Goal: Transaction & Acquisition: Purchase product/service

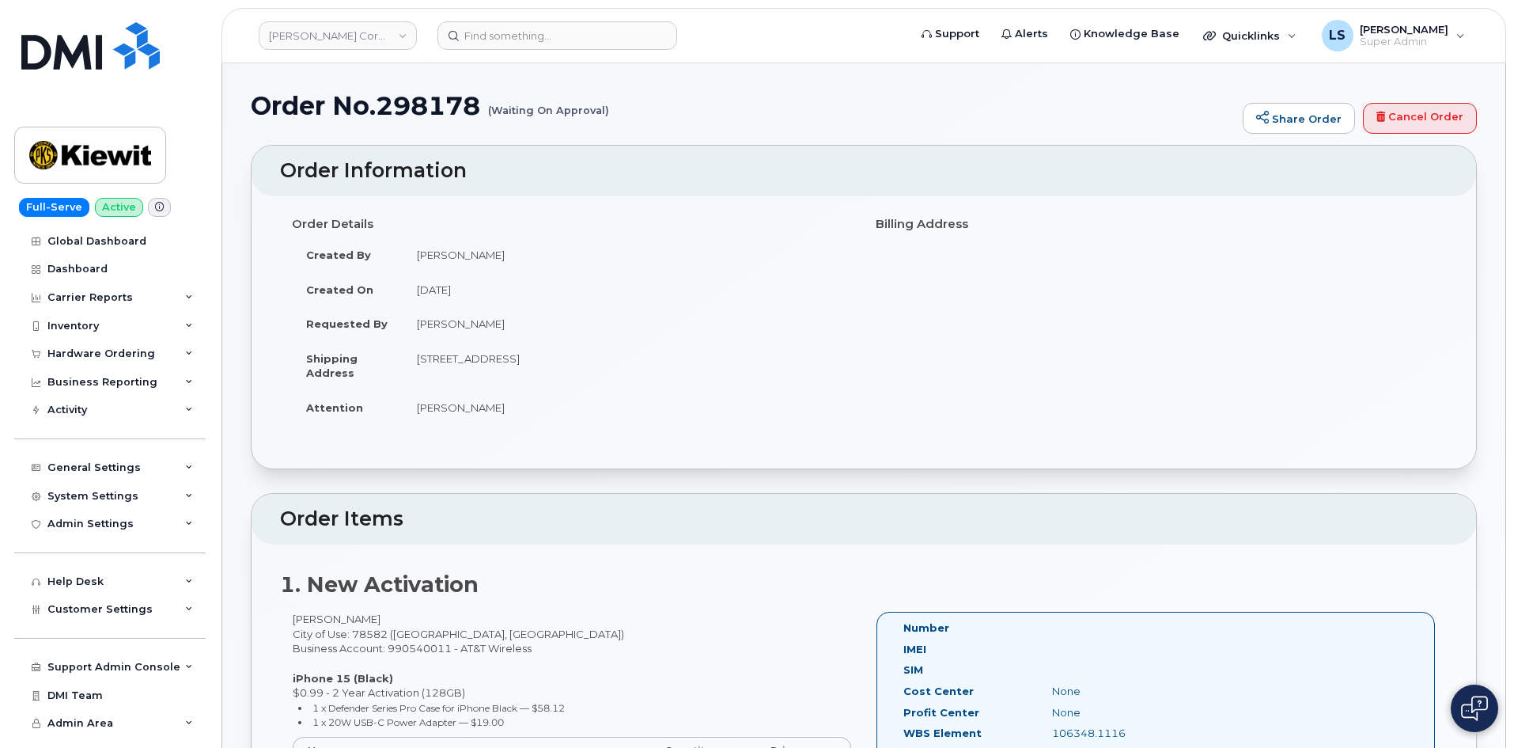
click at [449, 323] on td "Juan Gonzalez" at bounding box center [627, 323] width 449 height 35
click at [108, 57] on img at bounding box center [90, 45] width 138 height 47
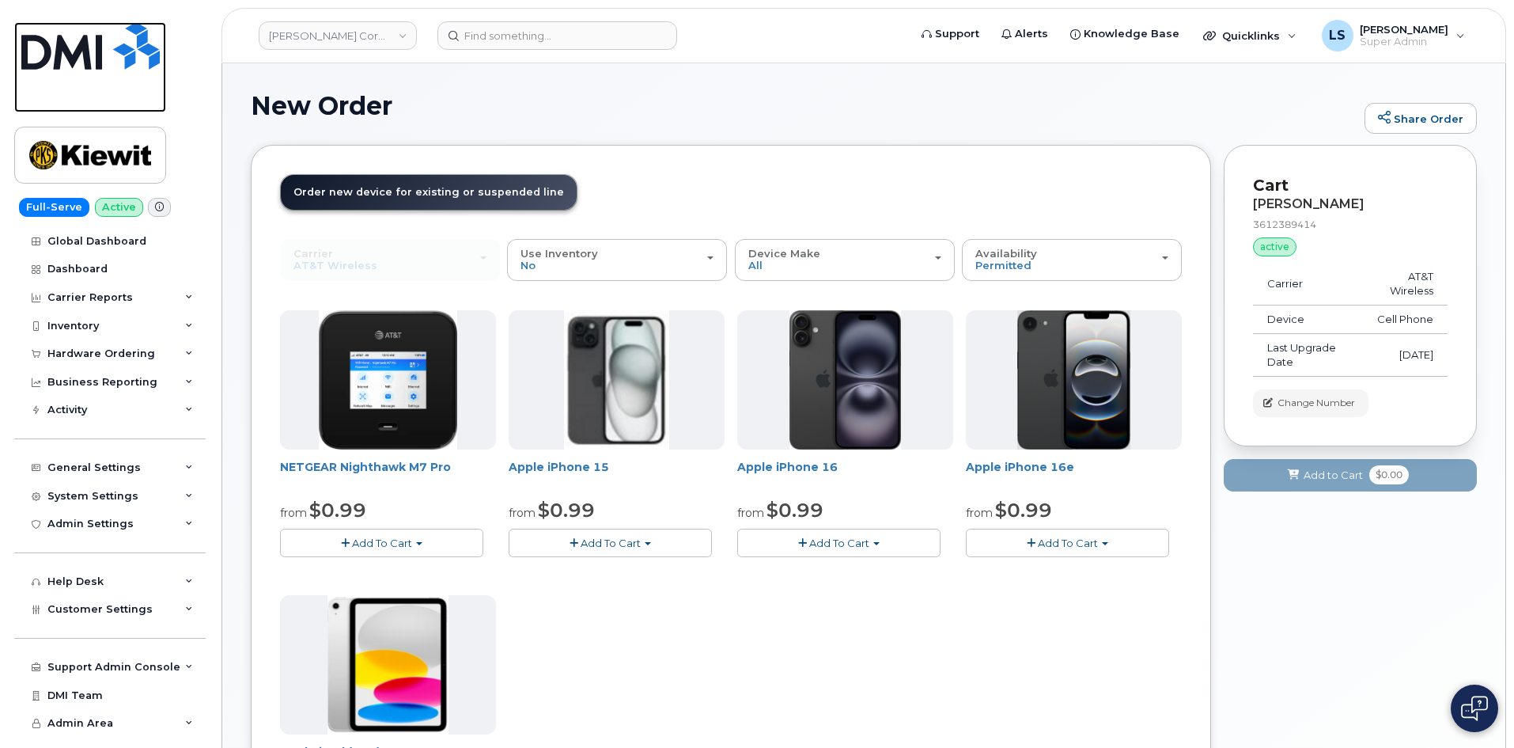
click at [69, 51] on img at bounding box center [90, 45] width 138 height 47
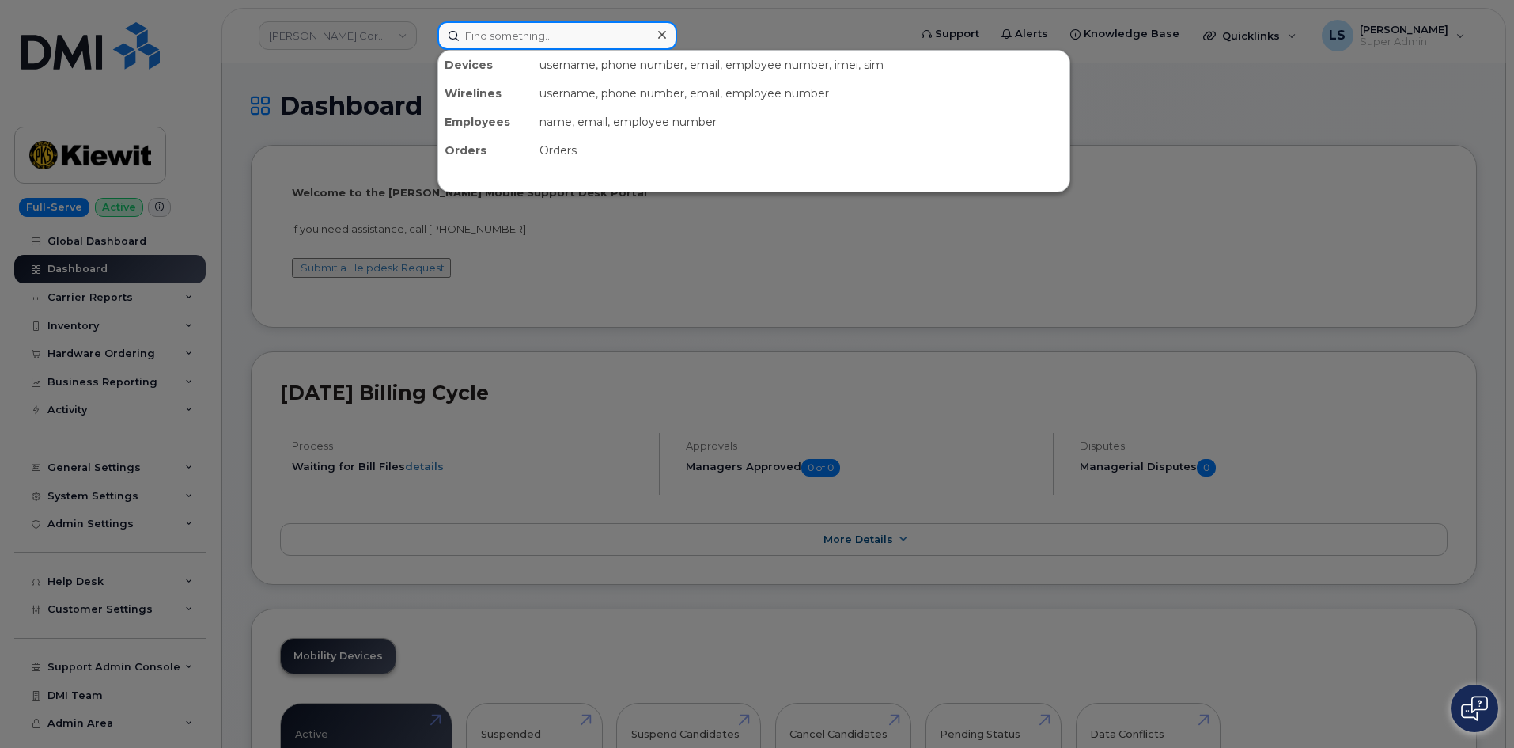
click at [590, 25] on input at bounding box center [557, 35] width 240 height 28
paste input "296920"
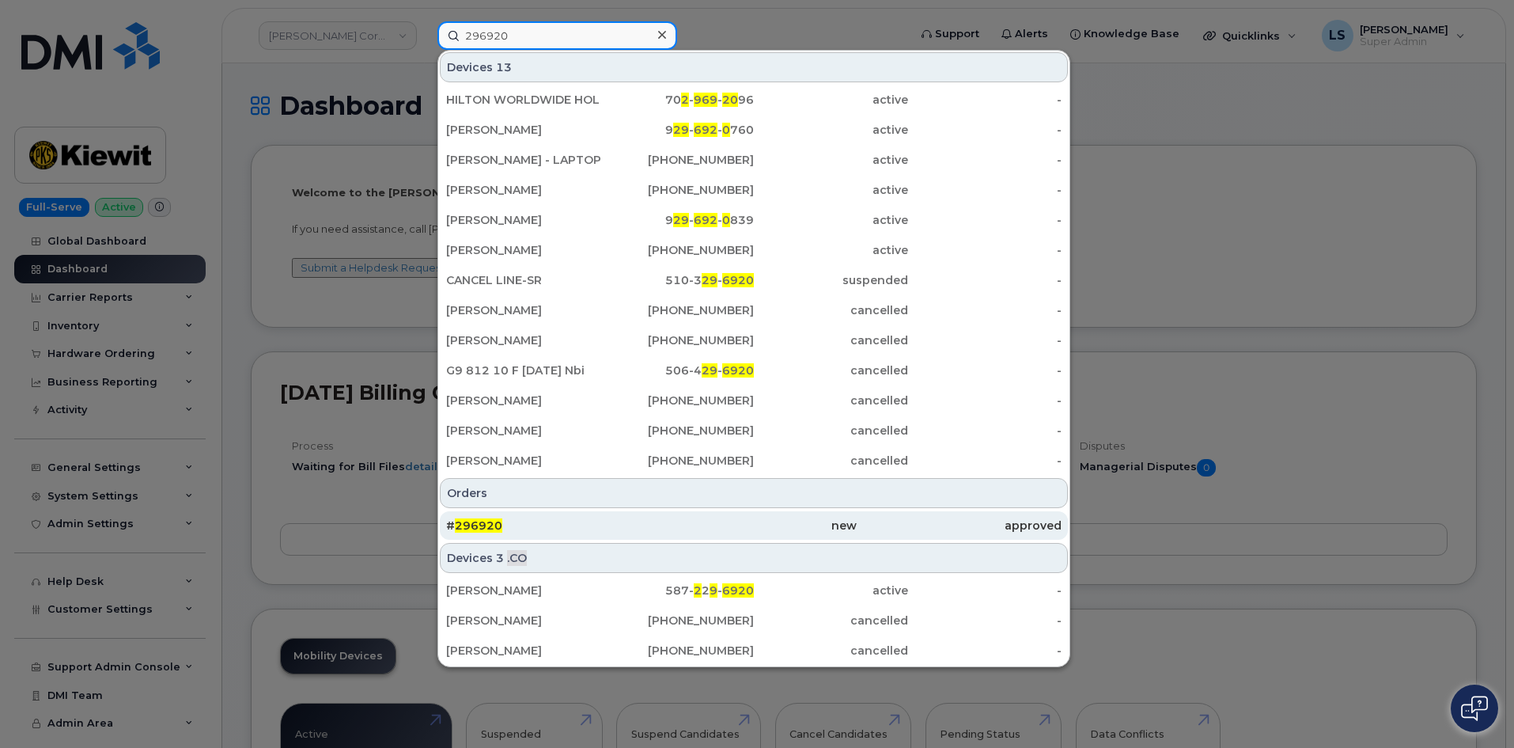
type input "296920"
click at [651, 532] on div "# 296920" at bounding box center [753, 525] width 205 height 28
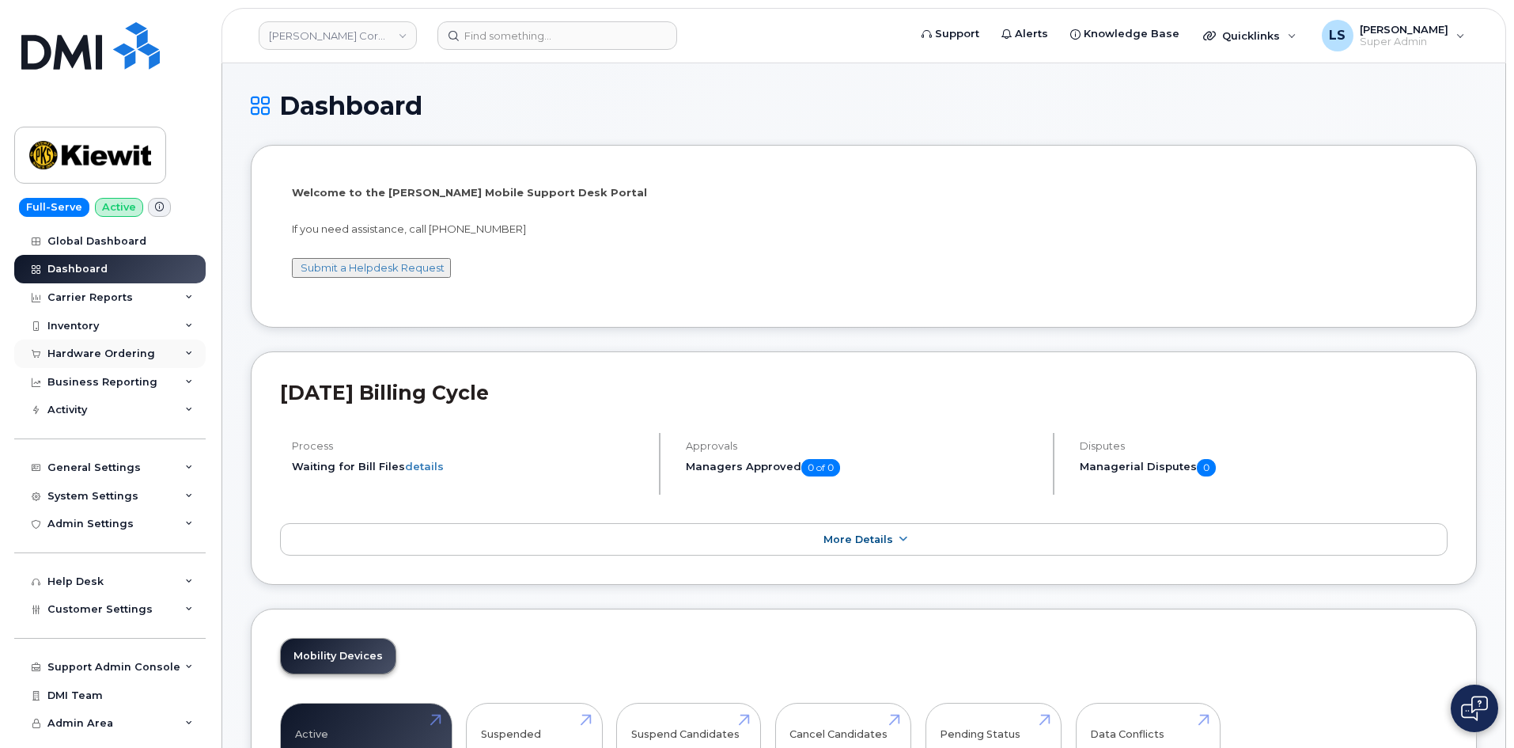
click at [160, 358] on div "Hardware Ordering" at bounding box center [109, 353] width 191 height 28
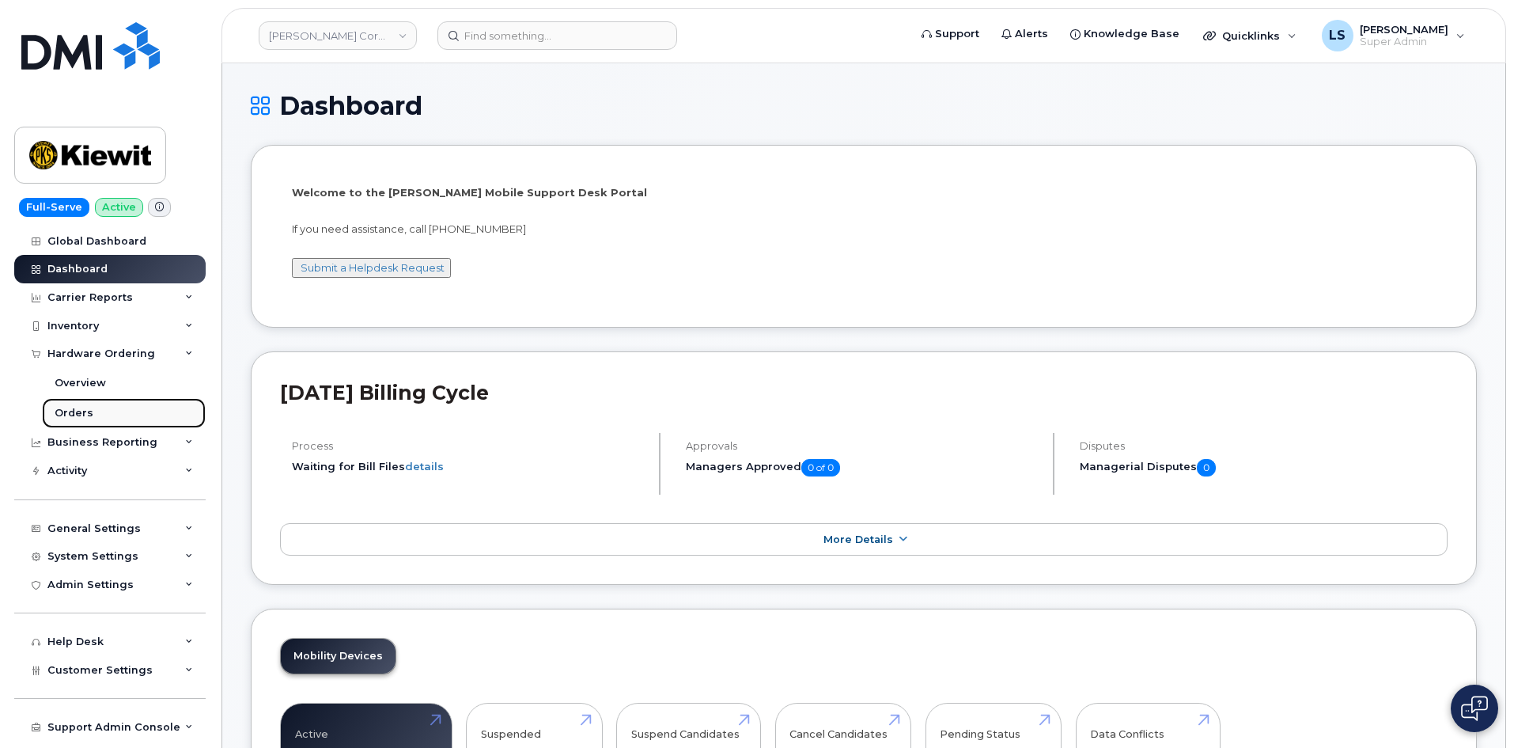
click at [111, 415] on link "Orders" at bounding box center [124, 413] width 164 height 30
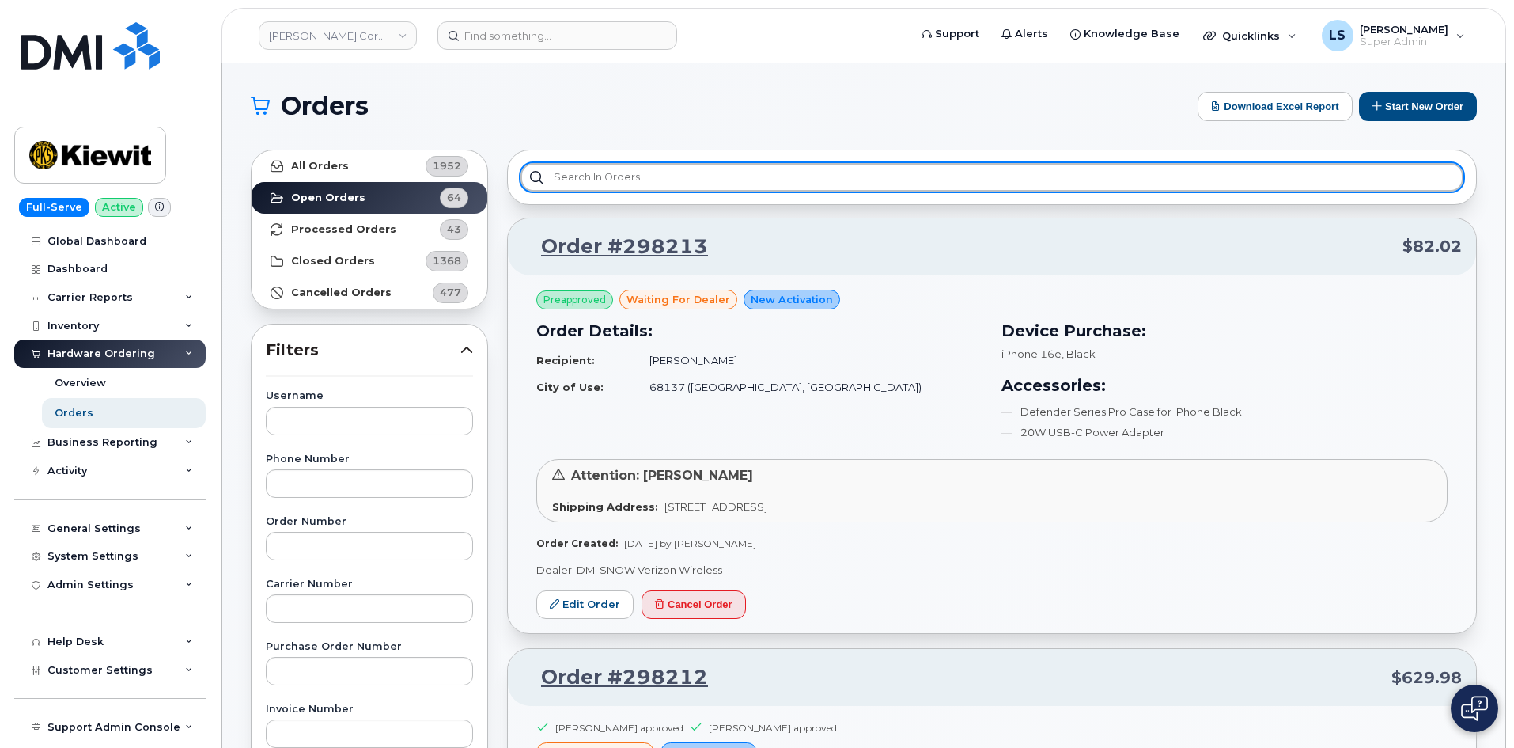
click at [618, 175] on input "text" at bounding box center [992, 177] width 943 height 28
paste input "296920"
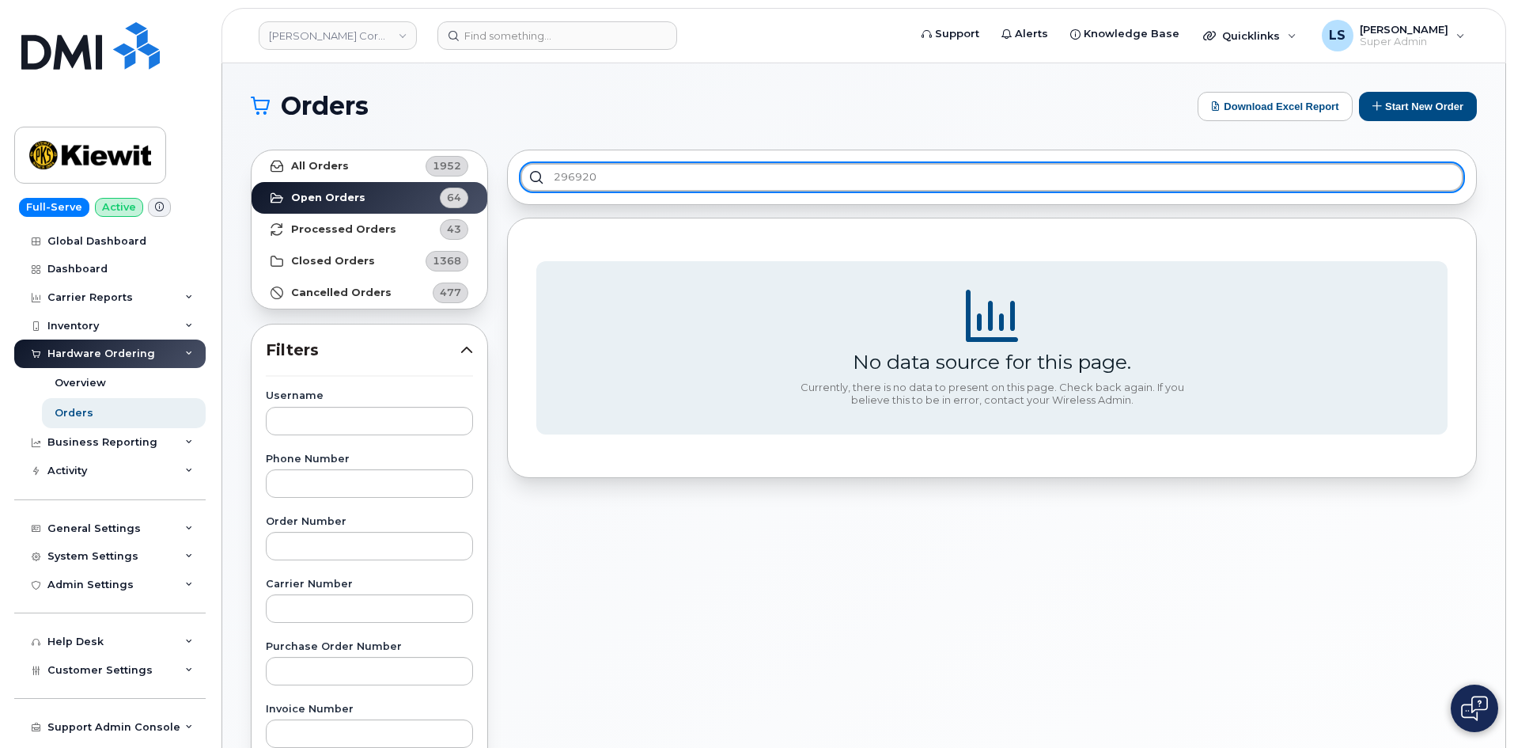
type input "296920"
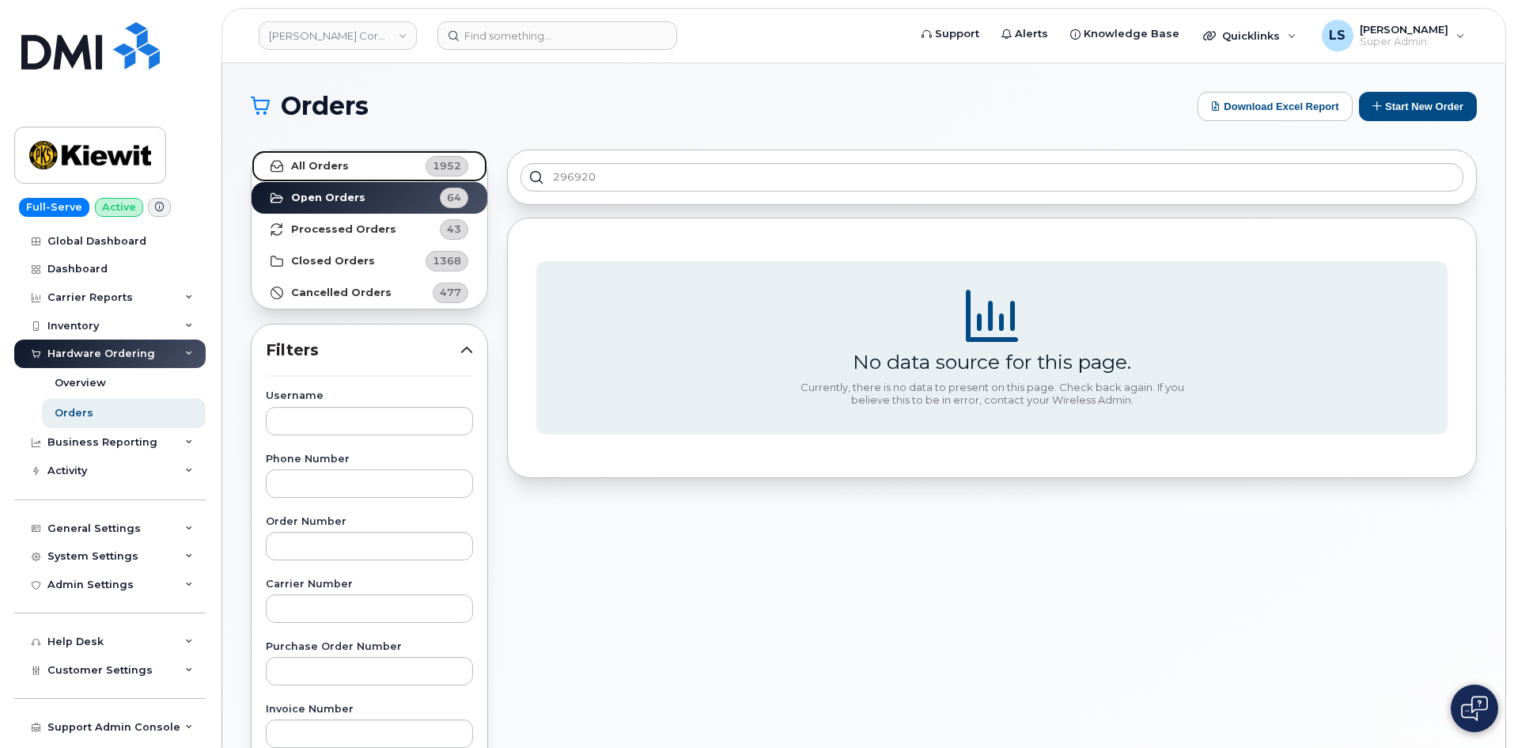
click at [378, 168] on link "All Orders 1952" at bounding box center [370, 166] width 236 height 32
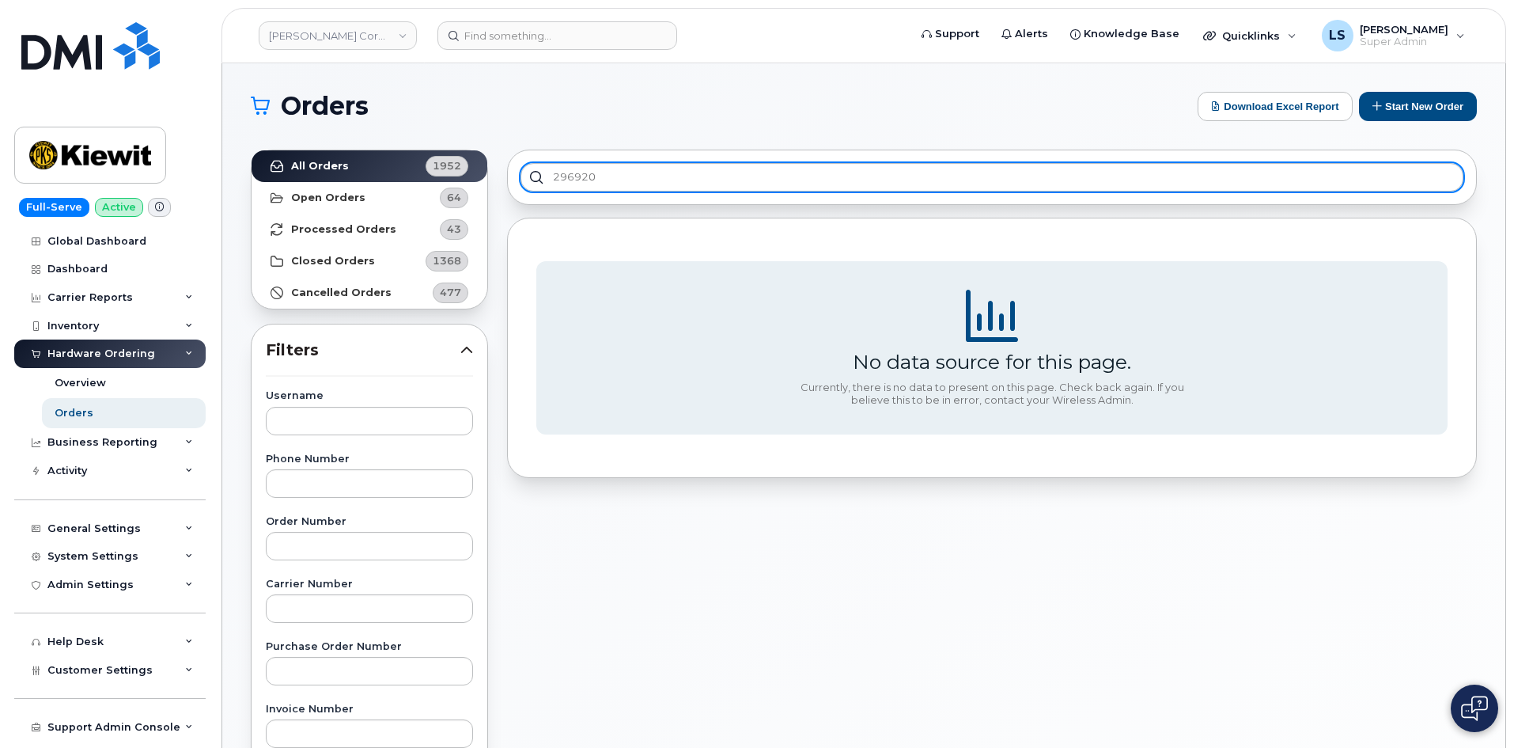
drag, startPoint x: 604, startPoint y: 191, endPoint x: 602, endPoint y: 174, distance: 16.7
click at [601, 176] on div "296920" at bounding box center [992, 177] width 970 height 55
drag, startPoint x: 602, startPoint y: 174, endPoint x: 513, endPoint y: 180, distance: 88.8
click at [538, 180] on input "296920" at bounding box center [992, 177] width 943 height 28
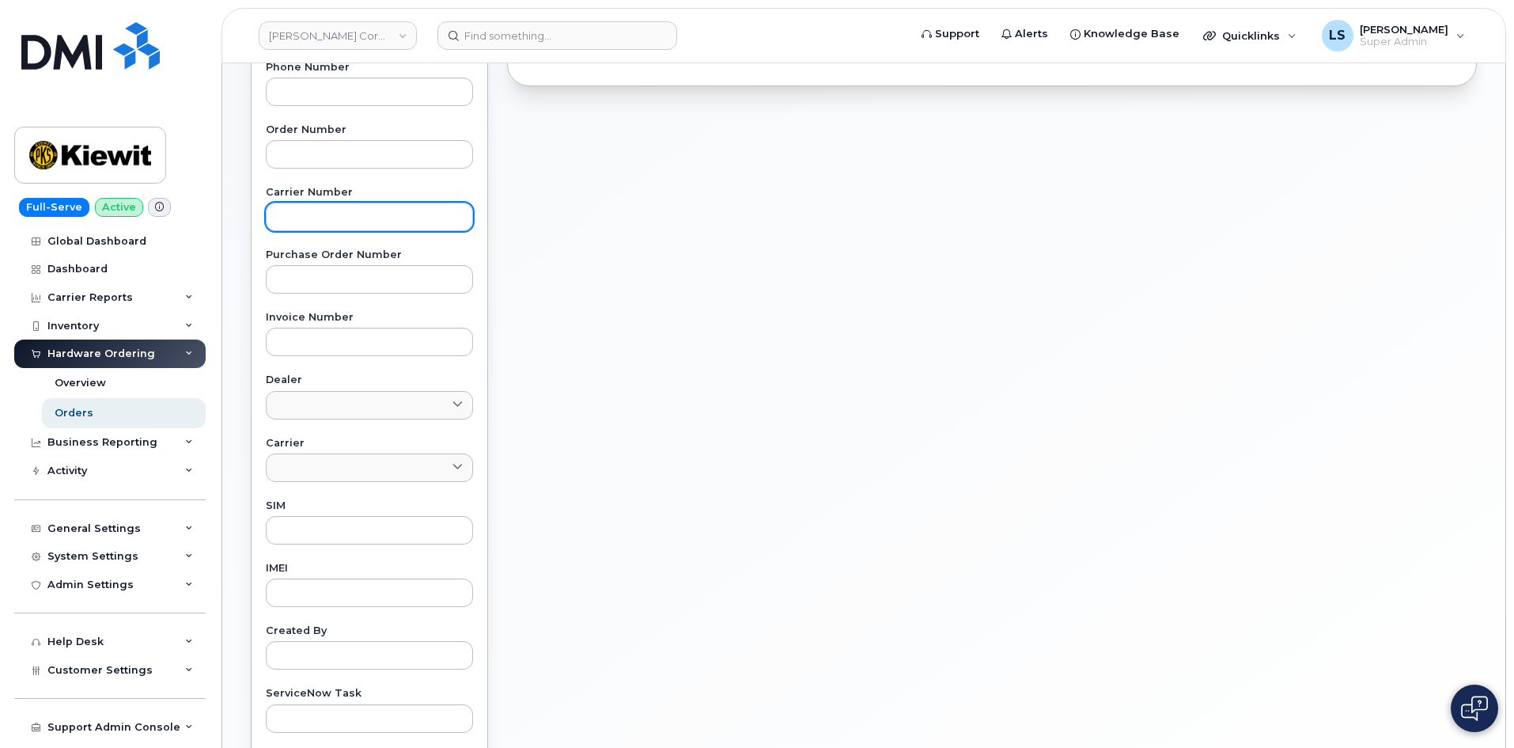
scroll to position [316, 0]
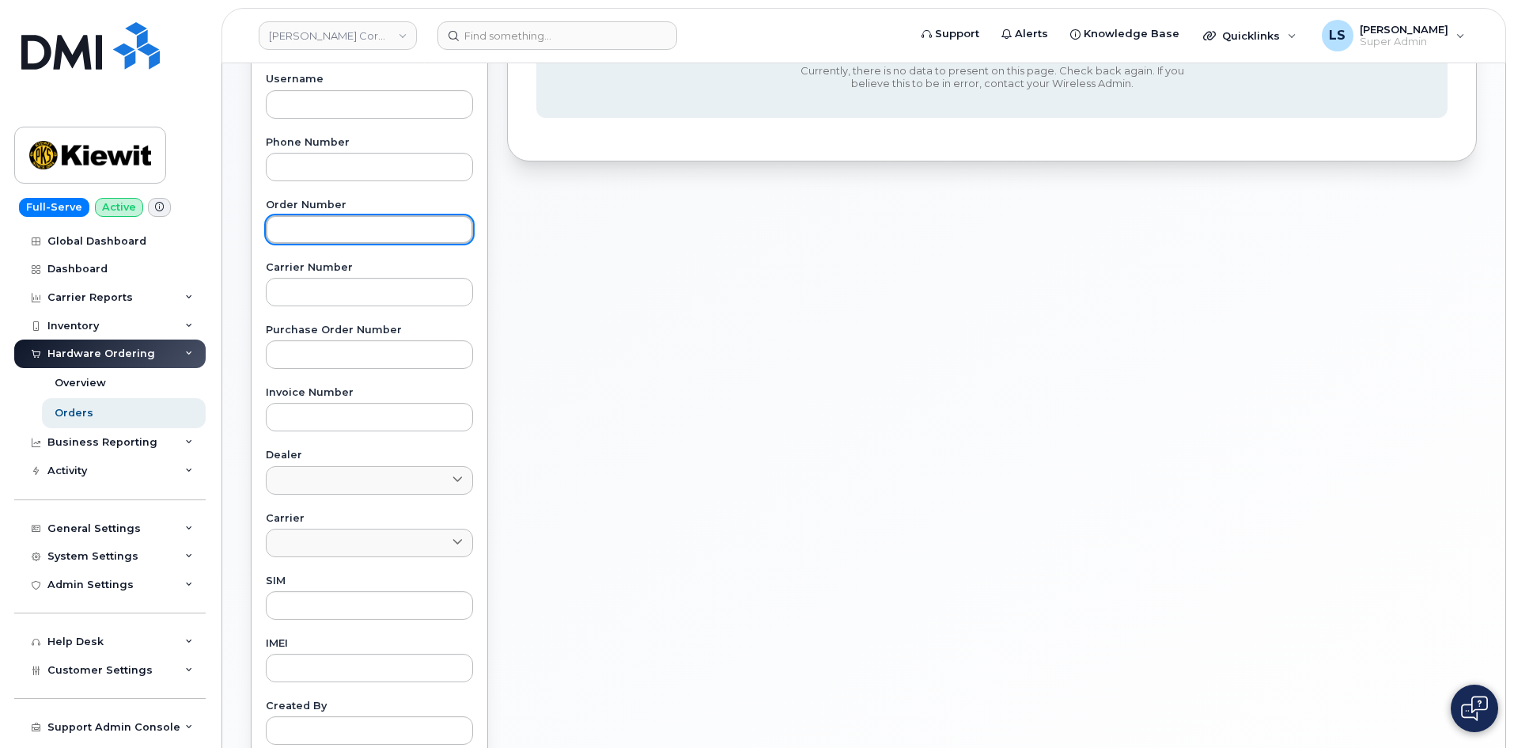
click at [348, 229] on input "text" at bounding box center [369, 229] width 207 height 28
paste input "296920"
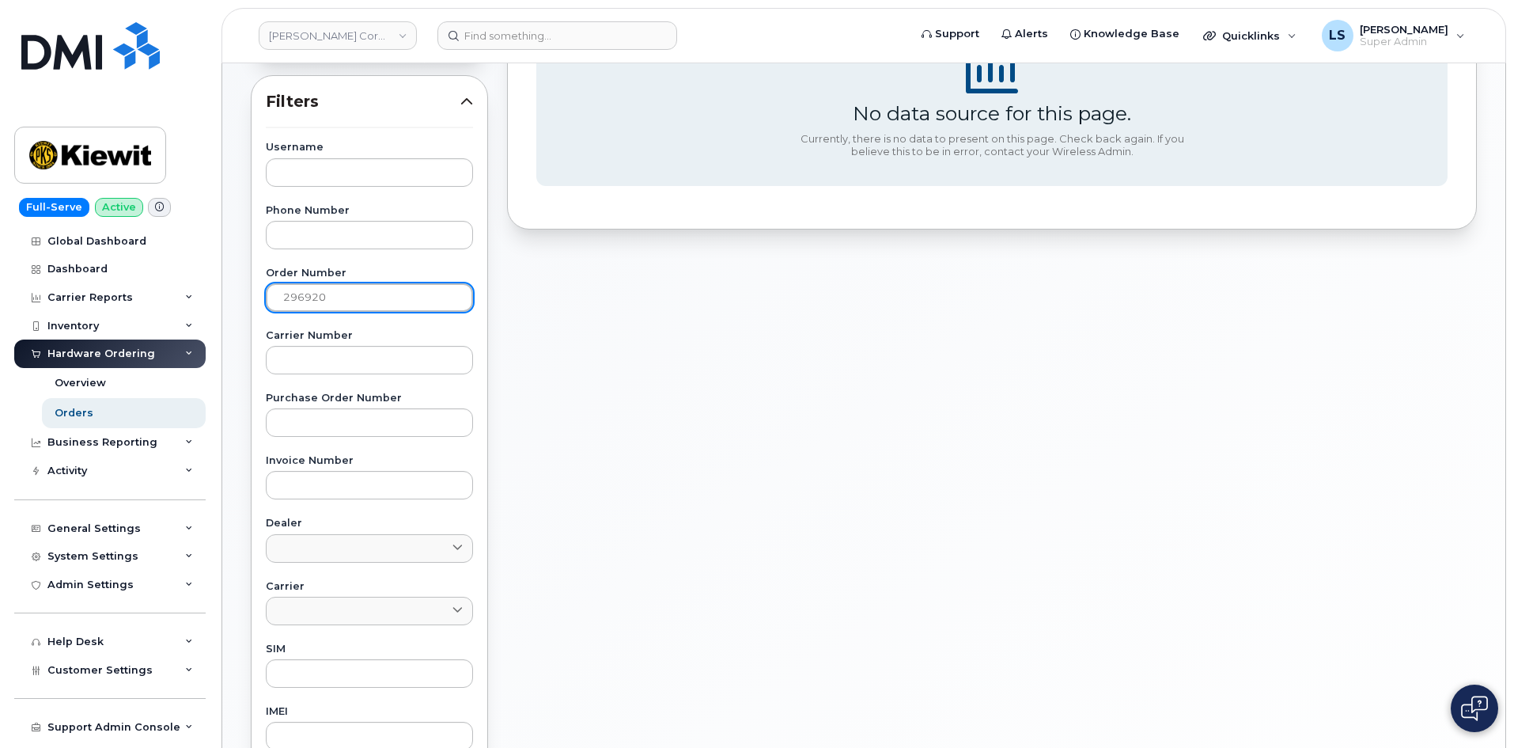
scroll to position [0, 0]
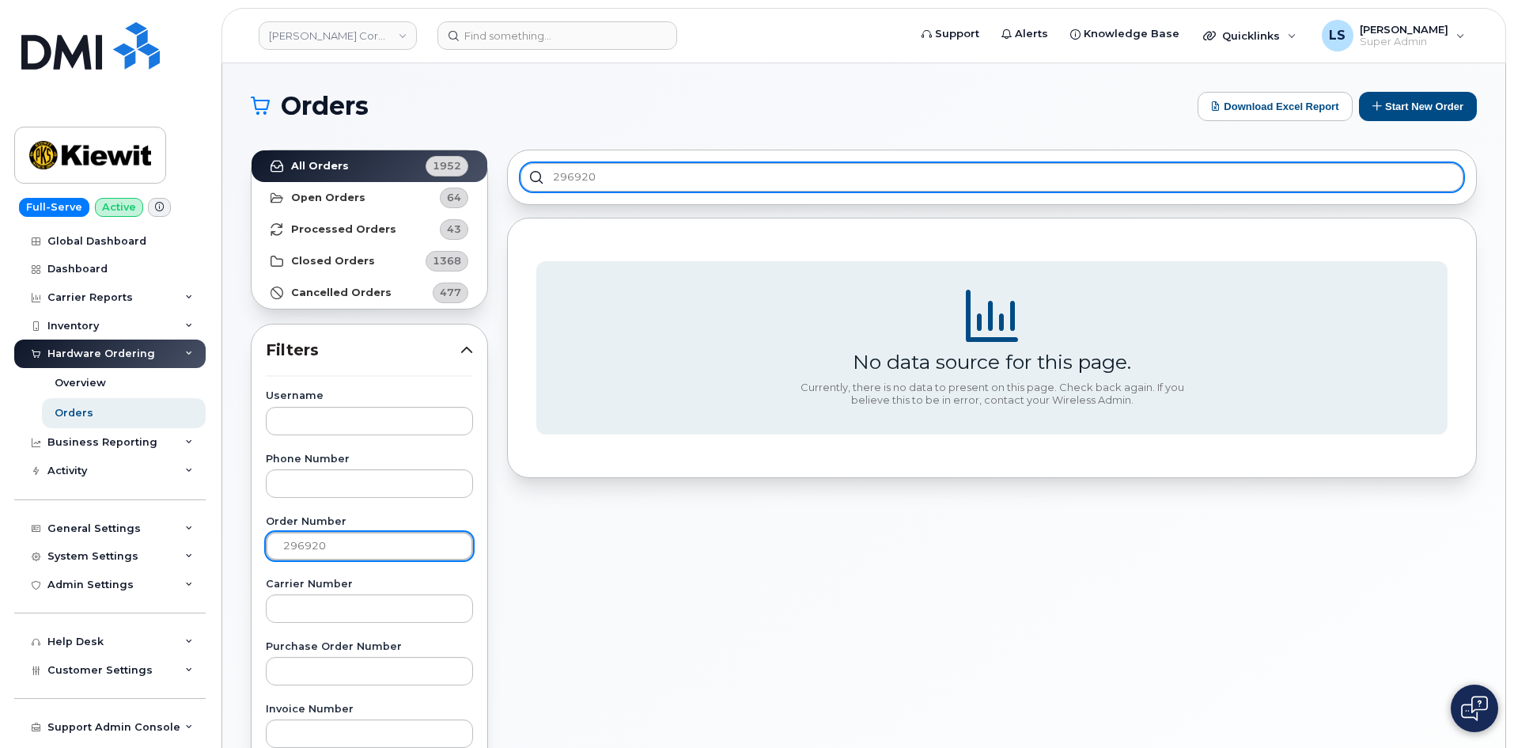
type input "296920"
drag, startPoint x: 622, startPoint y: 180, endPoint x: 509, endPoint y: 166, distance: 114.0
click at [500, 165] on div "296920 No data source for this page. Currently, there is no data to present on …" at bounding box center [992, 696] width 989 height 1112
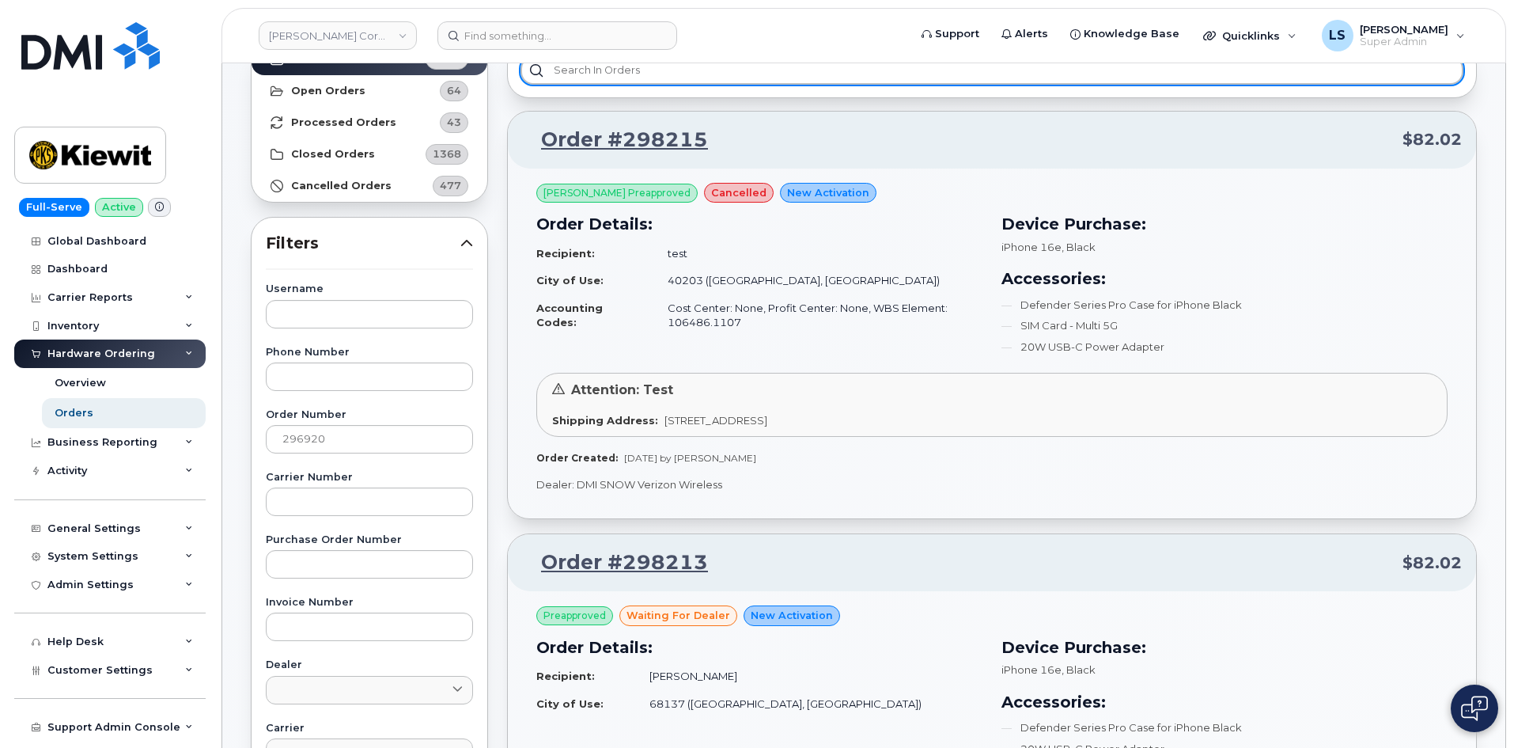
scroll to position [79, 0]
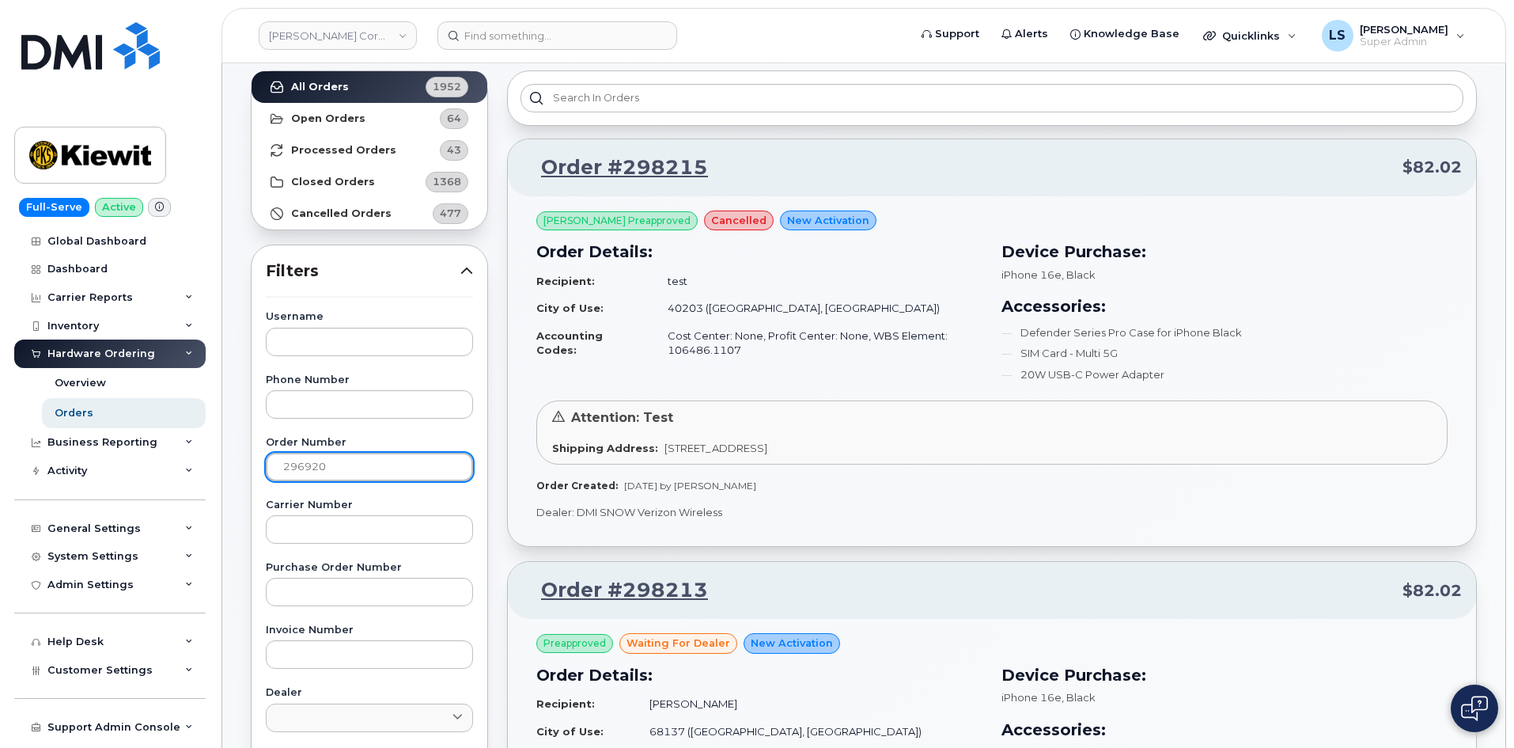
click at [369, 465] on input "296920" at bounding box center [369, 467] width 207 height 28
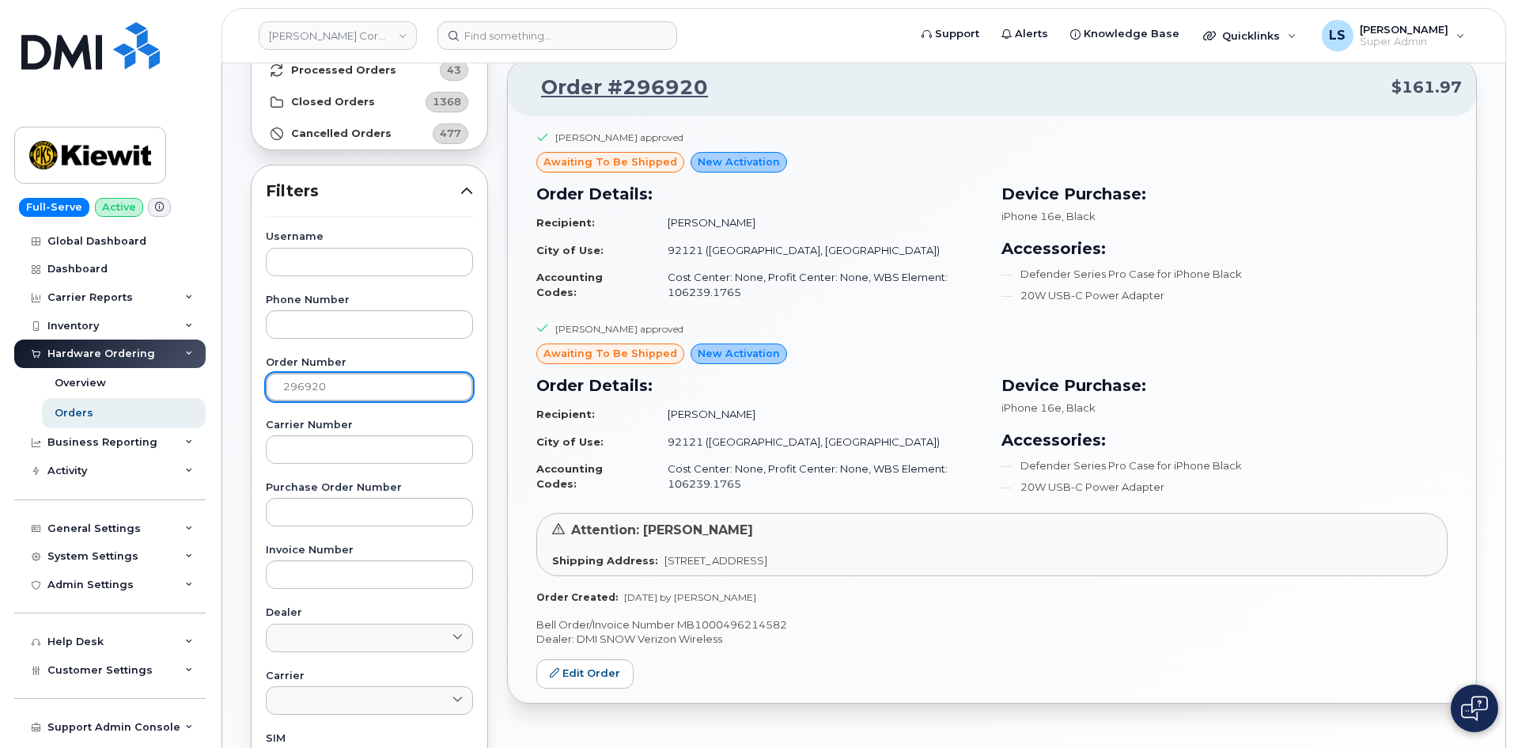
scroll to position [158, 0]
click at [732, 416] on td "Christian Marquez" at bounding box center [817, 415] width 329 height 28
click at [859, 442] on td "92121 (San Diego, CA)" at bounding box center [817, 443] width 329 height 28
click at [700, 222] on td "Jorge Chavez Jr" at bounding box center [817, 224] width 329 height 28
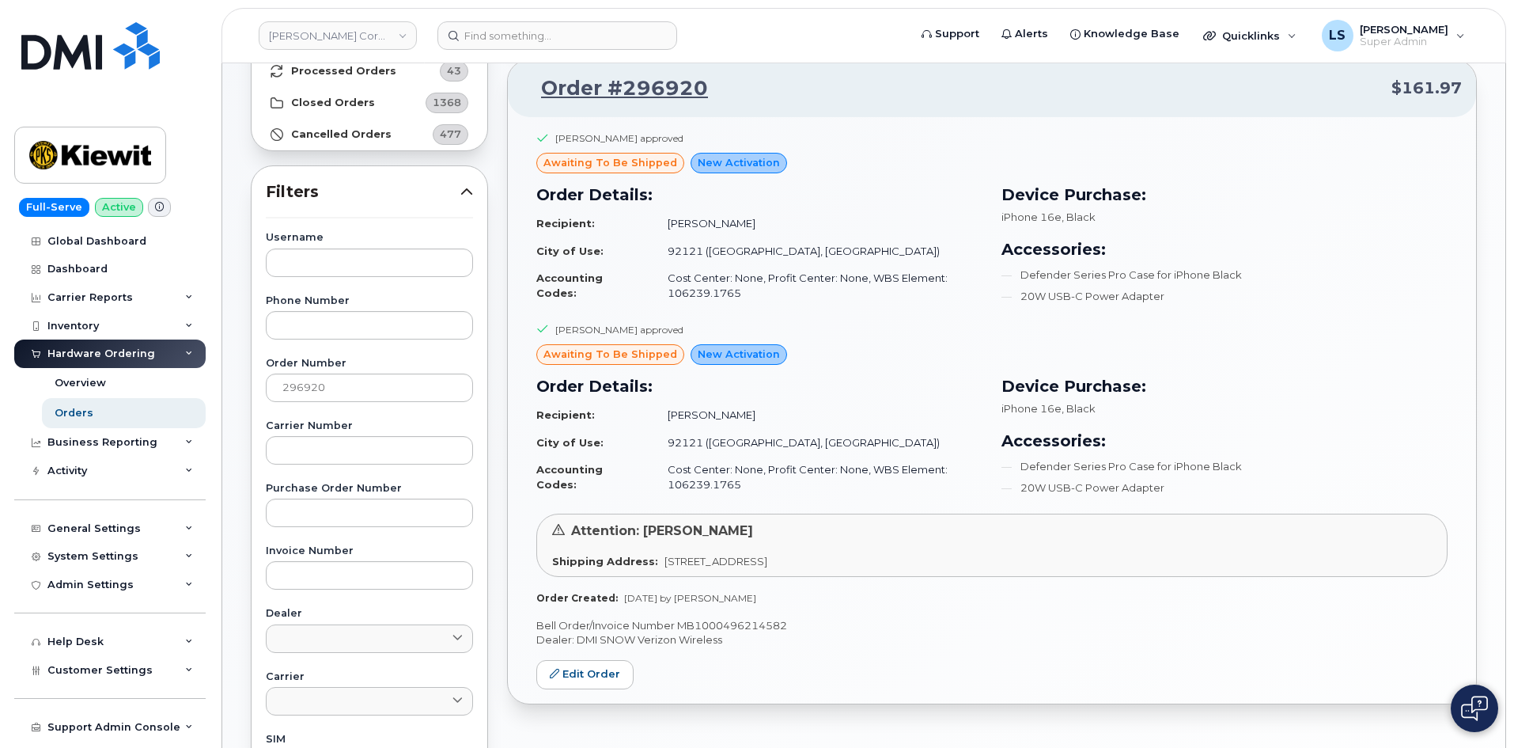
drag, startPoint x: 698, startPoint y: 221, endPoint x: 687, endPoint y: 223, distance: 11.3
click at [695, 220] on td "Jorge Chavez Jr" at bounding box center [817, 224] width 329 height 28
click at [691, 224] on td "Jorge Chavez Jr" at bounding box center [817, 224] width 329 height 28
click at [696, 224] on td "Jorge Chavez Jr" at bounding box center [817, 224] width 329 height 28
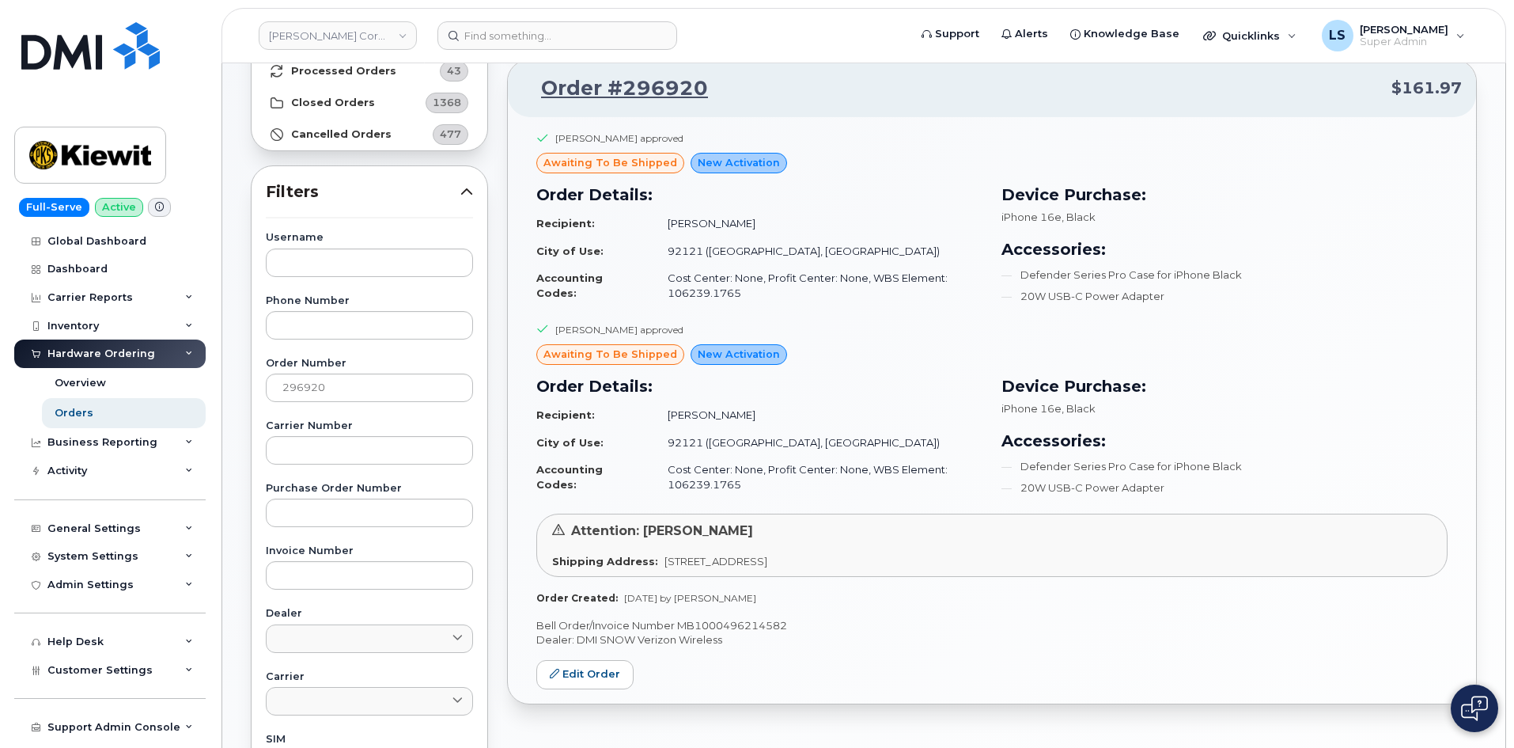
click at [690, 222] on td "Jorge Chavez Jr" at bounding box center [817, 224] width 329 height 28
click at [692, 223] on td "Jorge Chavez Jr" at bounding box center [817, 224] width 329 height 28
click at [689, 223] on td "Jorge Chavez Jr" at bounding box center [817, 224] width 329 height 28
click at [689, 222] on td "Jorge Chavez Jr" at bounding box center [817, 224] width 329 height 28
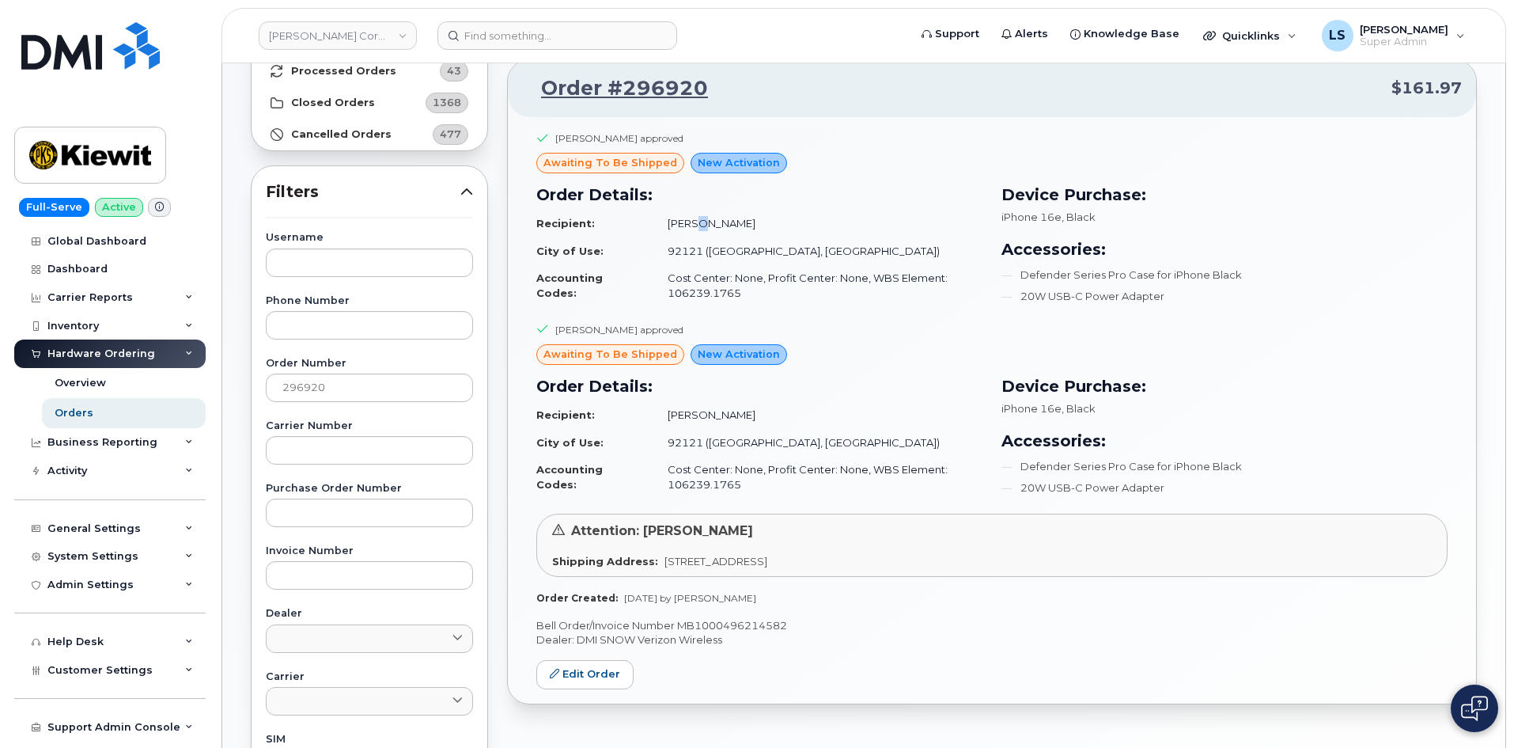
click at [691, 225] on td "Jorge Chavez Jr" at bounding box center [817, 224] width 329 height 28
click at [688, 225] on td "Jorge Chavez Jr" at bounding box center [817, 224] width 329 height 28
click at [687, 226] on td "Jorge Chavez Jr" at bounding box center [817, 224] width 329 height 28
click at [688, 227] on td "Jorge Chavez Jr" at bounding box center [817, 224] width 329 height 28
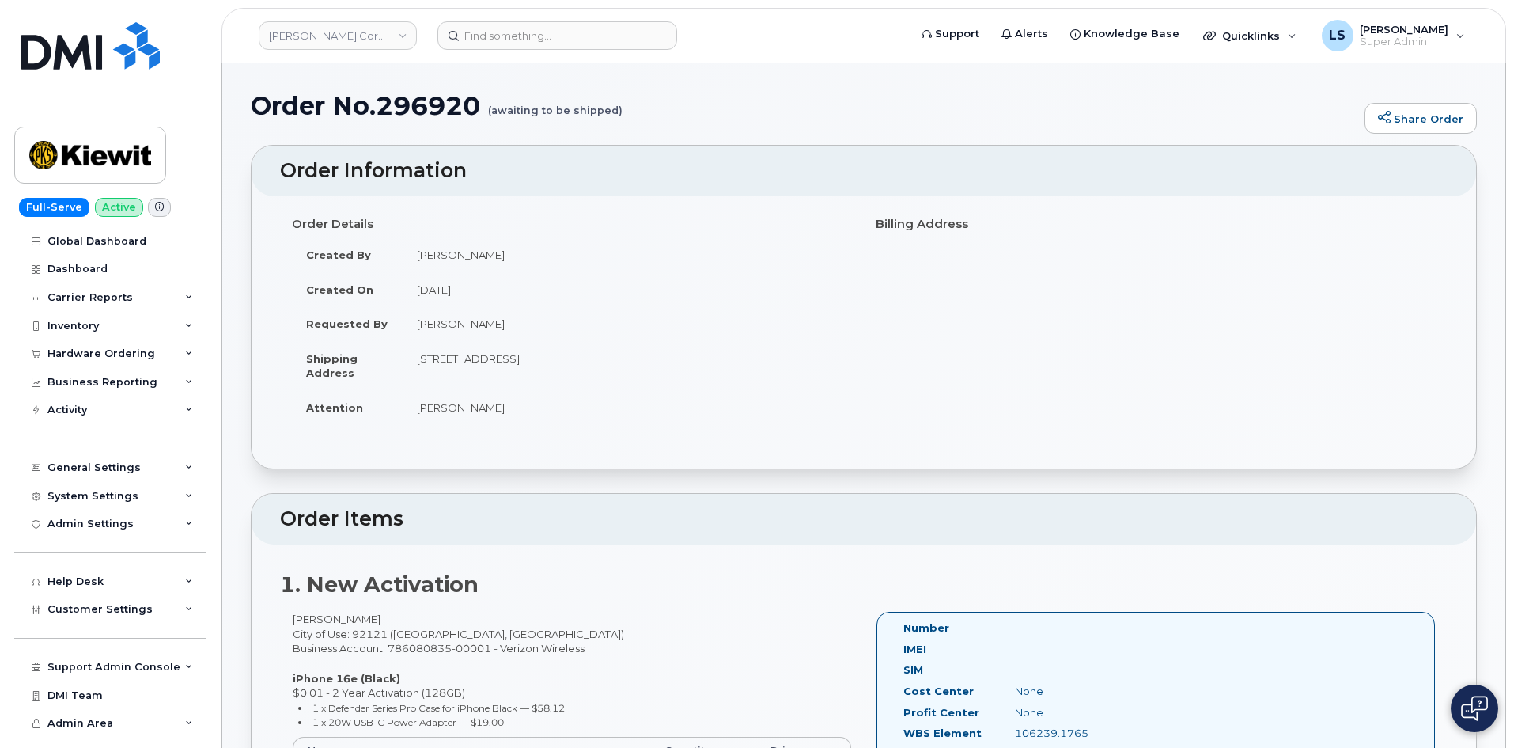
click at [579, 109] on small "(awaiting to be shipped)" at bounding box center [555, 104] width 134 height 25
click at [429, 103] on h1 "Order No.296920 (awaiting to be shipped)" at bounding box center [804, 106] width 1106 height 28
click at [430, 103] on h1 "Order No.296920 (awaiting to be shipped)" at bounding box center [804, 106] width 1106 height 28
copy h1 "296920"
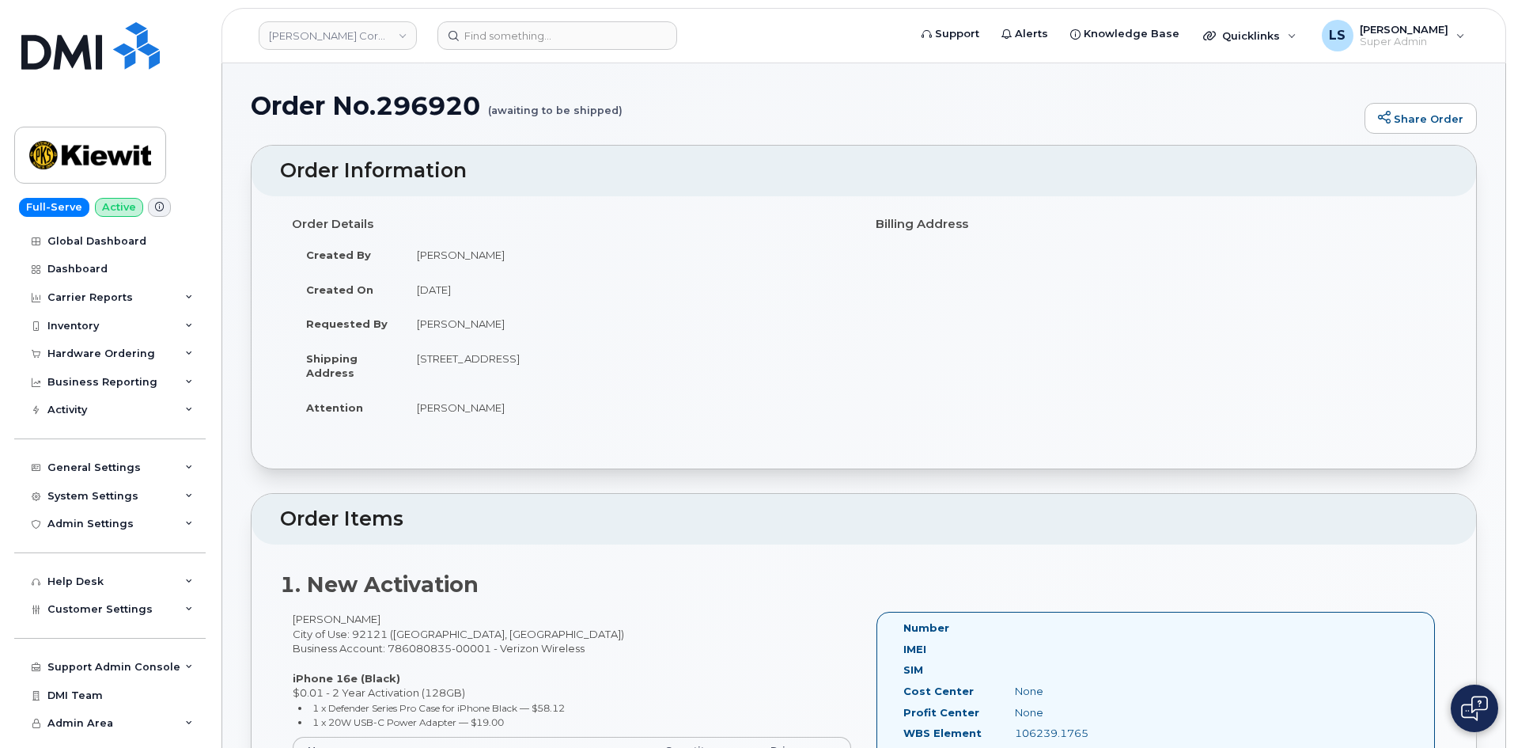
click at [615, 216] on div "Order Details Created By Lanette Aparicio Created On July 29, 2025 Requested By…" at bounding box center [572, 324] width 584 height 229
click at [123, 351] on div "Hardware Ordering" at bounding box center [101, 353] width 108 height 13
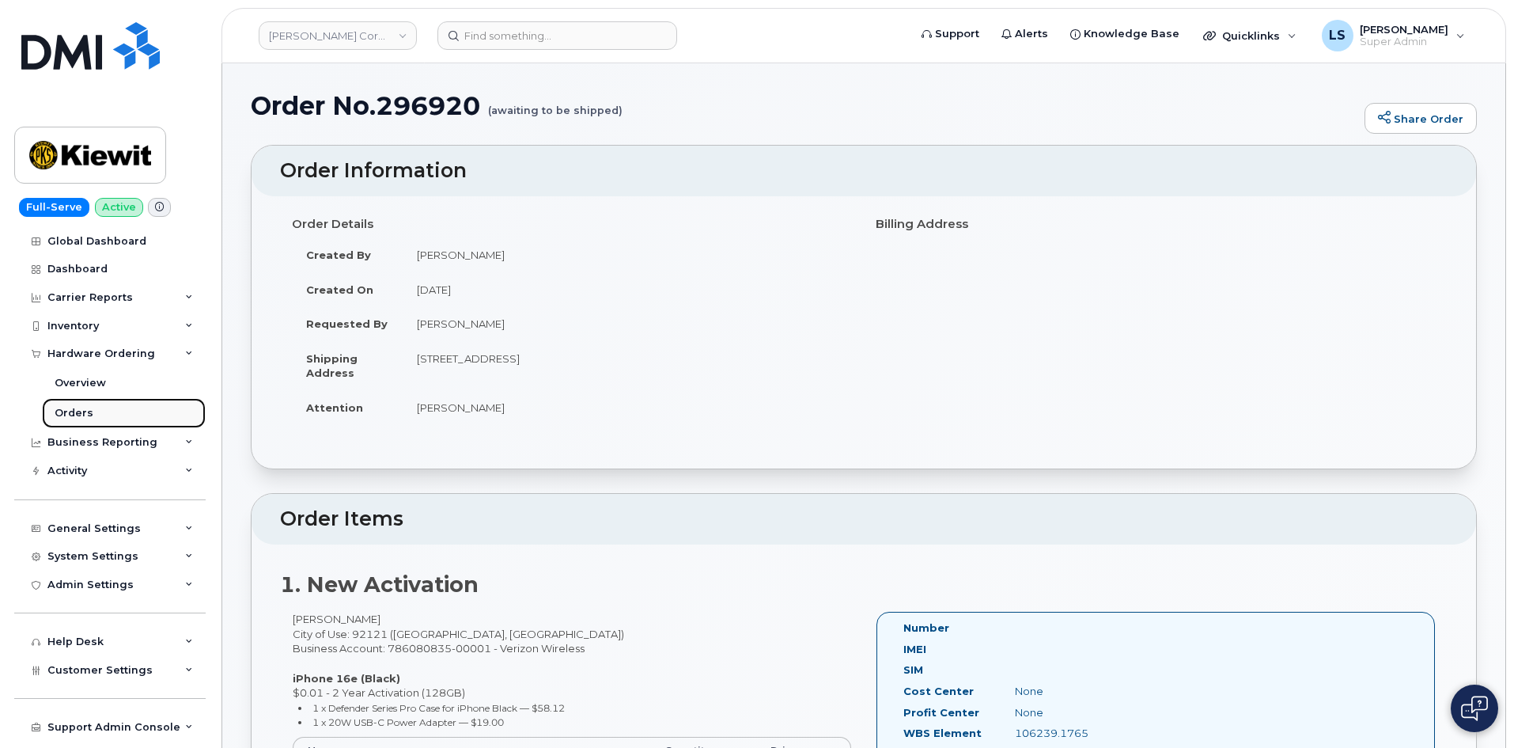
click at [93, 409] on link "Orders" at bounding box center [124, 413] width 164 height 30
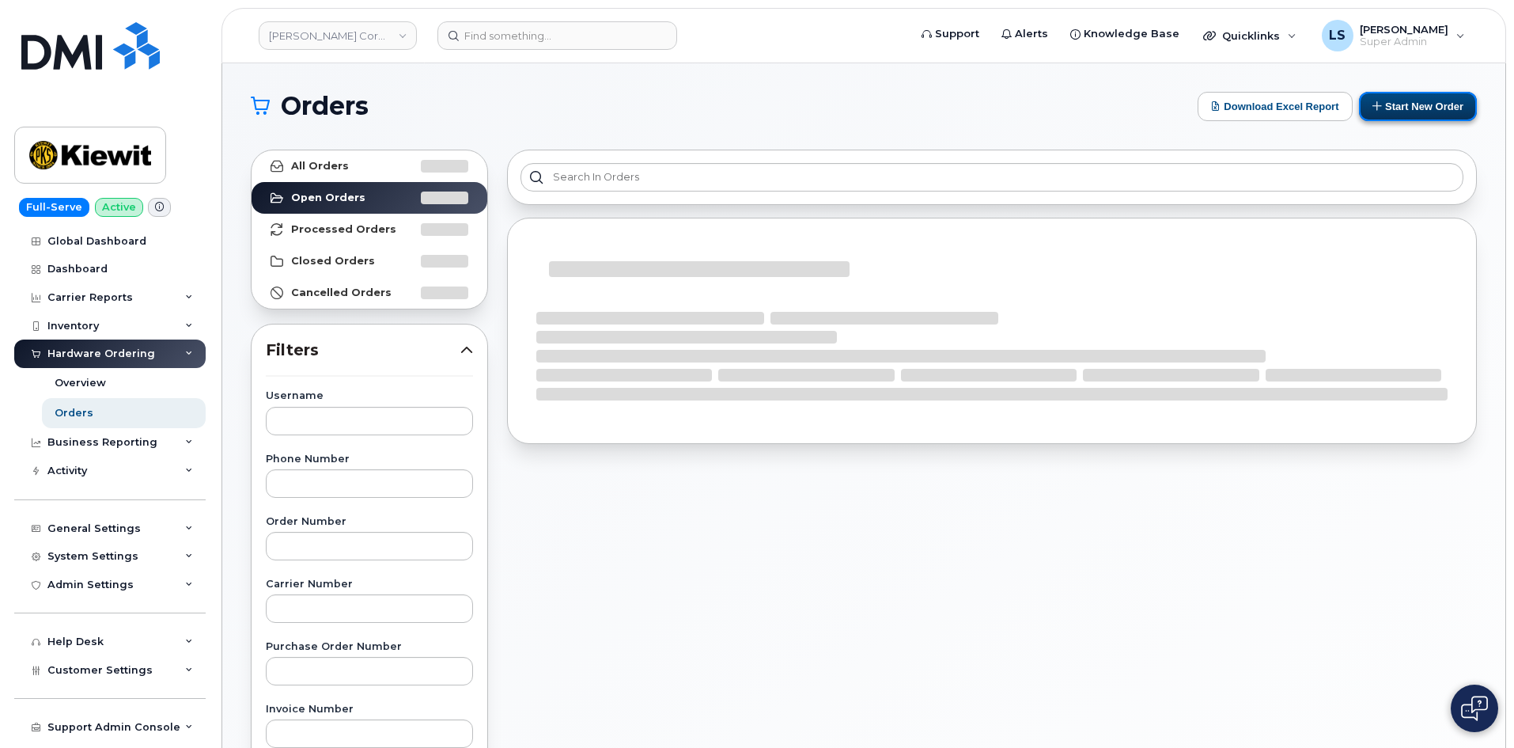
click at [1431, 115] on button "Start New Order" at bounding box center [1418, 106] width 118 height 29
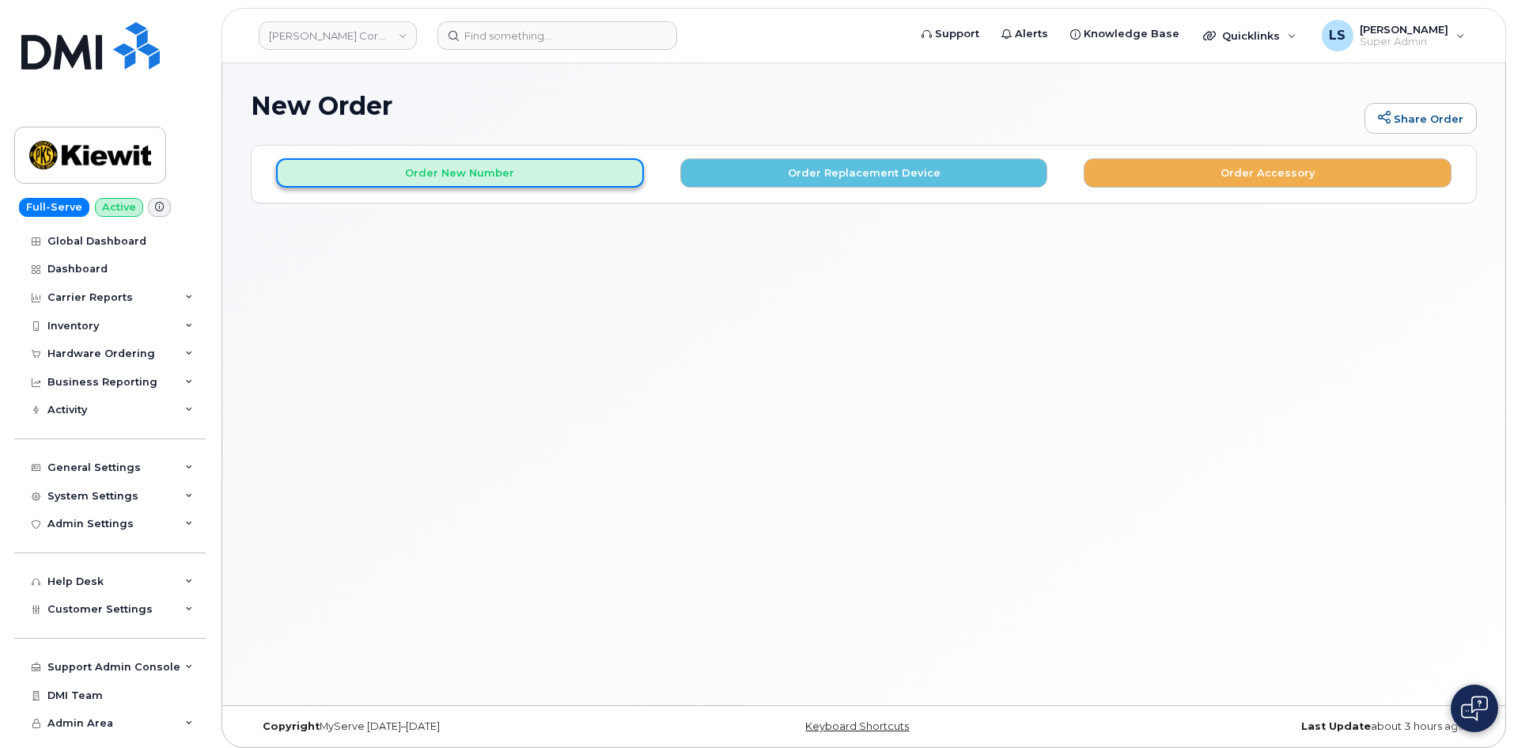
click at [471, 183] on button "Order New Number" at bounding box center [460, 172] width 368 height 29
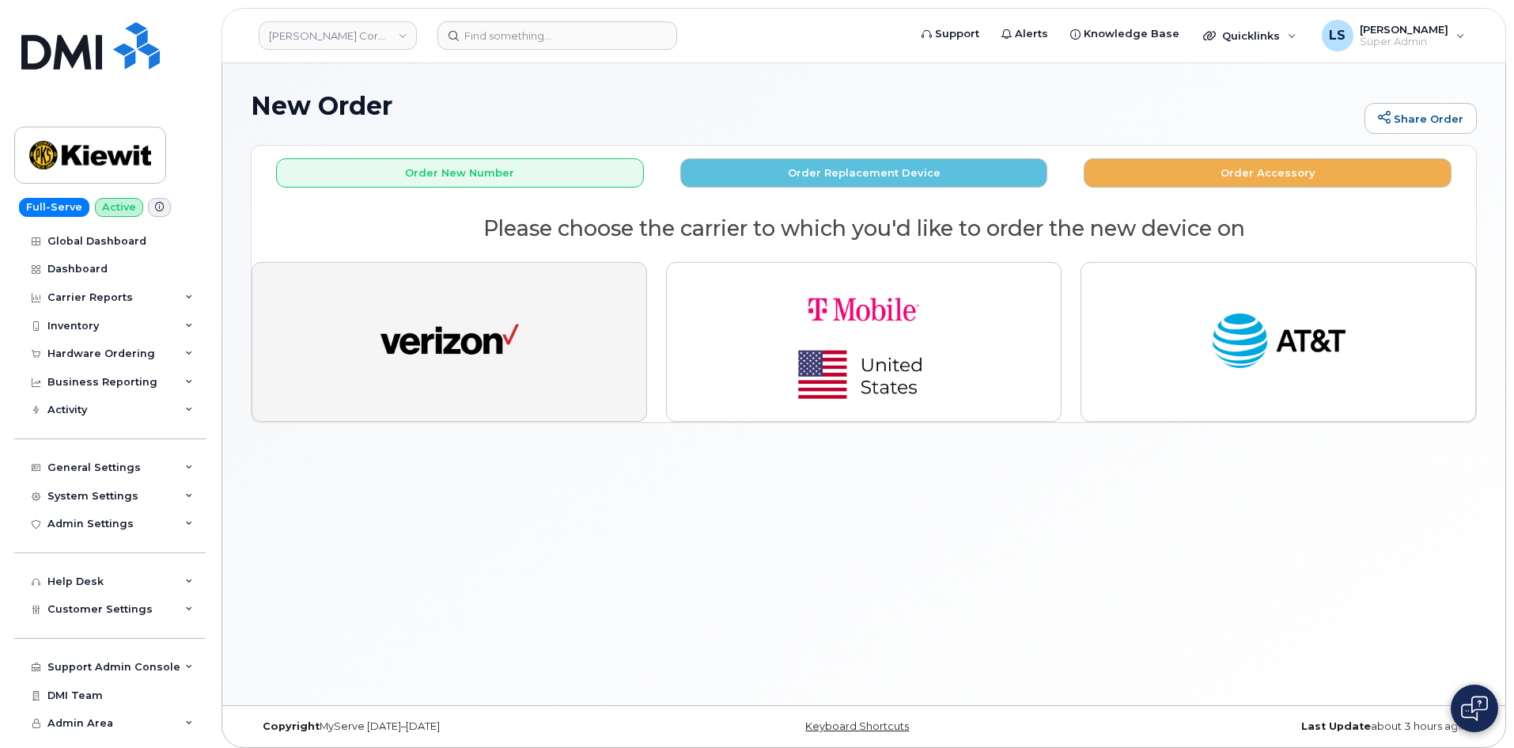
click at [396, 336] on img "button" at bounding box center [450, 341] width 138 height 71
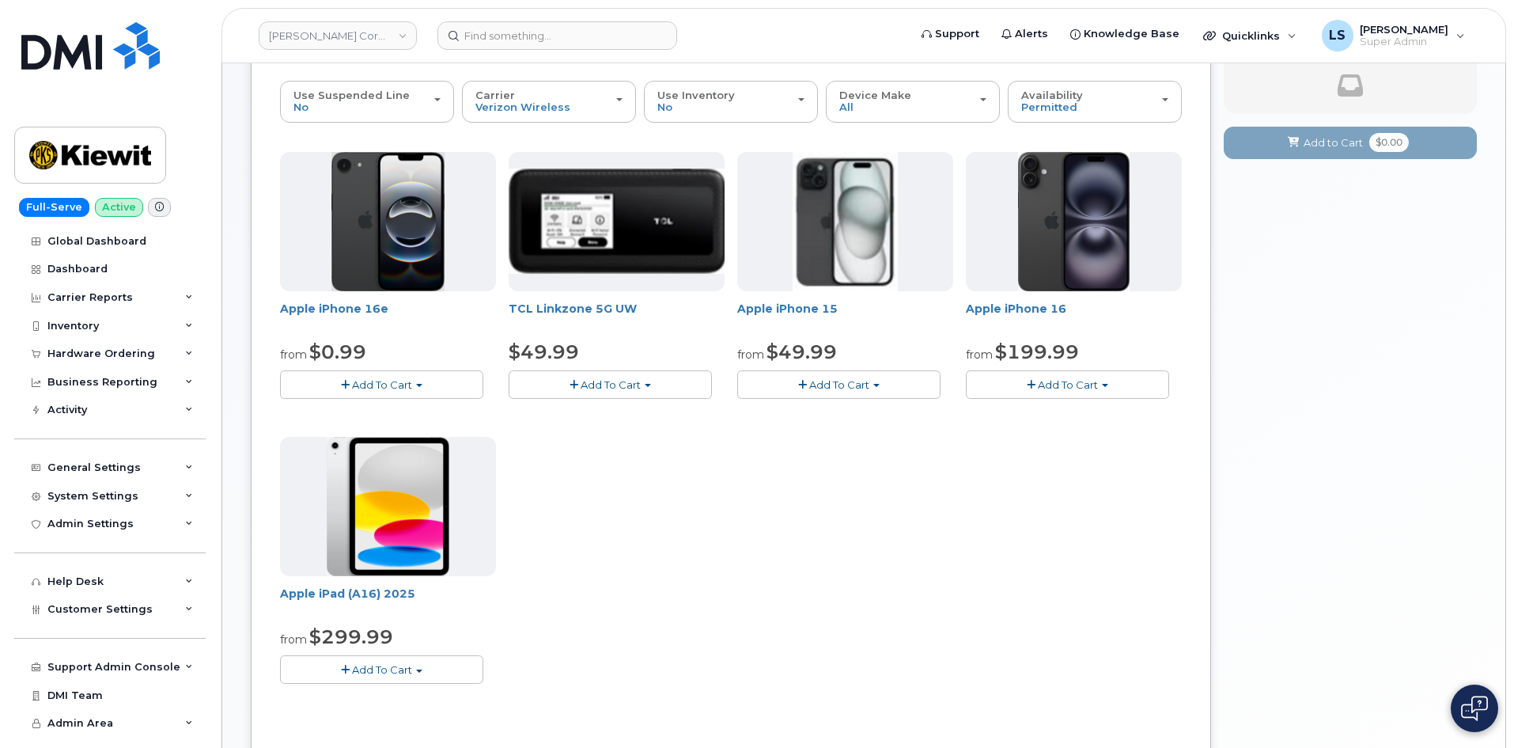
scroll to position [316, 0]
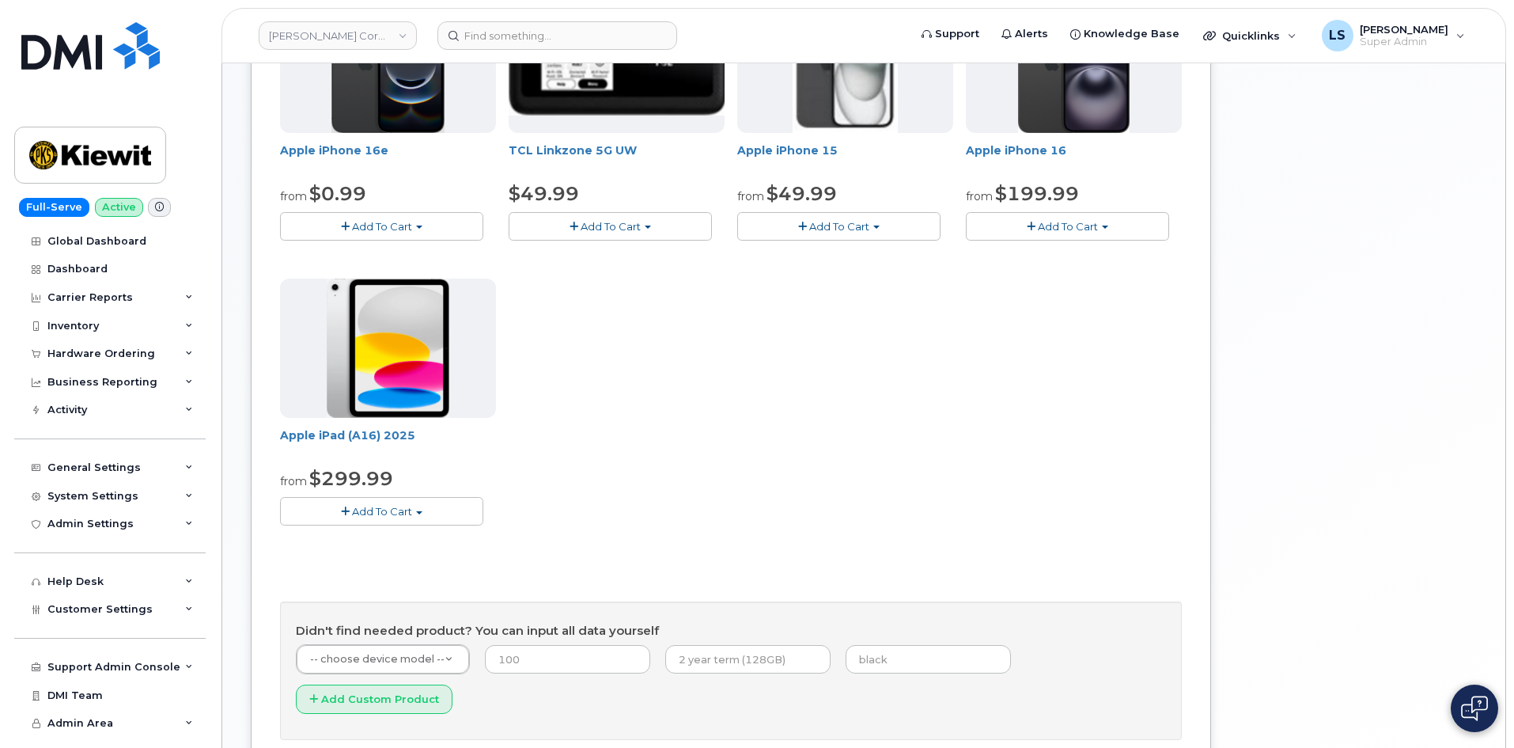
click at [396, 513] on span "Add To Cart" at bounding box center [382, 511] width 60 height 13
click at [392, 539] on link "$299.99 - 2 Year Activation (128GB)" at bounding box center [393, 541] width 218 height 20
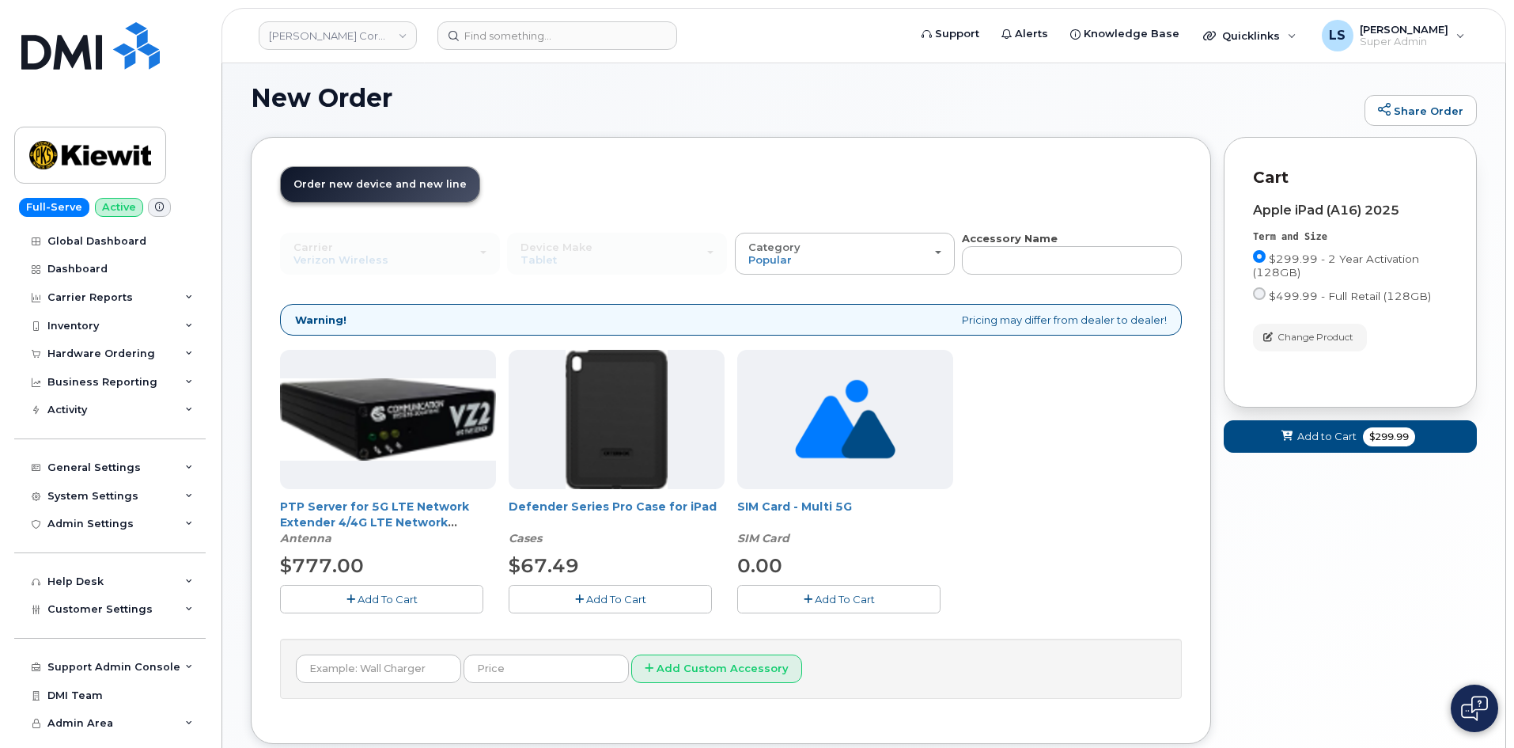
scroll to position [107, 0]
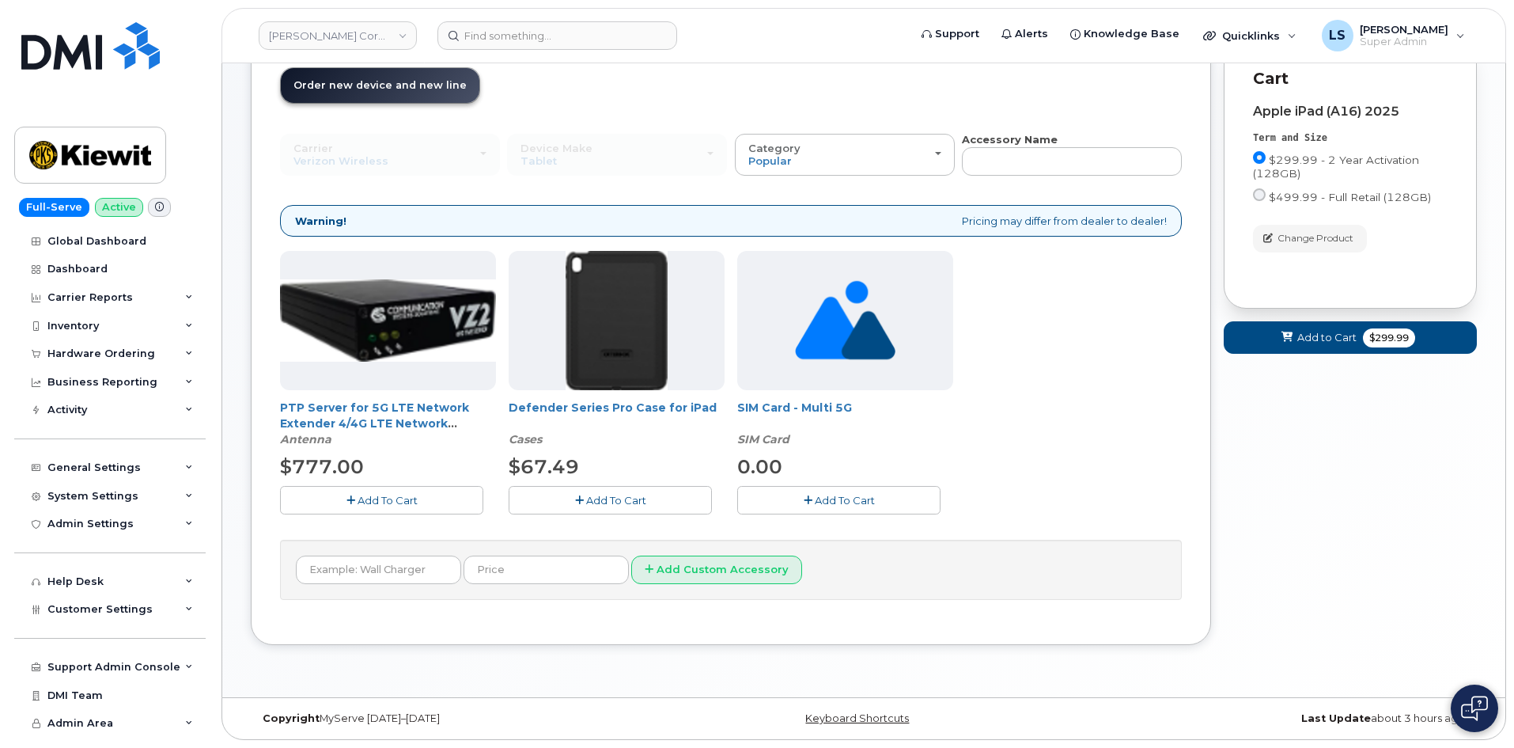
click at [623, 497] on span "Add To Cart" at bounding box center [616, 500] width 60 height 13
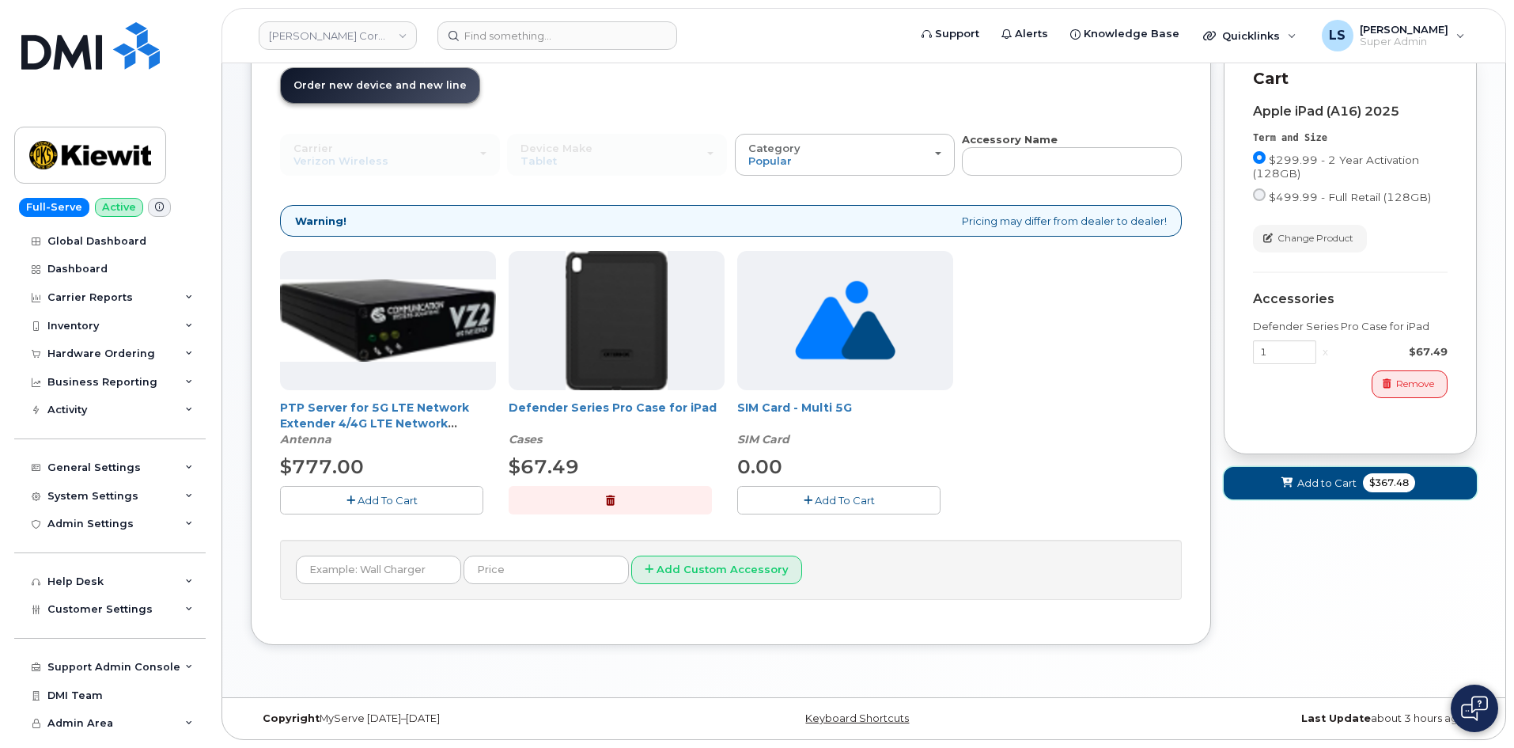
click at [1338, 484] on span "Add to Cart" at bounding box center [1326, 482] width 59 height 15
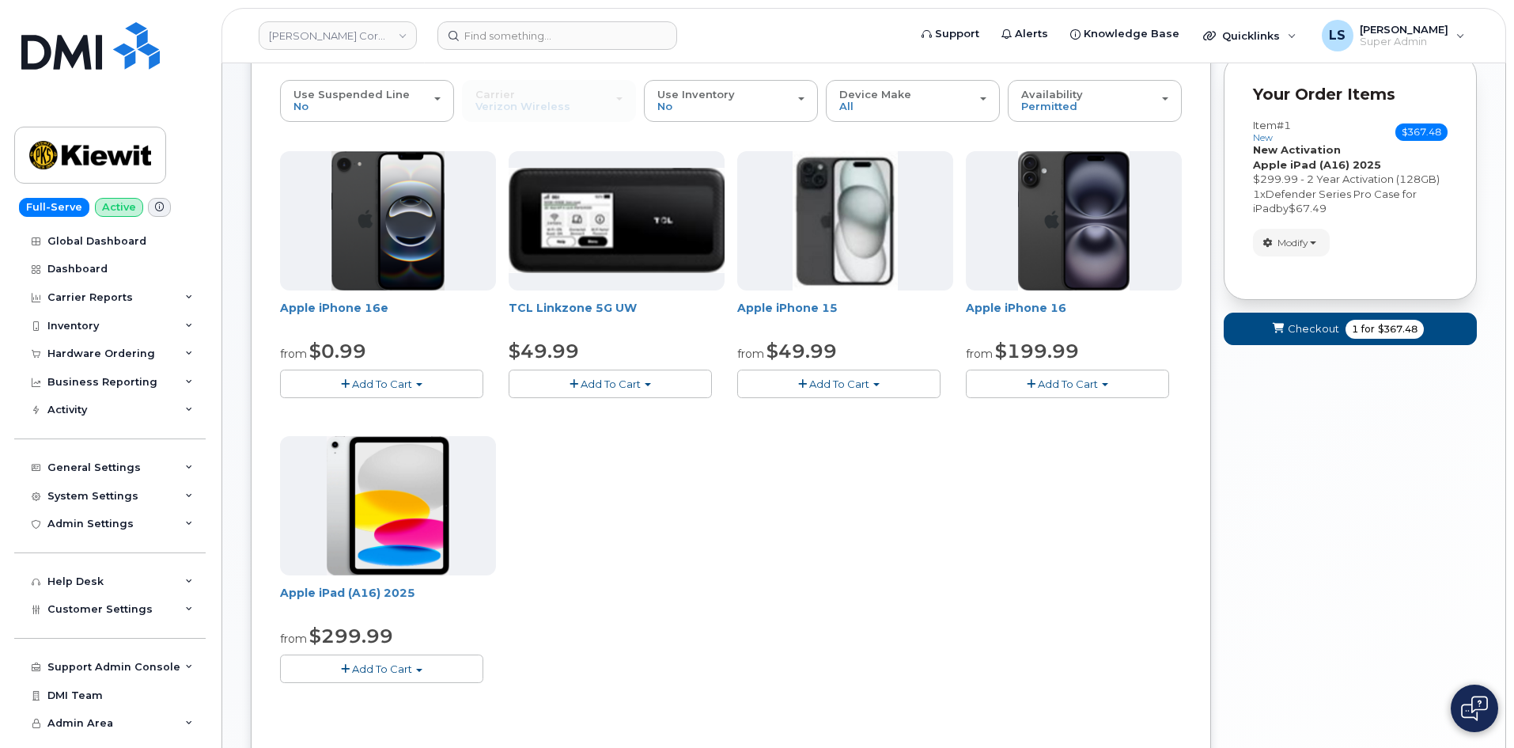
scroll to position [186, 0]
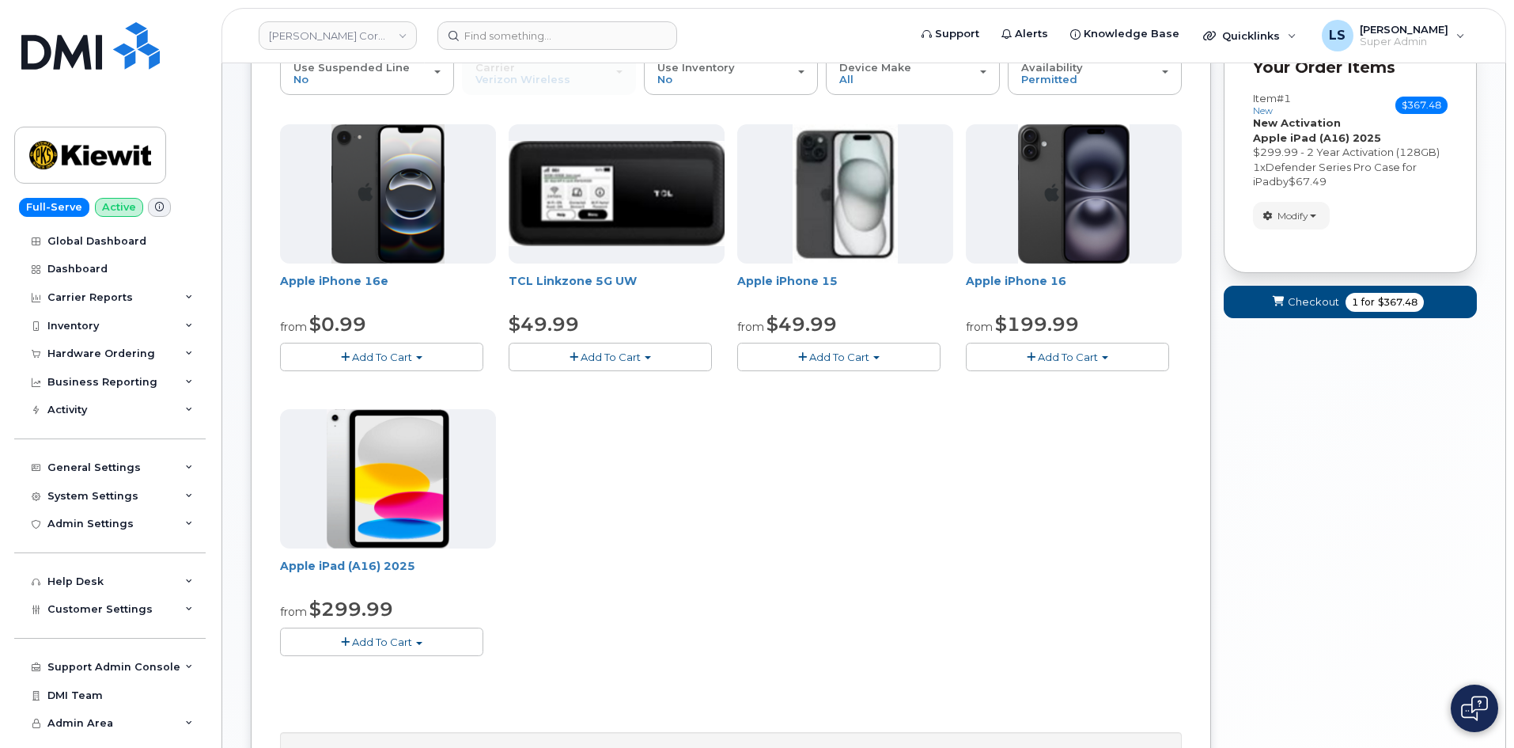
click at [400, 637] on span "Add To Cart" at bounding box center [382, 641] width 60 height 13
click at [411, 666] on link "$299.99 - 2 Year Activation (128GB)" at bounding box center [393, 671] width 218 height 20
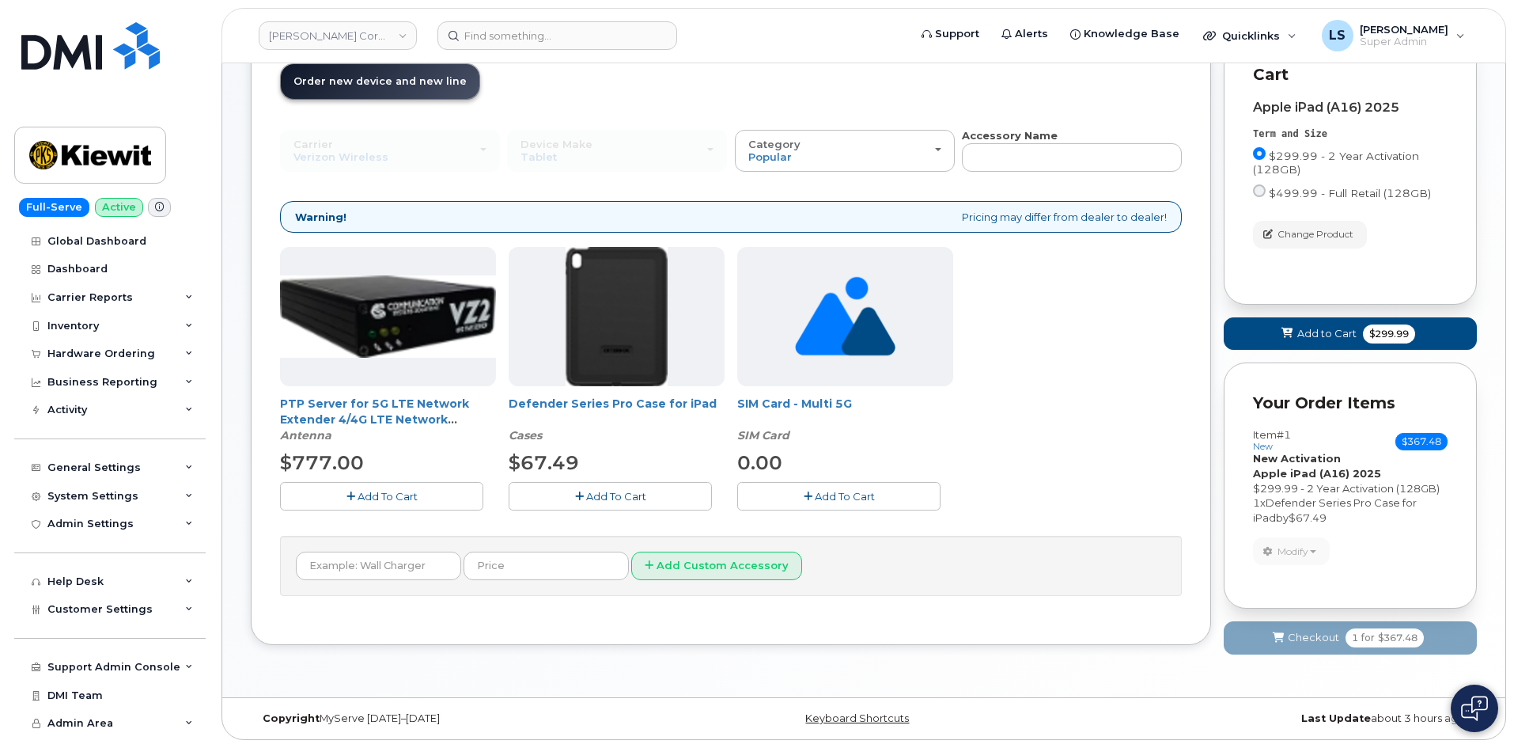
scroll to position [111, 0]
click at [609, 498] on span "Add To Cart" at bounding box center [616, 496] width 60 height 13
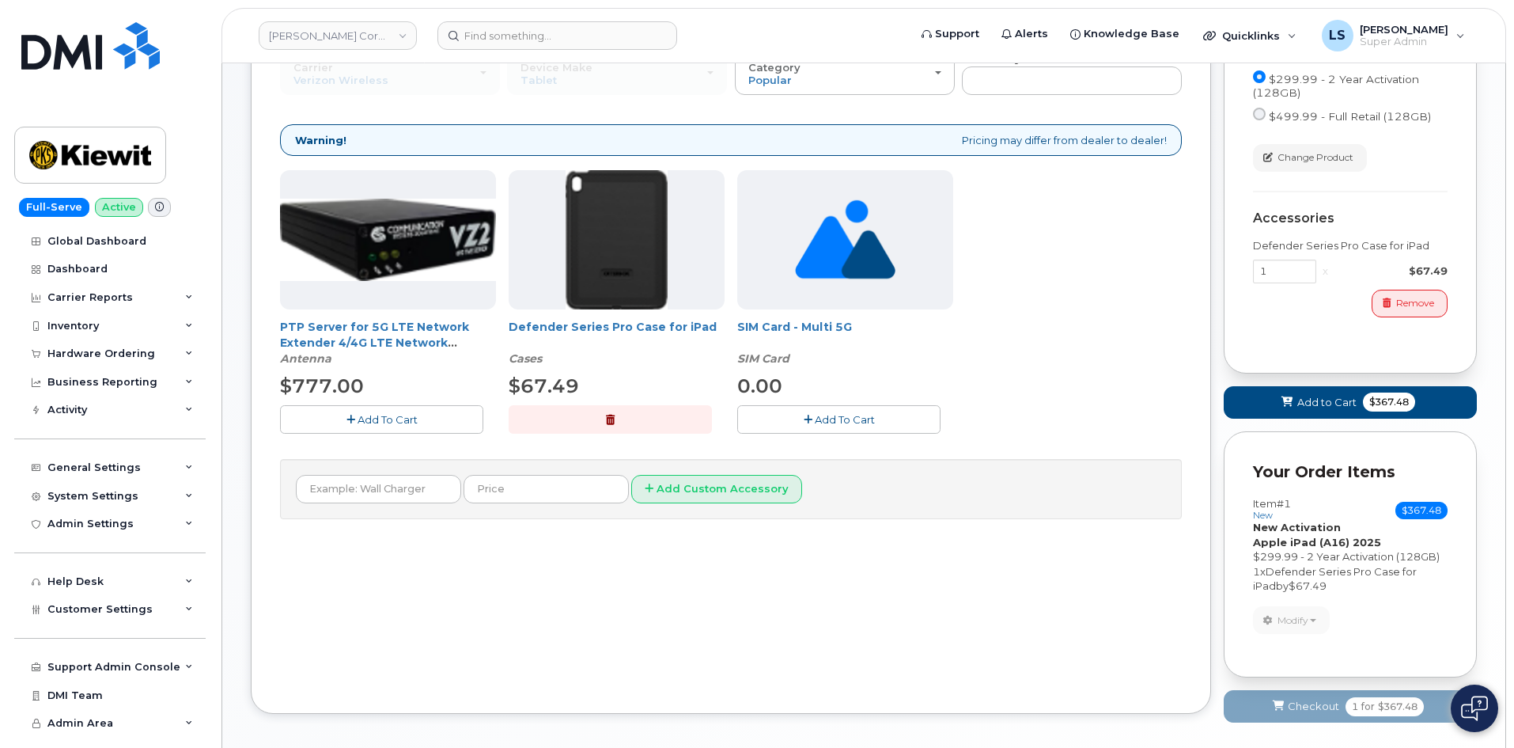
scroll to position [256, 0]
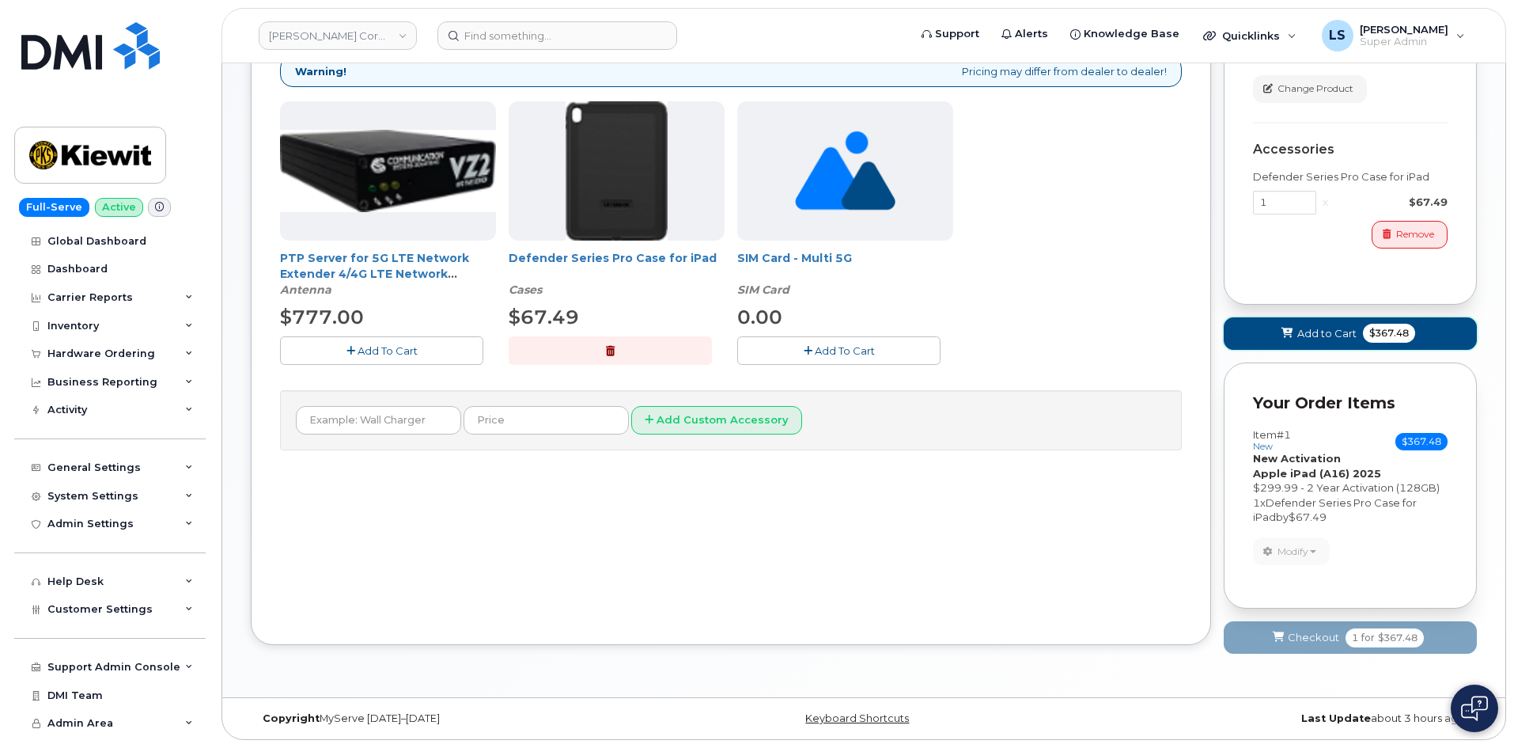
click at [1336, 344] on button "Add to Cart $367.48" at bounding box center [1350, 333] width 253 height 32
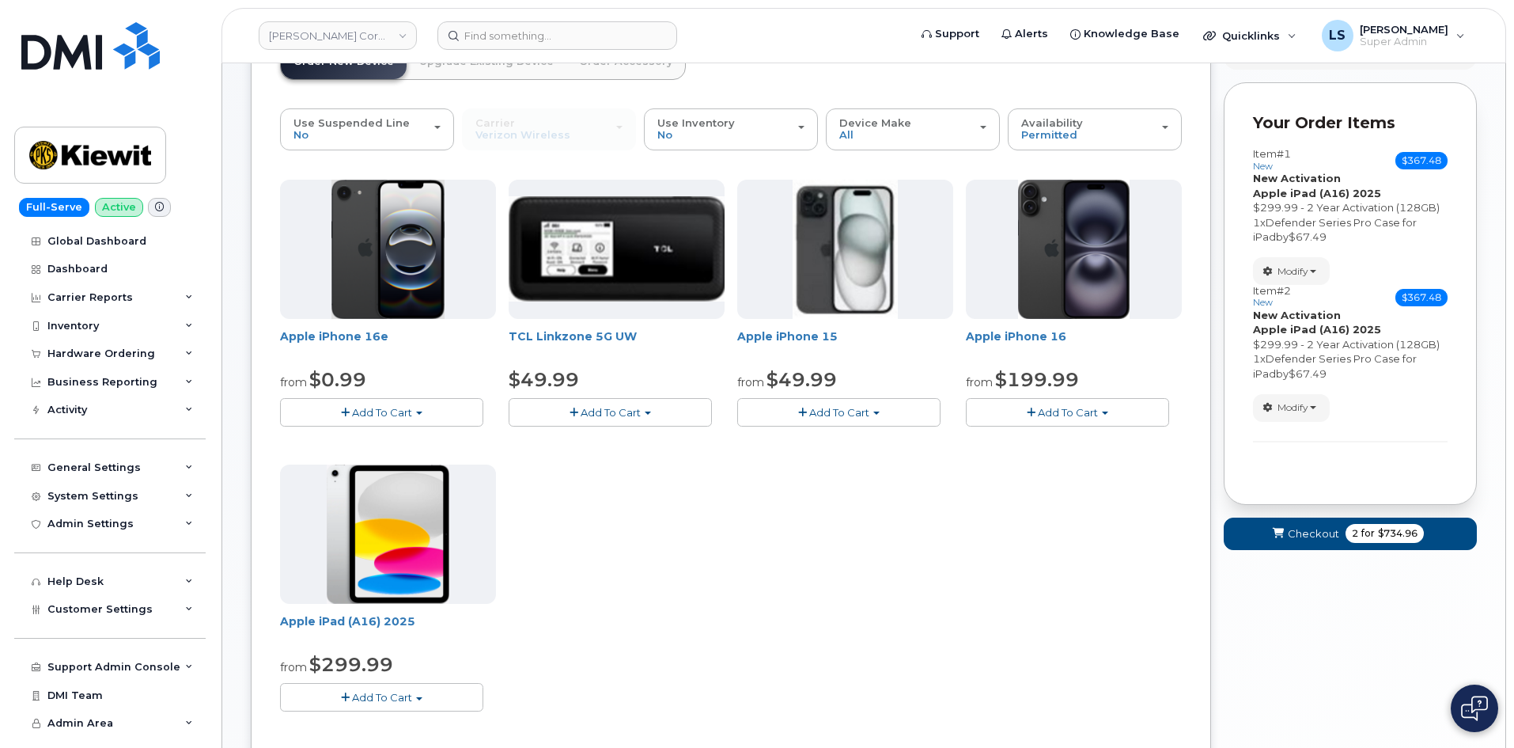
scroll to position [0, 0]
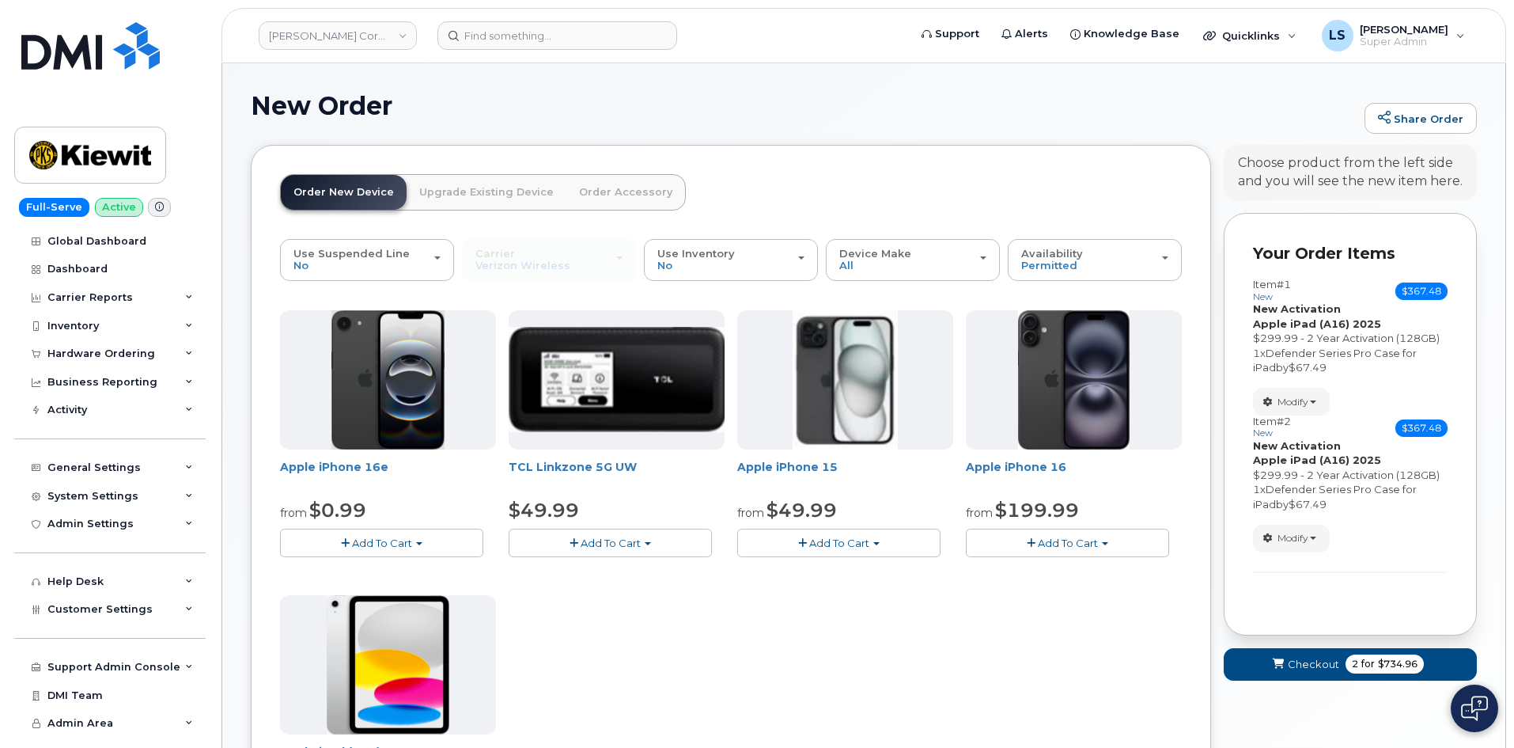
click at [1326, 334] on div "$299.99 - 2 Year Activation (128GB)" at bounding box center [1350, 338] width 195 height 15
click at [1392, 344] on div "Item #1 new $367.48 Accessories Only SIM Only Activation New Activation Hardwar…" at bounding box center [1350, 326] width 195 height 96
click at [1374, 332] on div "$299.99 - 2 Year Activation (128GB)" at bounding box center [1350, 338] width 195 height 15
click at [1339, 479] on div "$299.99 - 2 Year Activation (128GB)" at bounding box center [1350, 475] width 195 height 15
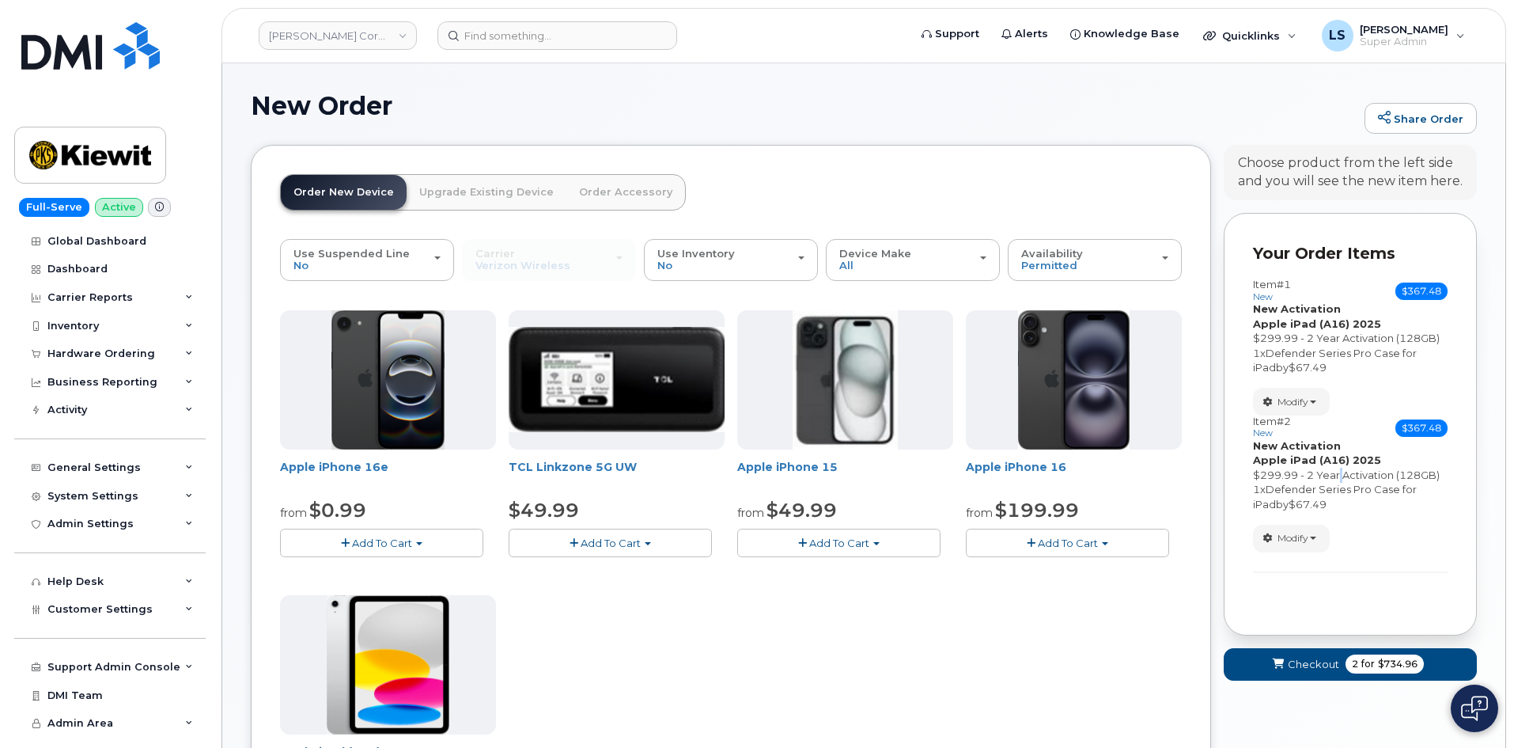
click at [1339, 478] on div "$299.99 - 2 Year Activation (128GB)" at bounding box center [1350, 475] width 195 height 15
click at [1320, 473] on div "$299.99 - 2 Year Activation (128GB)" at bounding box center [1350, 475] width 195 height 15
drag, startPoint x: 1320, startPoint y: 472, endPoint x: 1343, endPoint y: 481, distance: 23.8
click at [1323, 473] on div "$299.99 - 2 Year Activation (128GB)" at bounding box center [1350, 475] width 195 height 15
click at [1380, 469] on div "$299.99 - 2 Year Activation (128GB)" at bounding box center [1350, 475] width 195 height 15
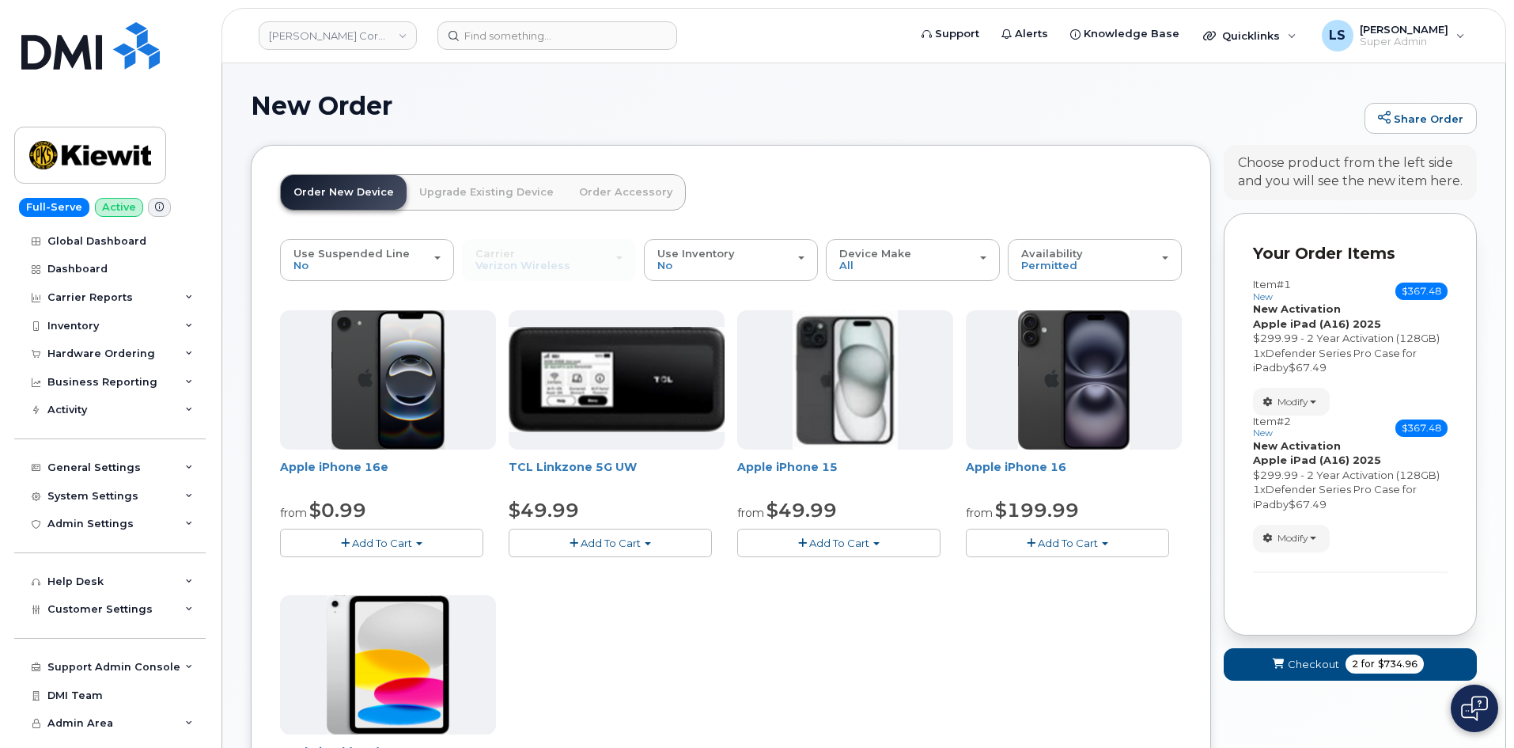
click at [1348, 494] on span "Defender Series Pro Case for iPad" at bounding box center [1335, 497] width 164 height 28
click at [1369, 479] on div "$299.99 - 2 Year Activation (128GB)" at bounding box center [1350, 475] width 195 height 15
click at [1369, 475] on div "$299.99 - 2 Year Activation (128GB)" at bounding box center [1350, 475] width 195 height 15
click at [1354, 486] on span "Defender Series Pro Case for iPad" at bounding box center [1335, 497] width 164 height 28
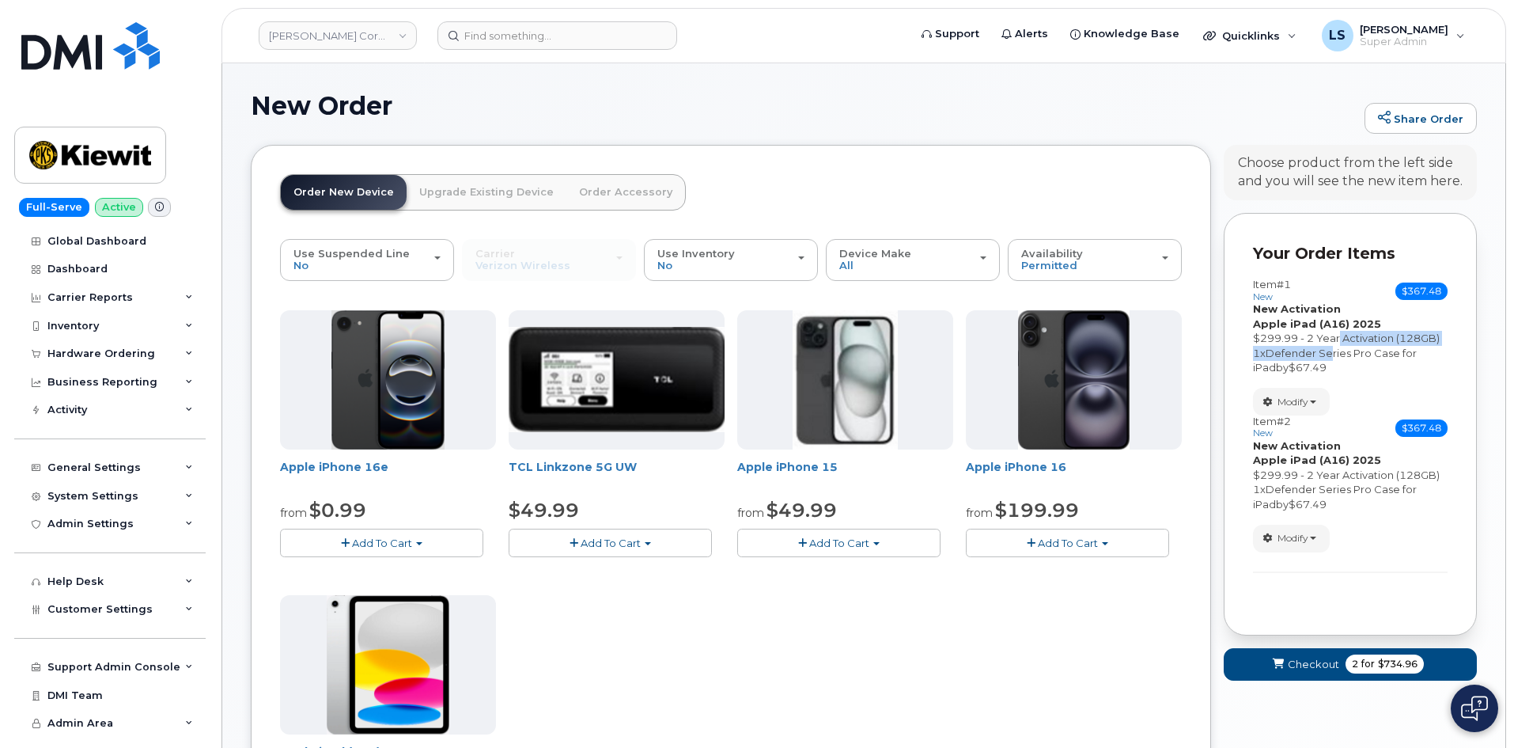
click at [1340, 332] on div "Item #1 new $367.48 Accessories Only SIM Only Activation New Activation Hardwar…" at bounding box center [1350, 326] width 195 height 96
click at [1342, 332] on div "$299.99 - 2 Year Activation (128GB)" at bounding box center [1350, 338] width 195 height 15
click at [1353, 353] on span "Defender Series Pro Case for iPad" at bounding box center [1335, 361] width 164 height 28
click at [1342, 355] on span "Defender Series Pro Case for iPad" at bounding box center [1335, 361] width 164 height 28
click at [1354, 354] on span "Defender Series Pro Case for iPad" at bounding box center [1335, 361] width 164 height 28
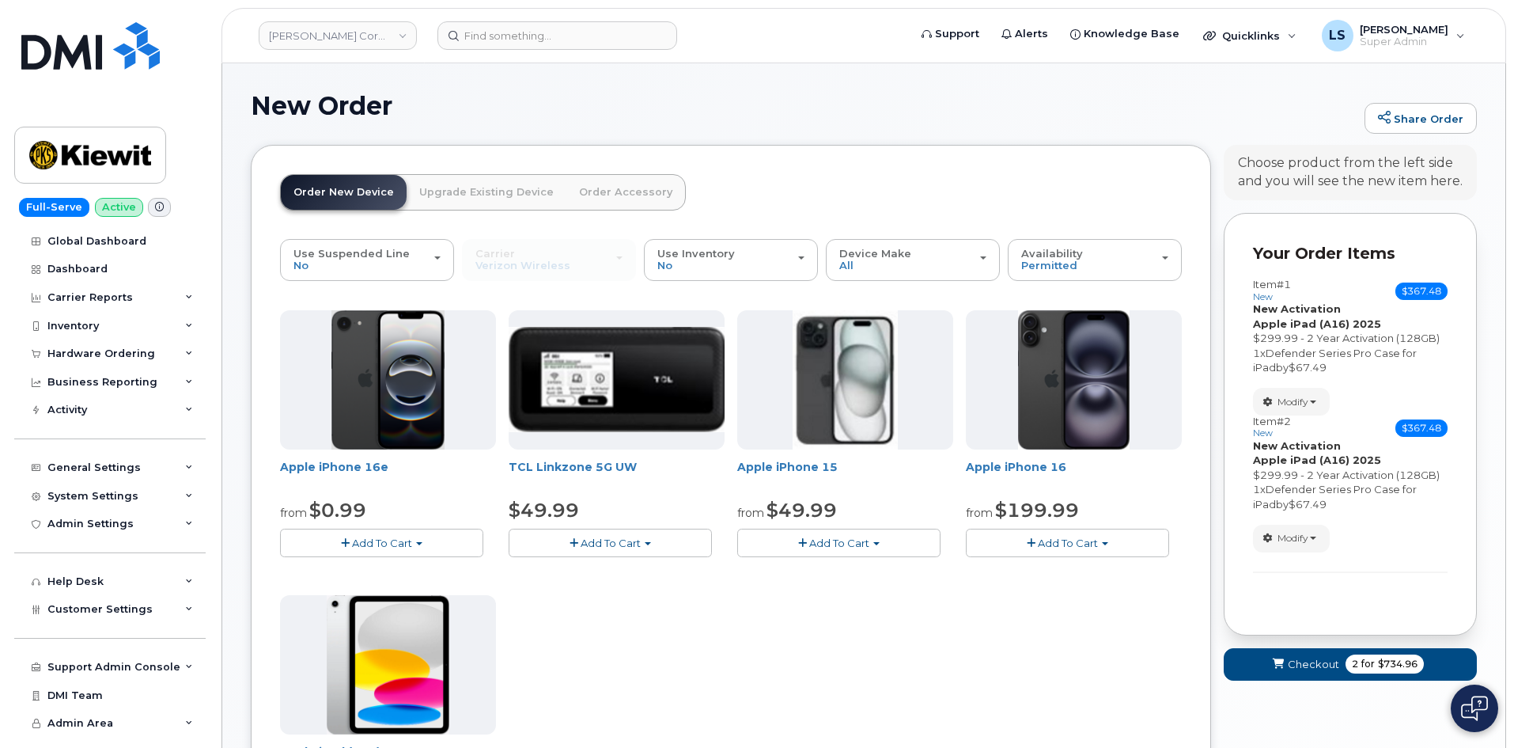
click at [1388, 344] on div "$299.99 - 2 Year Activation (128GB)" at bounding box center [1350, 338] width 195 height 15
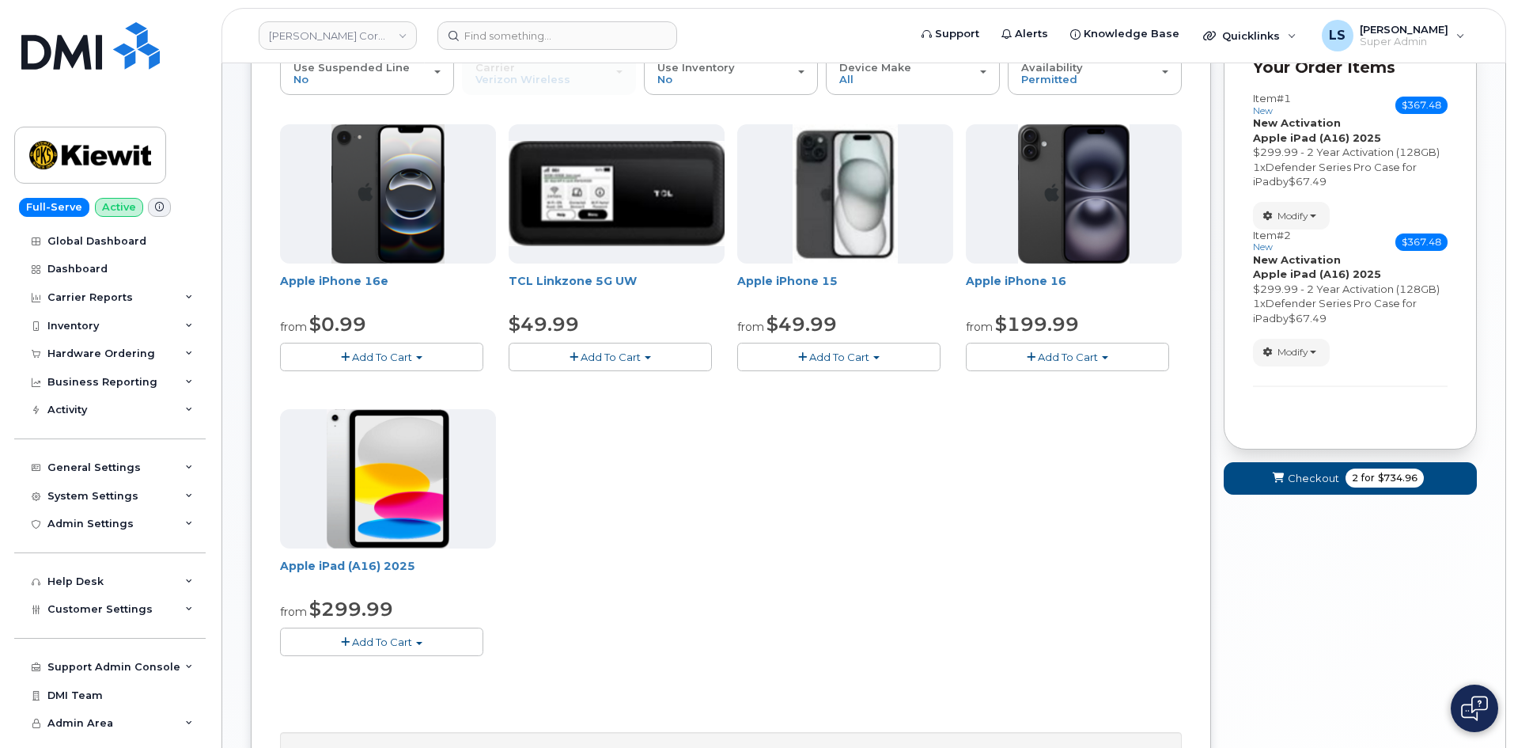
scroll to position [158, 0]
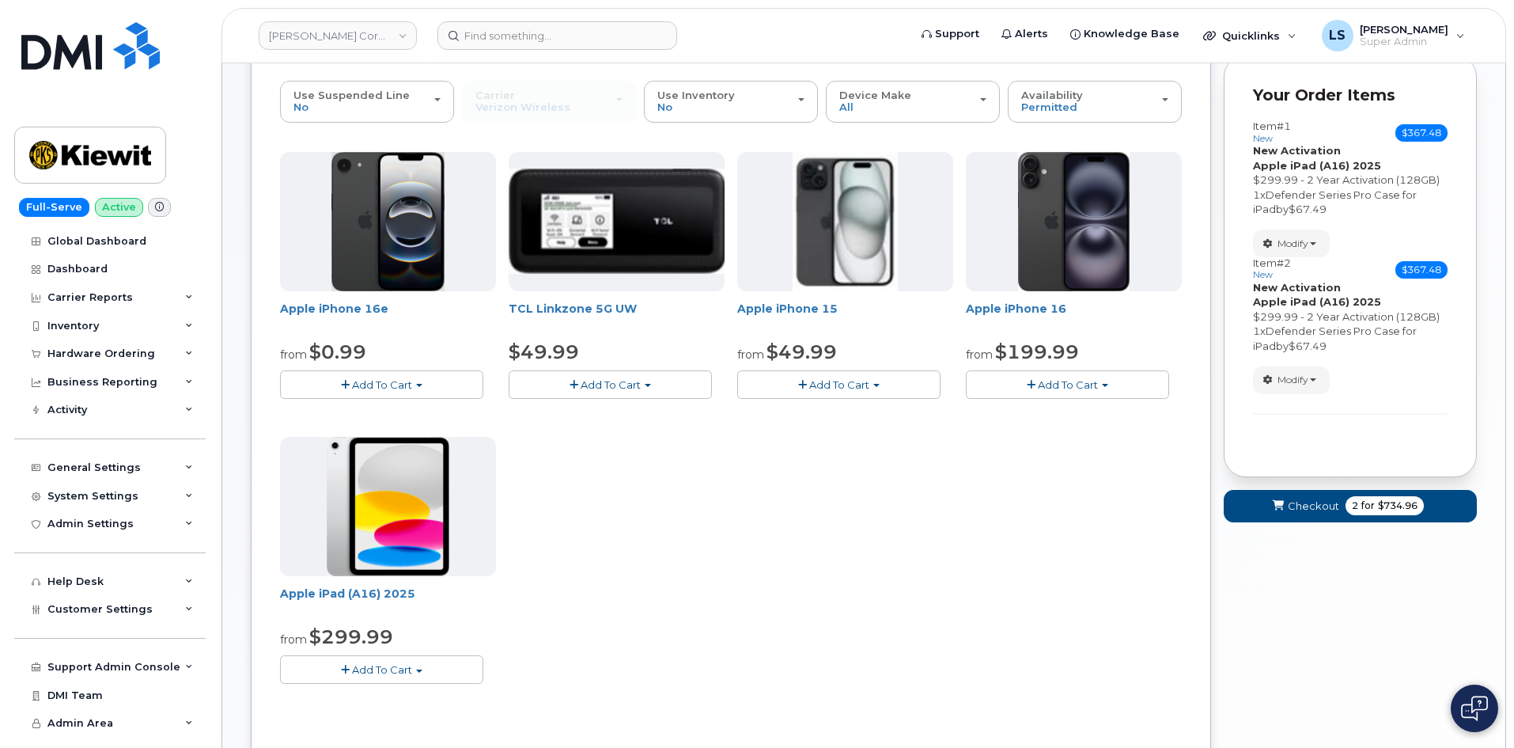
click at [846, 396] on button "Add To Cart" at bounding box center [838, 384] width 203 height 28
click at [944, 508] on div "Apple iPhone 16e from $0.99 Add To Cart $0.99 - 2 Year Activation (128GB) $599.…" at bounding box center [731, 430] width 902 height 557
drag, startPoint x: 857, startPoint y: 386, endPoint x: 854, endPoint y: 414, distance: 27.8
click at [856, 386] on span "Add To Cart" at bounding box center [839, 384] width 60 height 13
click at [854, 415] on link "$49.99 - 2 Year Activation (128GB)" at bounding box center [846, 414] width 211 height 20
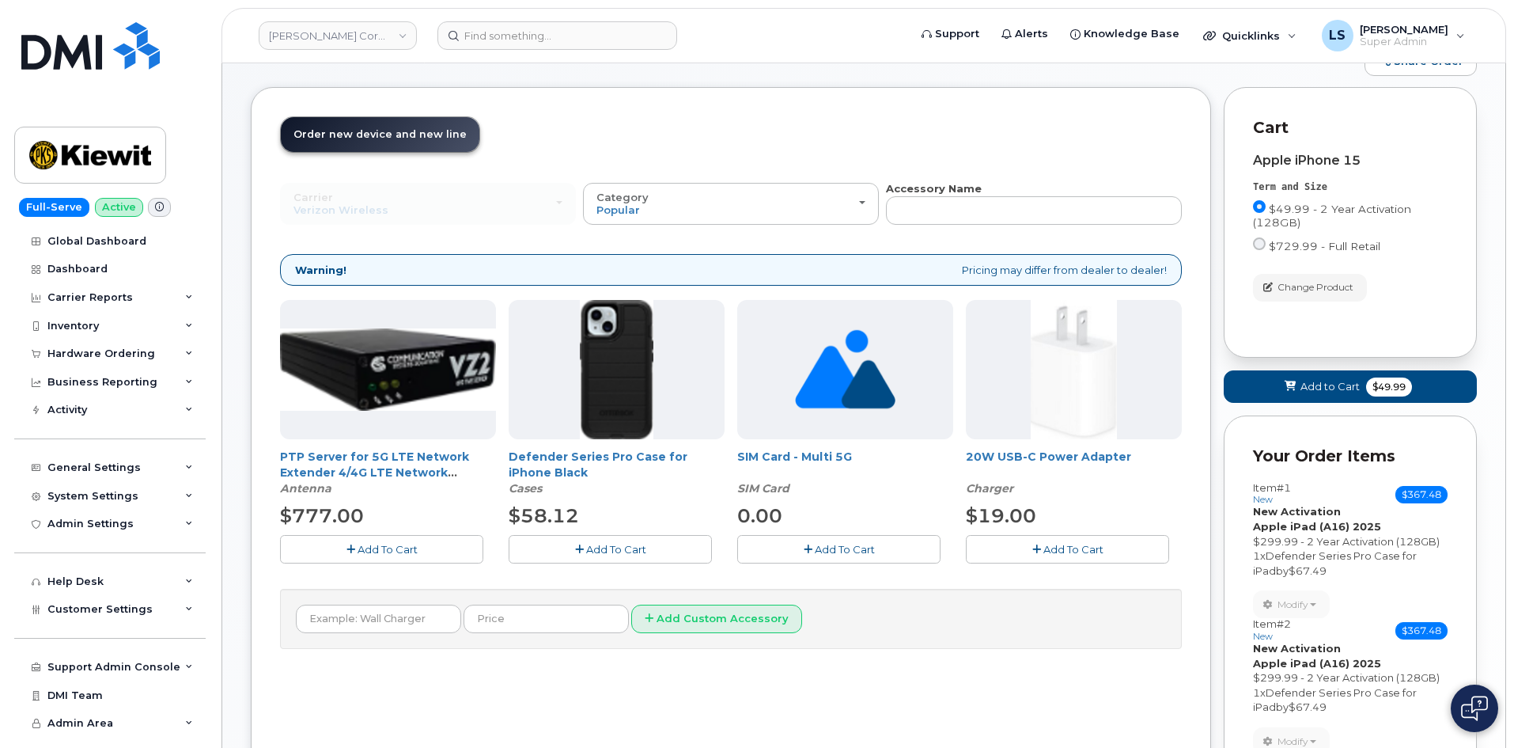
scroll to position [0, 0]
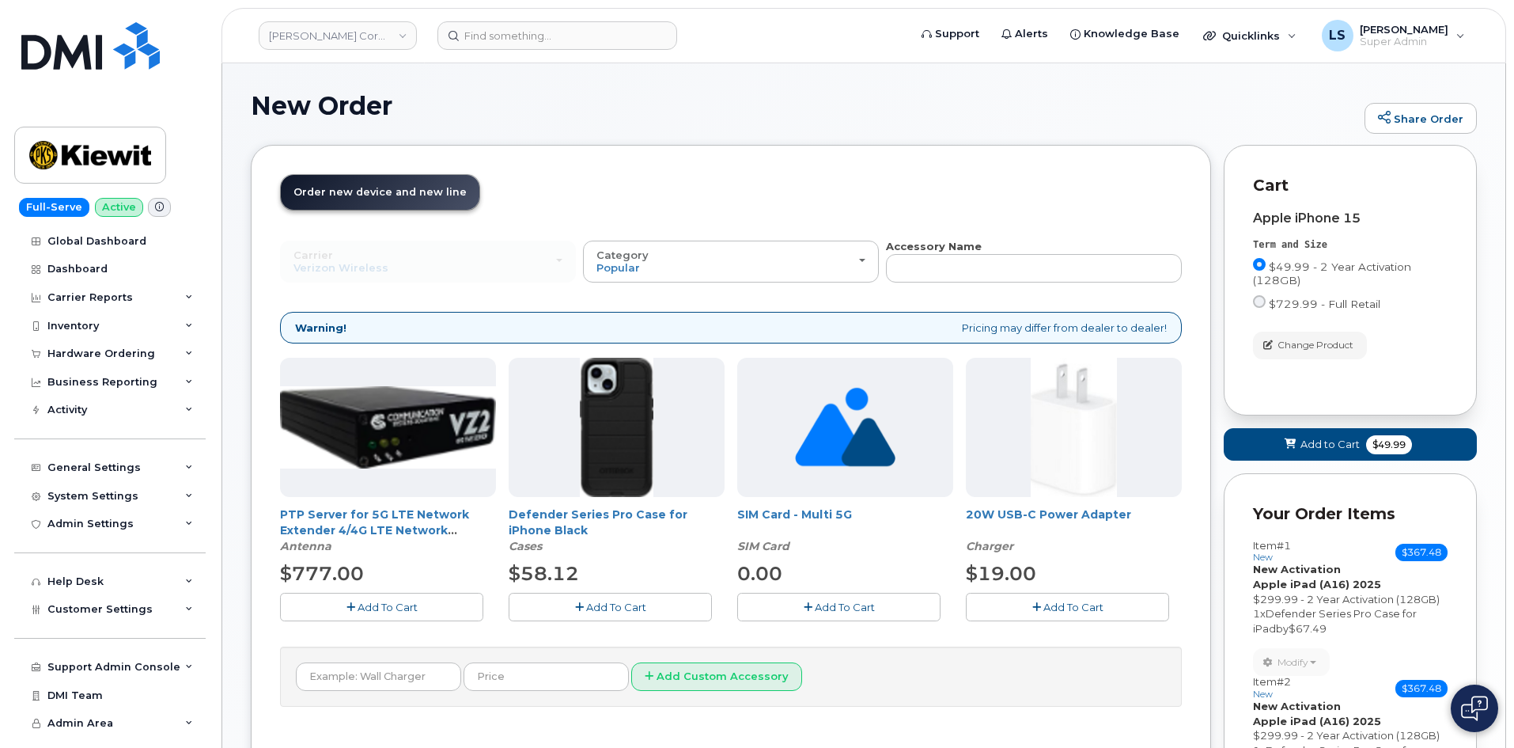
click at [628, 600] on span "Add To Cart" at bounding box center [616, 606] width 60 height 13
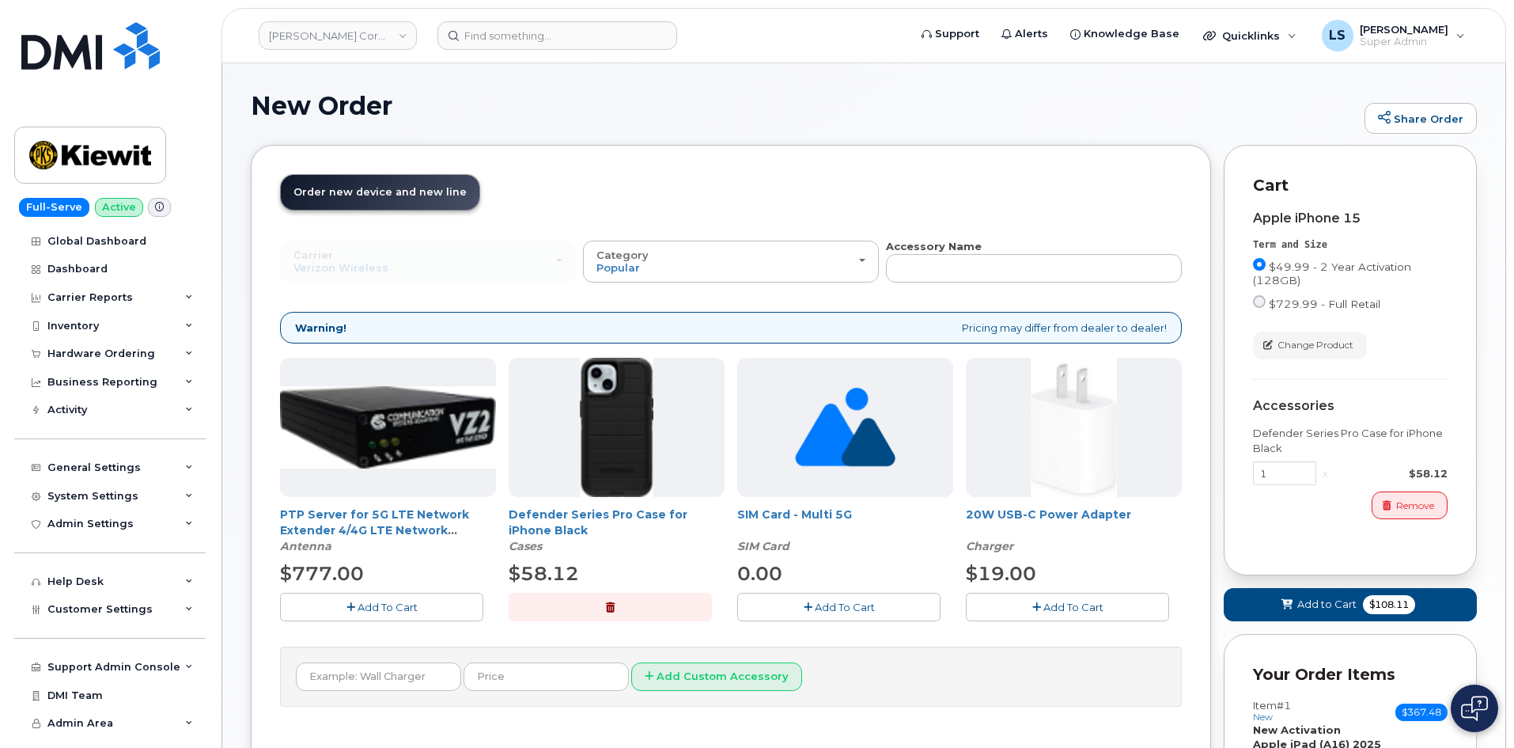
click at [1044, 608] on span "Add To Cart" at bounding box center [1073, 606] width 60 height 13
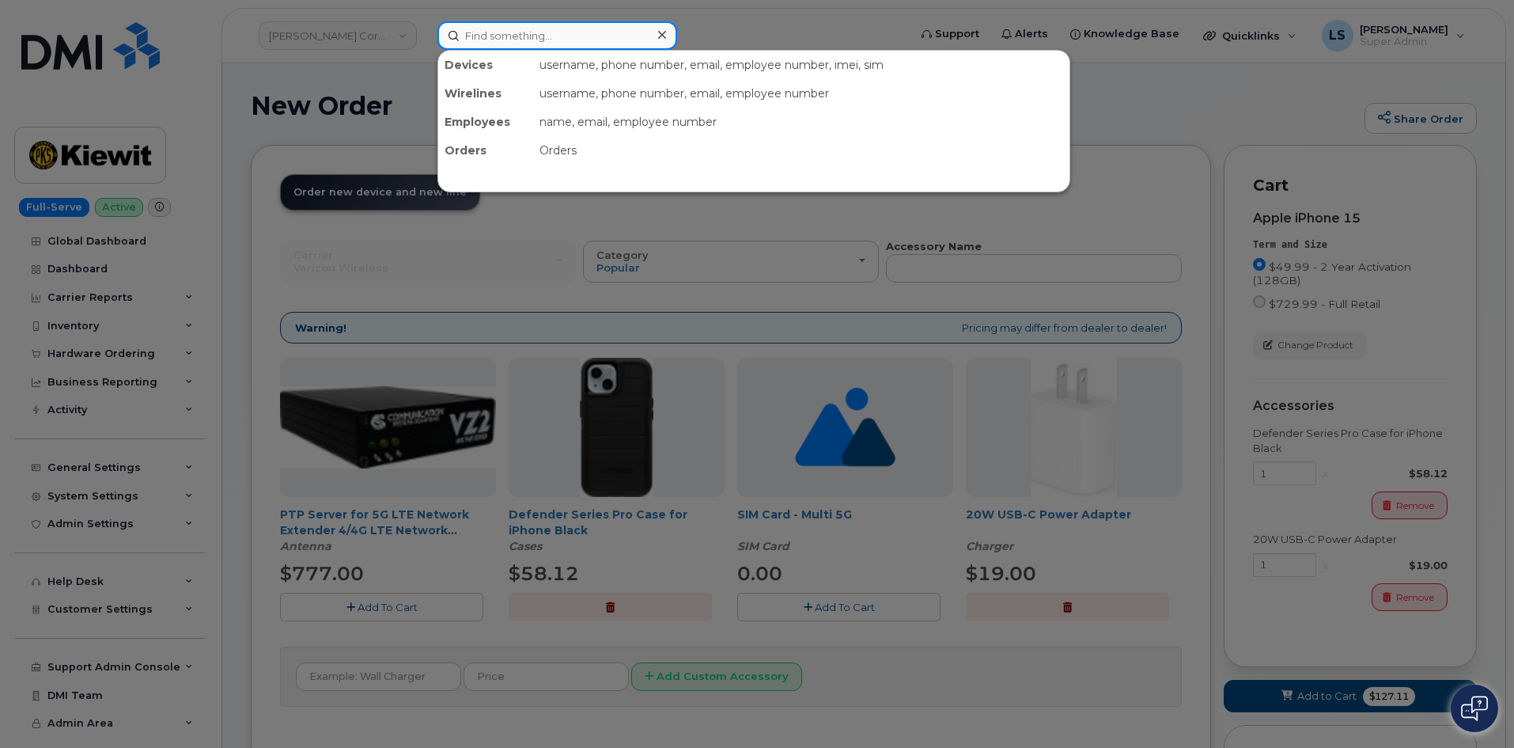
click at [501, 31] on input at bounding box center [557, 35] width 240 height 28
type input "eVAN WALLACE"
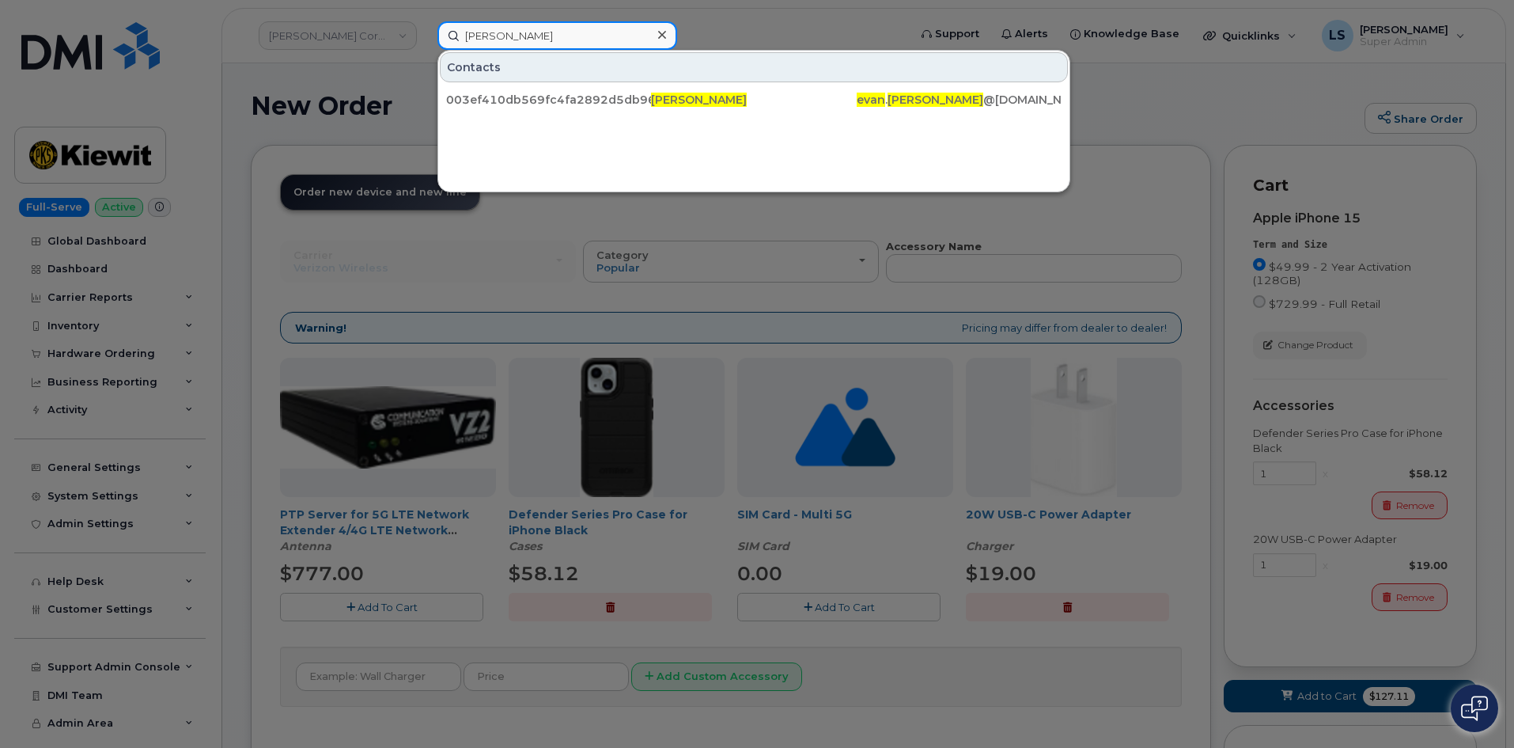
drag, startPoint x: 571, startPoint y: 32, endPoint x: 267, endPoint y: 6, distance: 305.8
click at [425, 21] on div "eVAN WALLACE Contacts 003ef410db569fc4fa2892d5db9619bb Evan Wallace evan . wall…" at bounding box center [668, 35] width 486 height 28
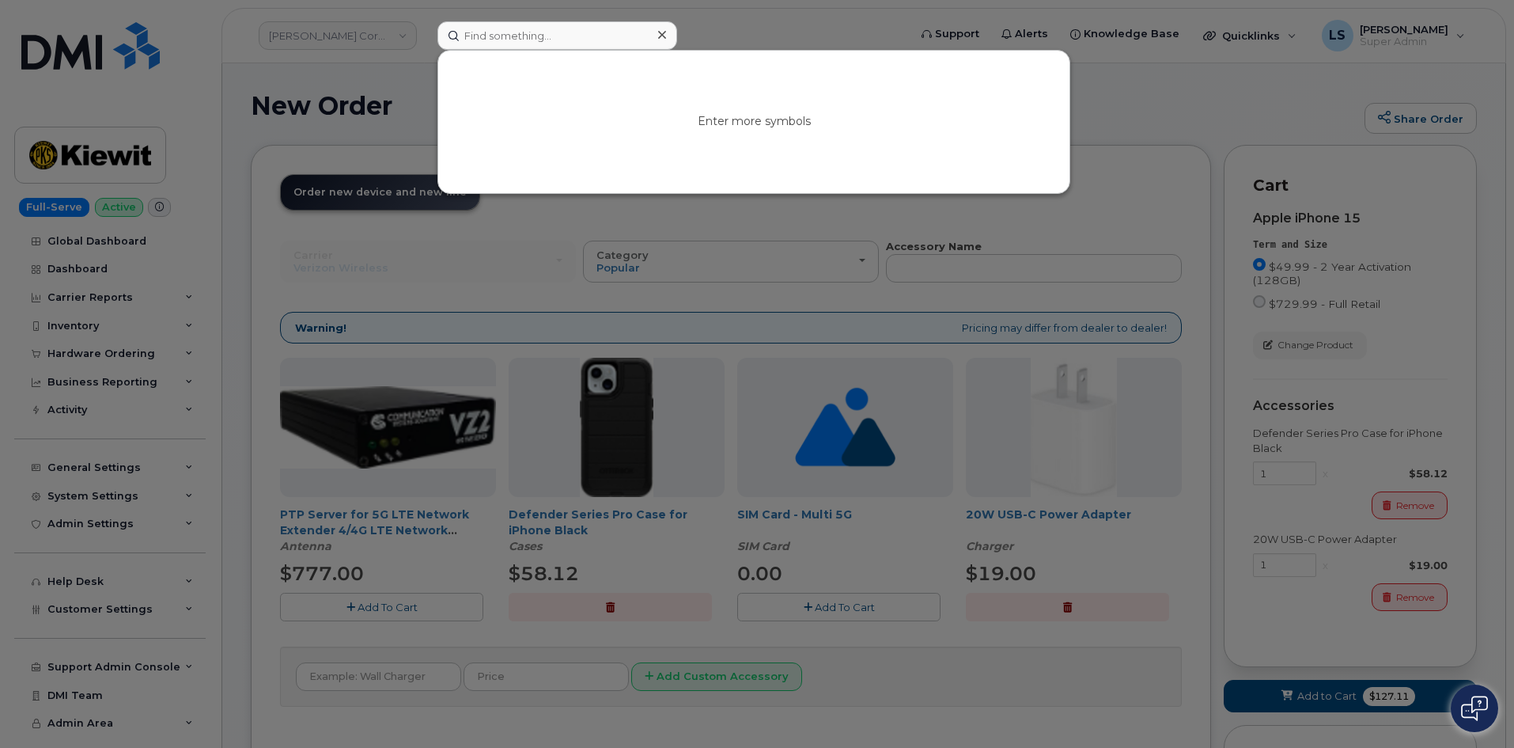
click at [661, 29] on icon at bounding box center [662, 34] width 8 height 13
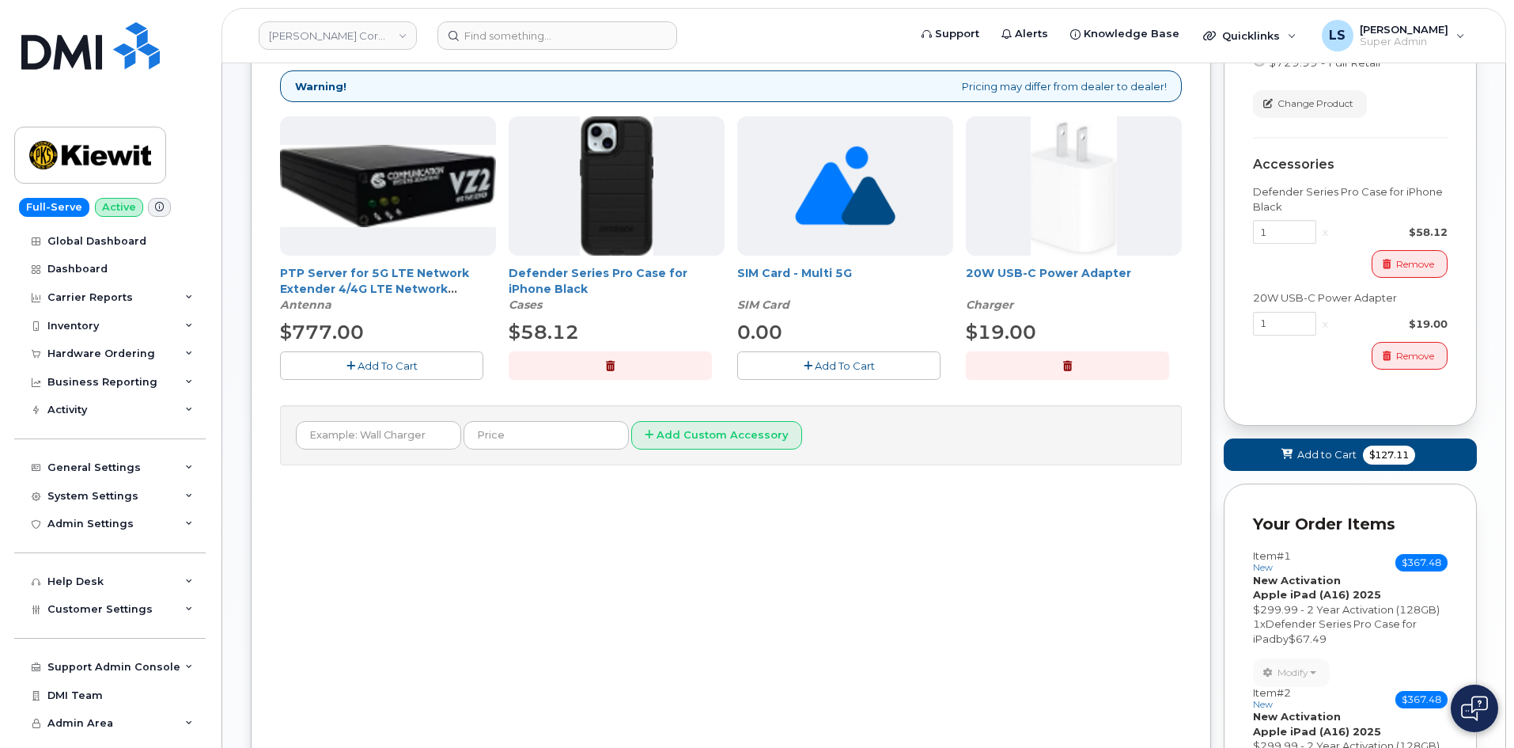
scroll to position [396, 0]
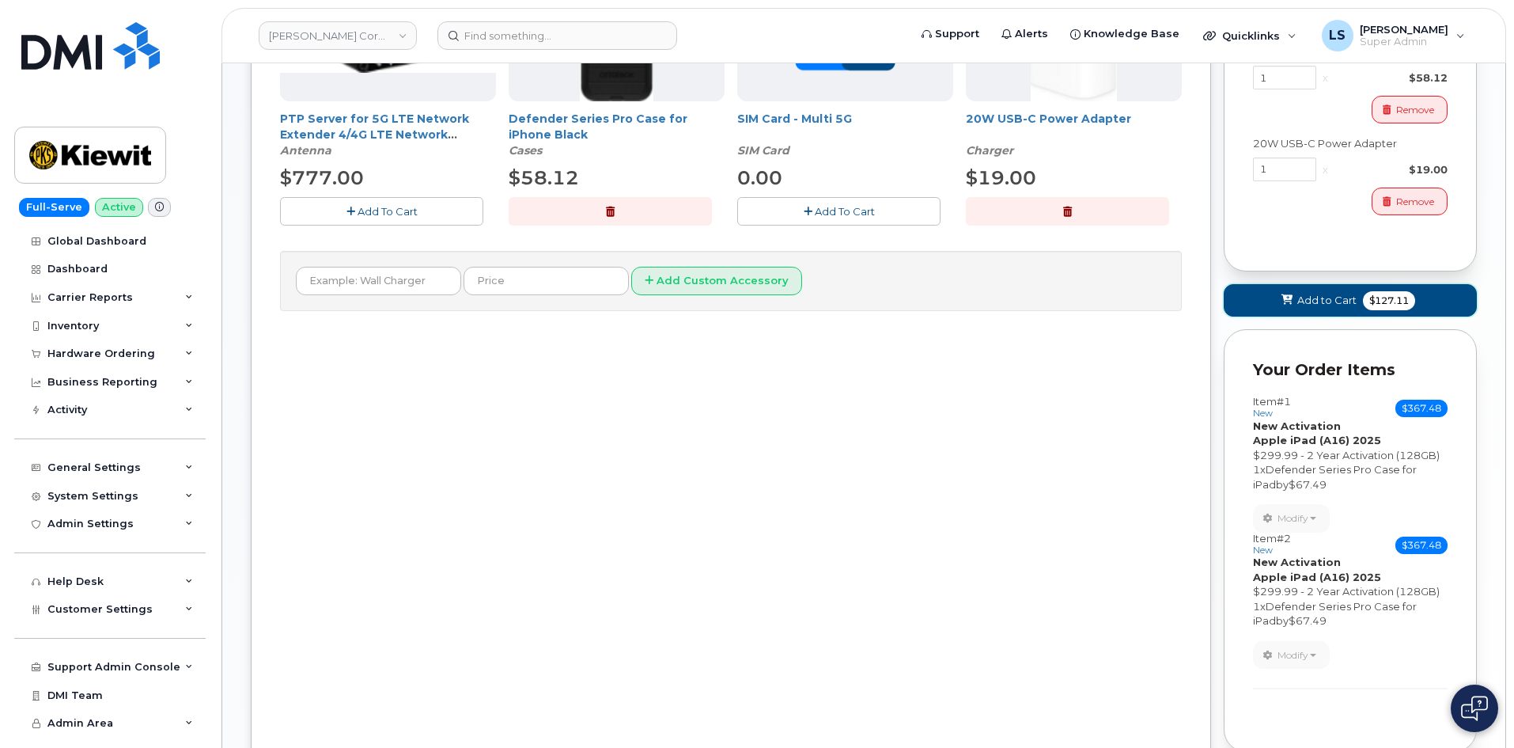
click at [1302, 301] on span "Add to Cart" at bounding box center [1326, 300] width 59 height 15
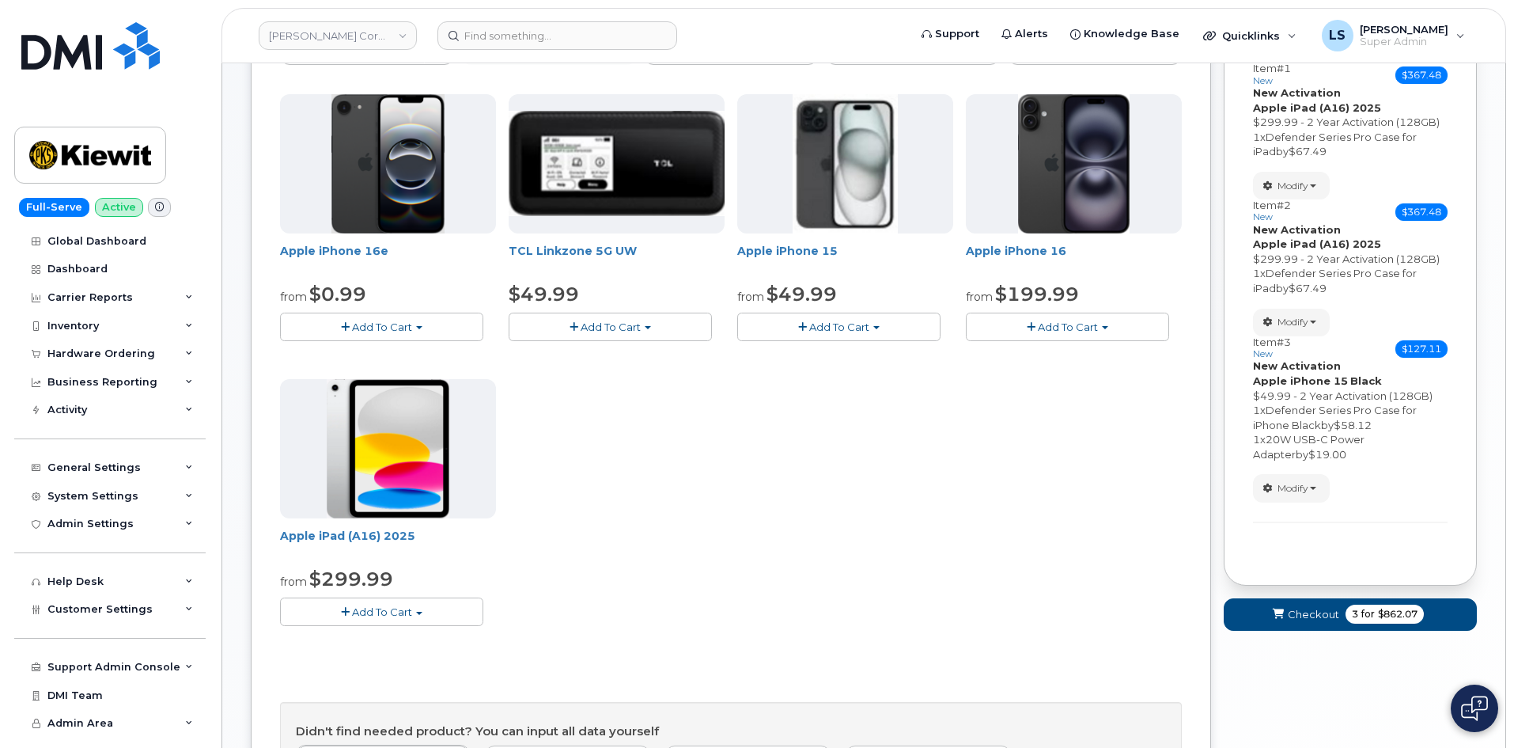
scroll to position [158, 0]
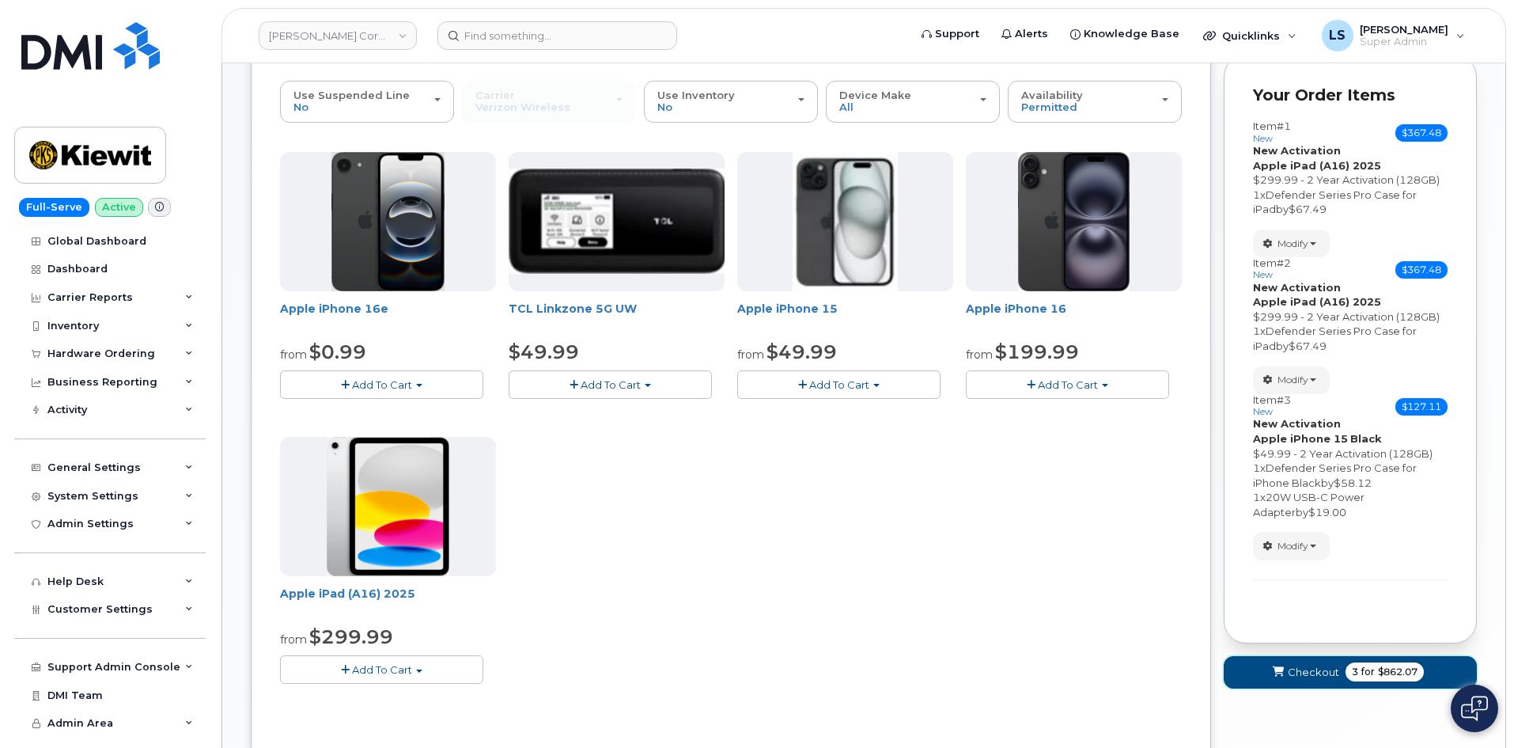
click at [1349, 683] on button "Checkout 3 for $862.07" at bounding box center [1350, 672] width 253 height 32
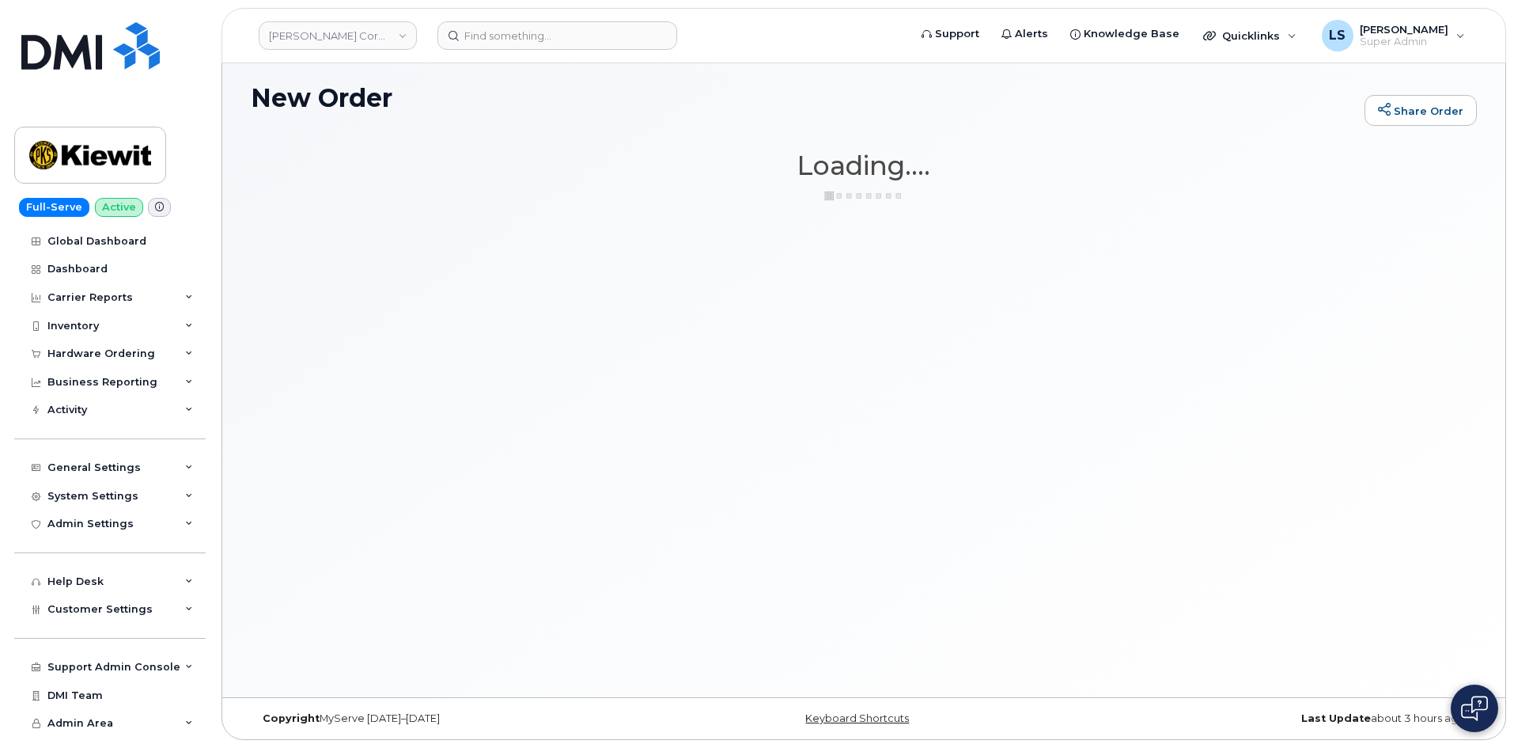
scroll to position [8, 0]
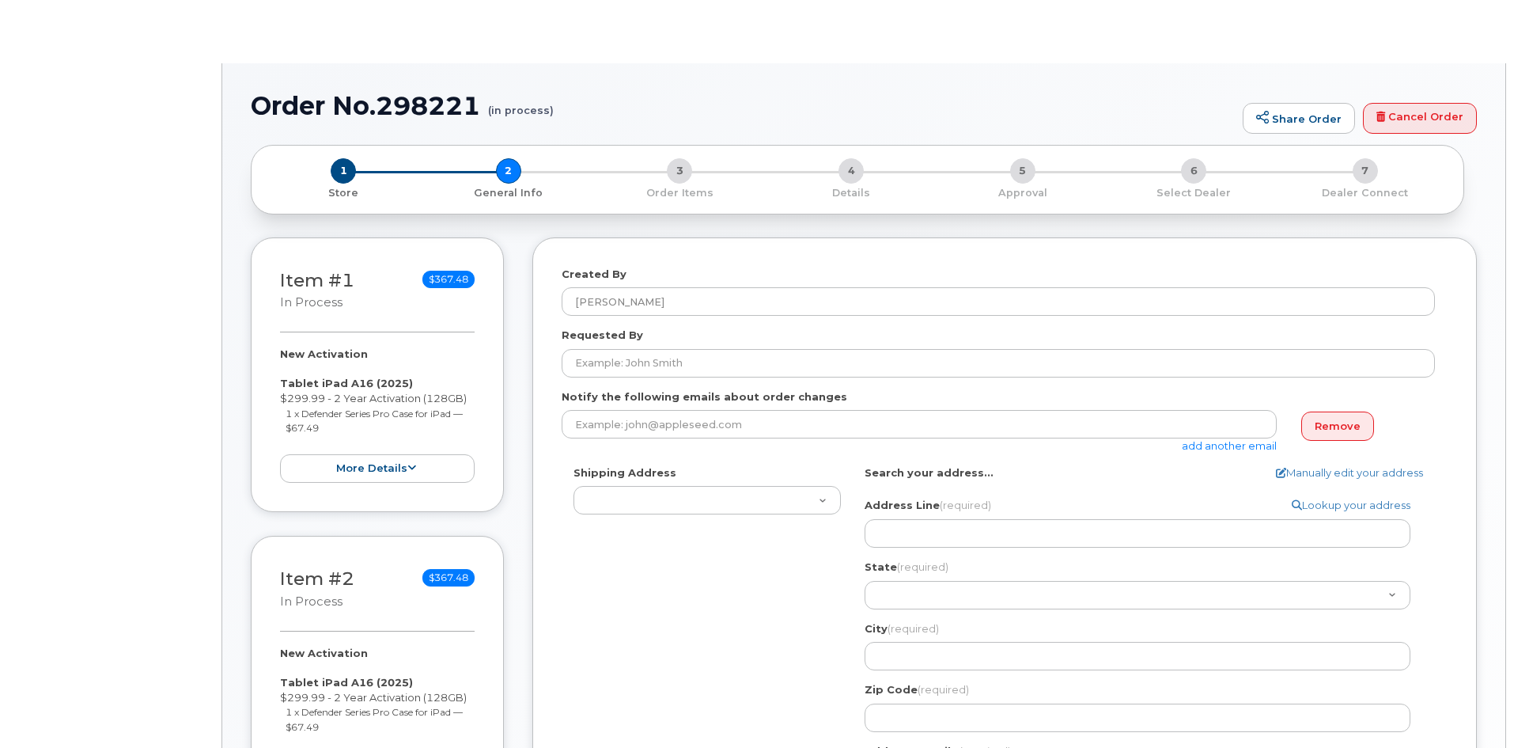
select select
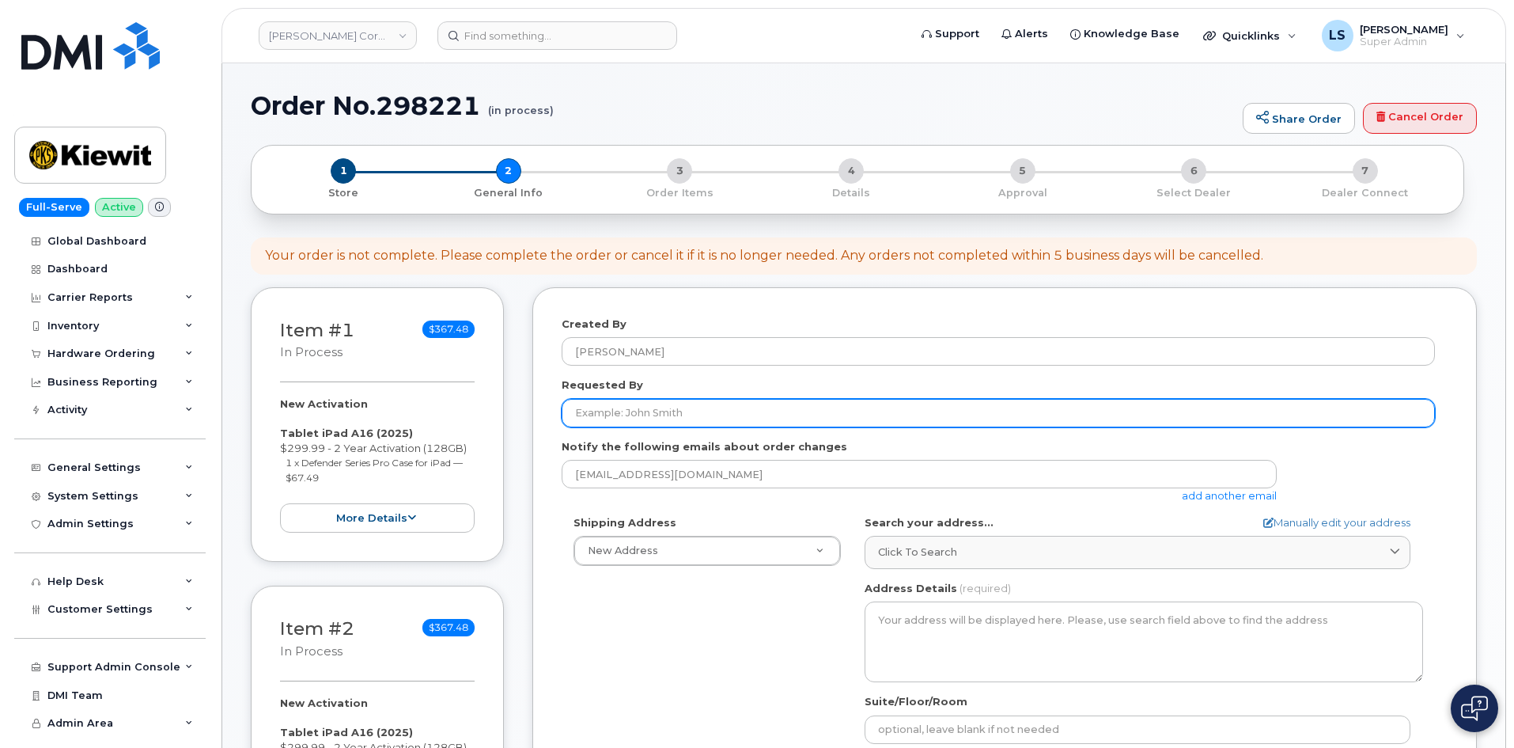
click at [636, 418] on input "Requested By" at bounding box center [998, 413] width 873 height 28
paste input "[PERSON_NAME]"
type input "[PERSON_NAME]"
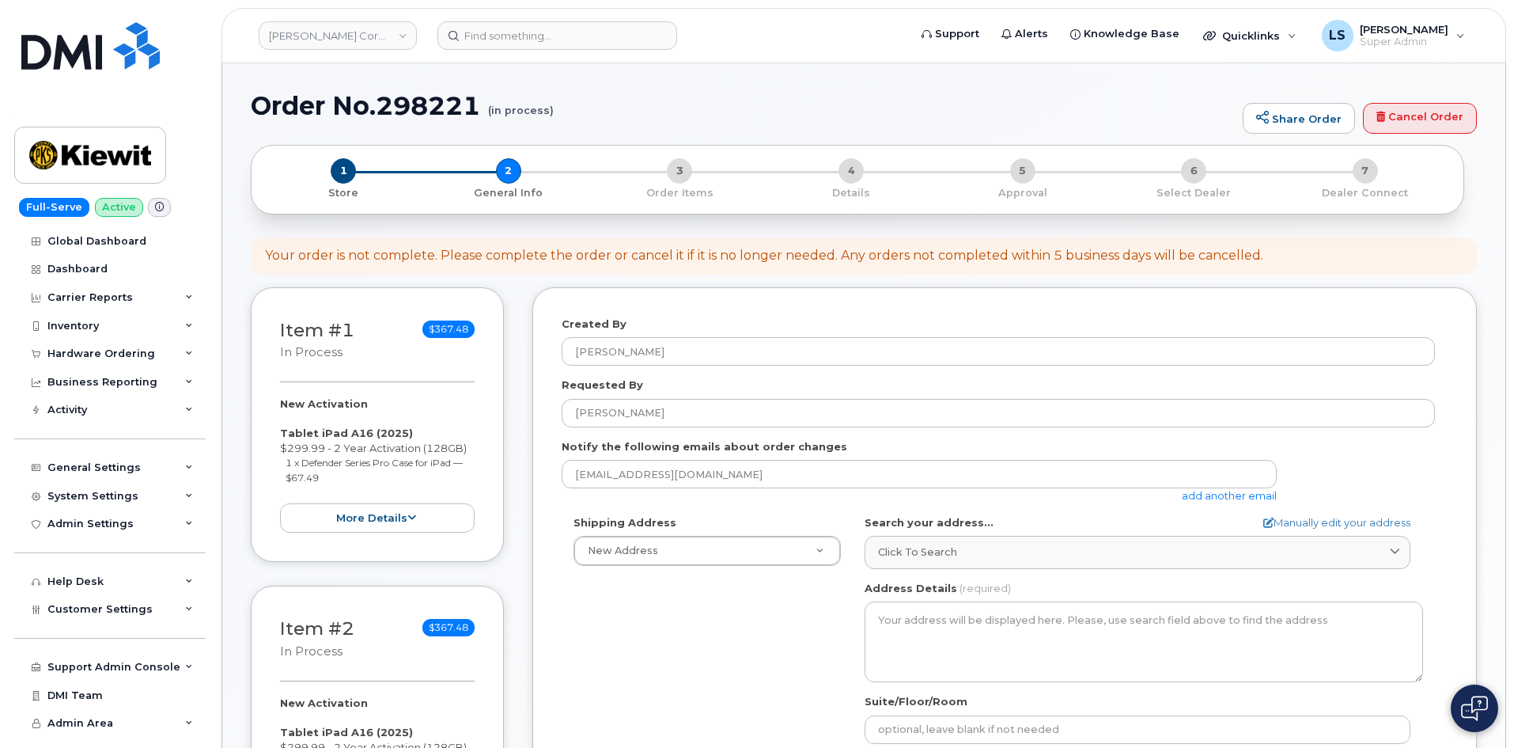
click at [699, 384] on div "Requested By [PERSON_NAME]" at bounding box center [1005, 402] width 886 height 50
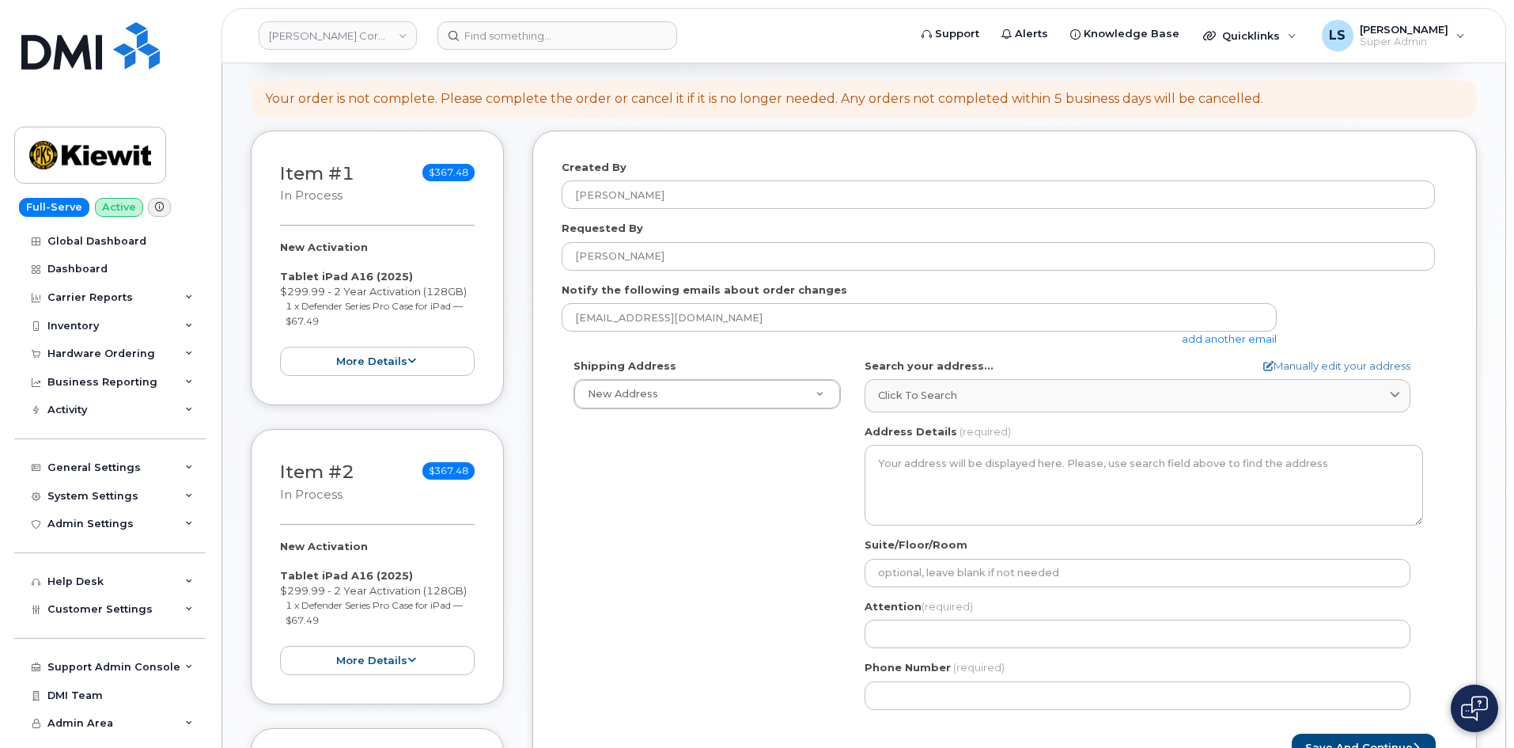
scroll to position [158, 0]
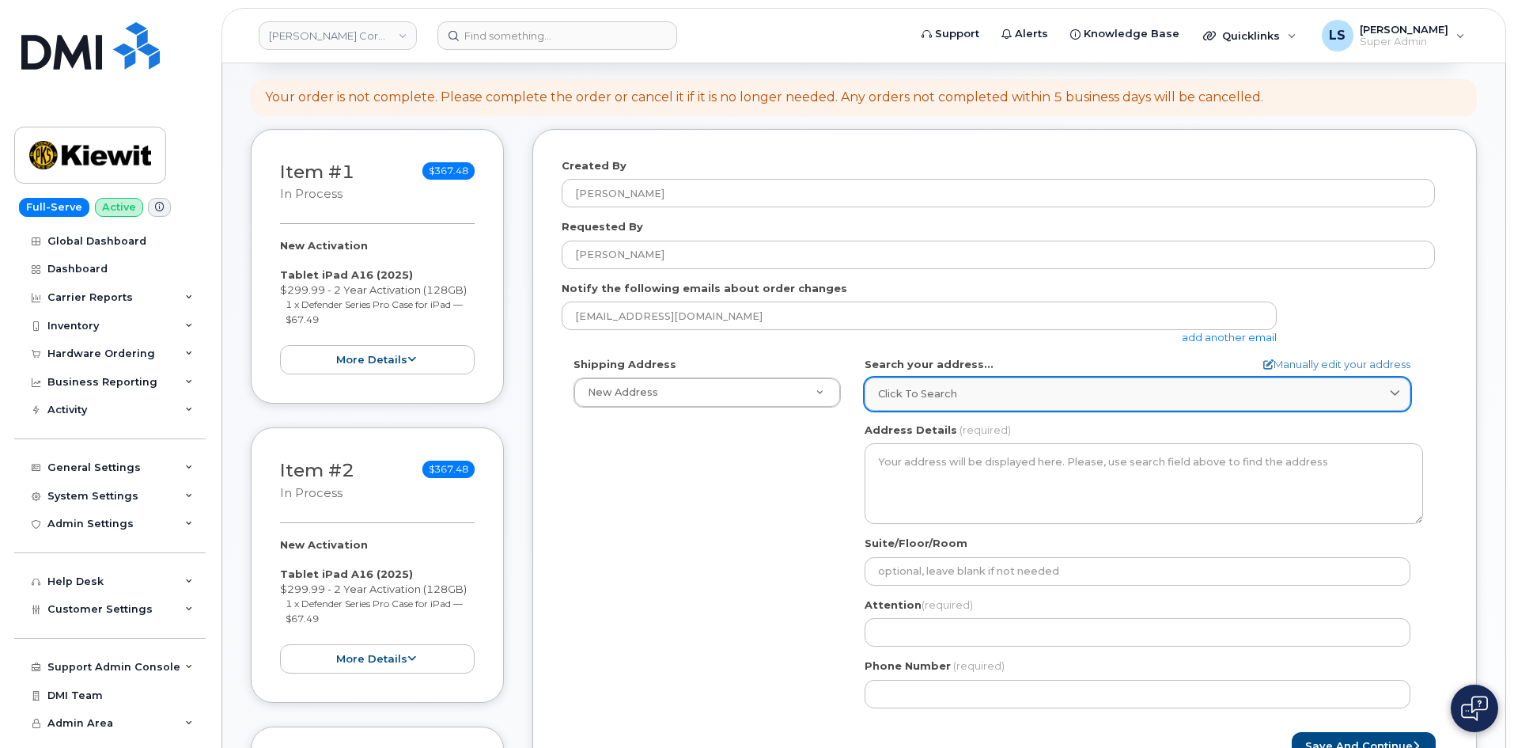
click at [901, 399] on span "Click to search" at bounding box center [917, 393] width 79 height 15
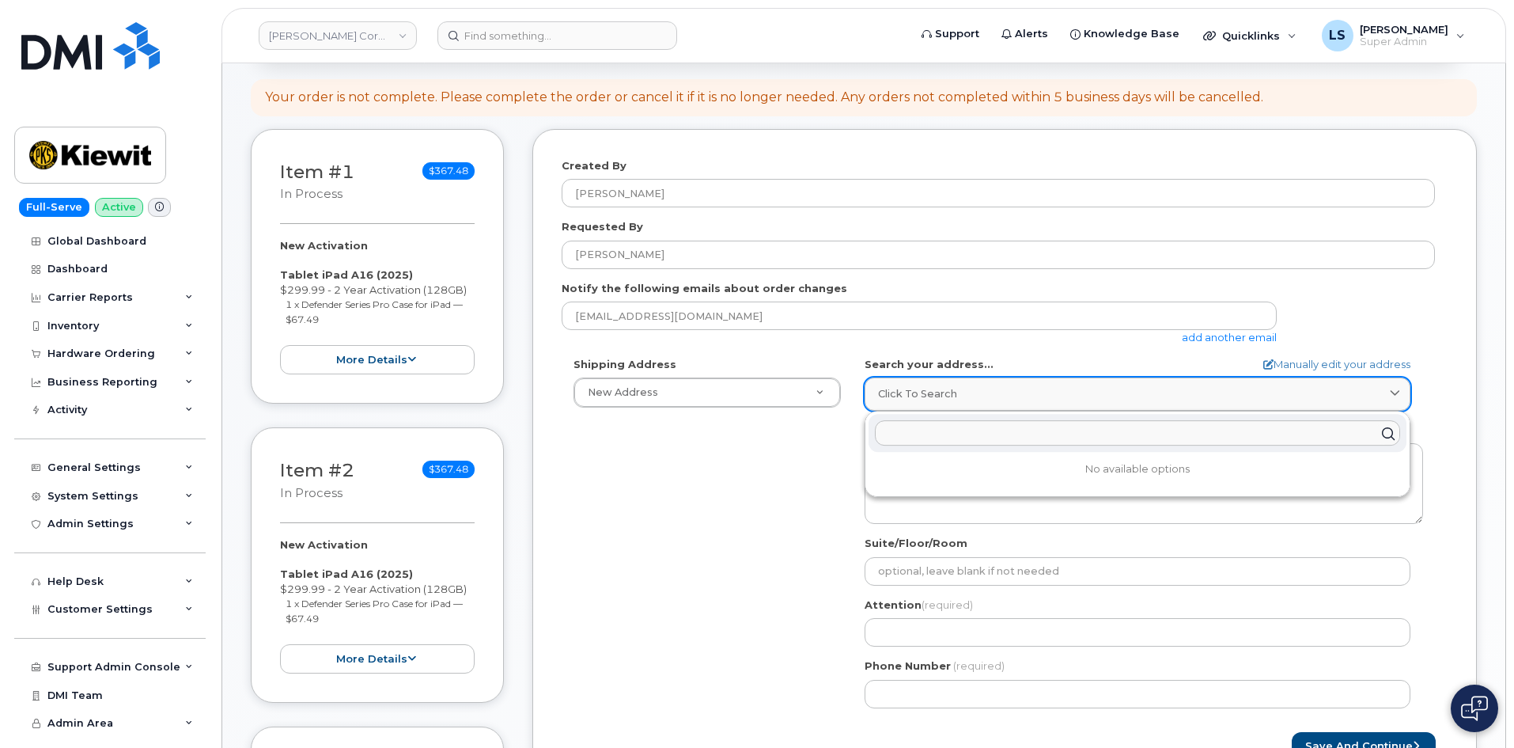
paste input "[STREET_ADDRESS]"
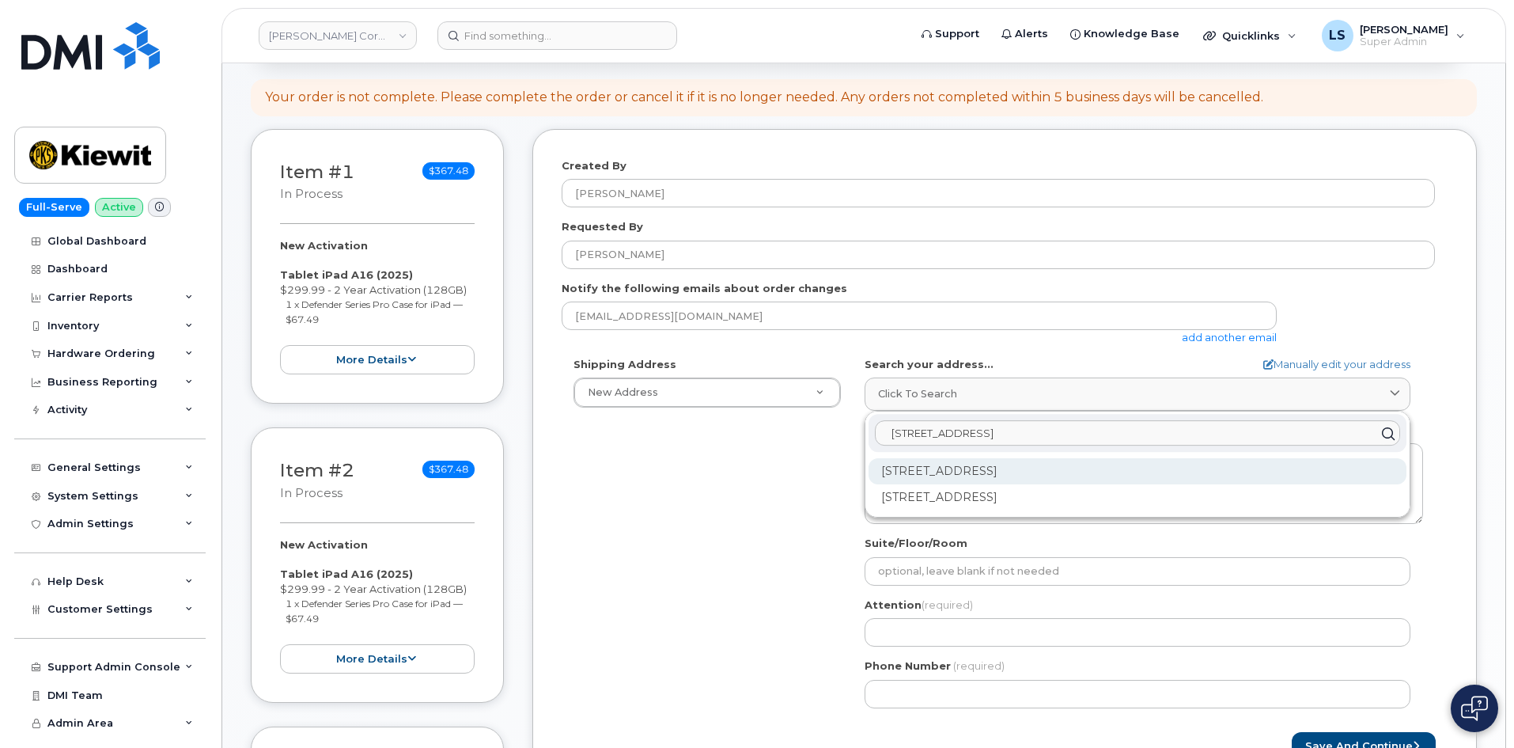
type input "[STREET_ADDRESS]"
click at [1053, 471] on div "[STREET_ADDRESS]" at bounding box center [1138, 471] width 538 height 26
click at [993, 467] on div "[STREET_ADDRESS]" at bounding box center [1138, 471] width 538 height 26
select select
type textarea "[STREET_ADDRESS]"
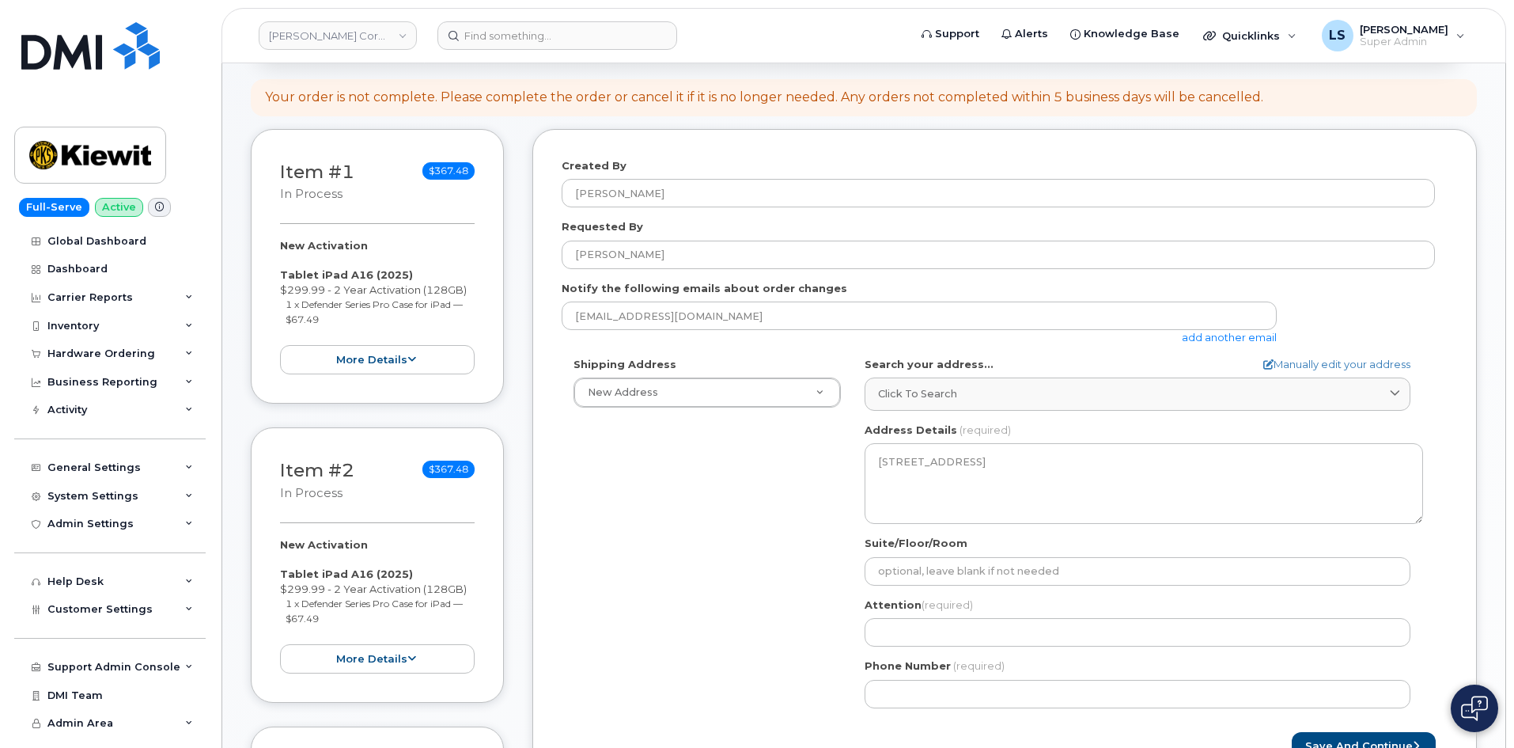
click at [740, 493] on div "Shipping Address New Address New Address [STREET_ADDRESS][GEOGRAPHIC_DATA][PERS…" at bounding box center [998, 538] width 873 height 363
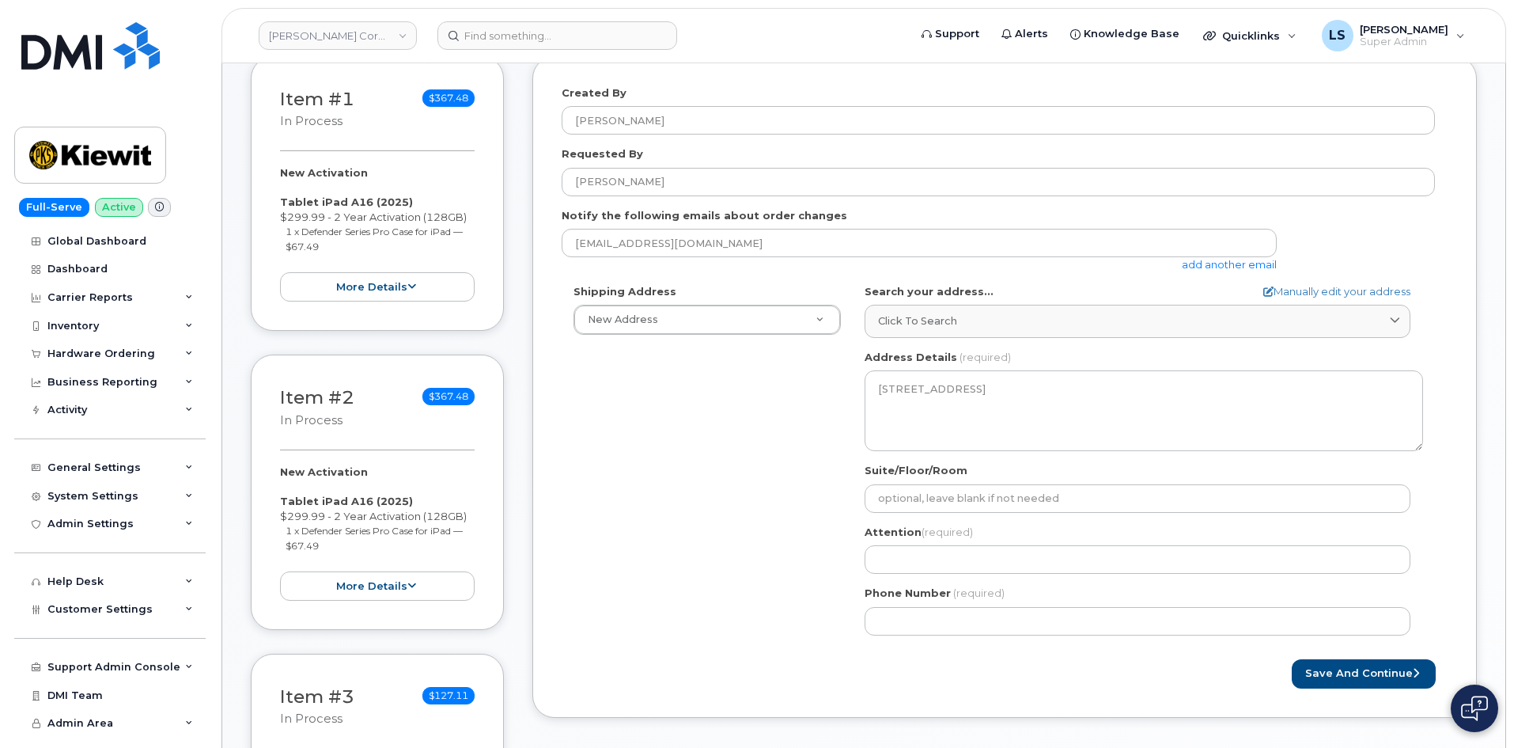
scroll to position [396, 0]
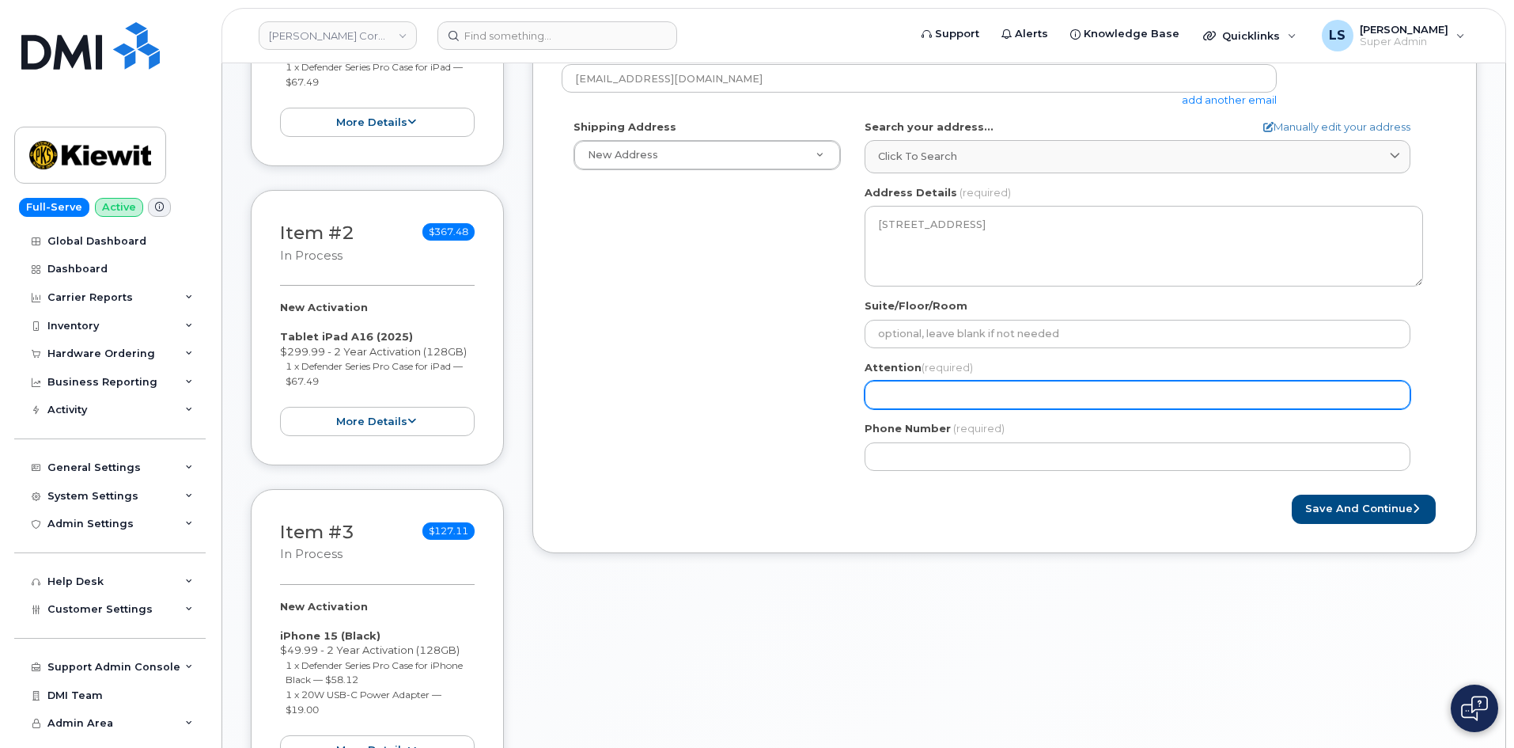
click at [945, 400] on input "Attention (required)" at bounding box center [1138, 395] width 546 height 28
paste input "[PERSON_NAME]"
type input "[PERSON_NAME]"
select select
type input "[PERSON_NAME]"
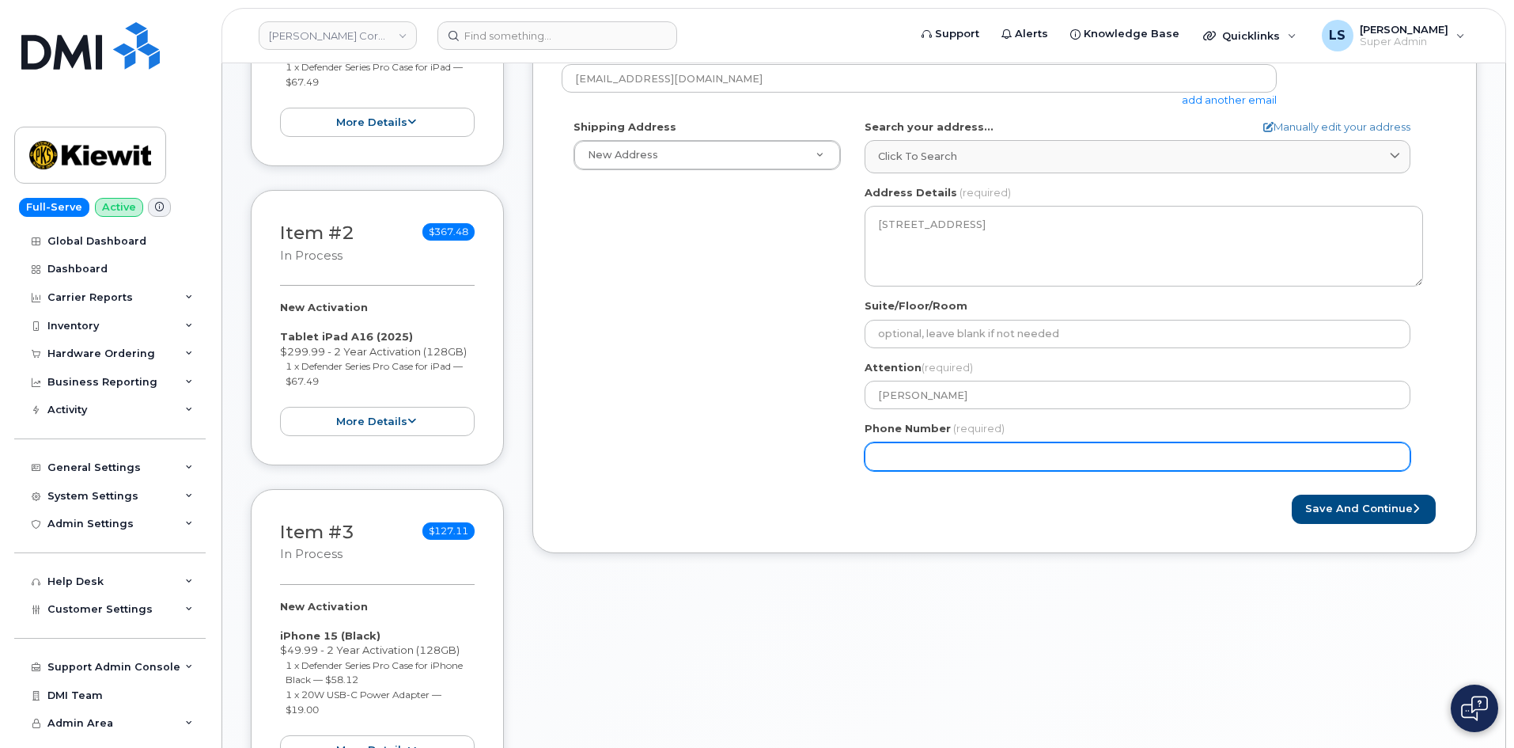
click at [684, 392] on div "Shipping Address New Address New Address [STREET_ADDRESS][GEOGRAPHIC_DATA][PERS…" at bounding box center [998, 300] width 873 height 363
click at [908, 466] on input "Phone Number" at bounding box center [1138, 456] width 546 height 28
paste input "5645161553"
select select
type input "5645161553"
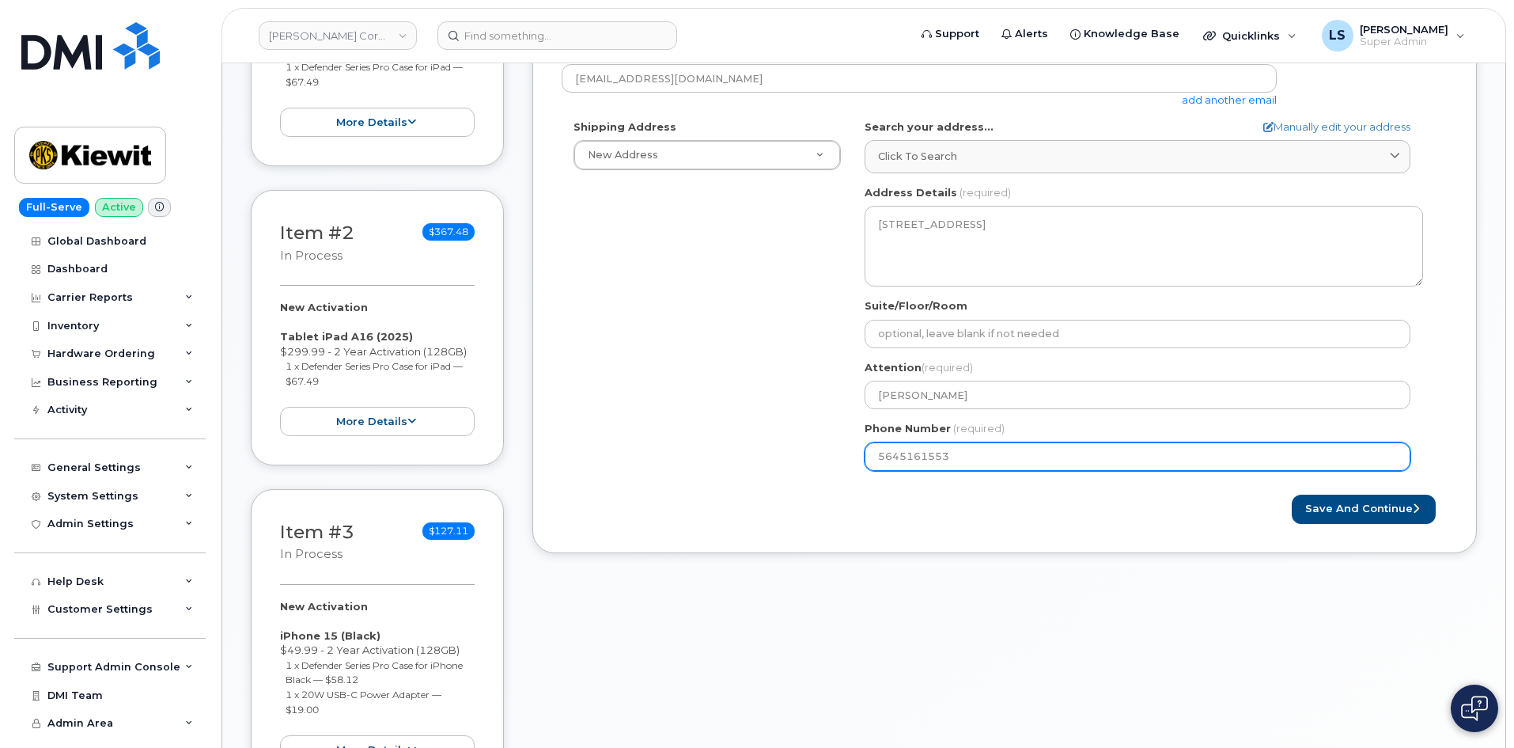
click at [701, 480] on div "Shipping Address New Address New Address [STREET_ADDRESS][GEOGRAPHIC_DATA][PERS…" at bounding box center [998, 300] width 873 height 363
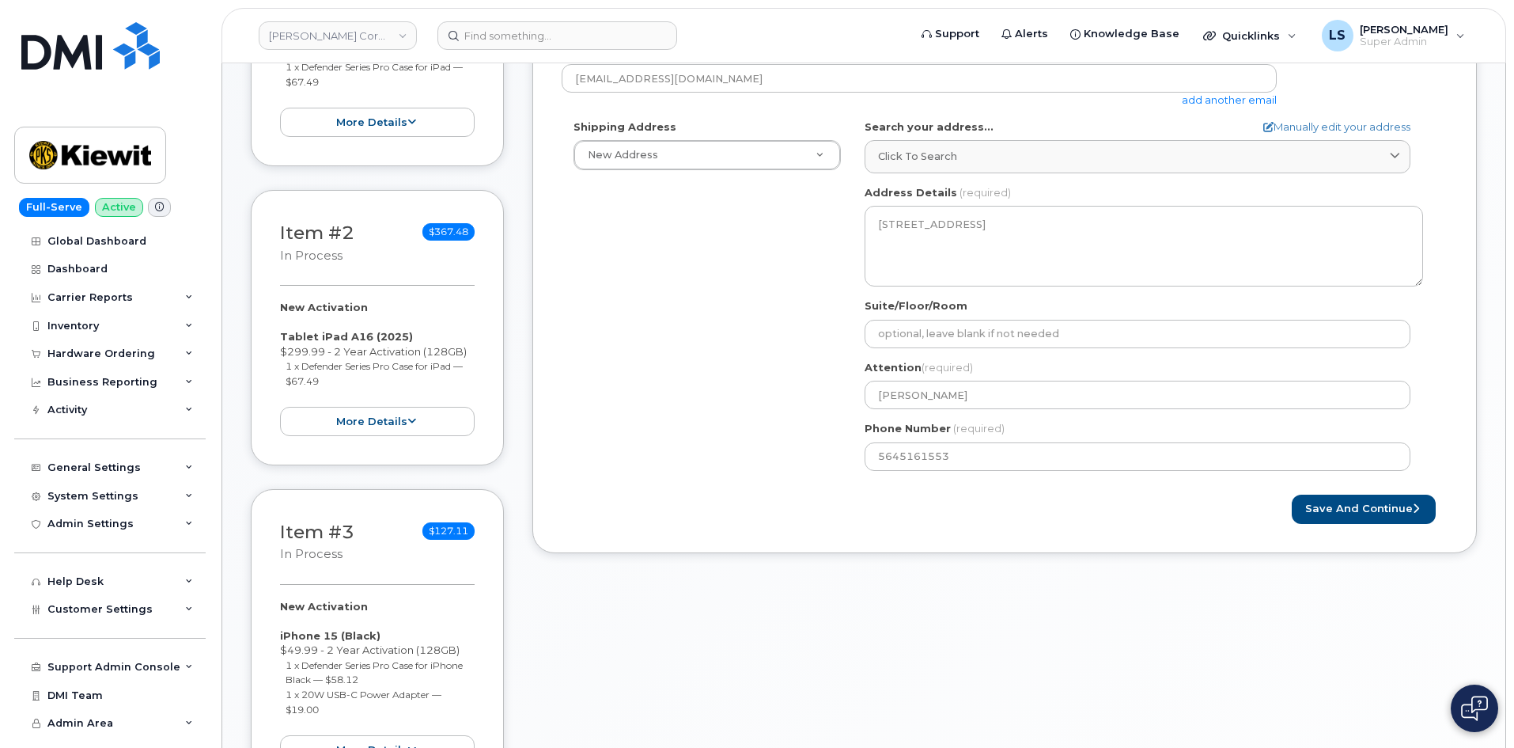
click at [1354, 524] on div "Created By [PERSON_NAME] Requested By [PERSON_NAME] Notify the following emails…" at bounding box center [1004, 222] width 945 height 661
click at [1361, 513] on button "Save and Continue" at bounding box center [1364, 508] width 144 height 29
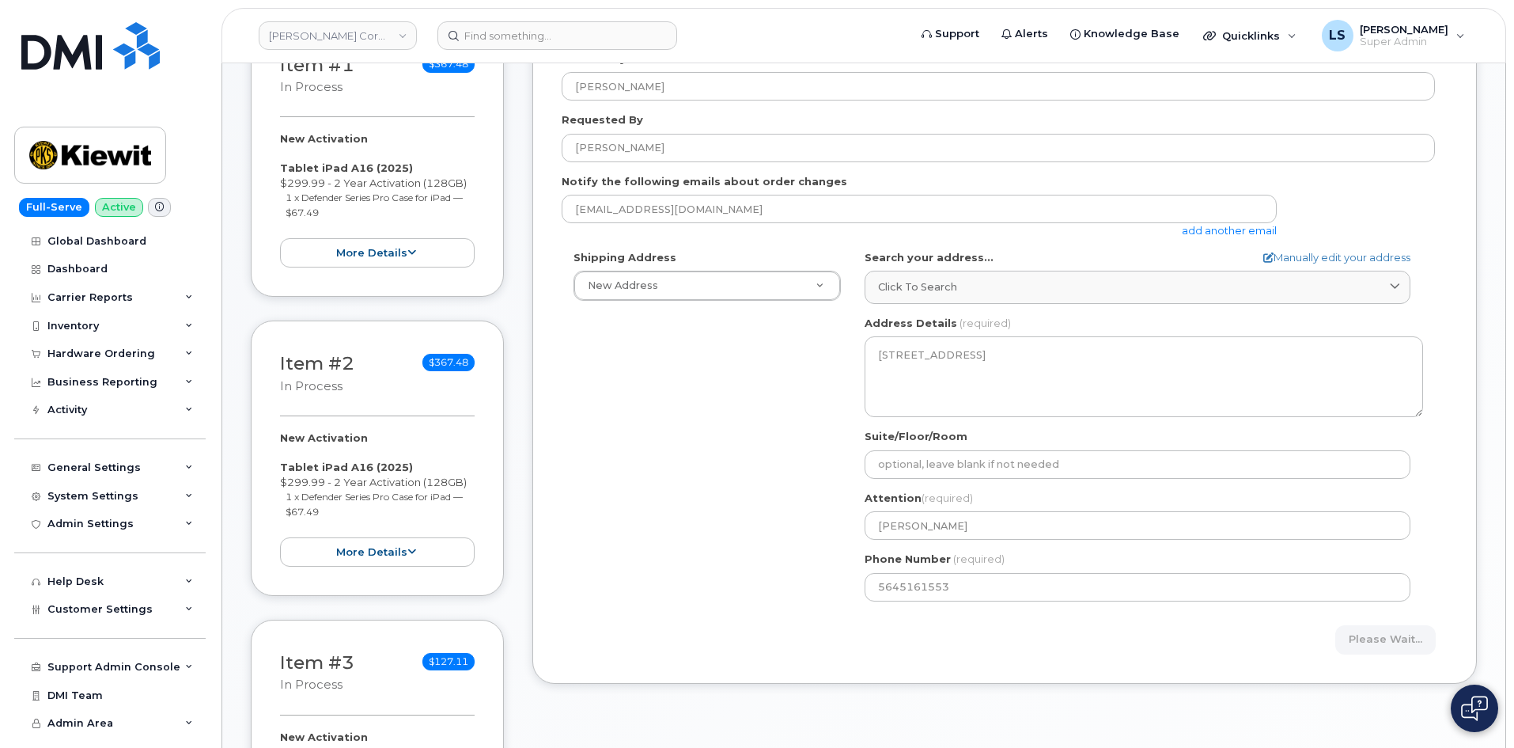
scroll to position [237, 0]
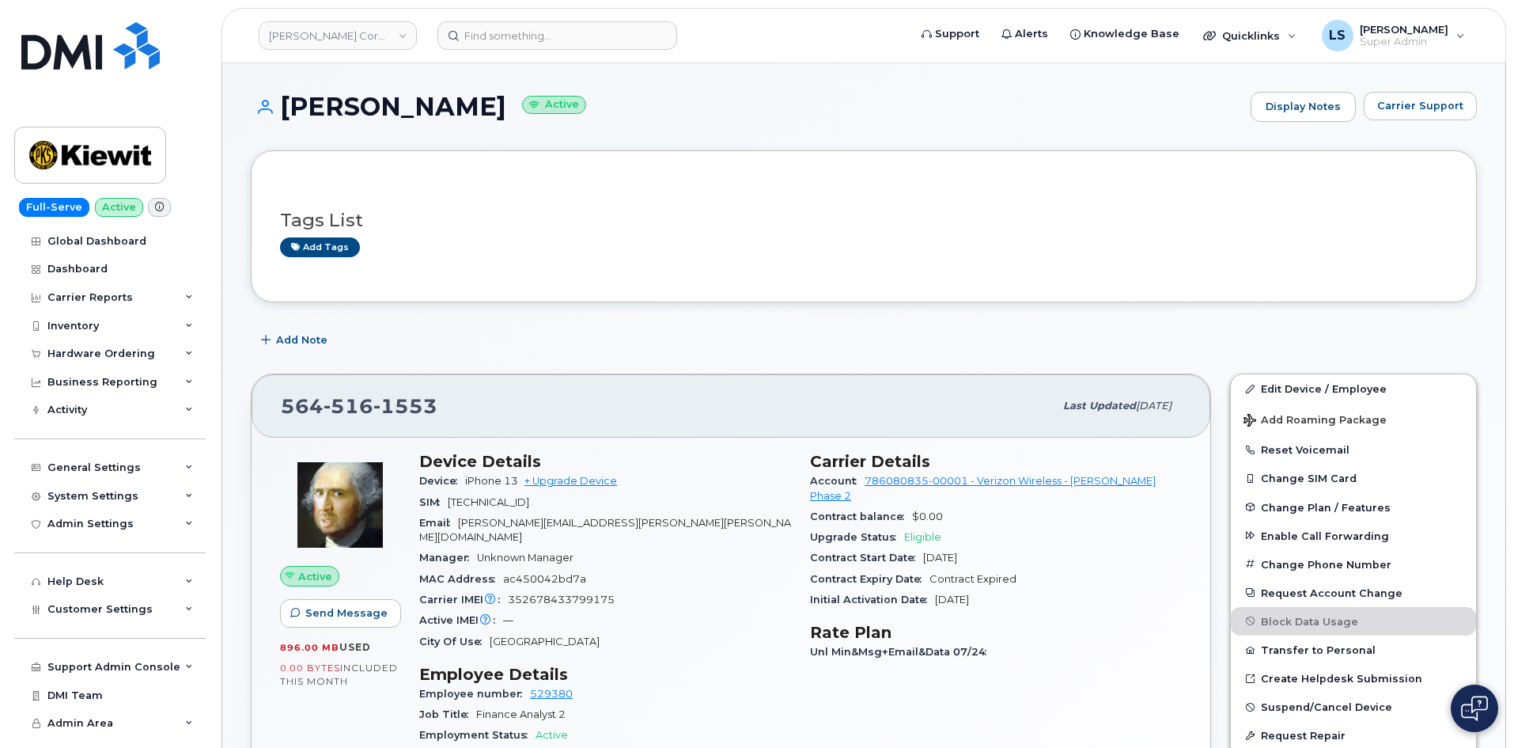
drag, startPoint x: 490, startPoint y: 100, endPoint x: 282, endPoint y: 99, distance: 208.1
click at [282, 99] on h1 "JACK SULLIVAN Active" at bounding box center [747, 107] width 992 height 28
copy h1 "[PERSON_NAME]"
drag, startPoint x: 613, startPoint y: 524, endPoint x: 461, endPoint y: 523, distance: 151.9
click at [461, 523] on span "JACK.SULLIVAN@KIEWIT.COM" at bounding box center [605, 530] width 372 height 26
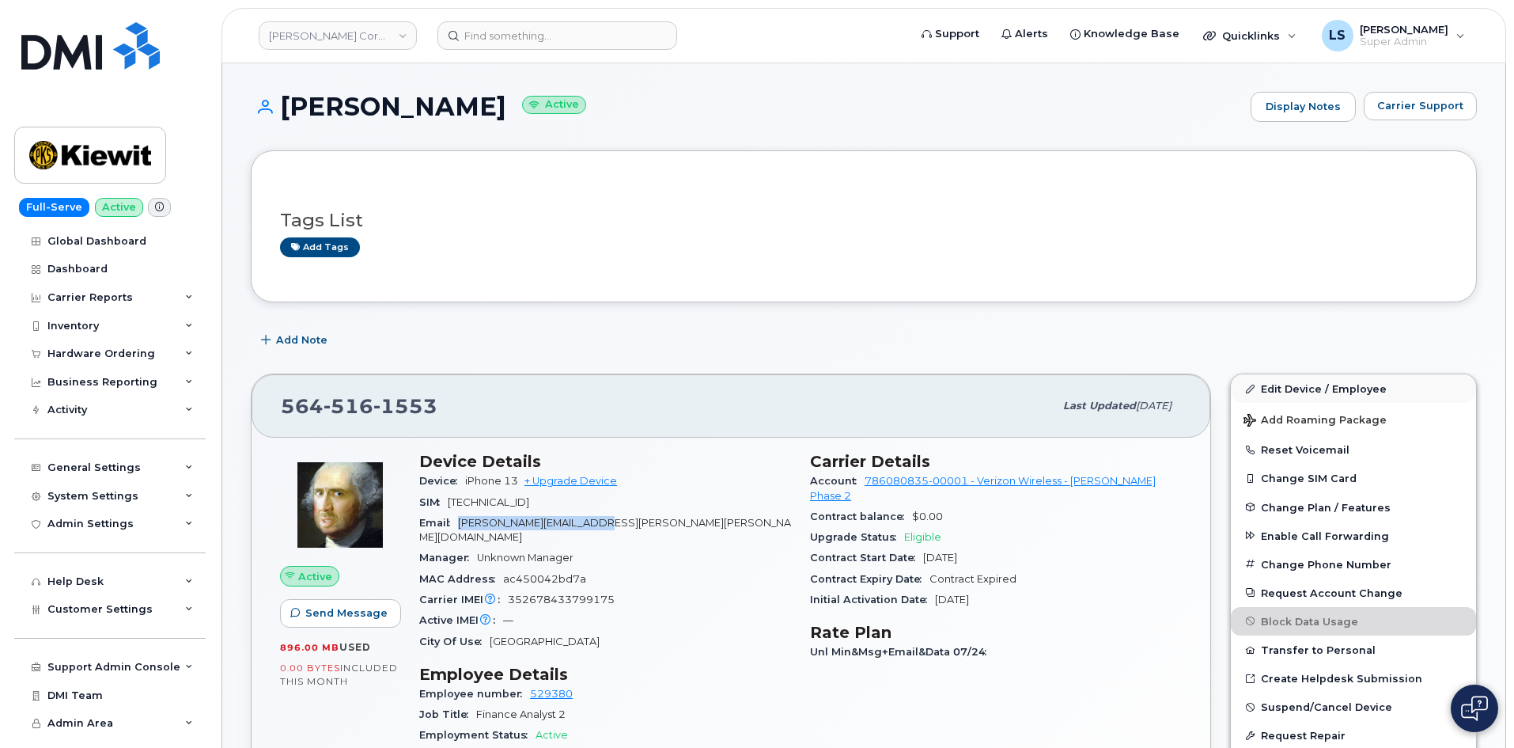
copy span "JACK.SULLIVAN@KIEWIT.COM"
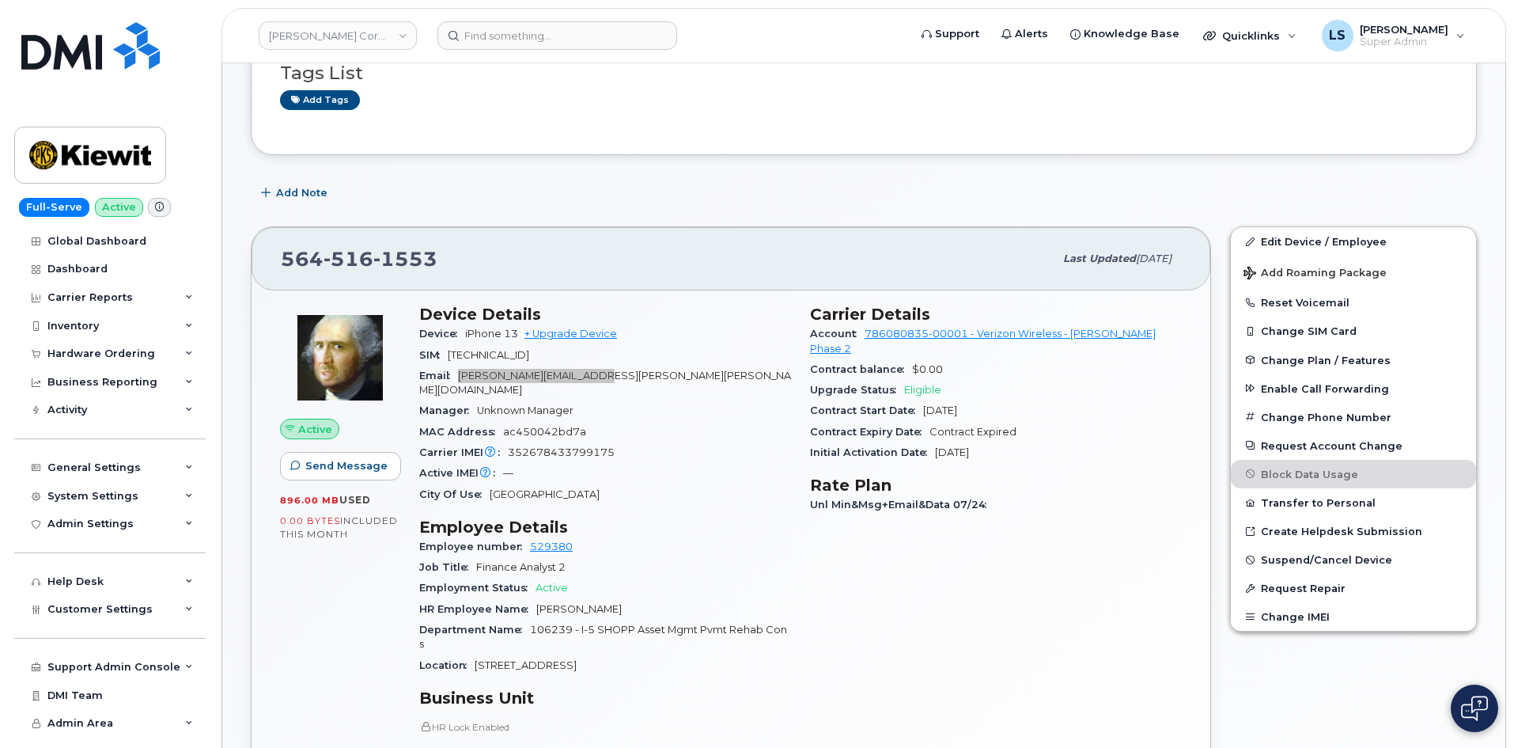
scroll to position [316, 0]
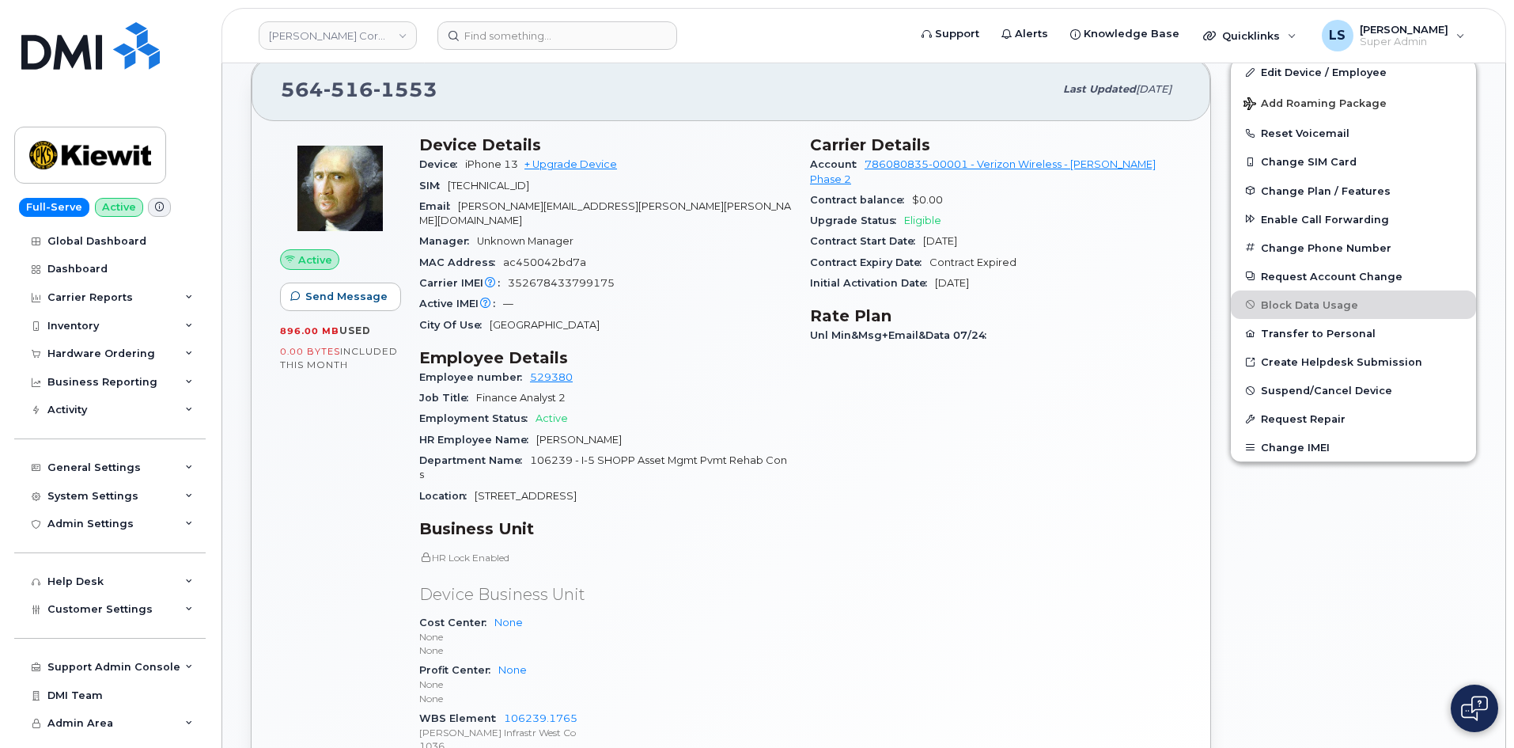
click at [718, 430] on div "HR Employee Name Jack Sullivan" at bounding box center [605, 440] width 372 height 21
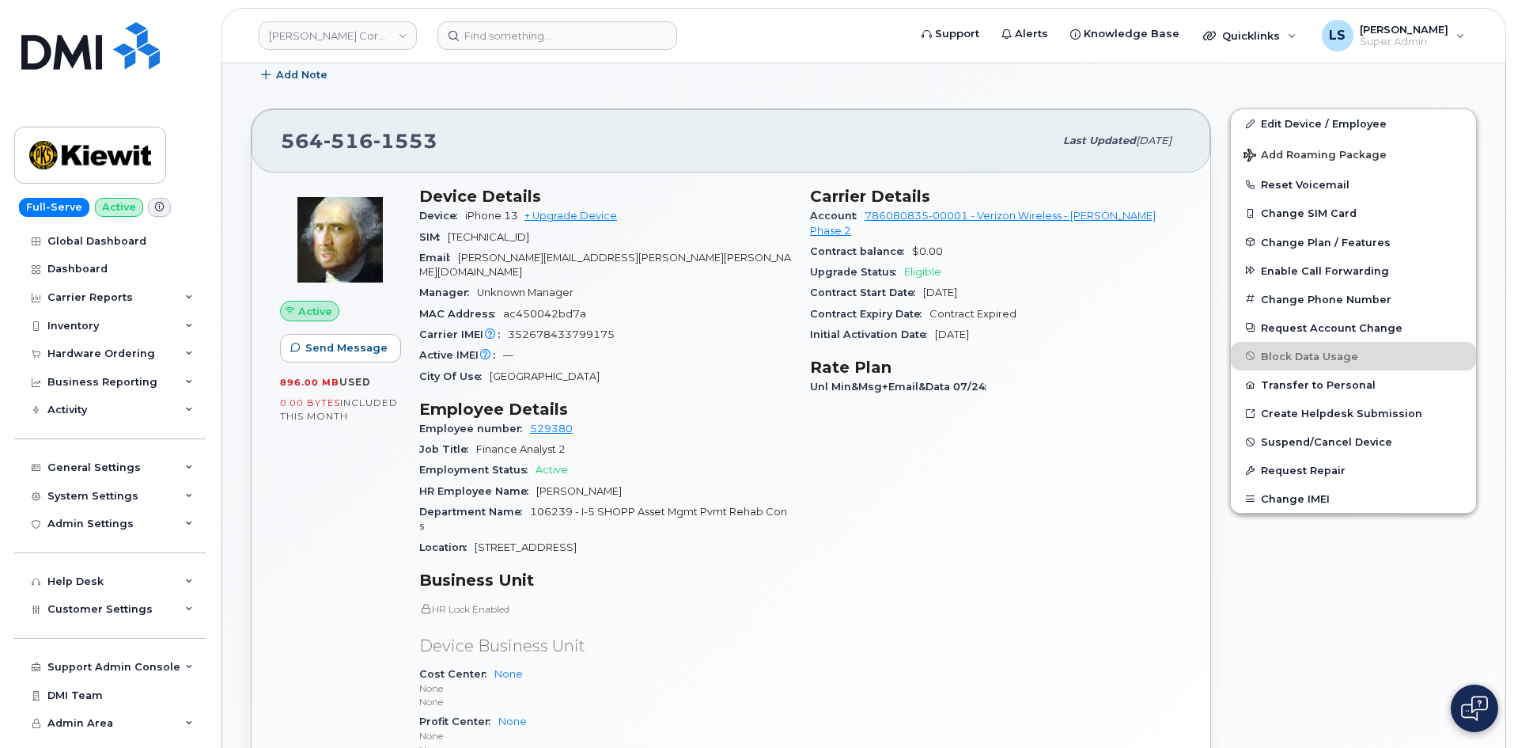
scroll to position [237, 0]
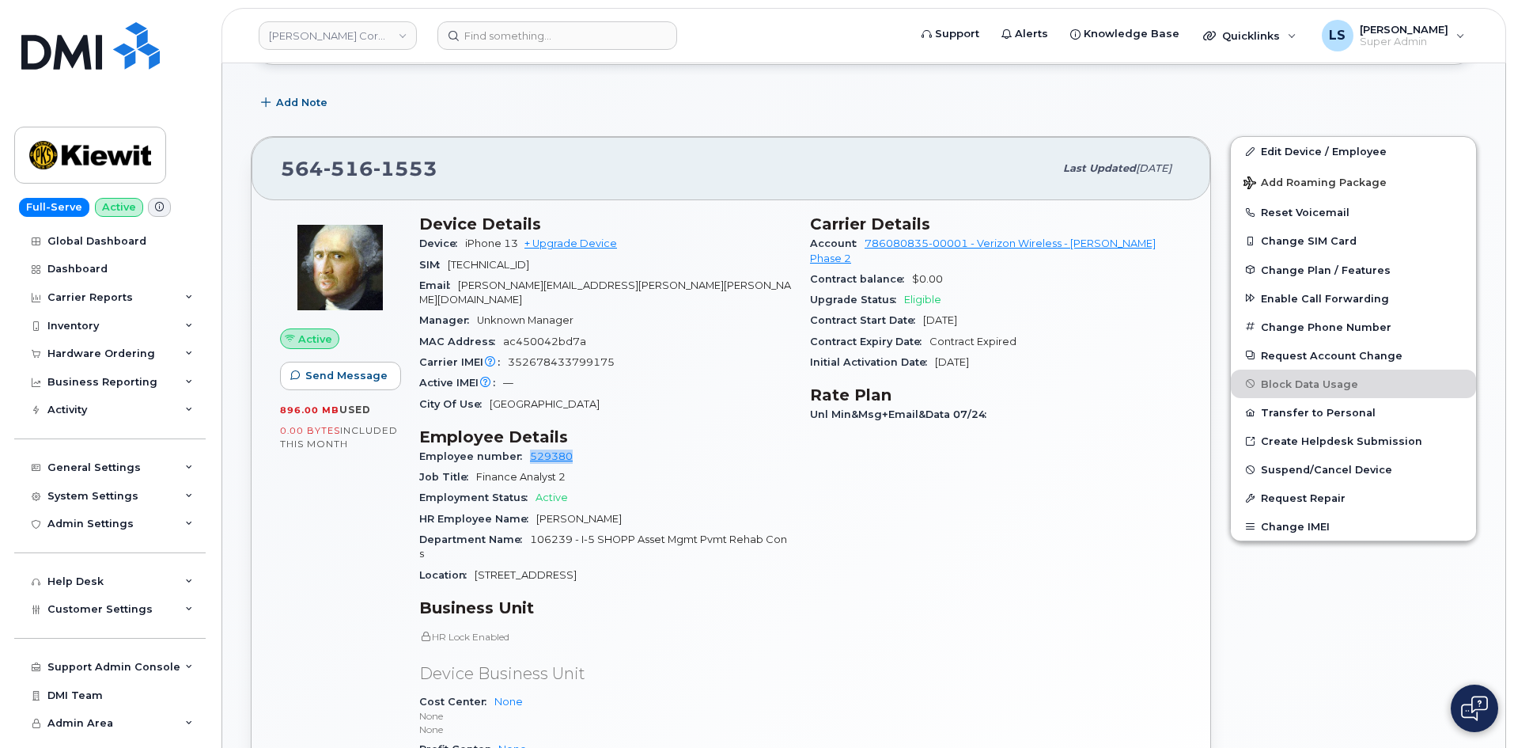
drag, startPoint x: 572, startPoint y: 442, endPoint x: 528, endPoint y: 437, distance: 43.8
click at [528, 446] on div "Employee number 529380" at bounding box center [605, 456] width 372 height 21
copy link "529380"
click at [191, 358] on div "Hardware Ordering" at bounding box center [109, 353] width 191 height 28
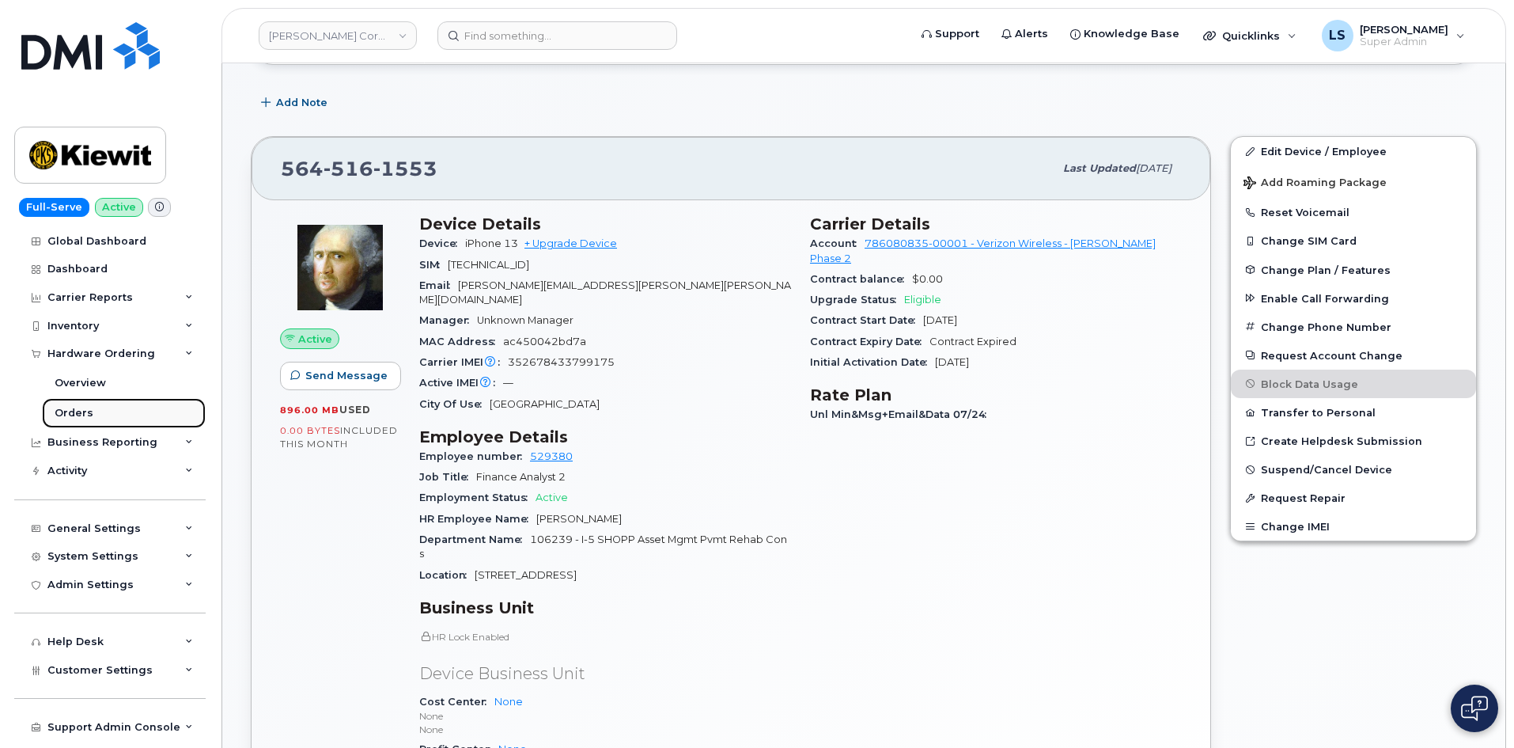
click at [93, 411] on link "Orders" at bounding box center [124, 413] width 164 height 30
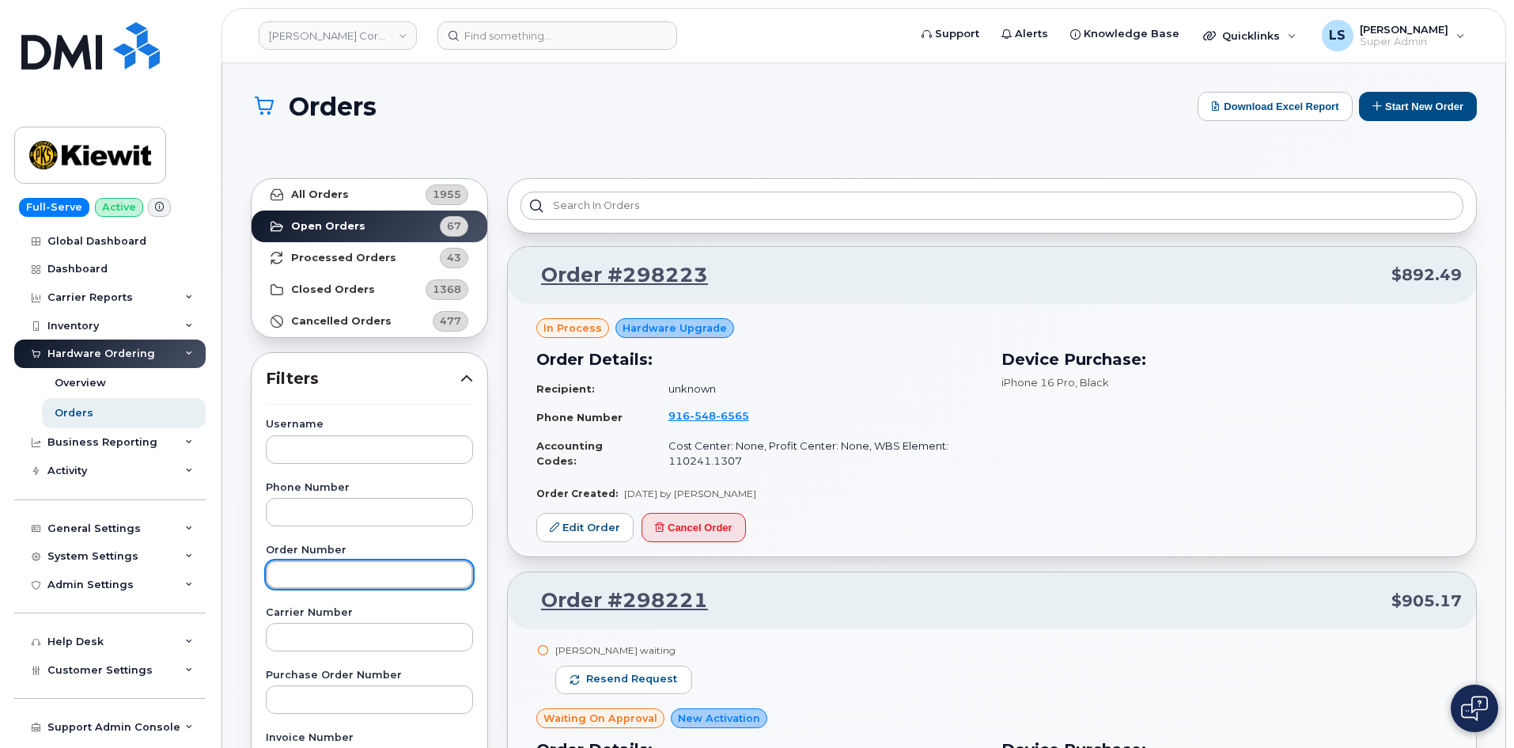
click at [352, 580] on input "text" at bounding box center [369, 574] width 207 height 28
paste input "529380"
click at [342, 574] on input "529380" at bounding box center [369, 574] width 207 height 28
drag, startPoint x: 344, startPoint y: 575, endPoint x: 240, endPoint y: 553, distance: 106.7
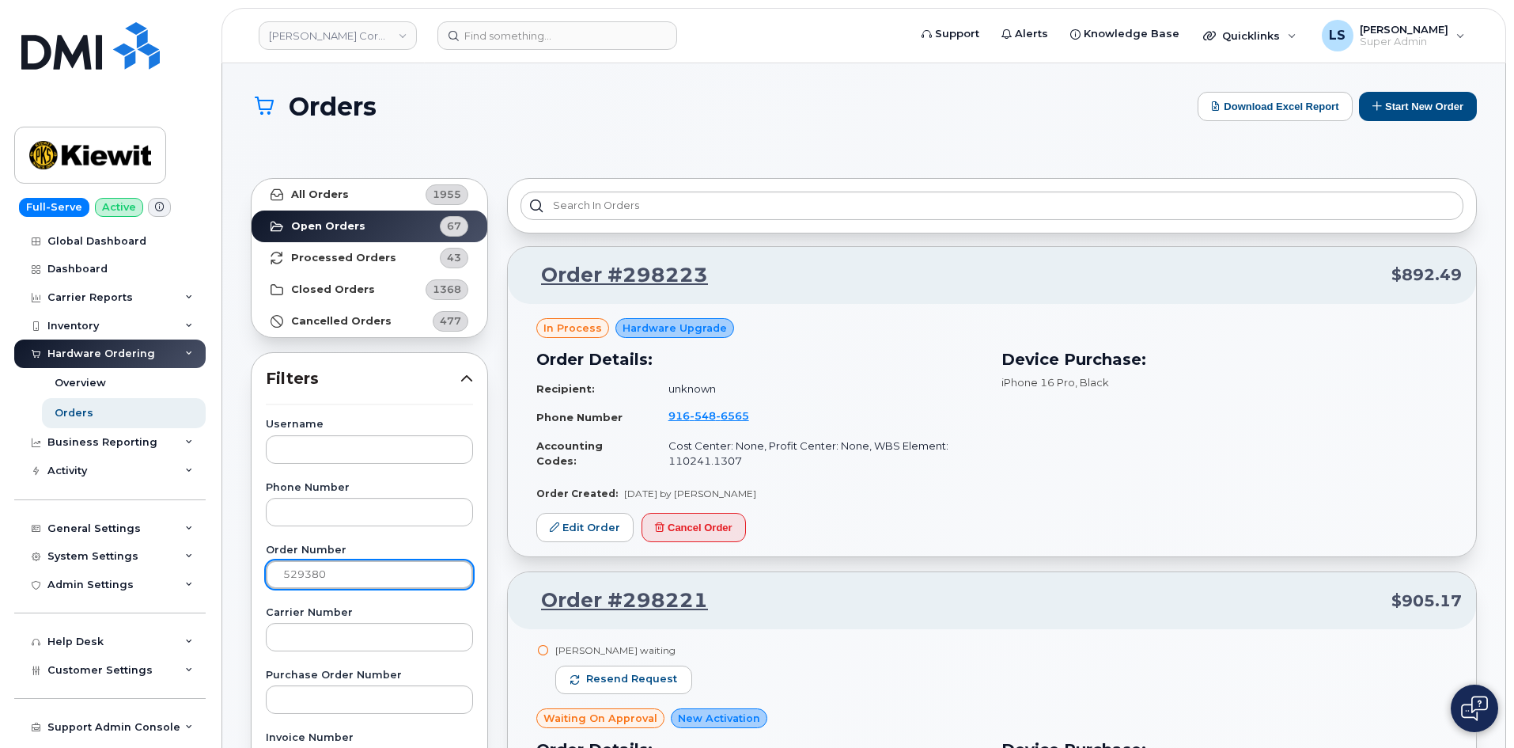
paste input "no29692"
click at [300, 574] on input "no296920" at bounding box center [369, 574] width 207 height 28
type input "296920"
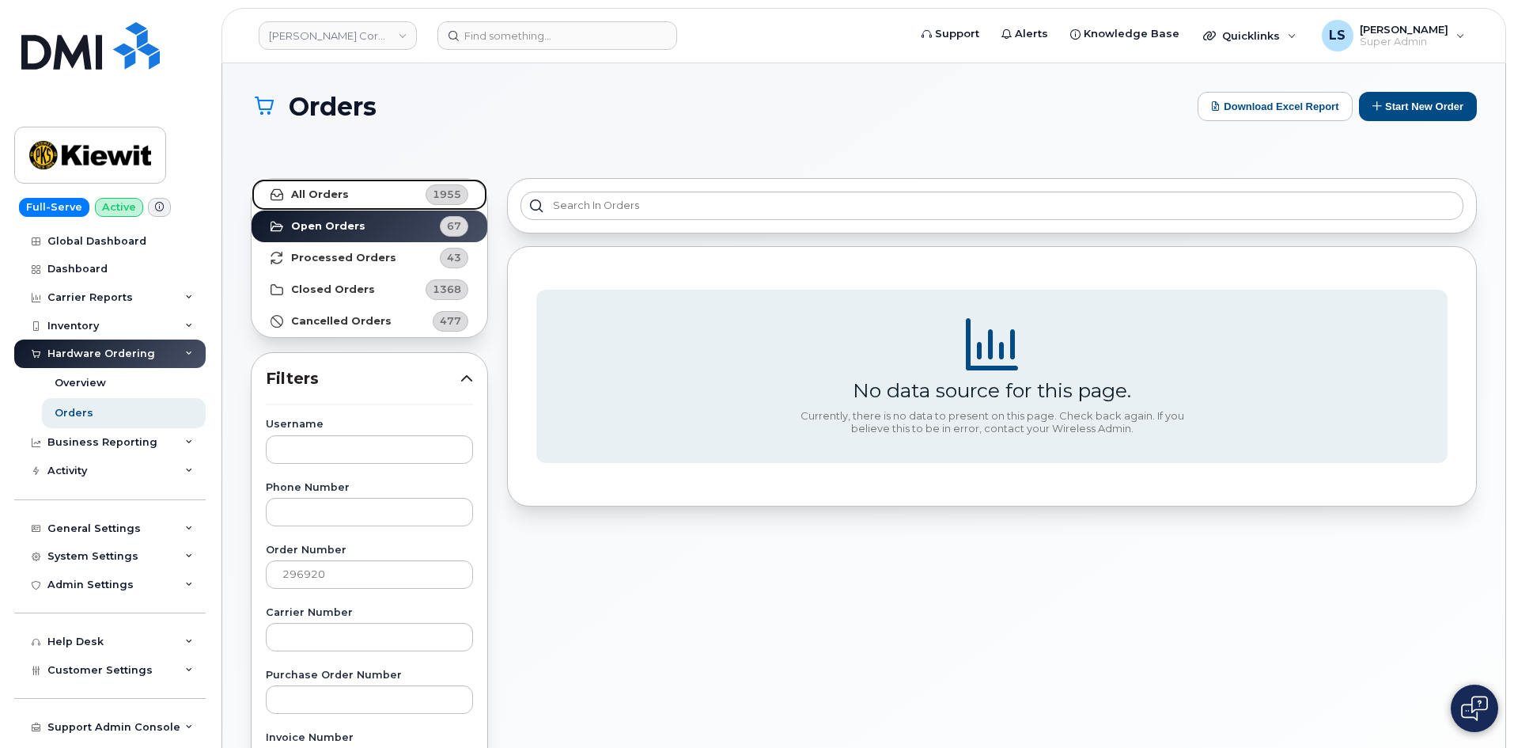
click at [360, 191] on link "All Orders 1955" at bounding box center [370, 195] width 236 height 32
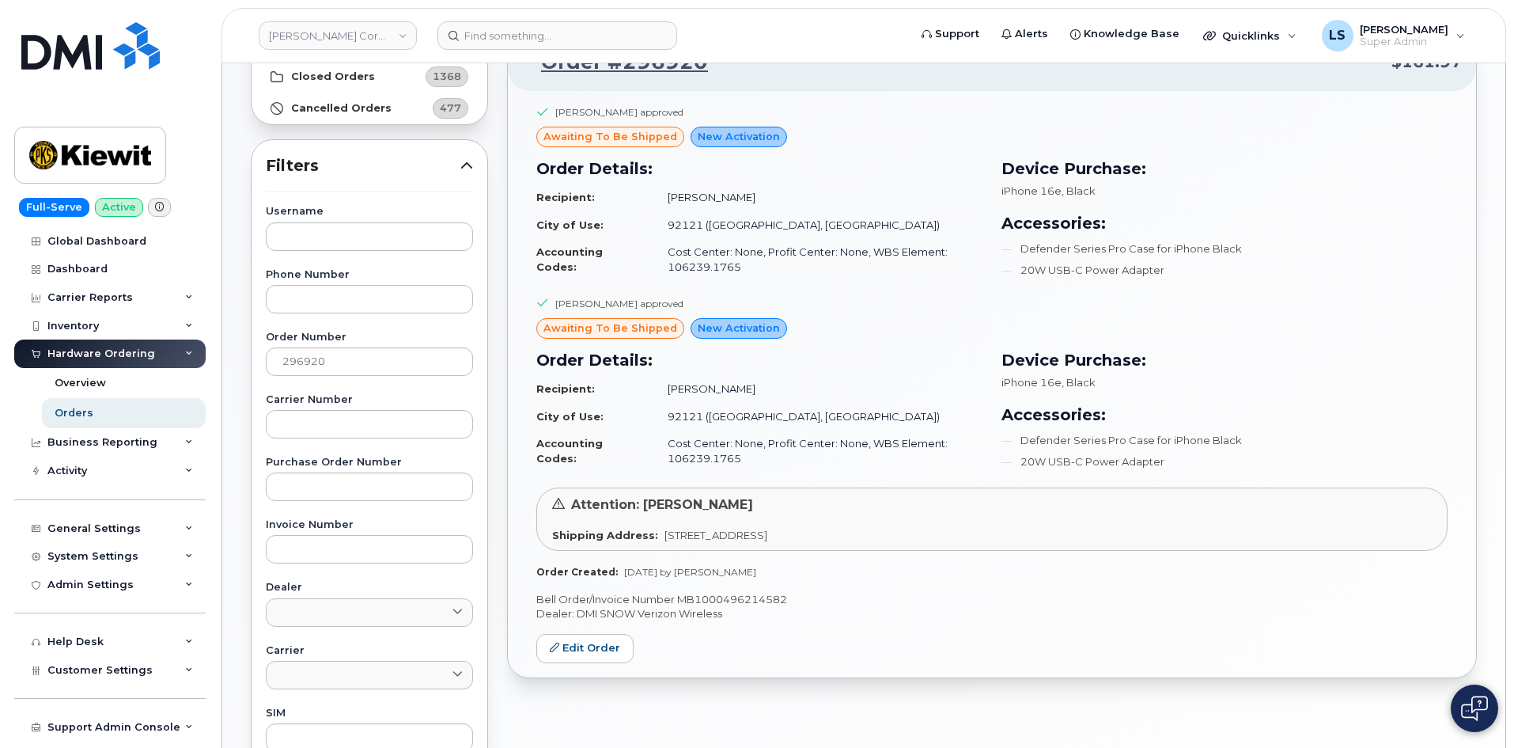
scroll to position [237, 0]
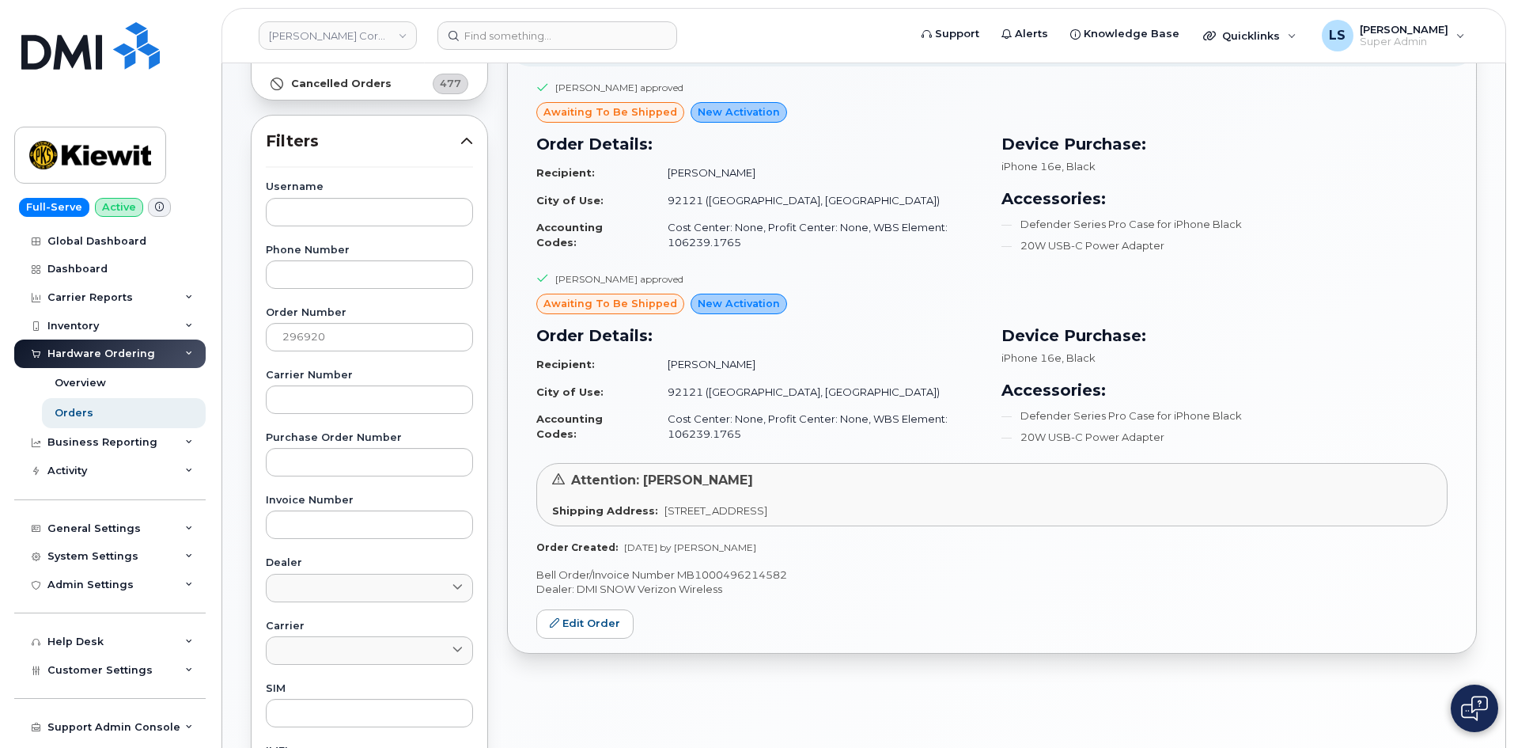
click at [684, 479] on span "Attention: Jack Sullivan" at bounding box center [662, 479] width 182 height 15
click at [665, 481] on span "Attention: Jack Sullivan" at bounding box center [662, 479] width 182 height 15
click at [716, 514] on span "11803 Sorrento Valley Rd, San Diego, CA, 92121, USA" at bounding box center [716, 510] width 103 height 13
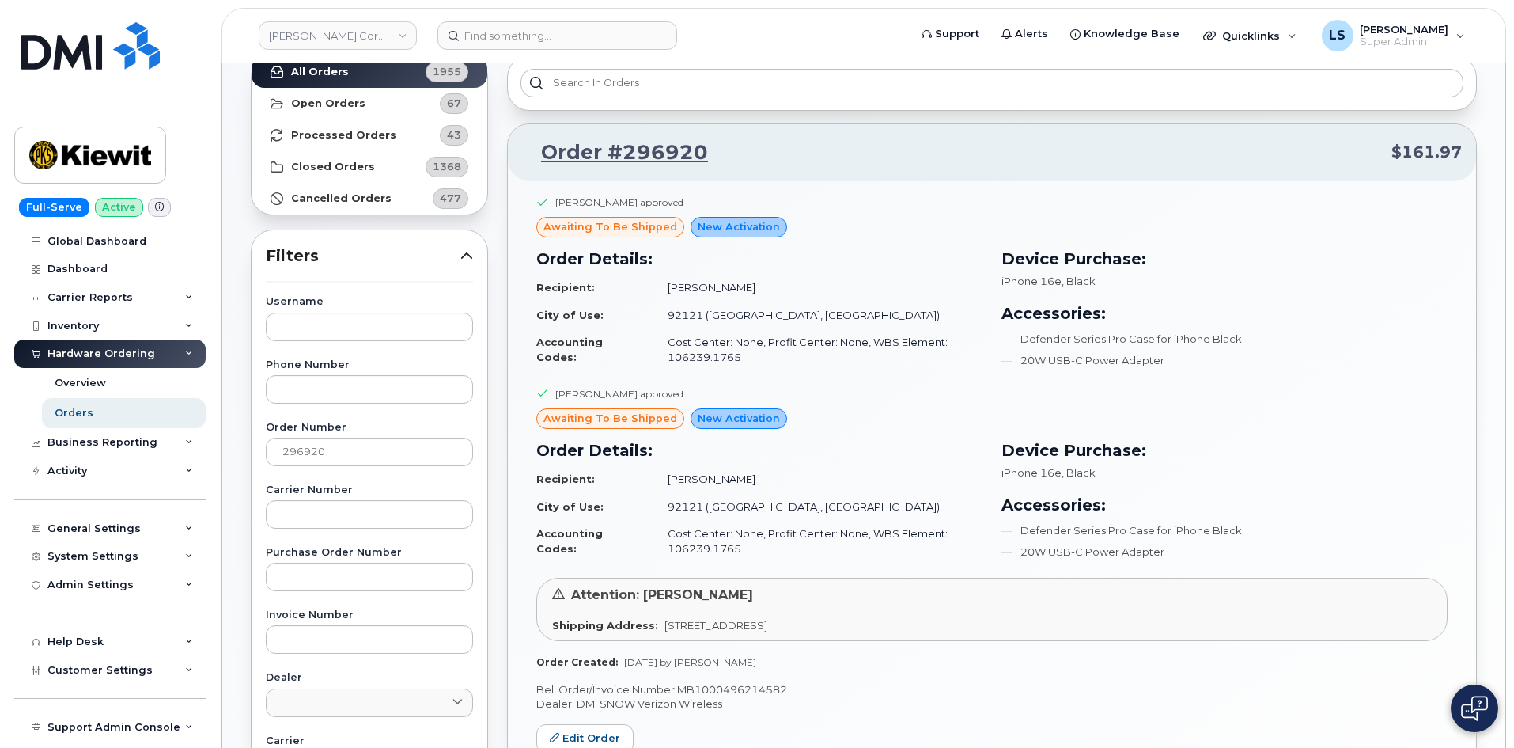
scroll to position [0, 0]
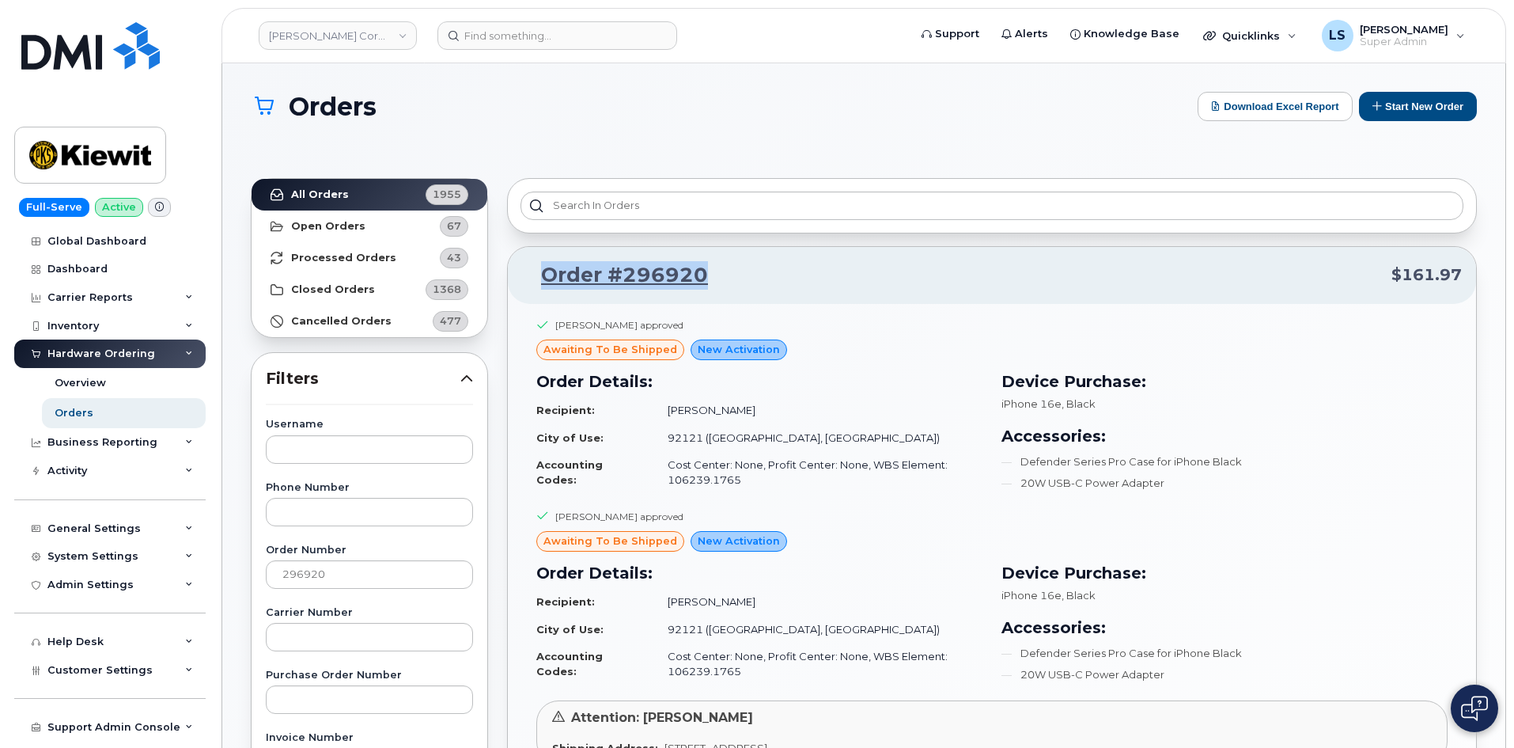
drag, startPoint x: 714, startPoint y: 270, endPoint x: 511, endPoint y: 284, distance: 203.0
click at [511, 284] on div "Order #296920 $161.97" at bounding box center [992, 275] width 968 height 57
copy link "Order #296920"
click at [868, 509] on div "Kirk Skuletich approved awaiting to be shipped New Activation Order Details: Re…" at bounding box center [991, 603] width 911 height 188
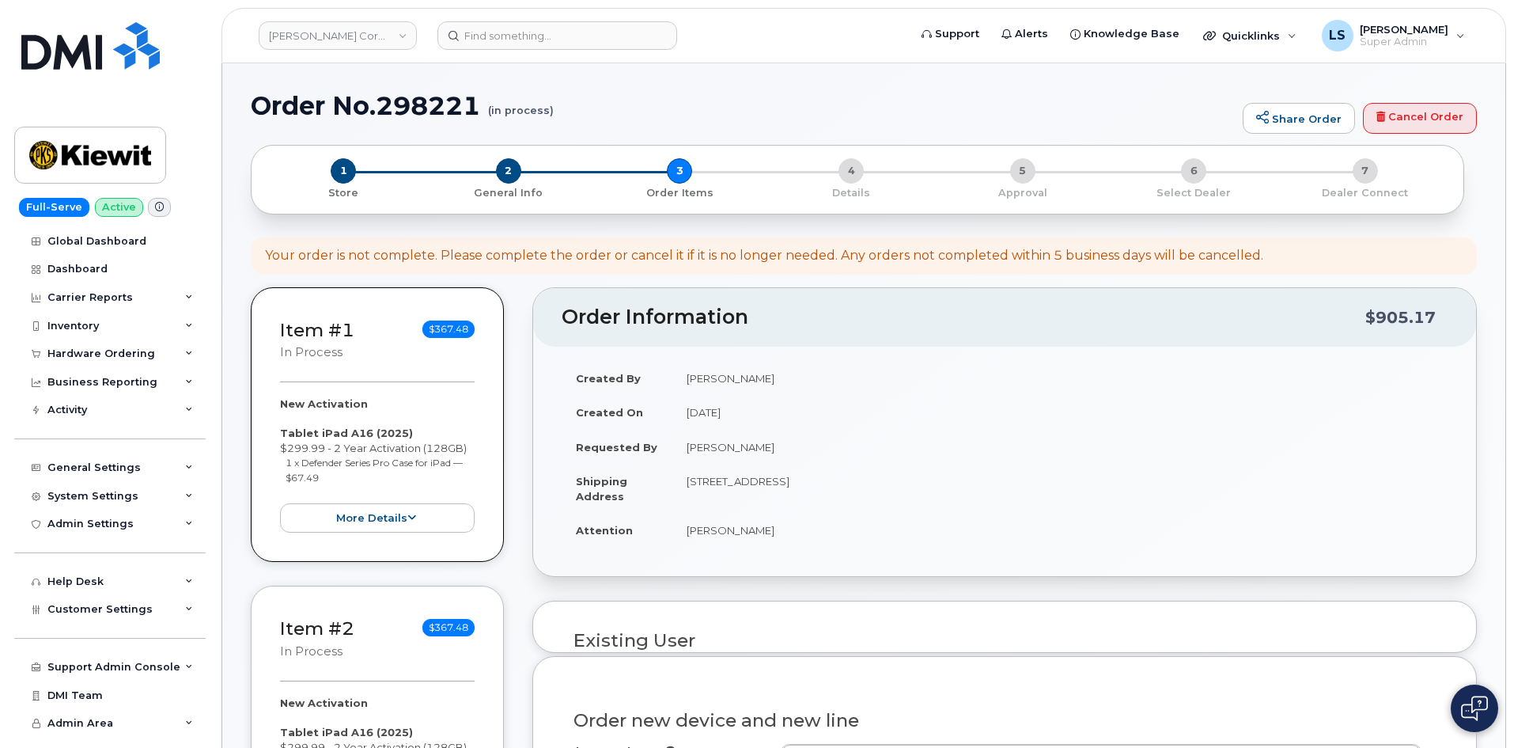
select select
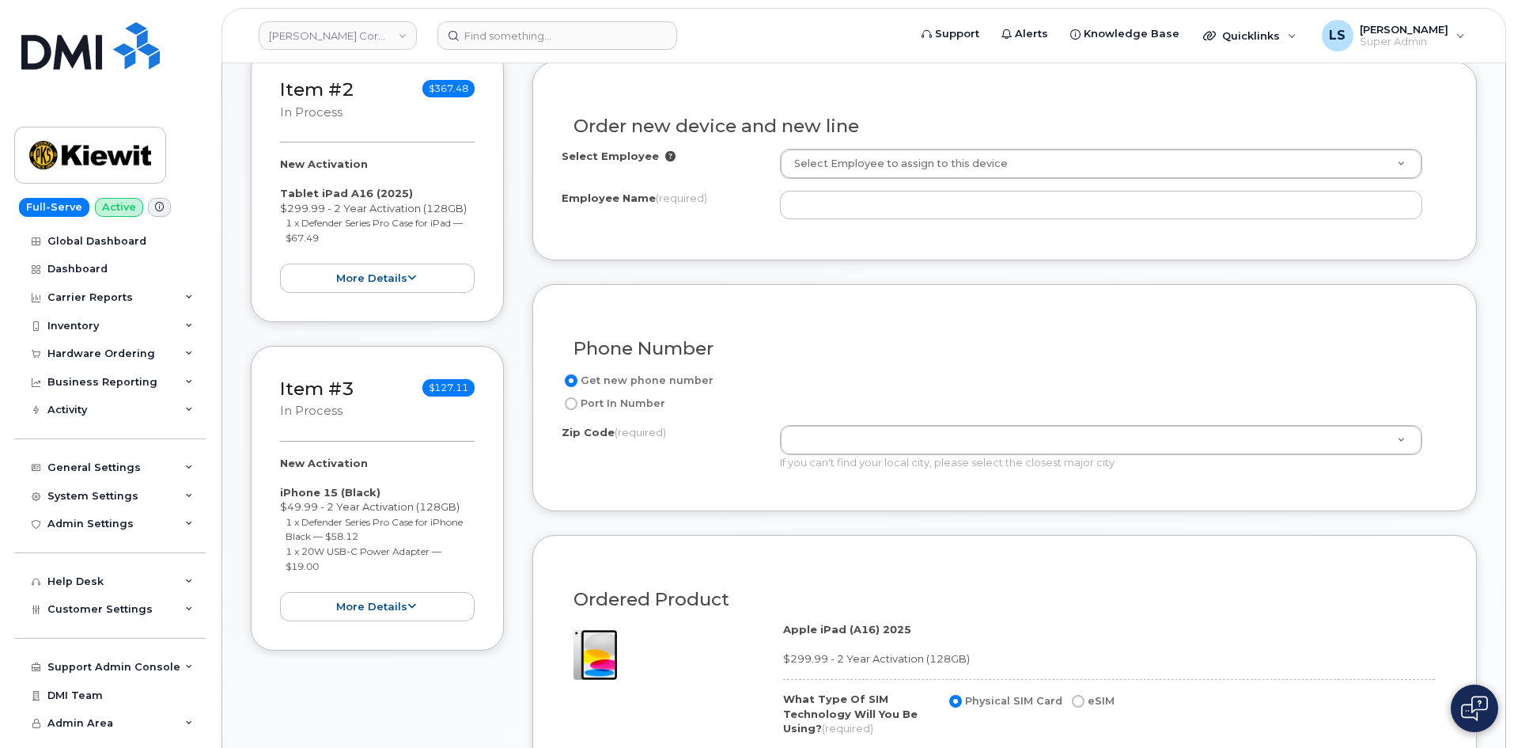
scroll to position [316, 0]
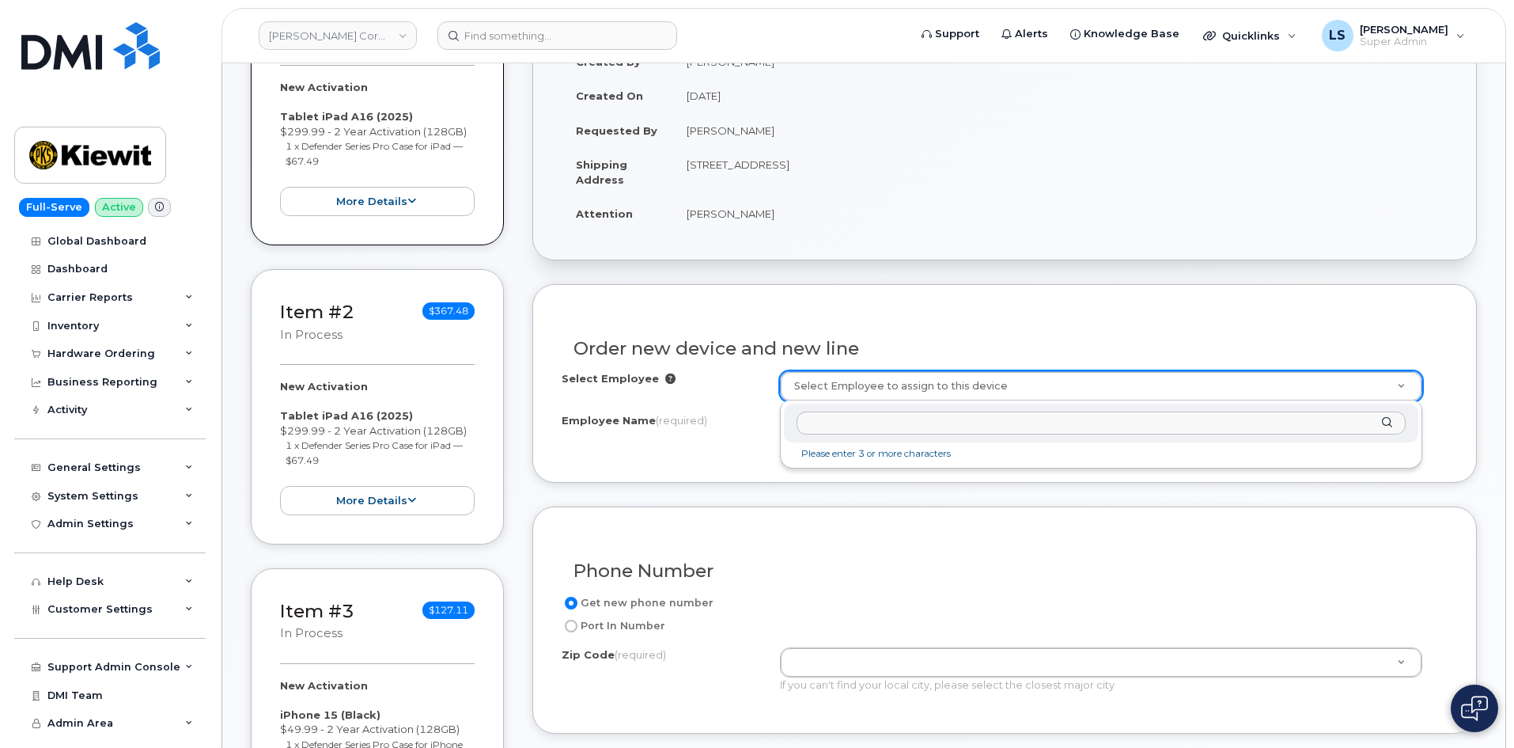
paste input "[PERSON_NAME]"
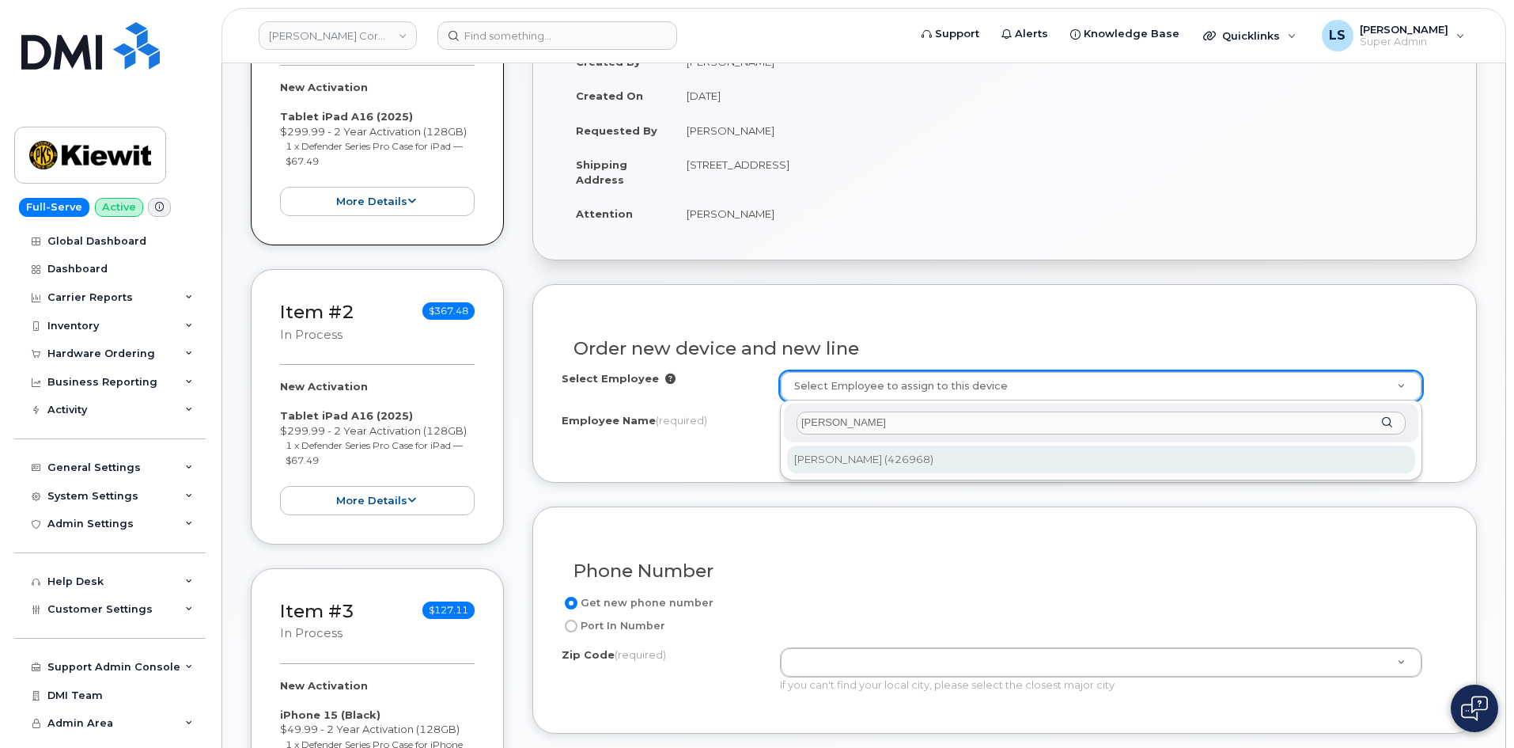
type input "[PERSON_NAME]"
type input "2155692"
type input "[PERSON_NAME]"
type input "[STREET_ADDRESS]"
type input "11803 ([GEOGRAPHIC_DATA], [GEOGRAPHIC_DATA])"
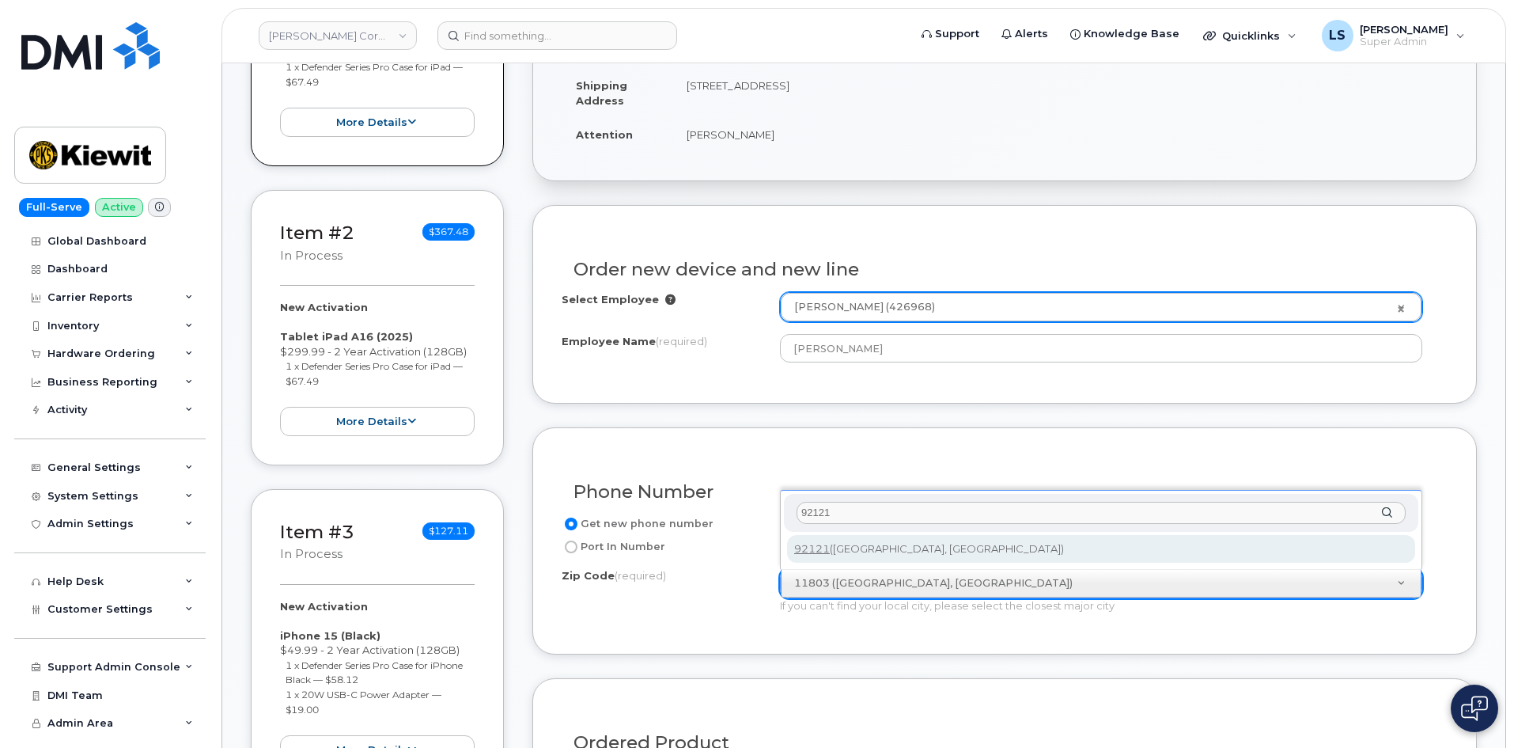
type input "92121"
type input "92121 ([GEOGRAPHIC_DATA], [GEOGRAPHIC_DATA])"
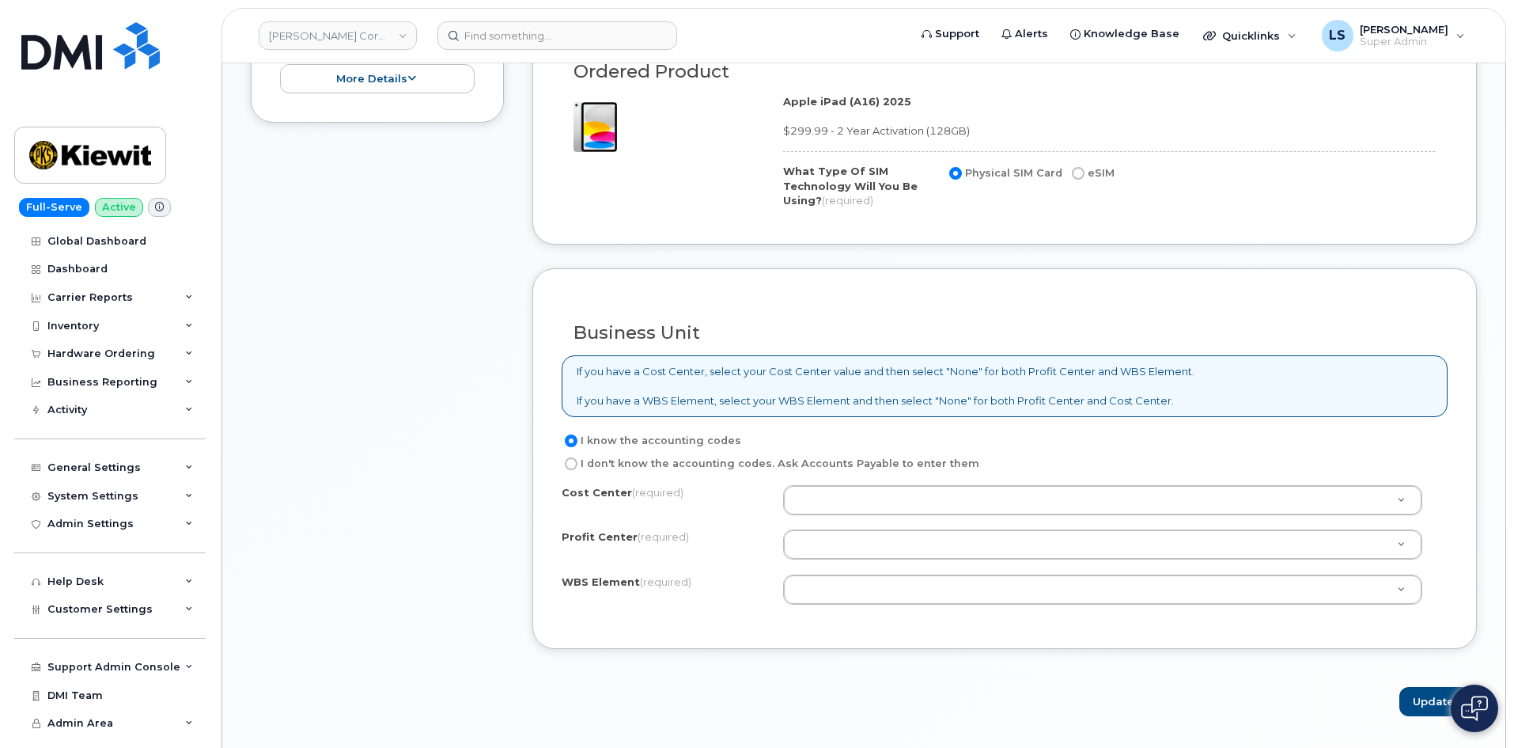
scroll to position [1266, 0]
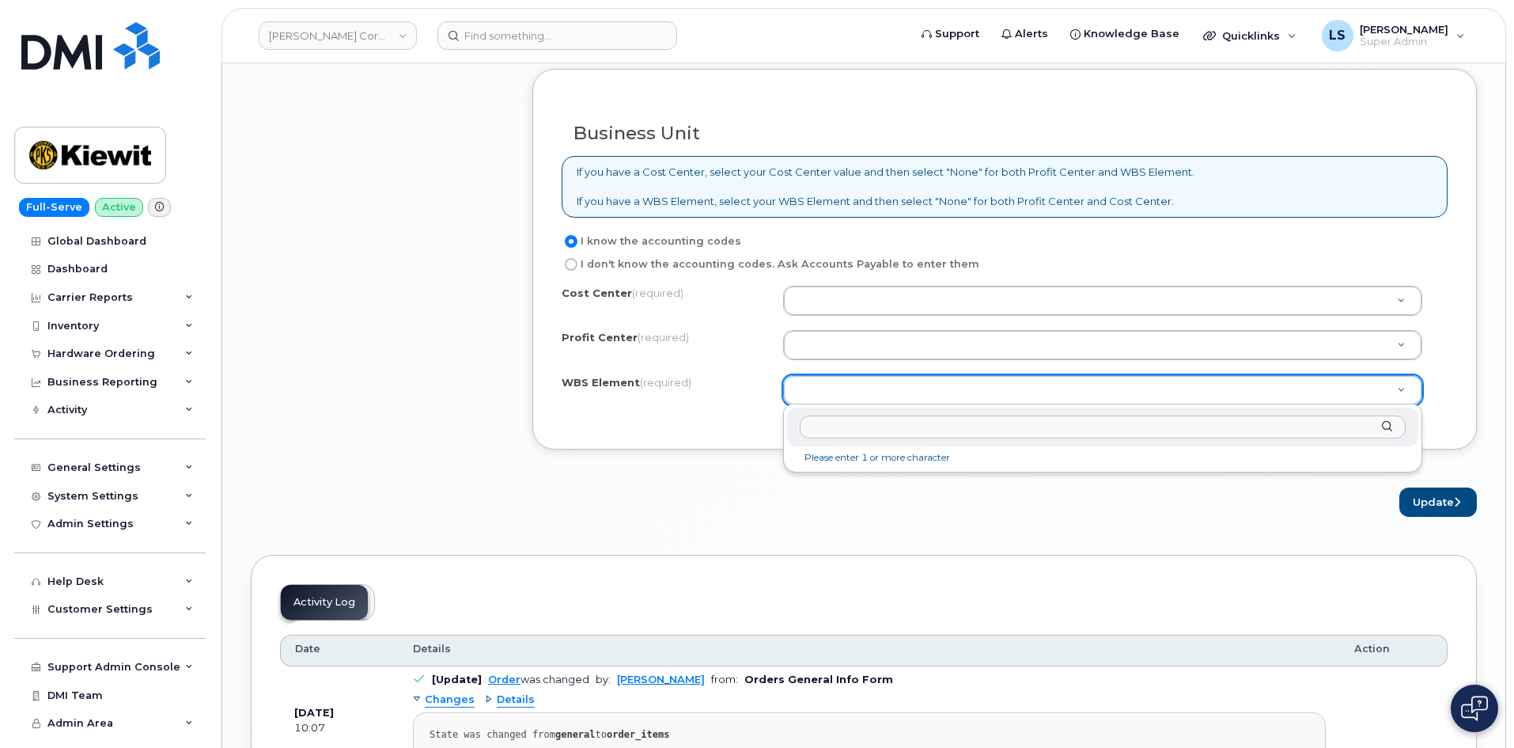
paste input "106239.1765"
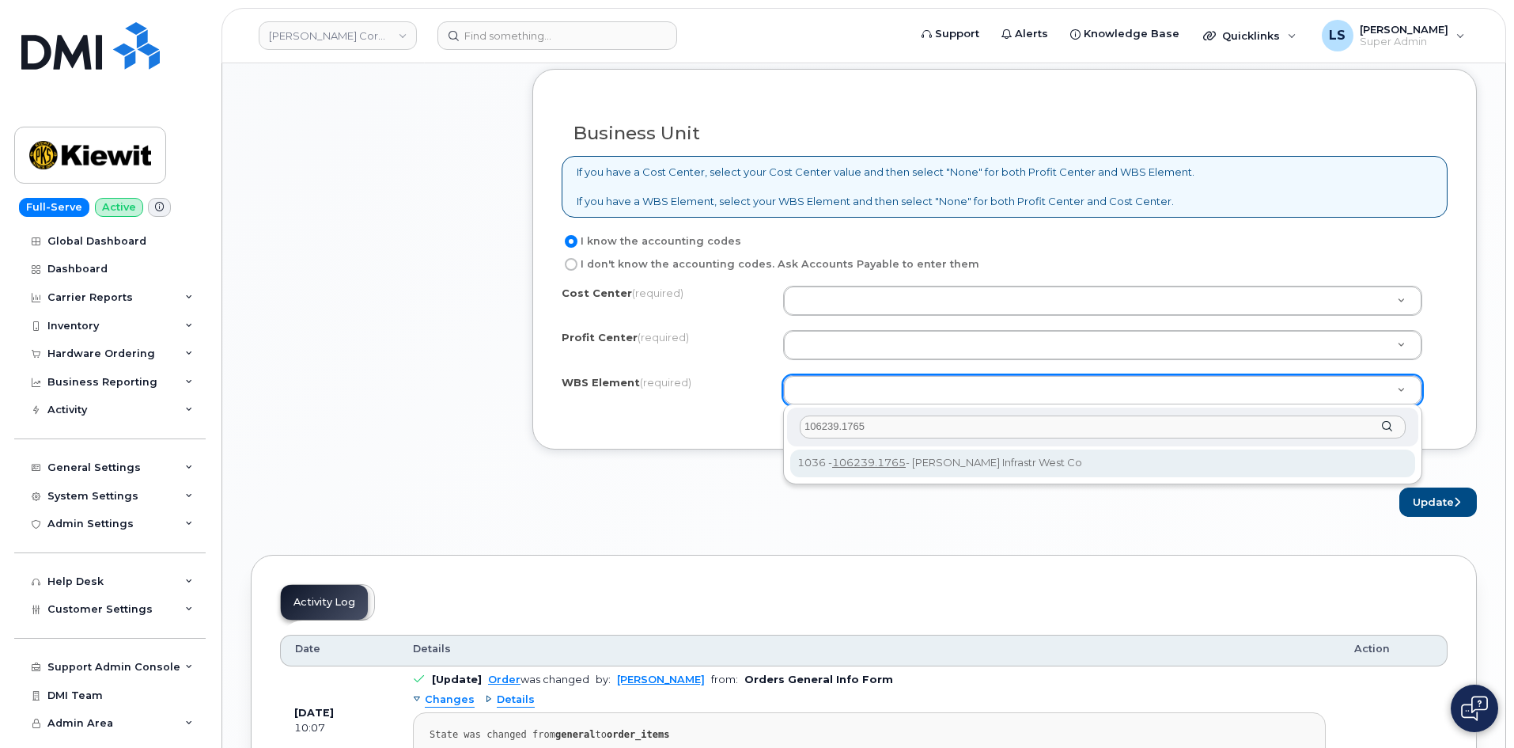
type input "106239.1765"
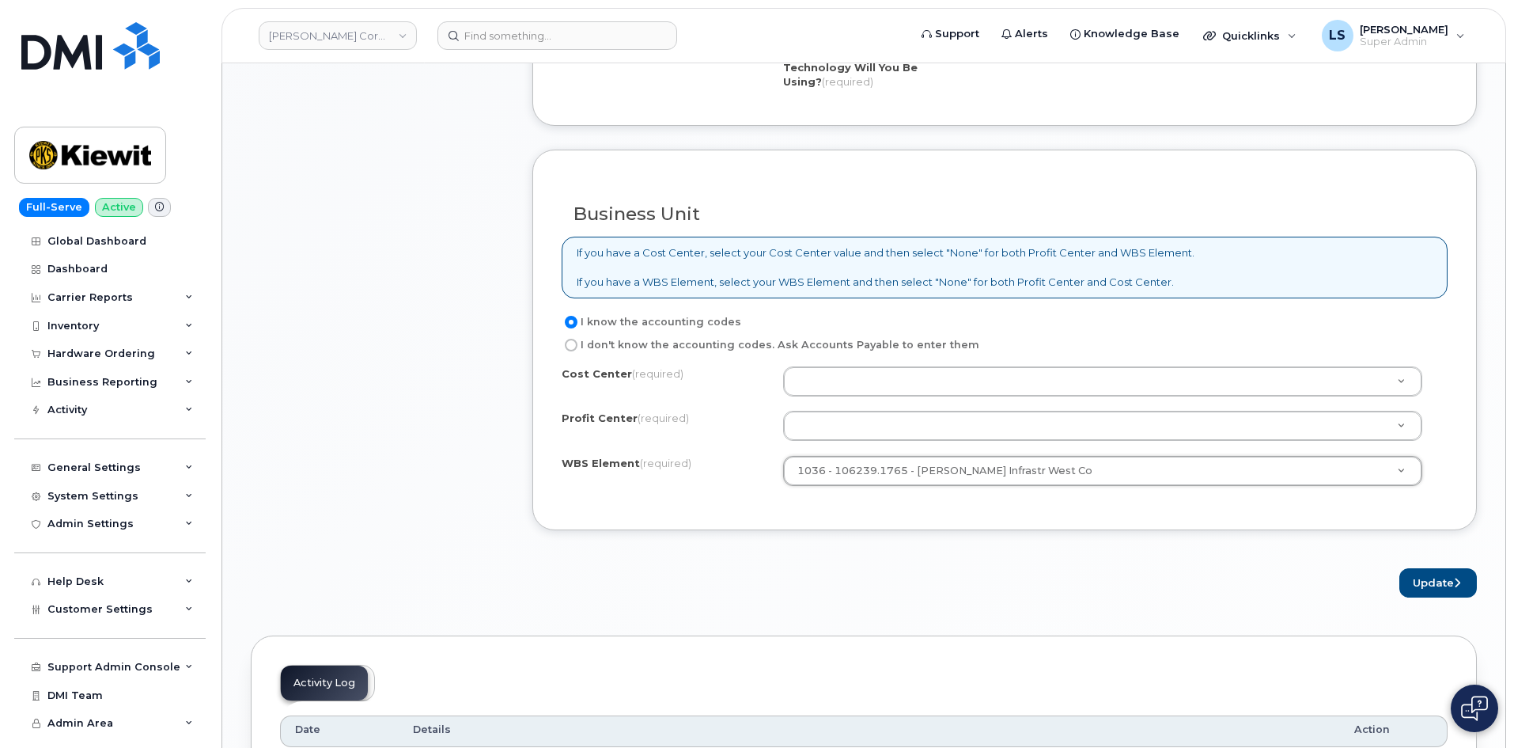
scroll to position [1108, 0]
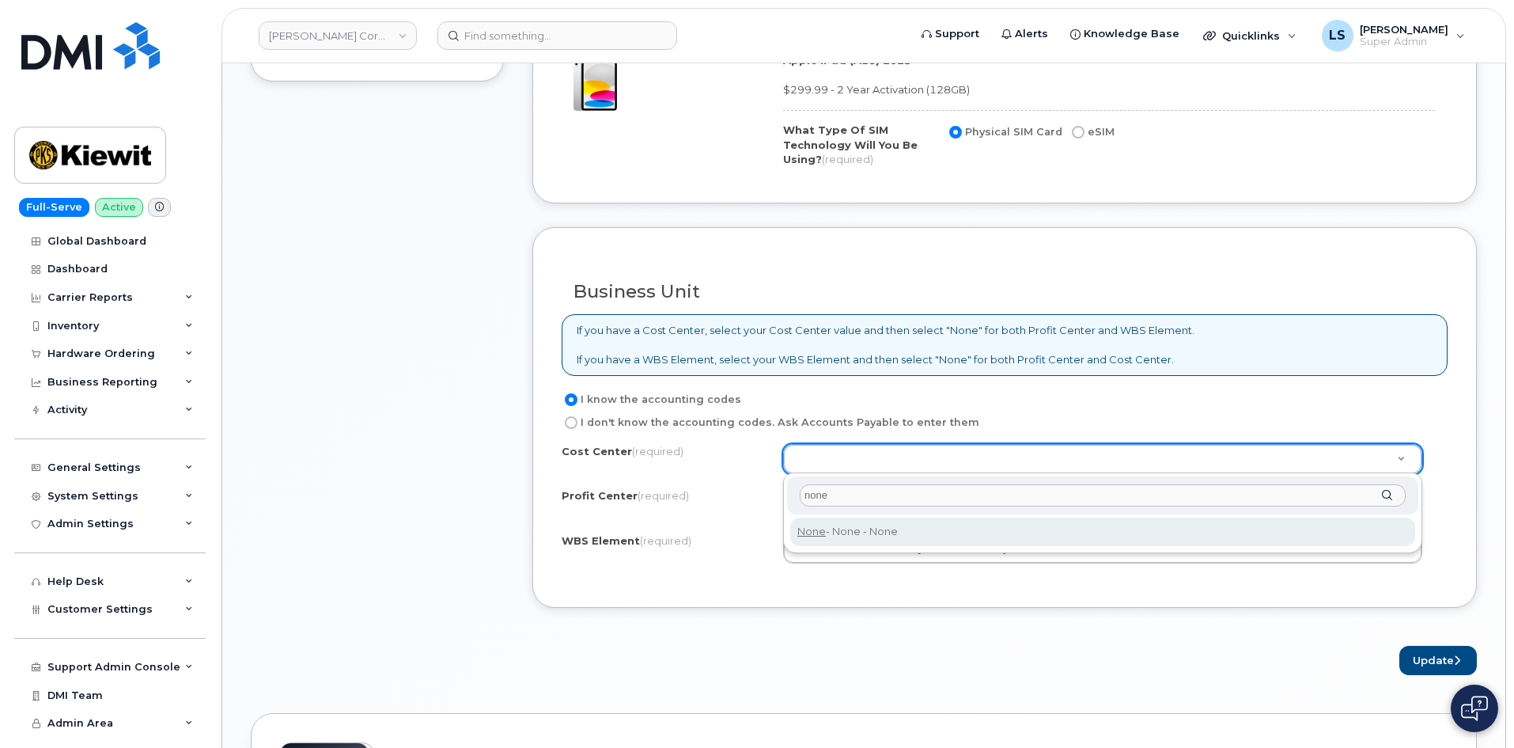
type input "none"
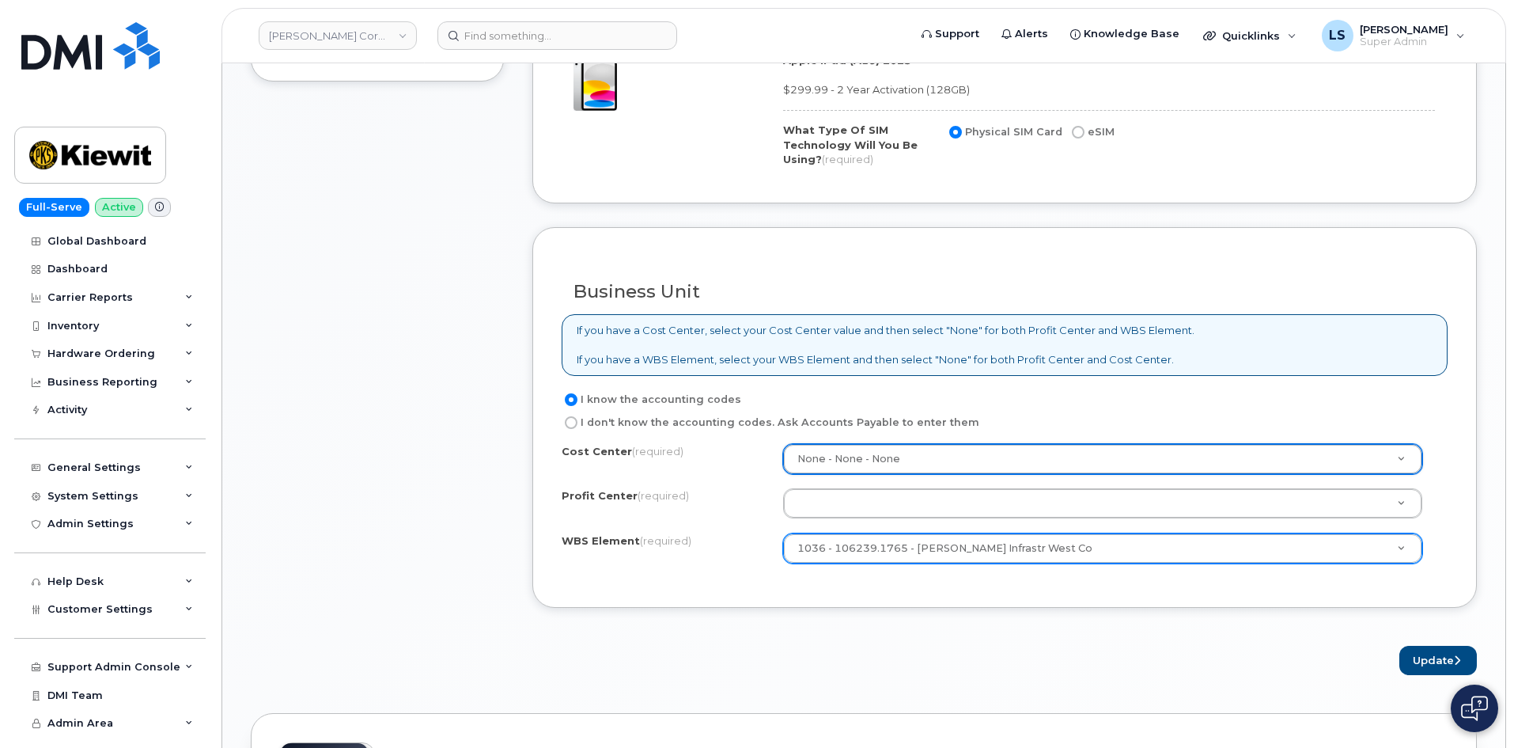
type input "None"
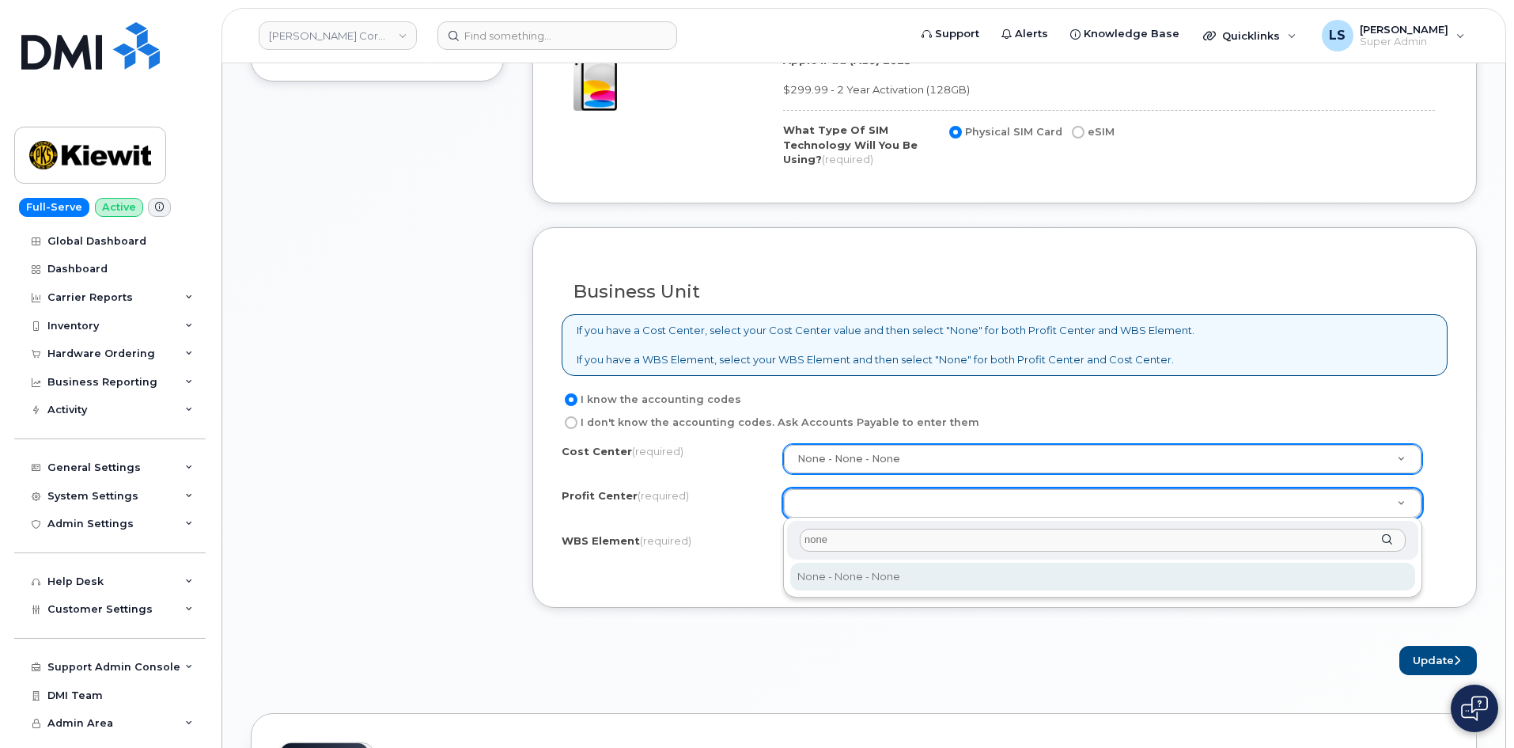
type input "none"
drag, startPoint x: 897, startPoint y: 574, endPoint x: 956, endPoint y: 589, distance: 60.2
select select "None"
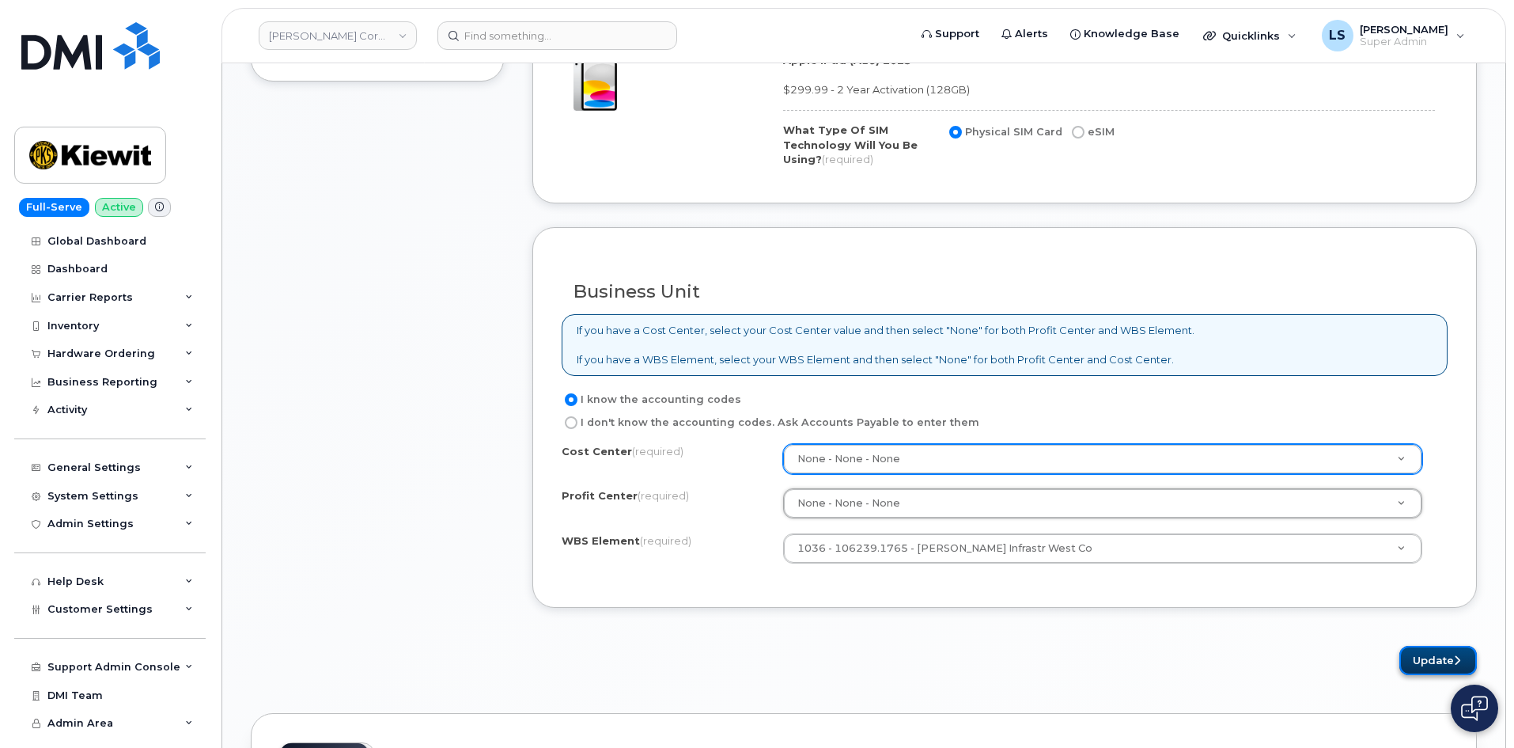
click at [1452, 661] on button "Update" at bounding box center [1438, 660] width 78 height 29
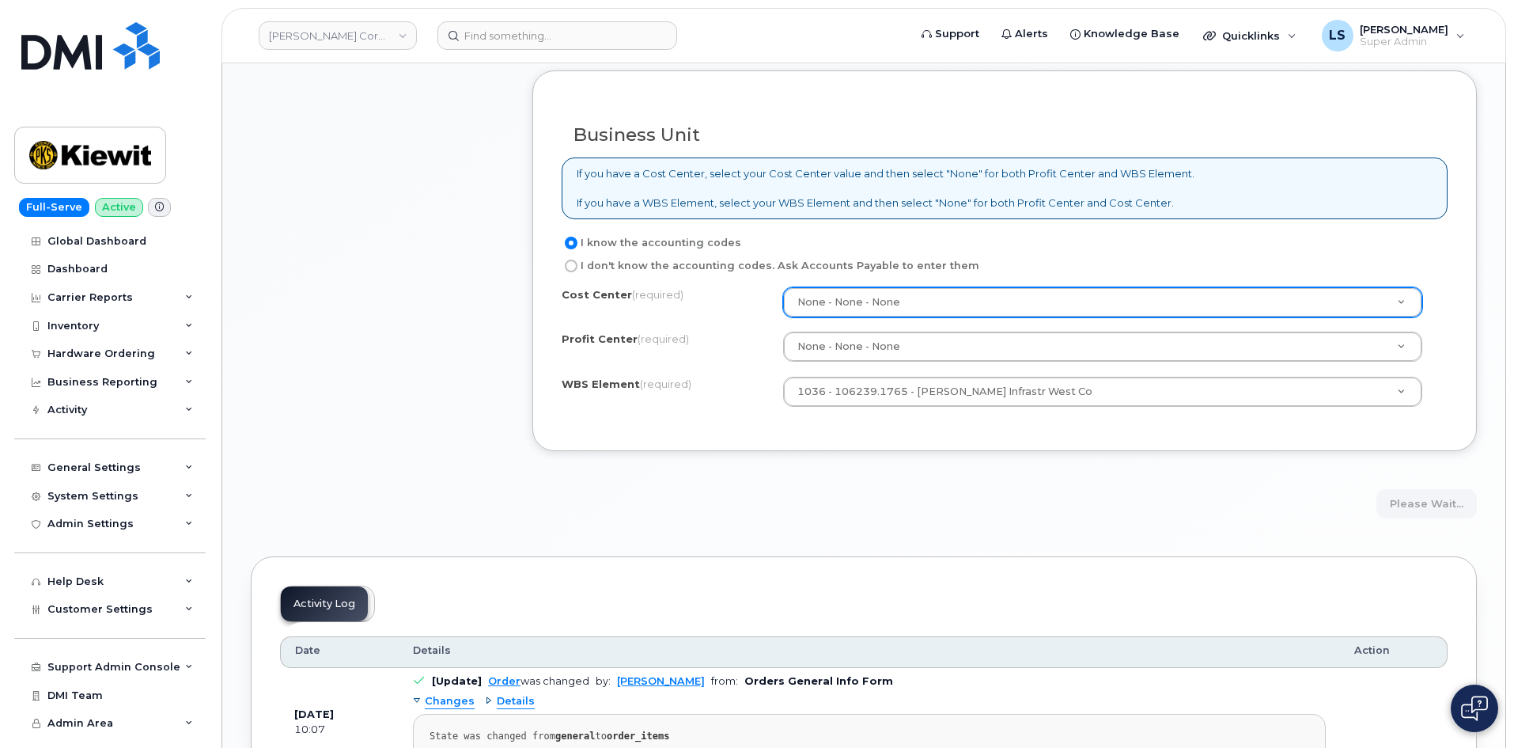
scroll to position [1345, 0]
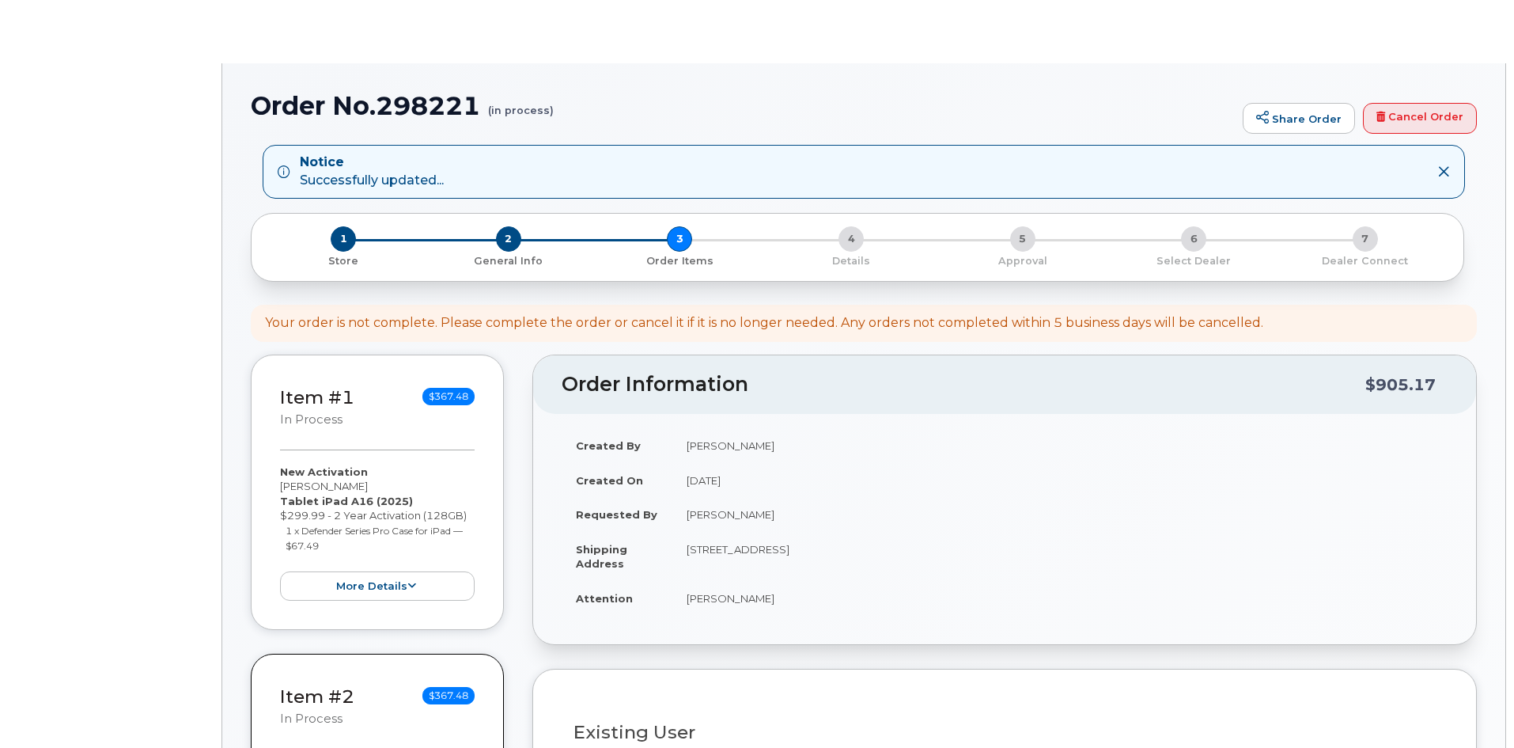
select select
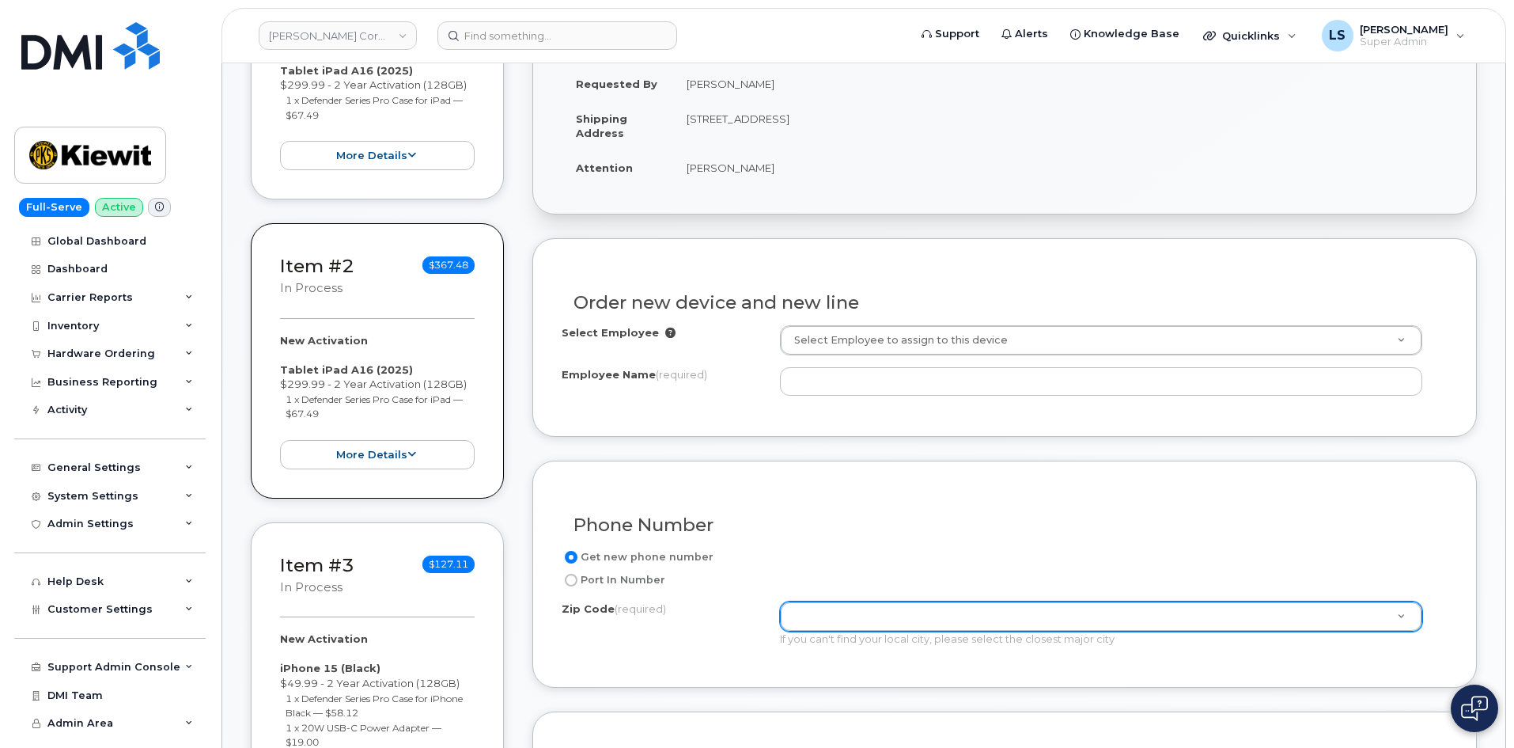
scroll to position [475, 0]
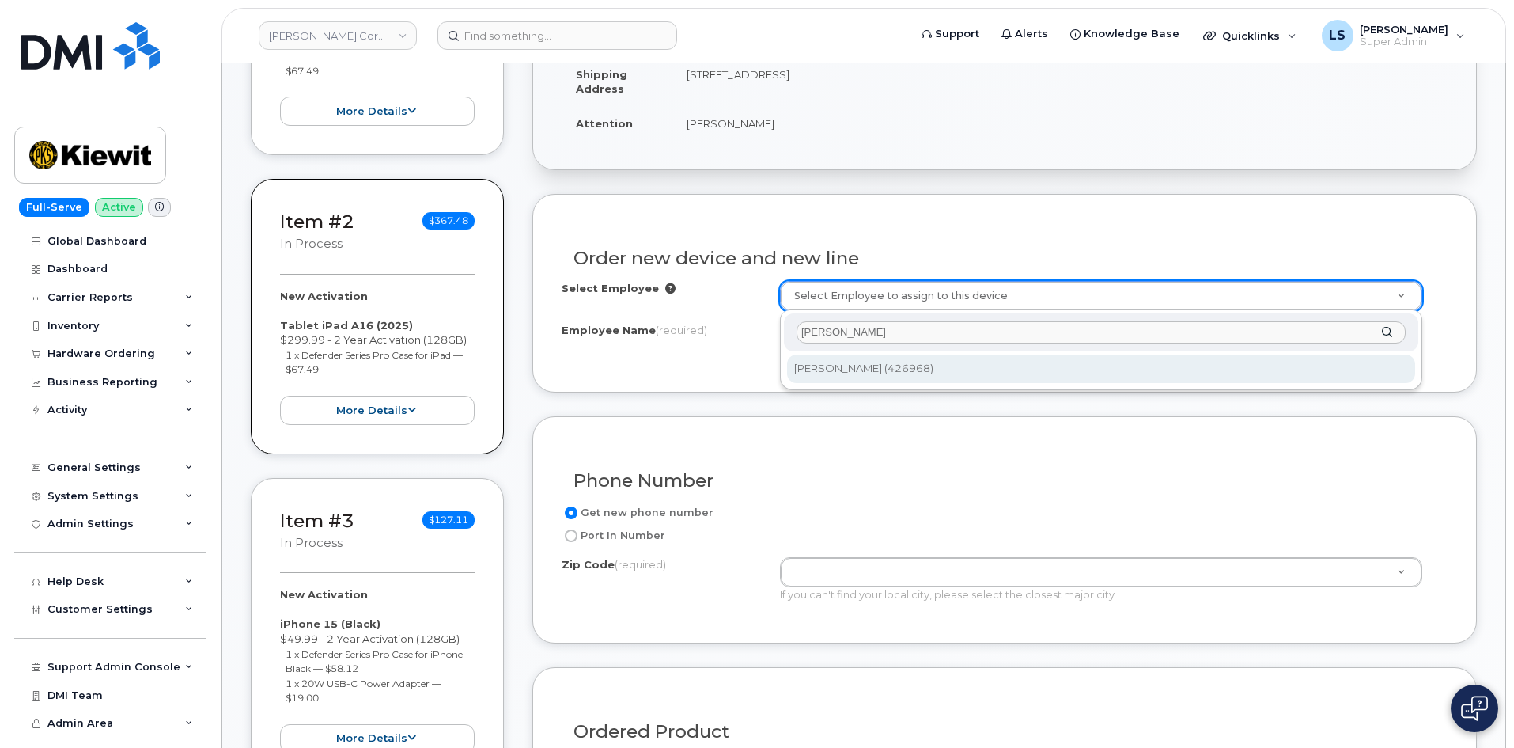
type input "[PERSON_NAME]"
type input "2155692"
type input "[PERSON_NAME]"
type input "[STREET_ADDRESS]"
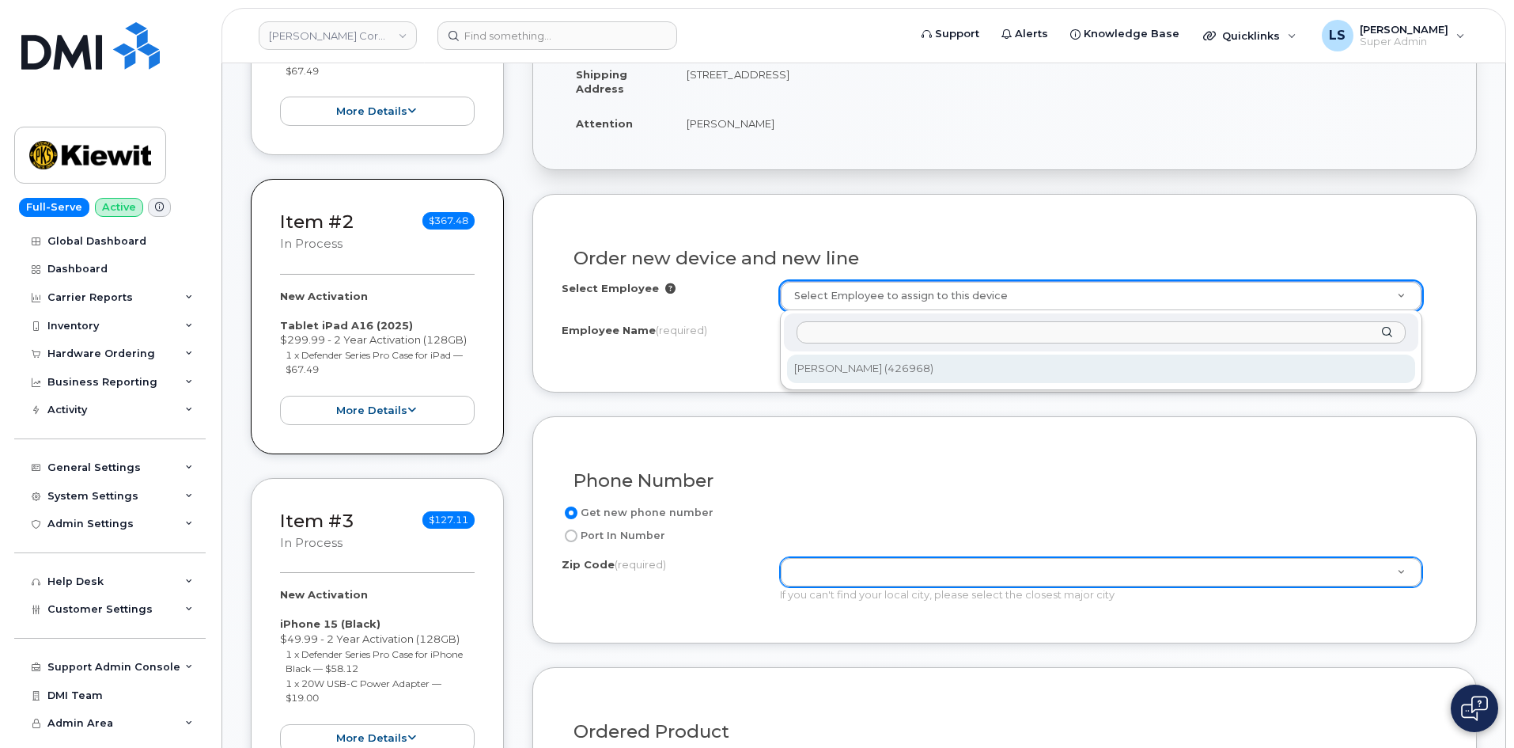
type input "11803 ([GEOGRAPHIC_DATA], [GEOGRAPHIC_DATA])"
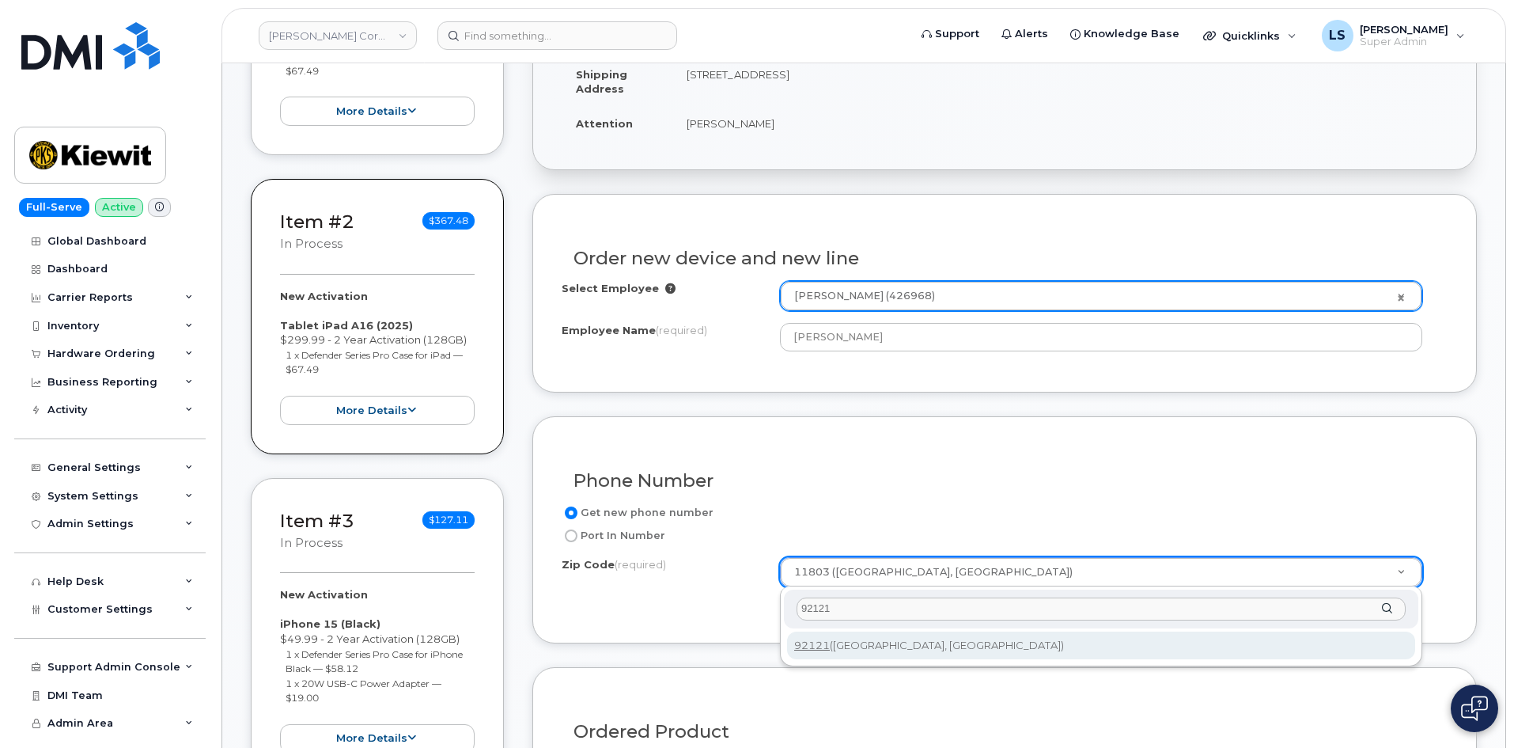
type input "92121"
type input "92121 ([GEOGRAPHIC_DATA], [GEOGRAPHIC_DATA])"
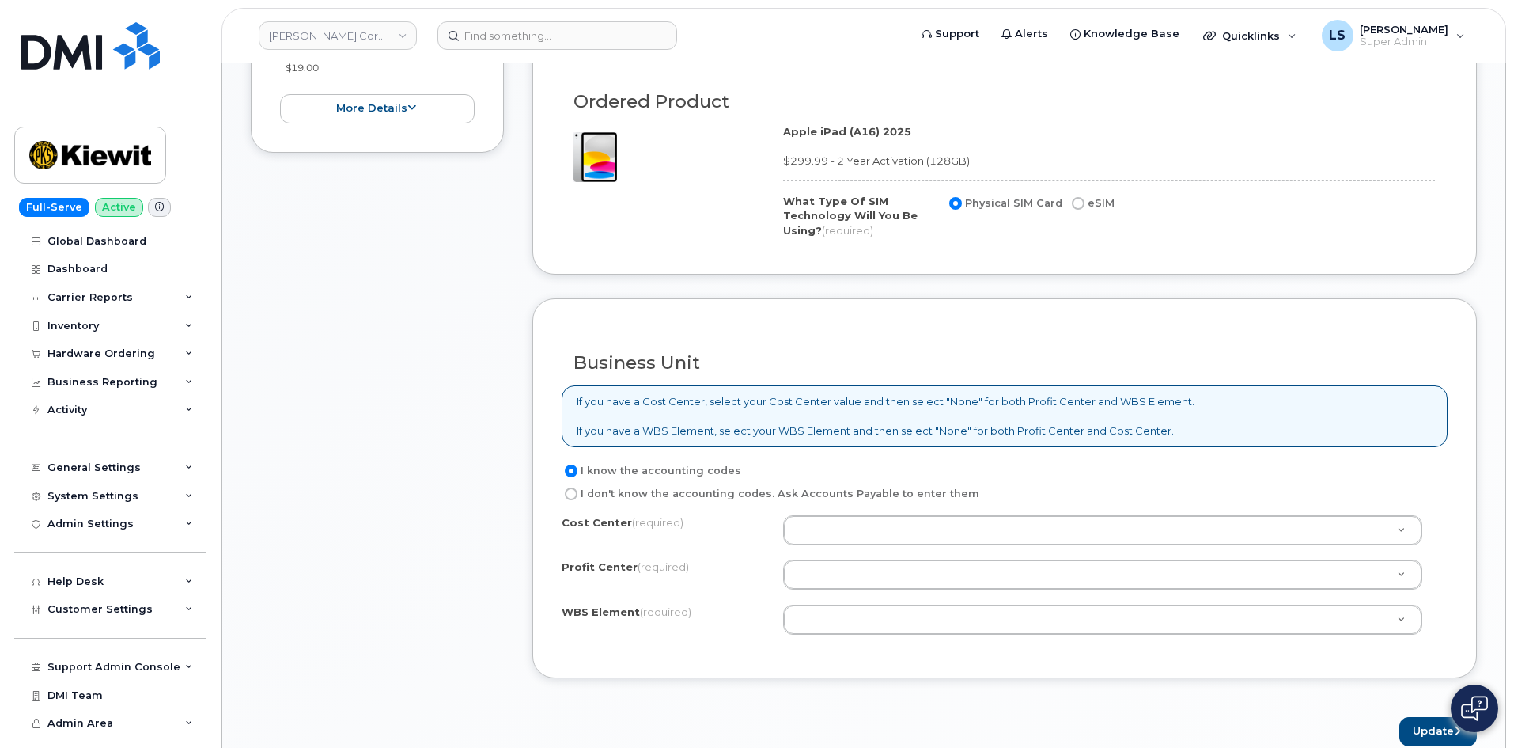
scroll to position [1187, 0]
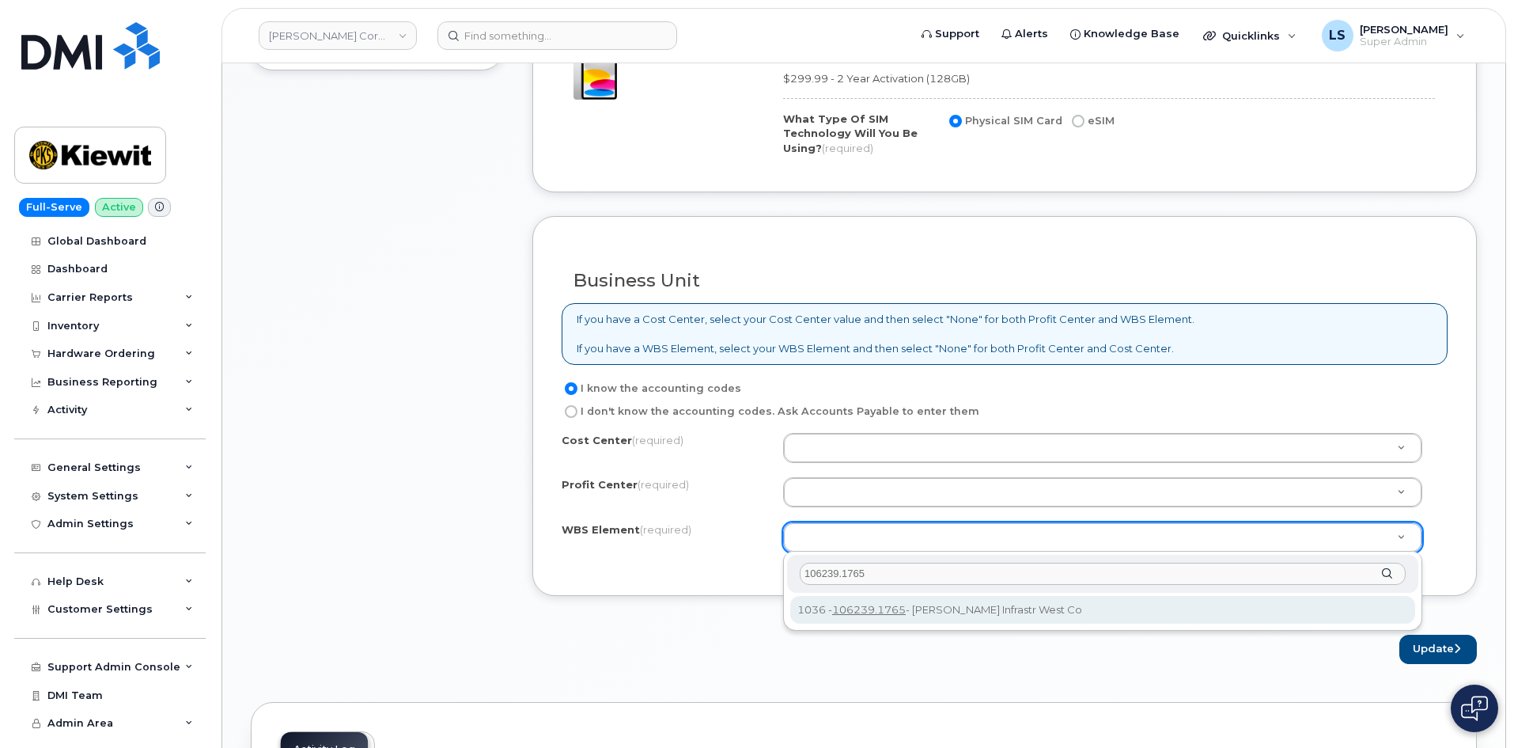
type input "106239.1765"
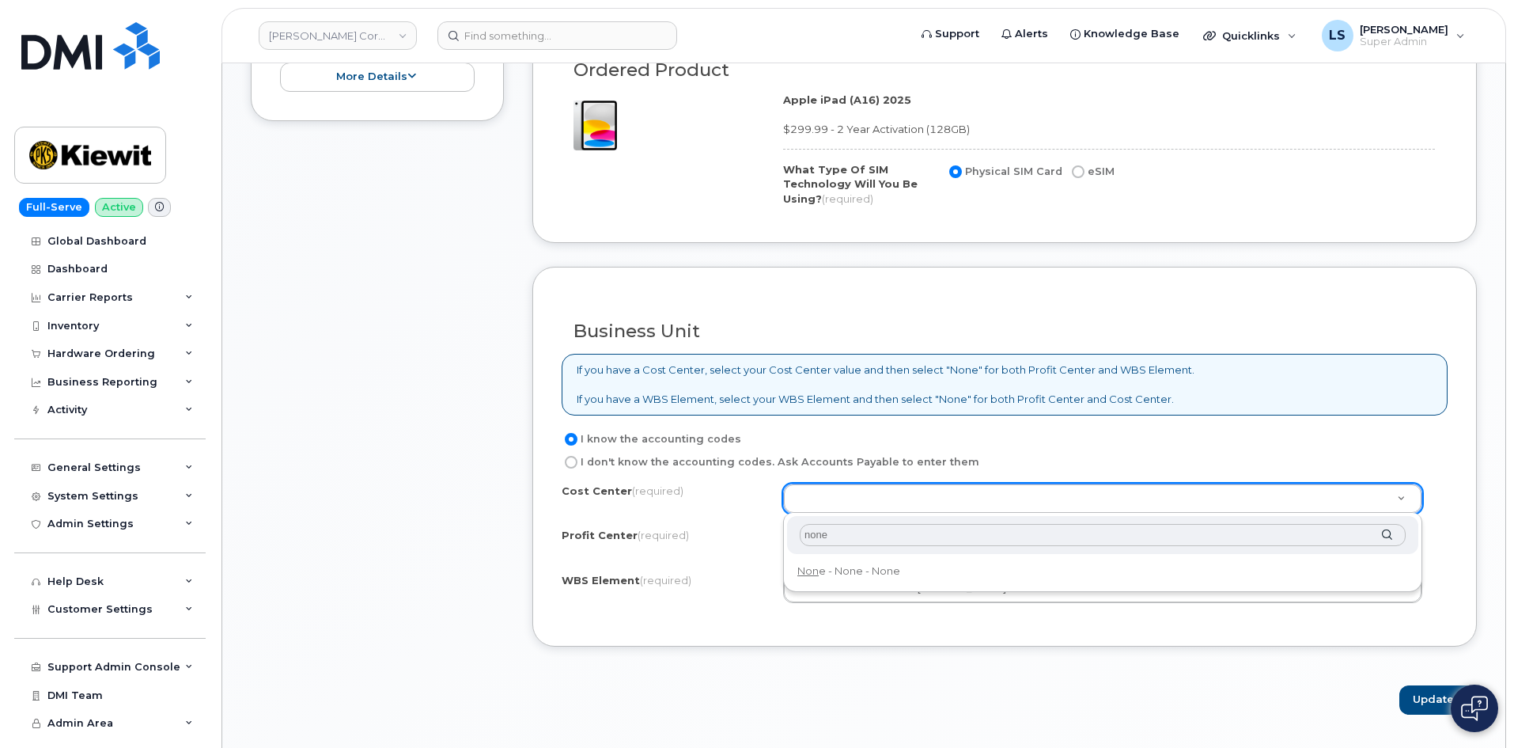
scroll to position [1108, 0]
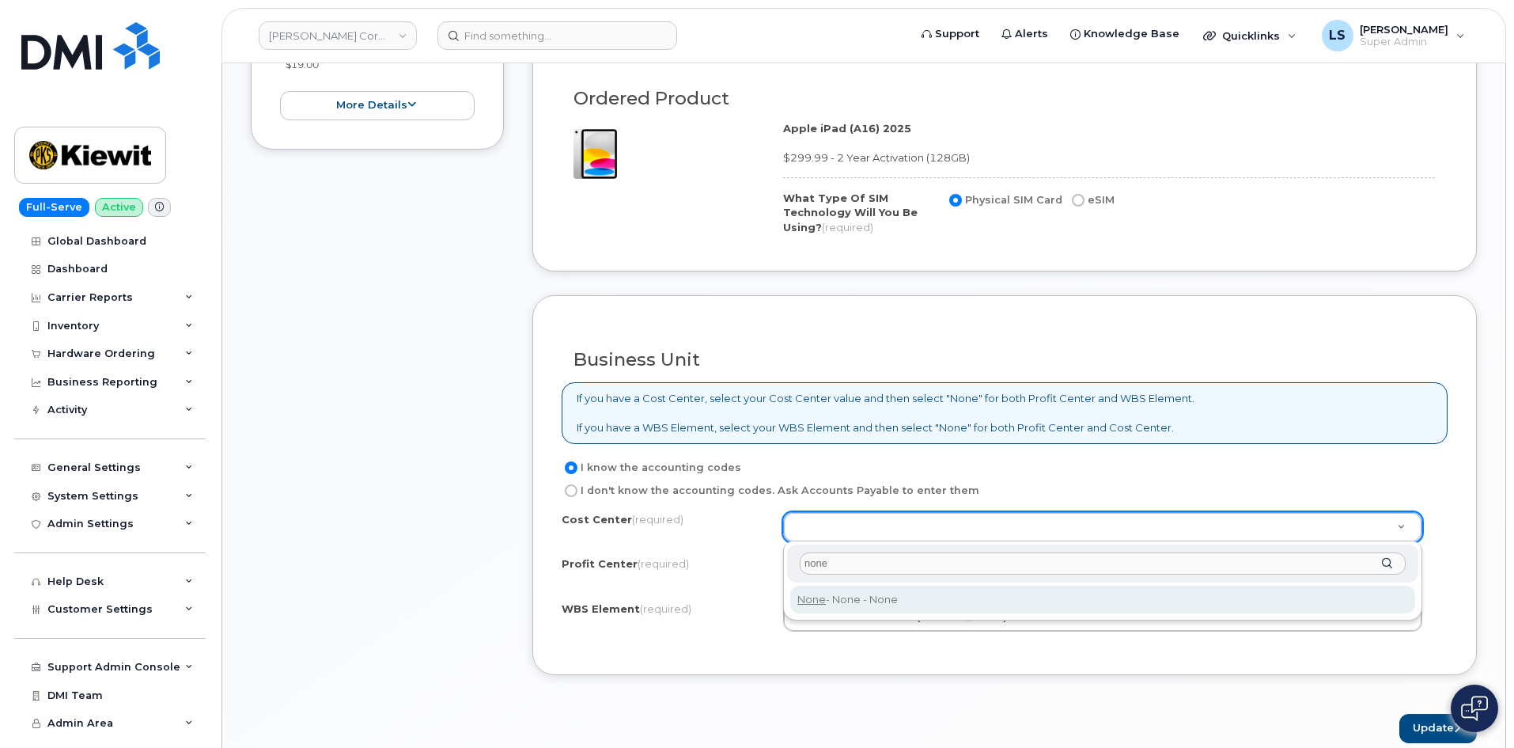
type input "none"
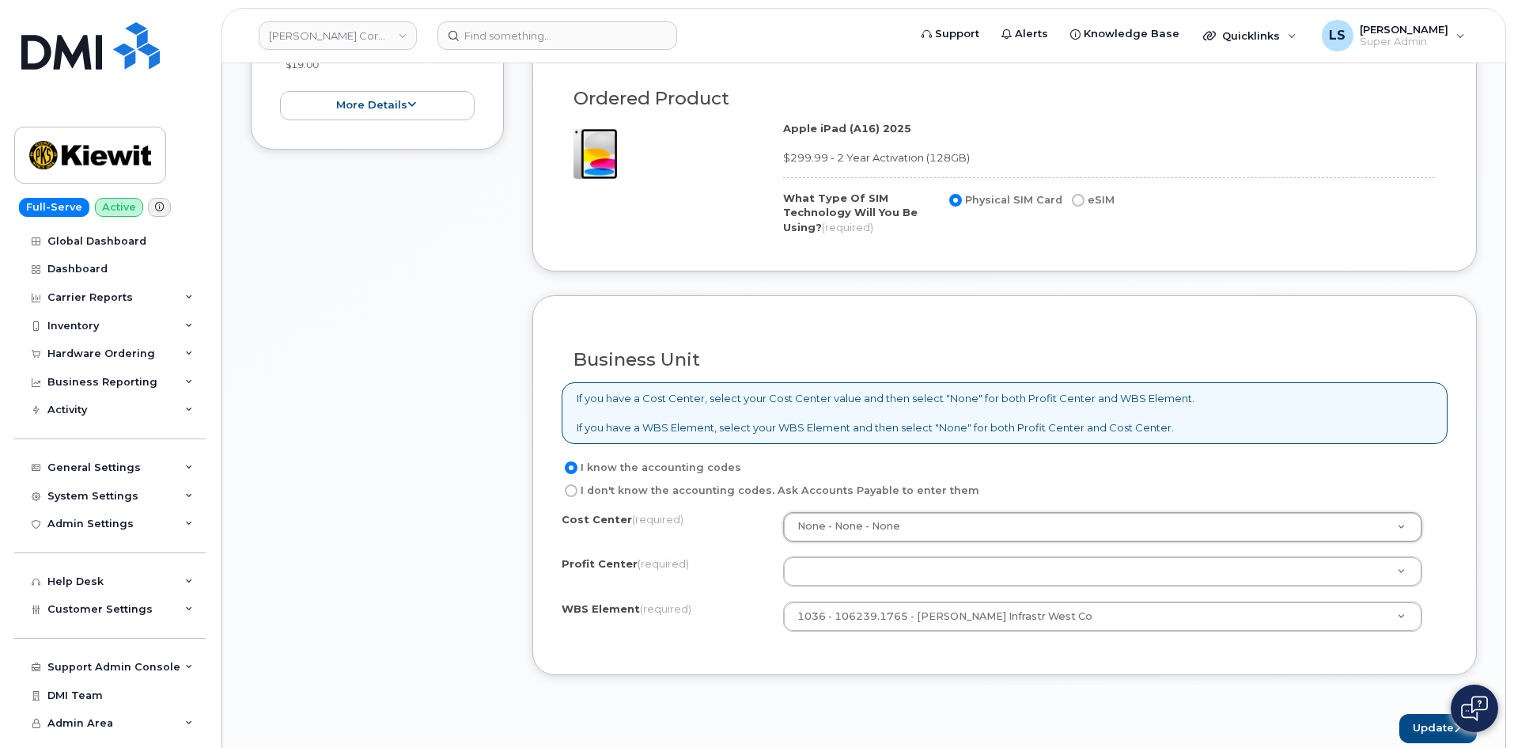
type input "None"
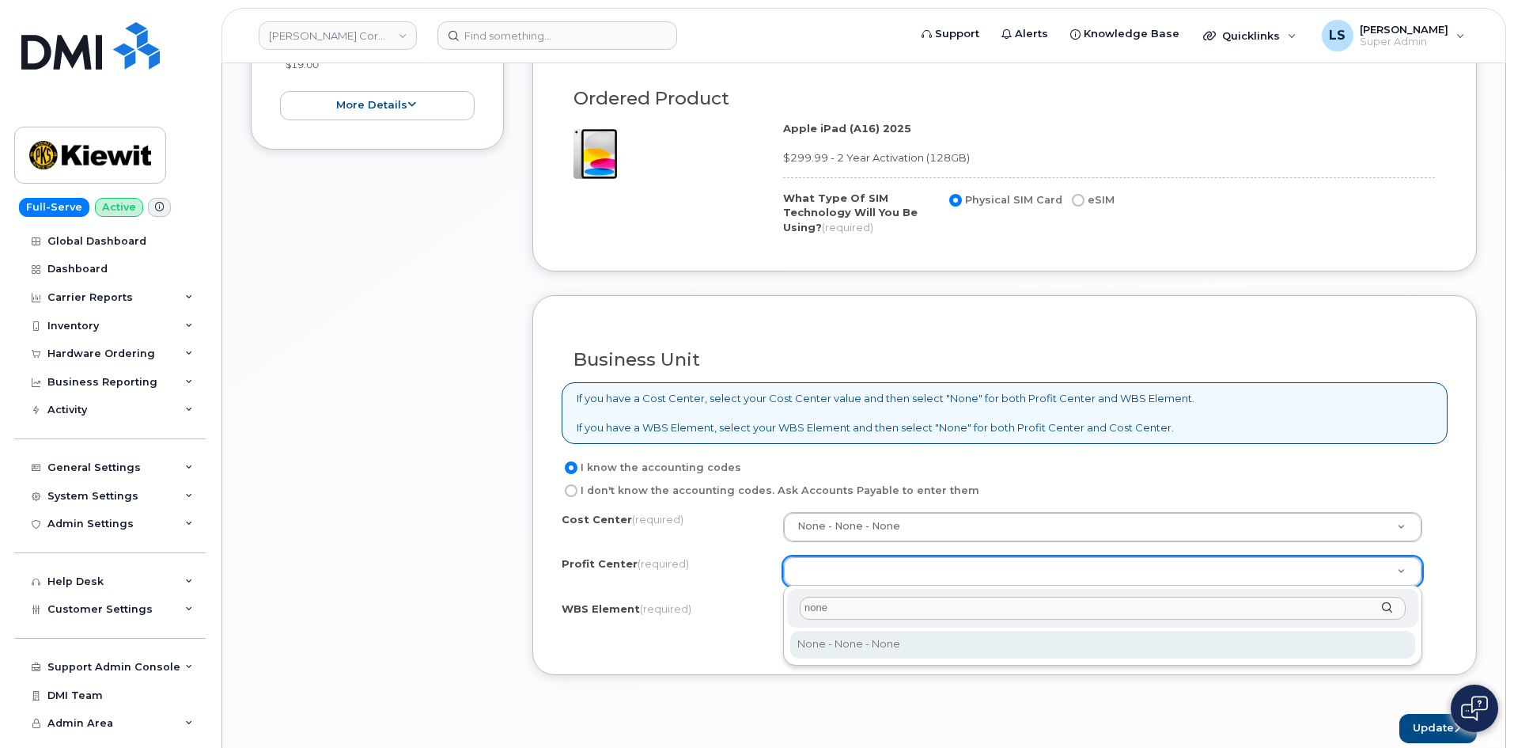
type input "none"
select select "None"
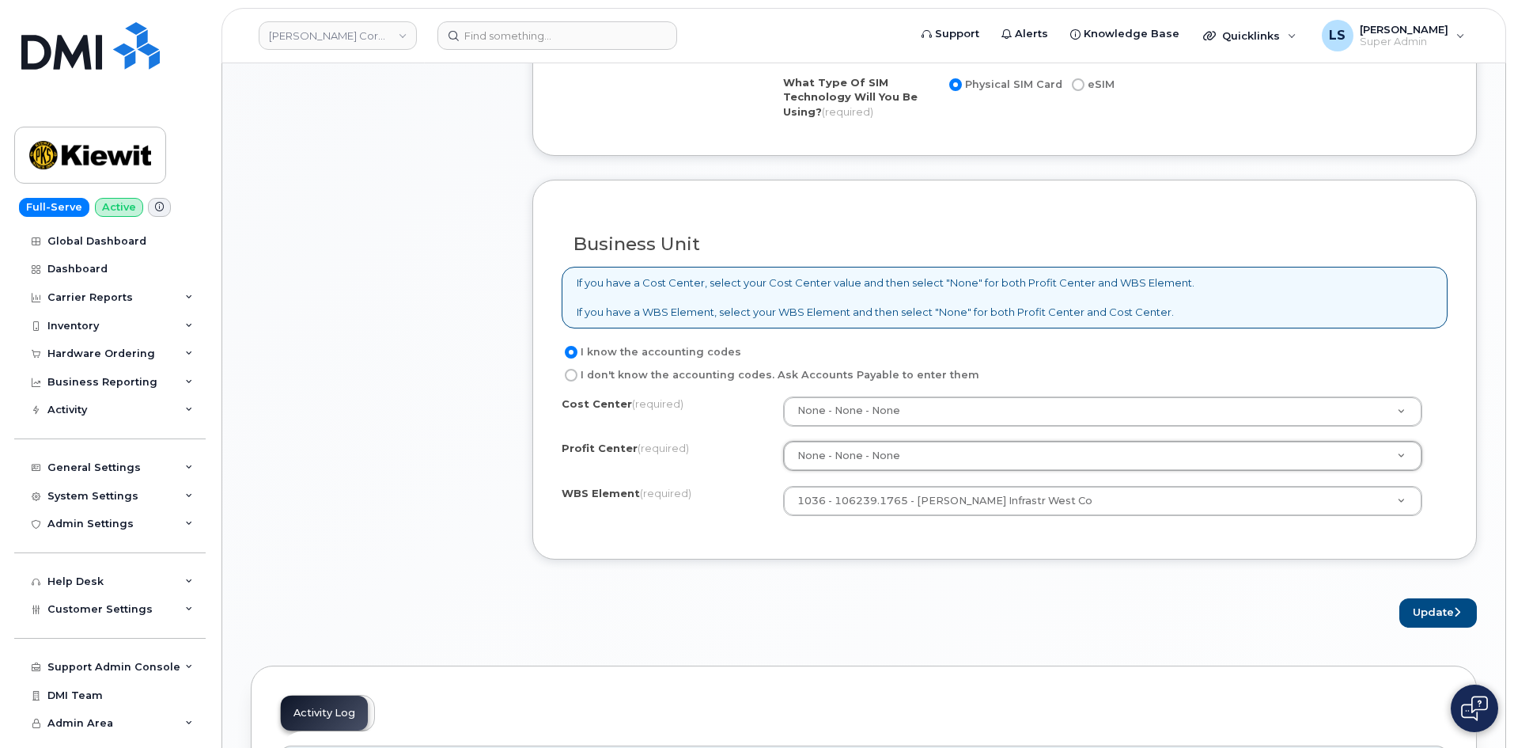
scroll to position [1345, 0]
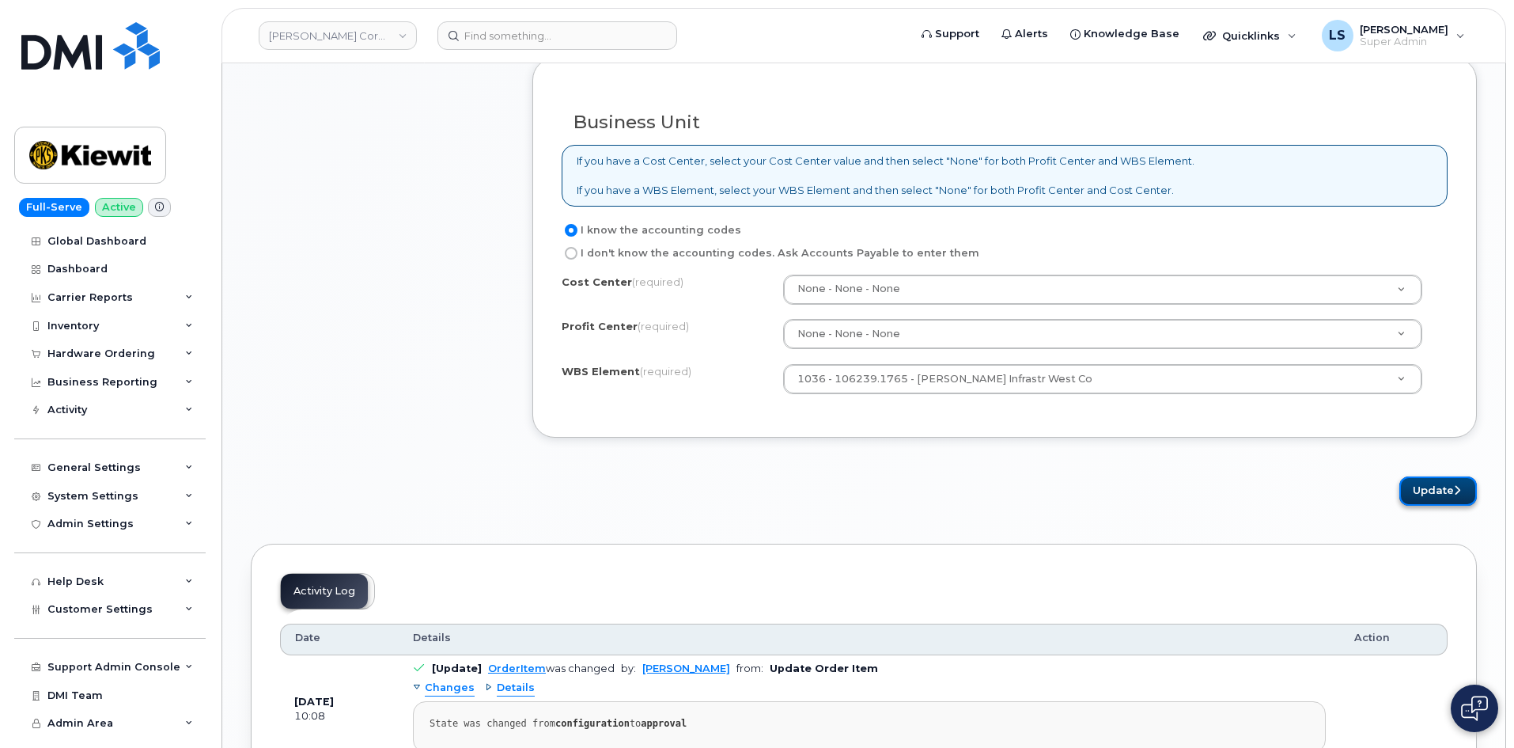
click at [1441, 493] on button "Update" at bounding box center [1438, 490] width 78 height 29
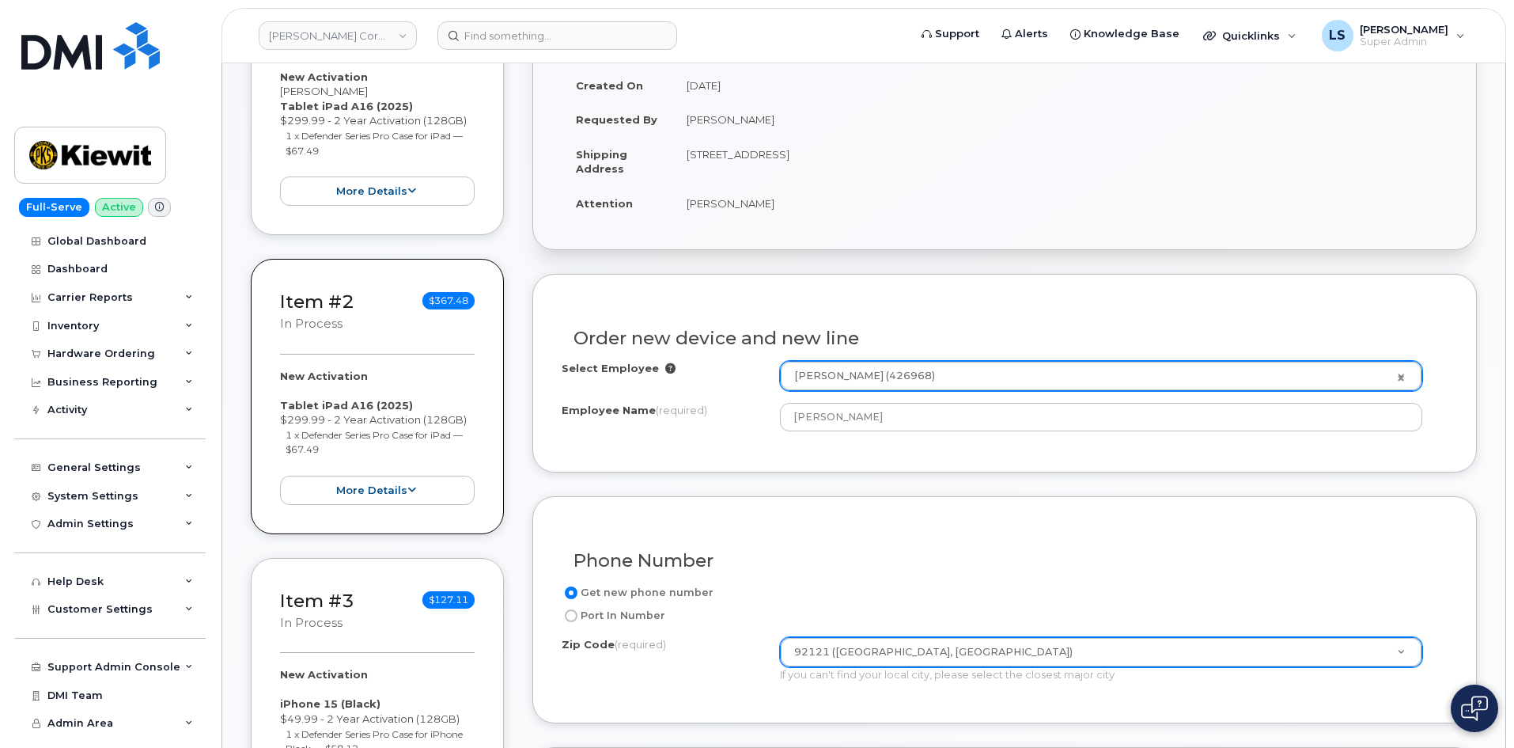
scroll to position [0, 0]
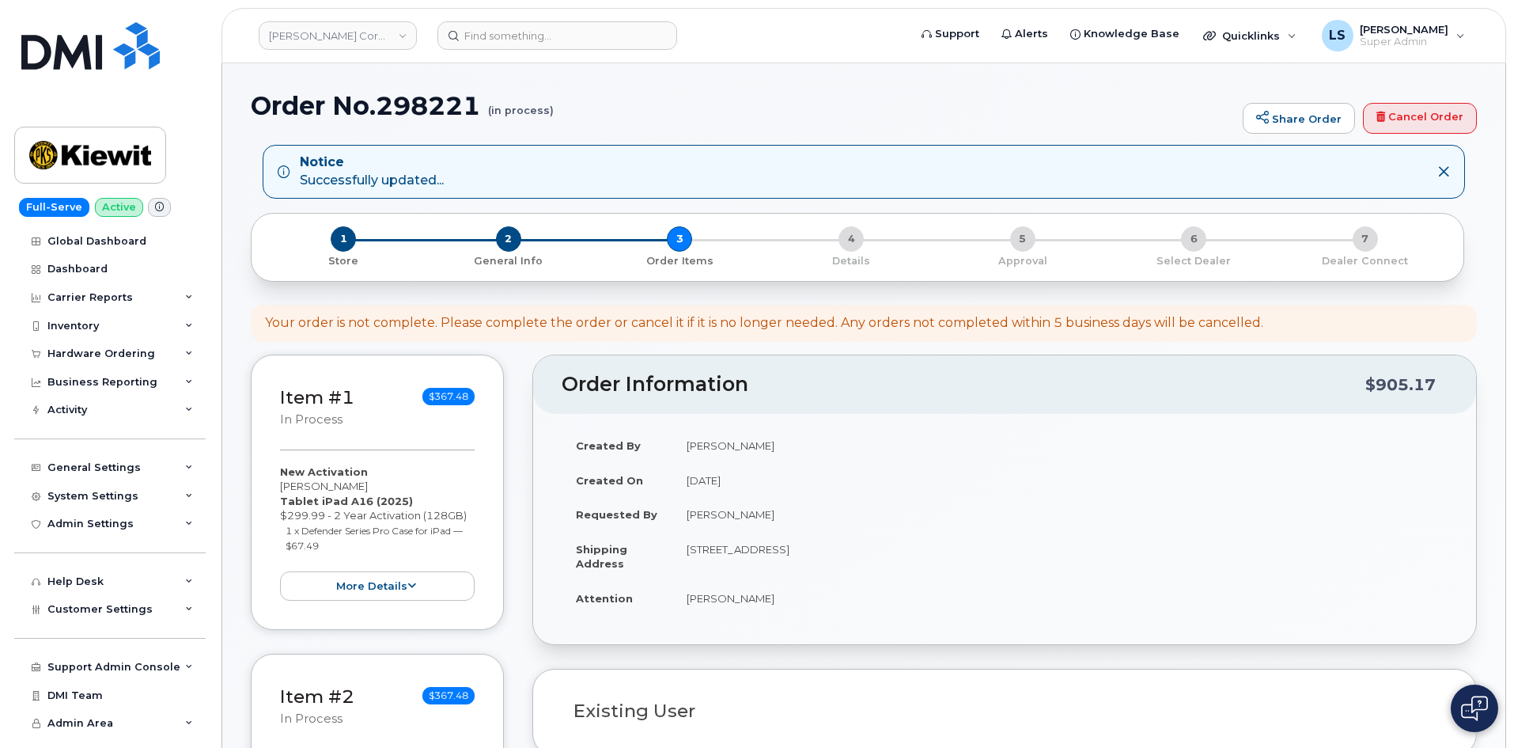
select select
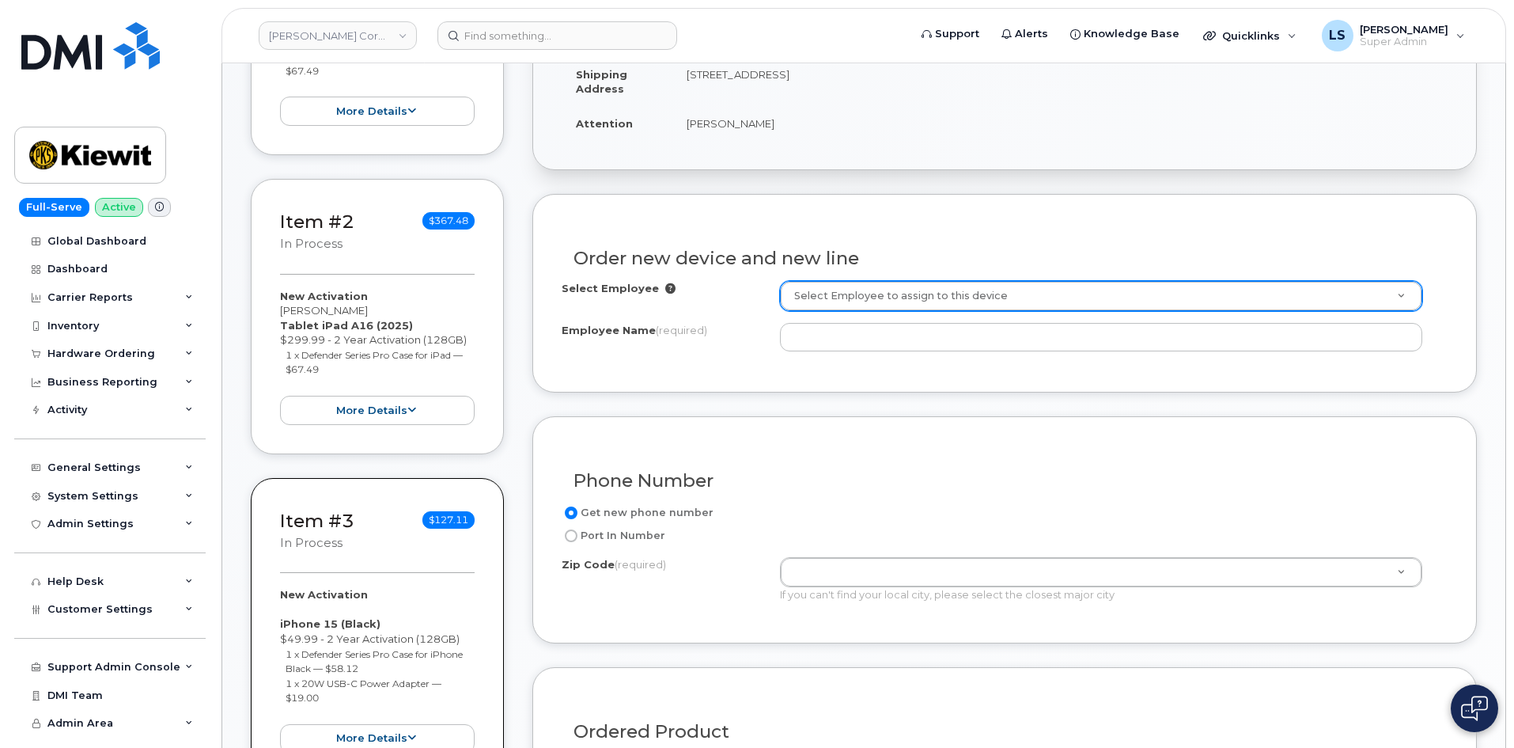
scroll to position [475, 0]
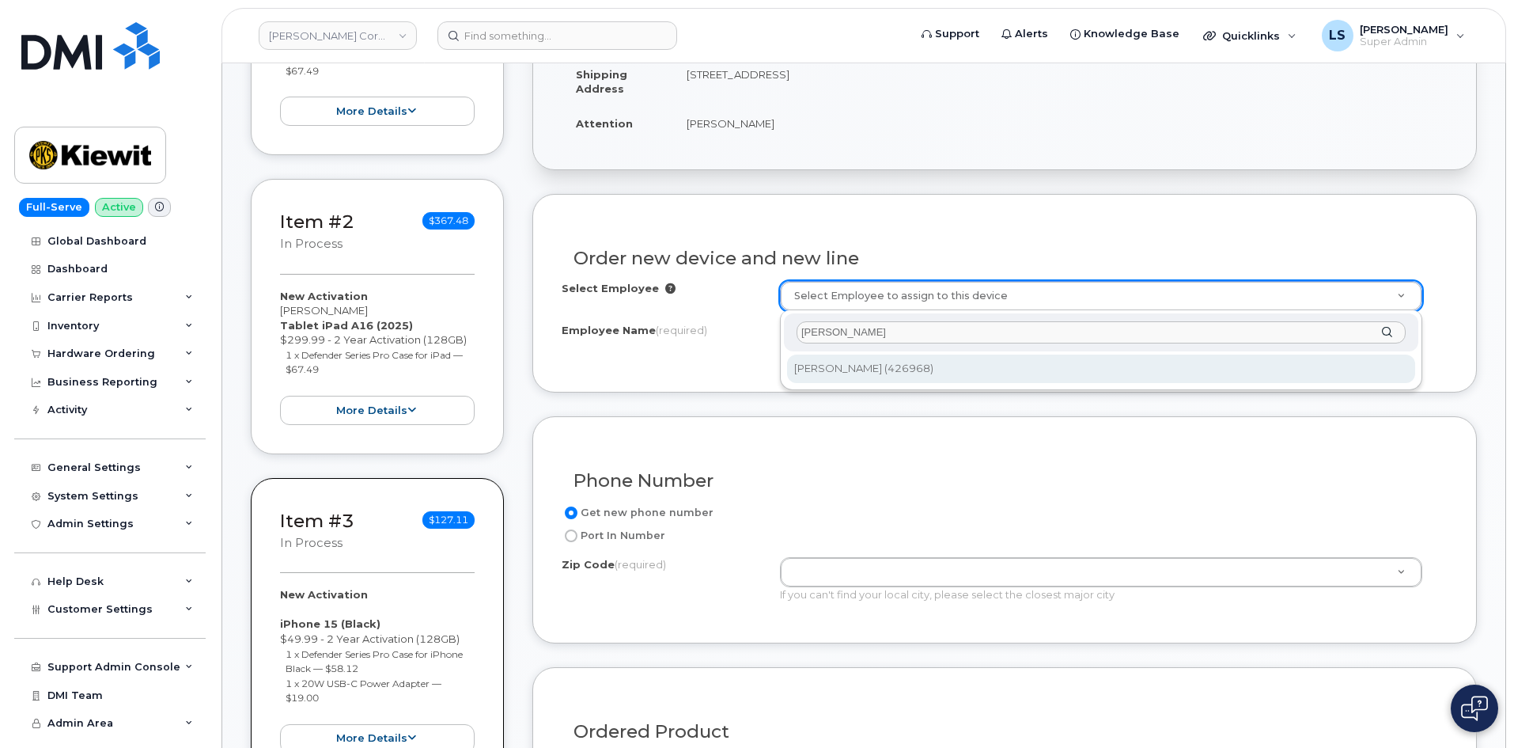
type input "Shelby Vanassche"
type input "2155692"
type input "[PERSON_NAME]"
type input "11803 Sorrento Valley RD"
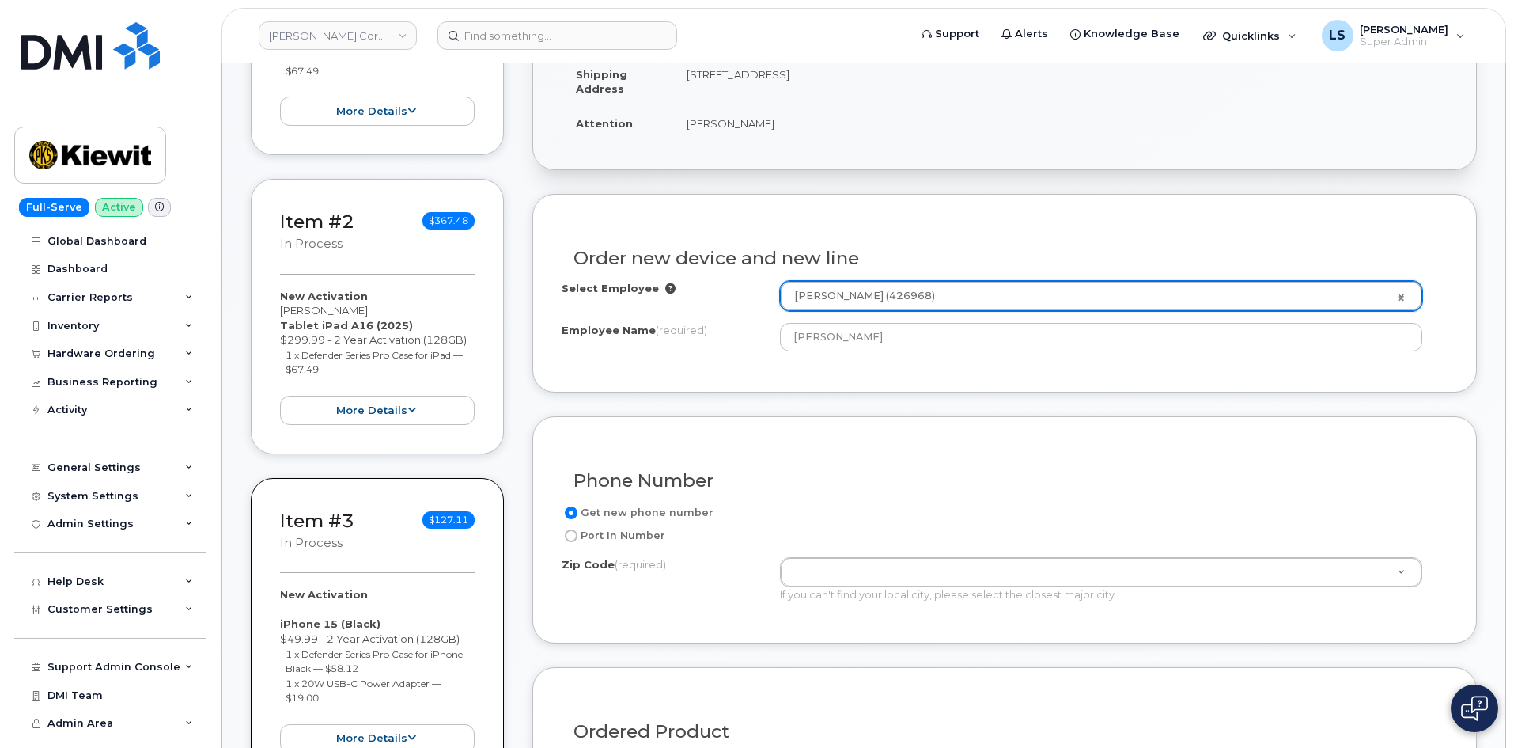
type input "11803 (Plainview, NY)"
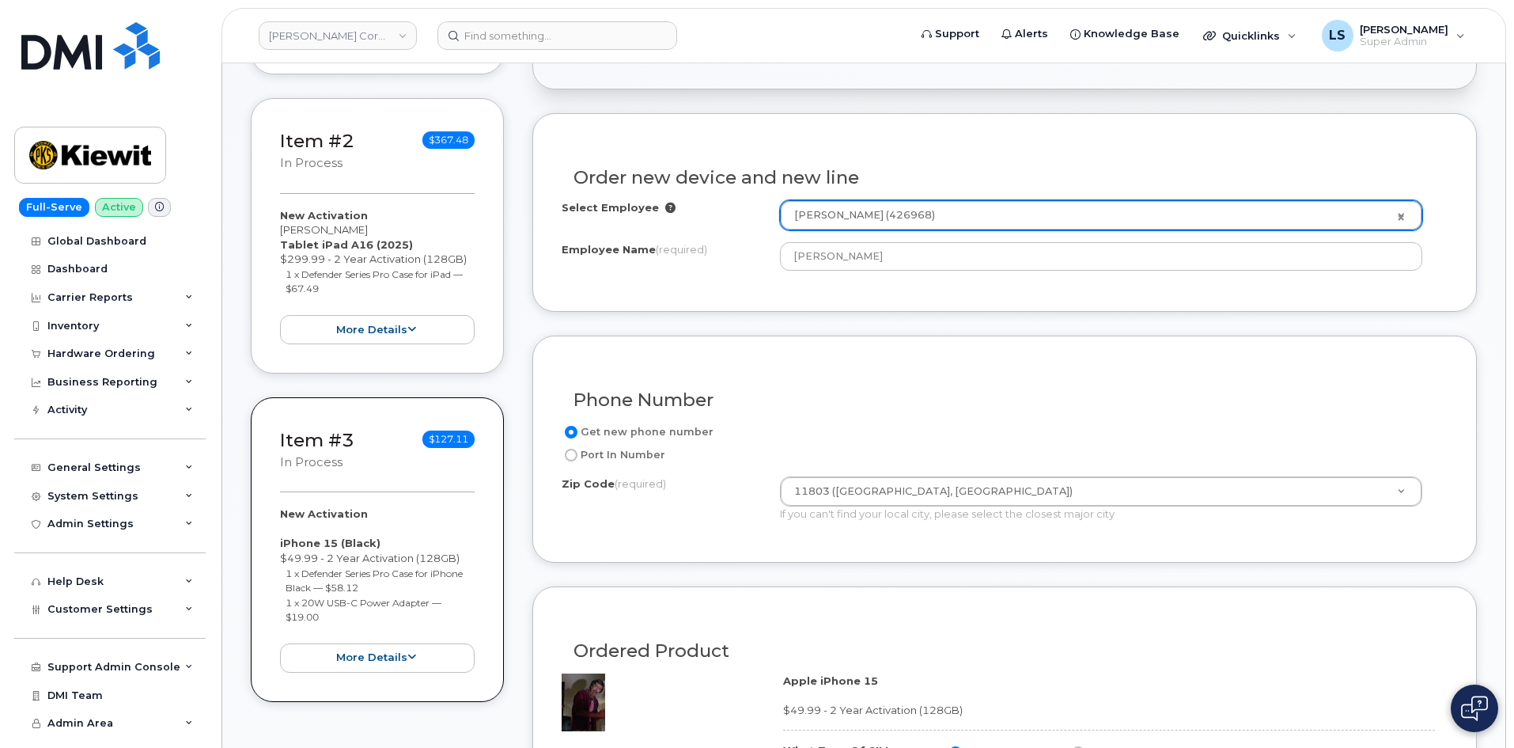
scroll to position [633, 0]
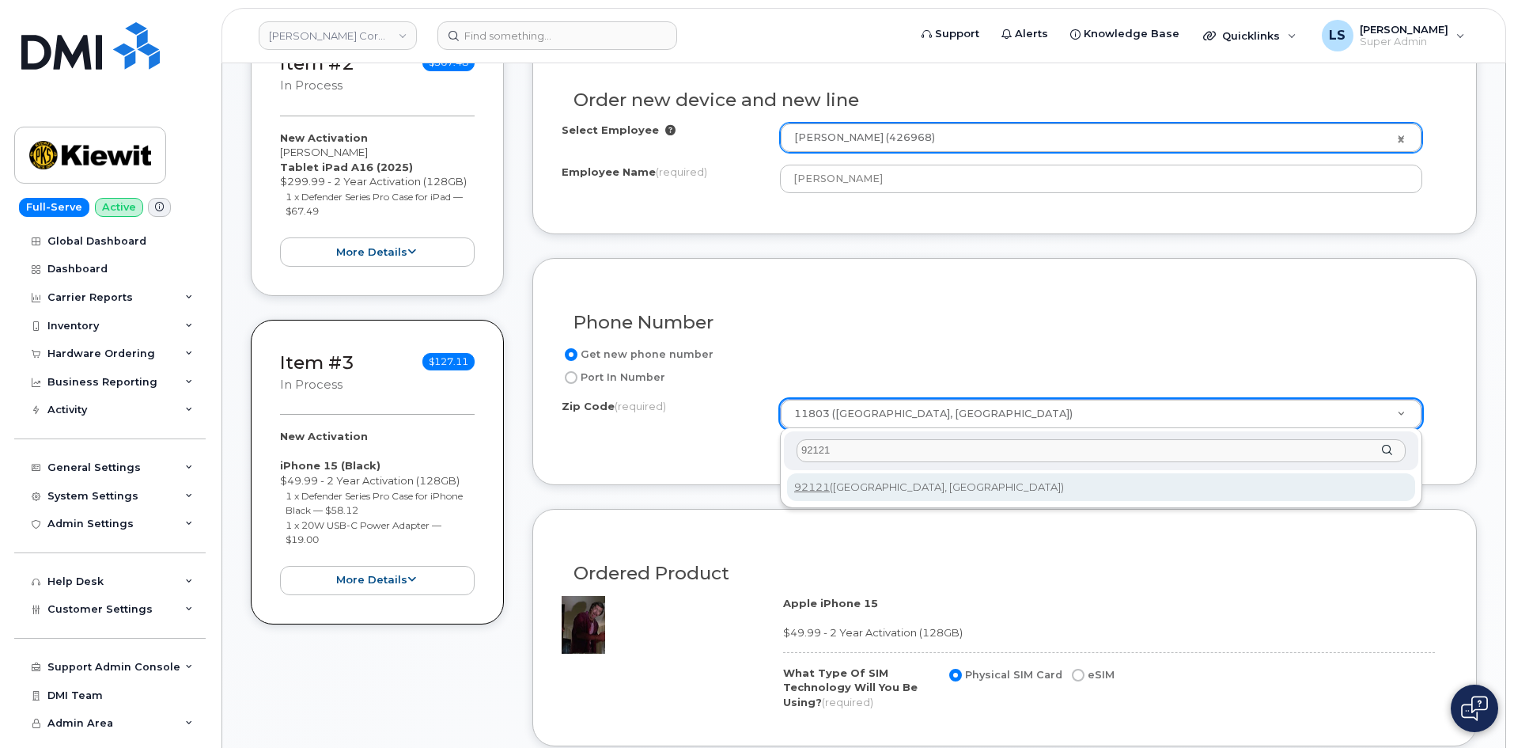
type input "92121"
type input "92121 (San Diego, CA)"
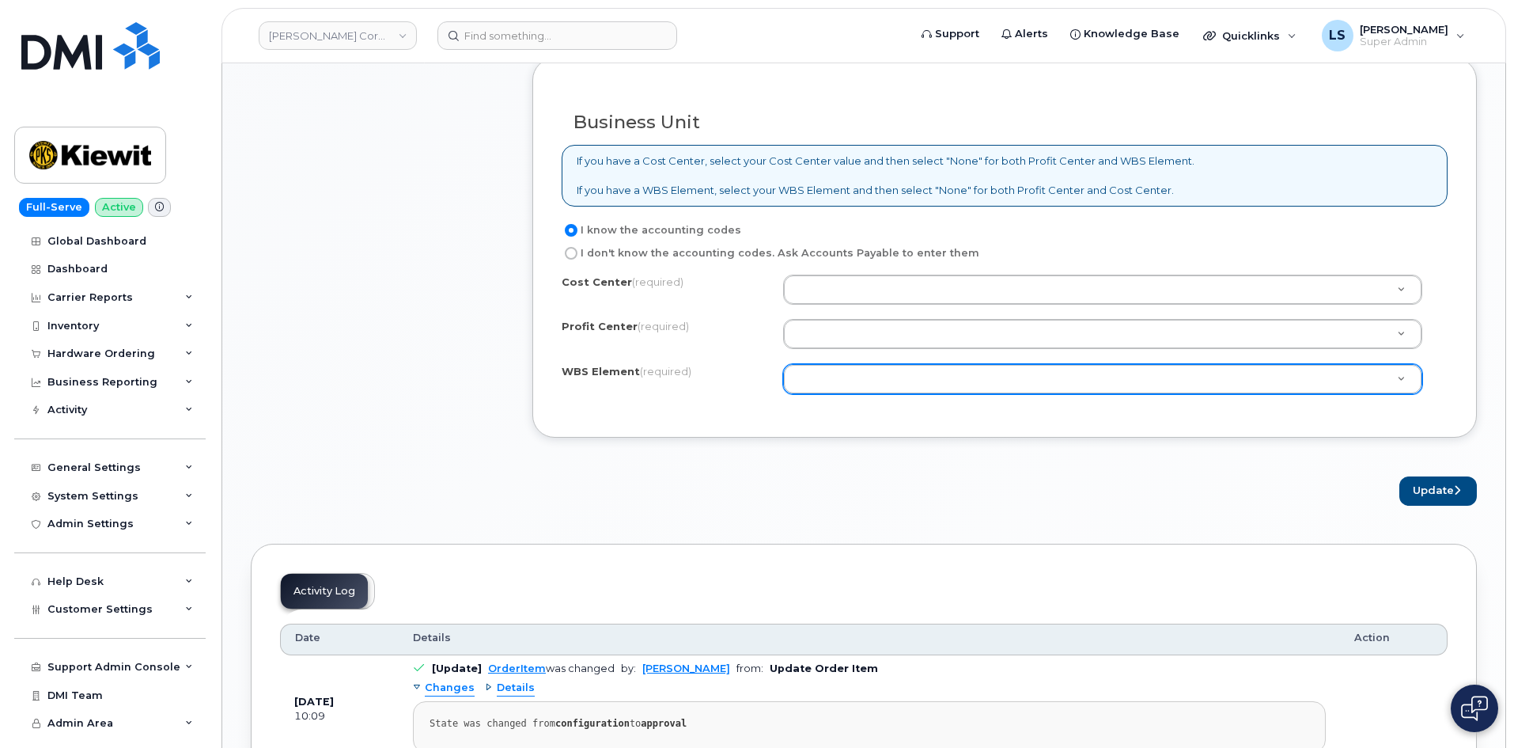
scroll to position [1266, 0]
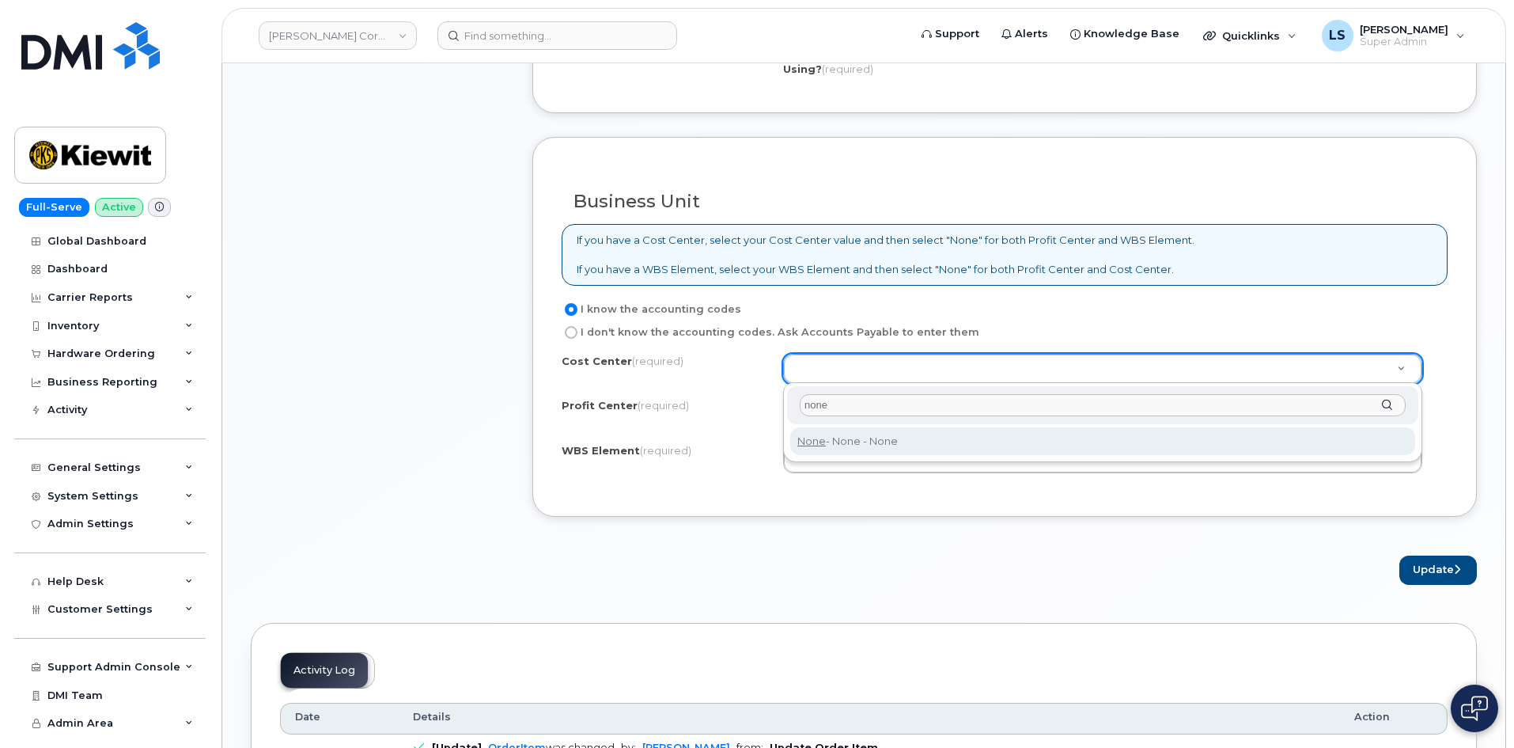
type input "none"
drag, startPoint x: 894, startPoint y: 442, endPoint x: 881, endPoint y: 432, distance: 16.3
type input "None"
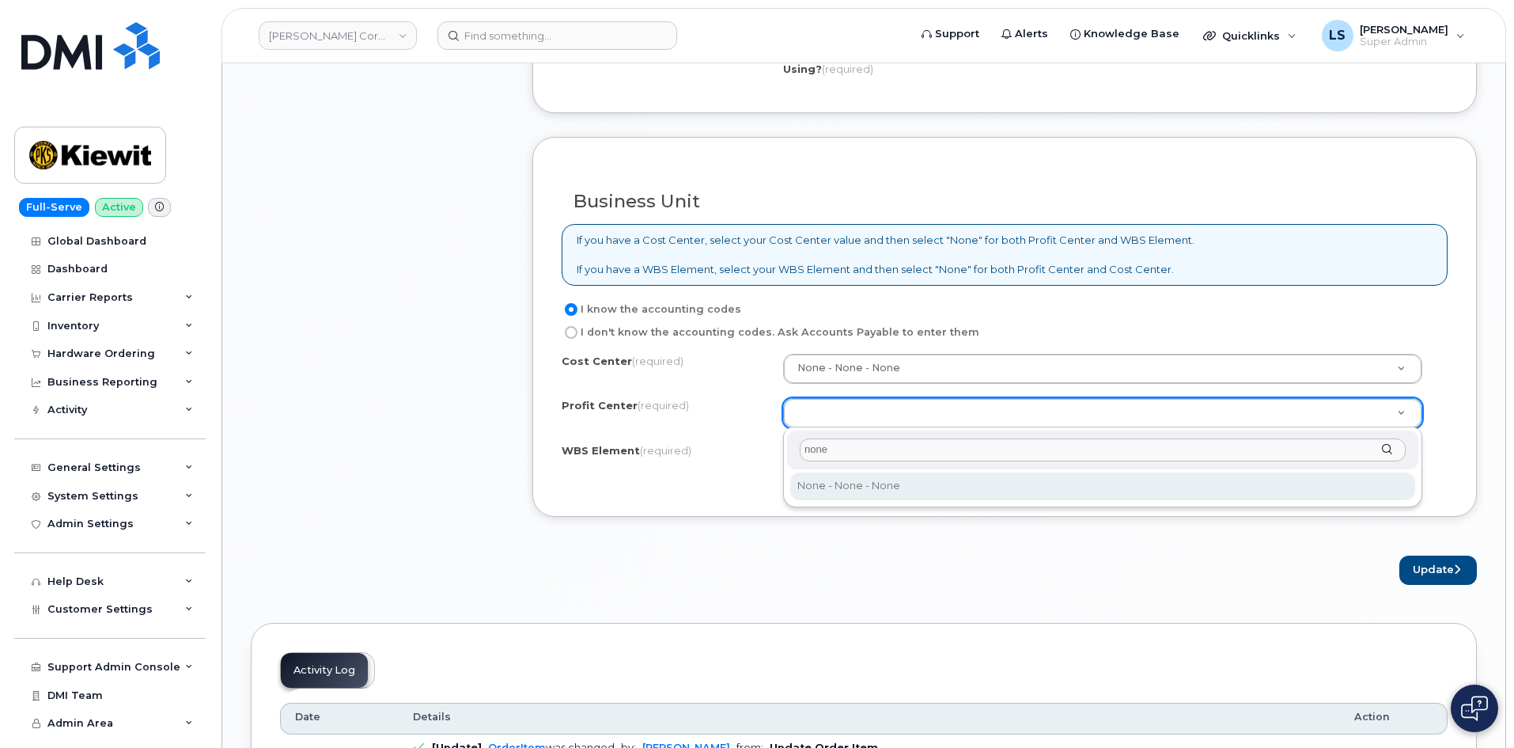
type input "none"
select select "None"
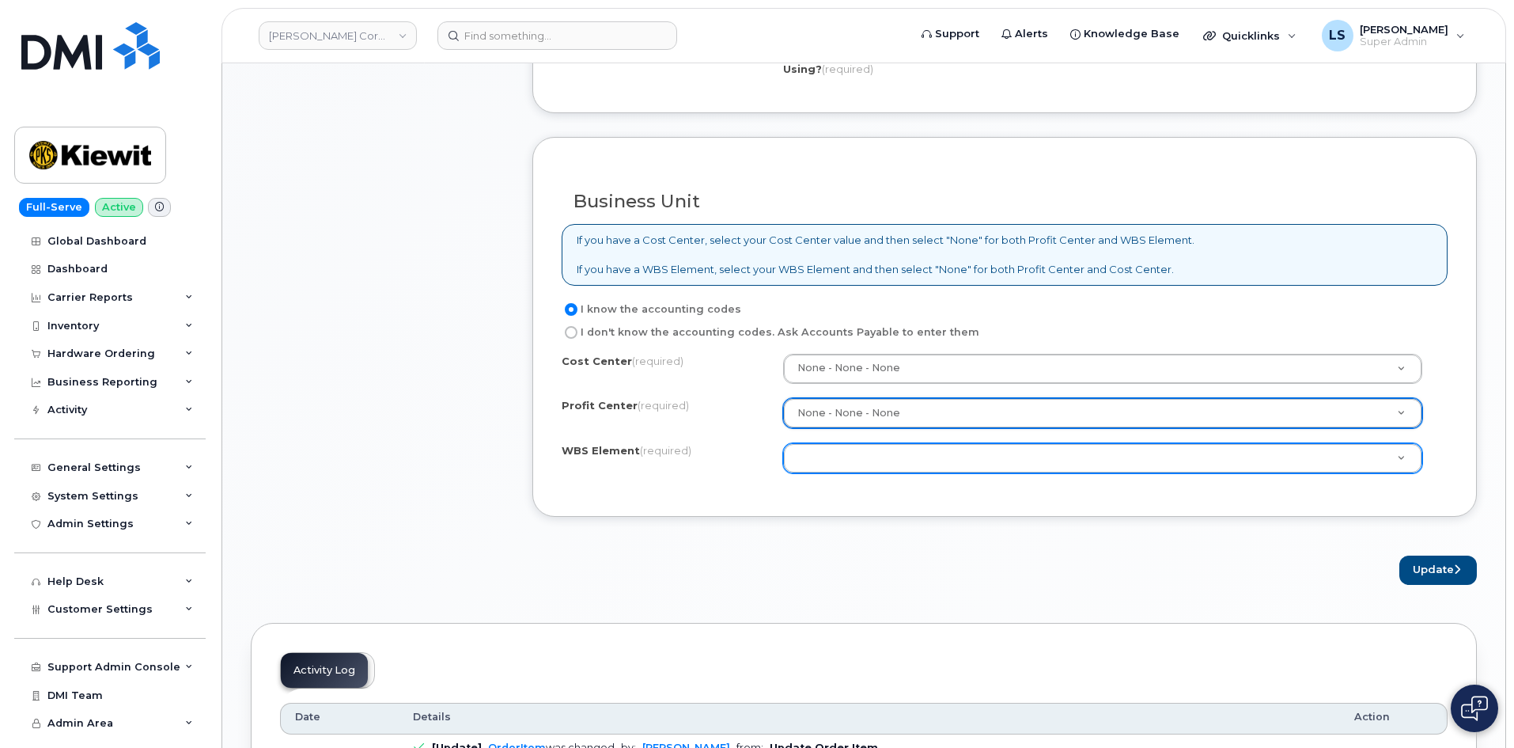
click at [830, 472] on div at bounding box center [1102, 458] width 639 height 30
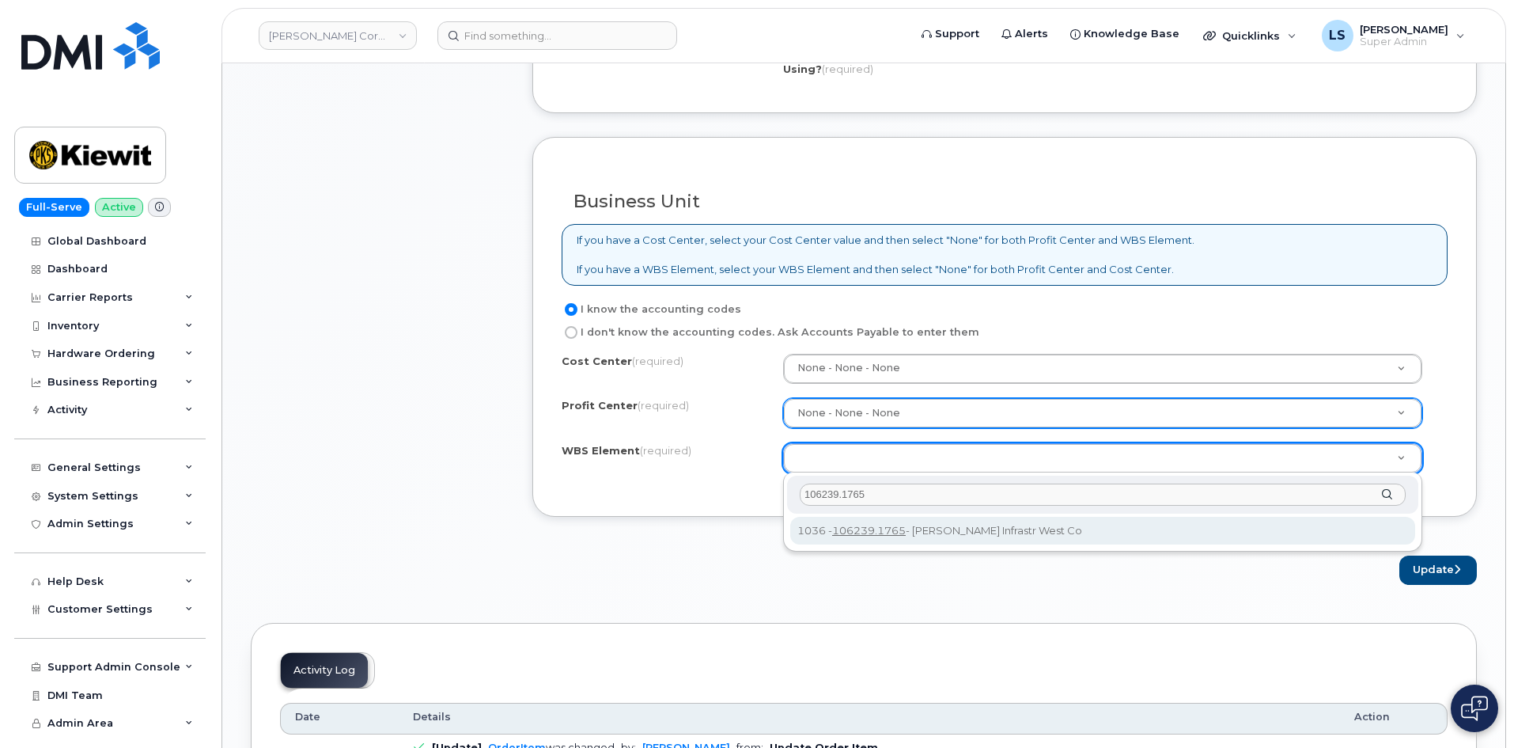
type input "106239.1765"
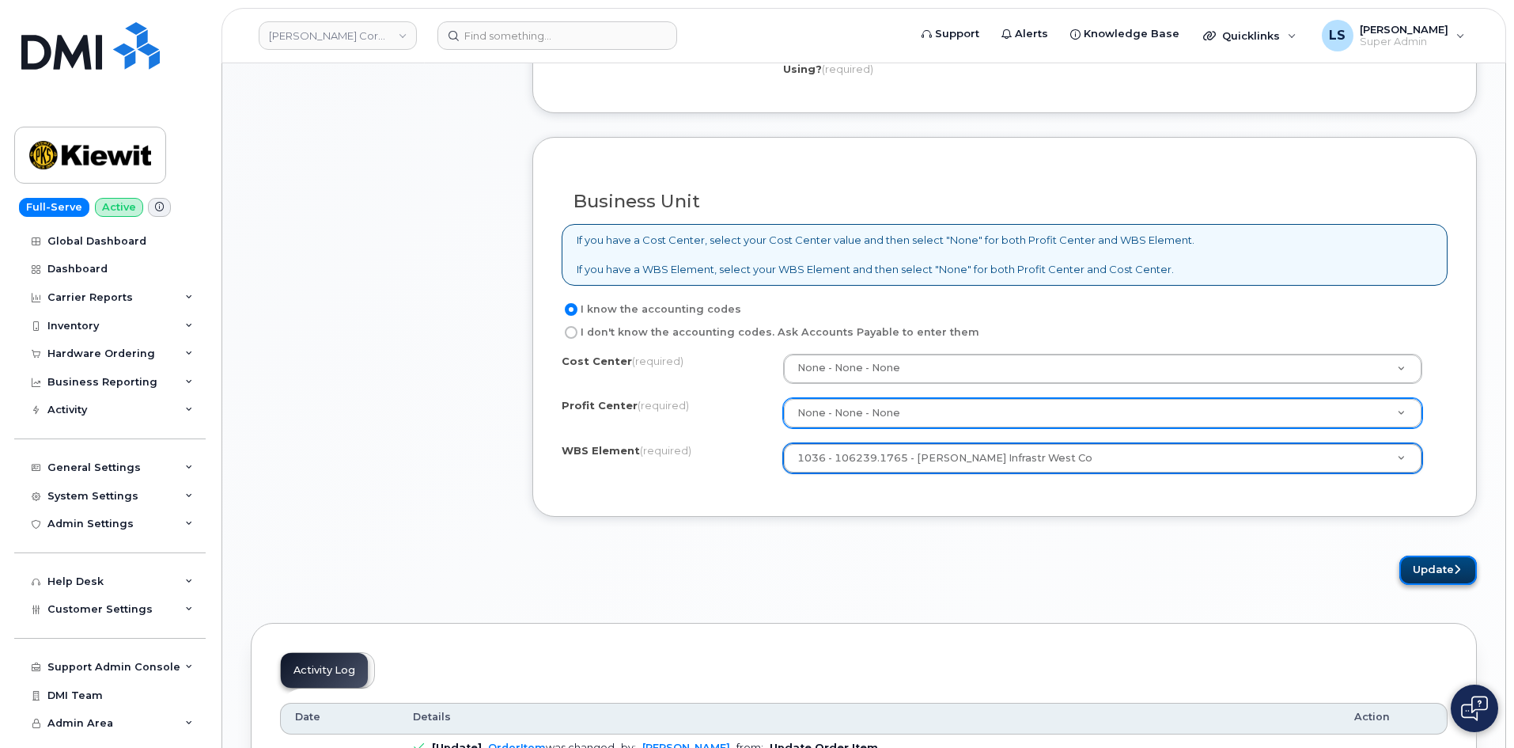
click at [1409, 576] on button "Update" at bounding box center [1438, 569] width 78 height 29
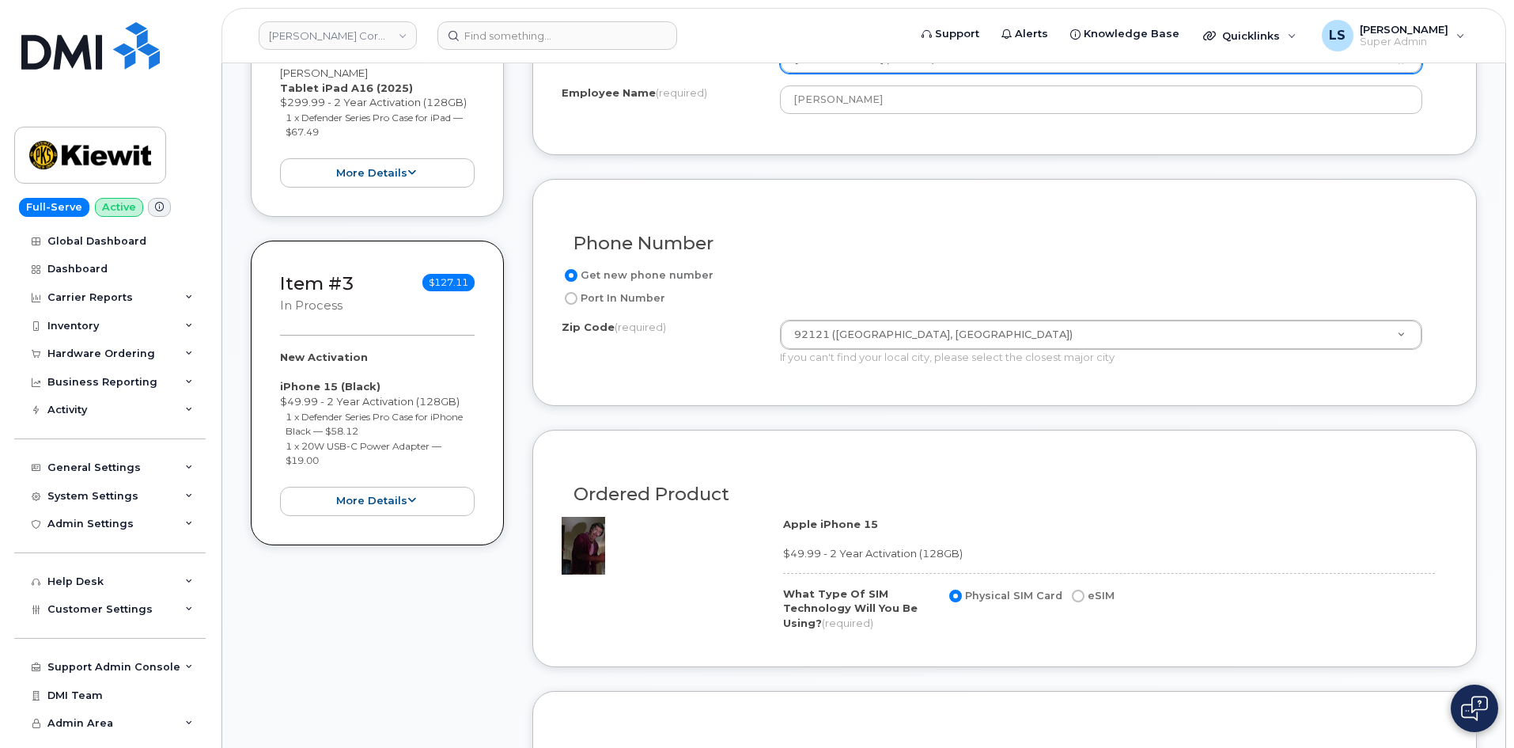
scroll to position [1345, 0]
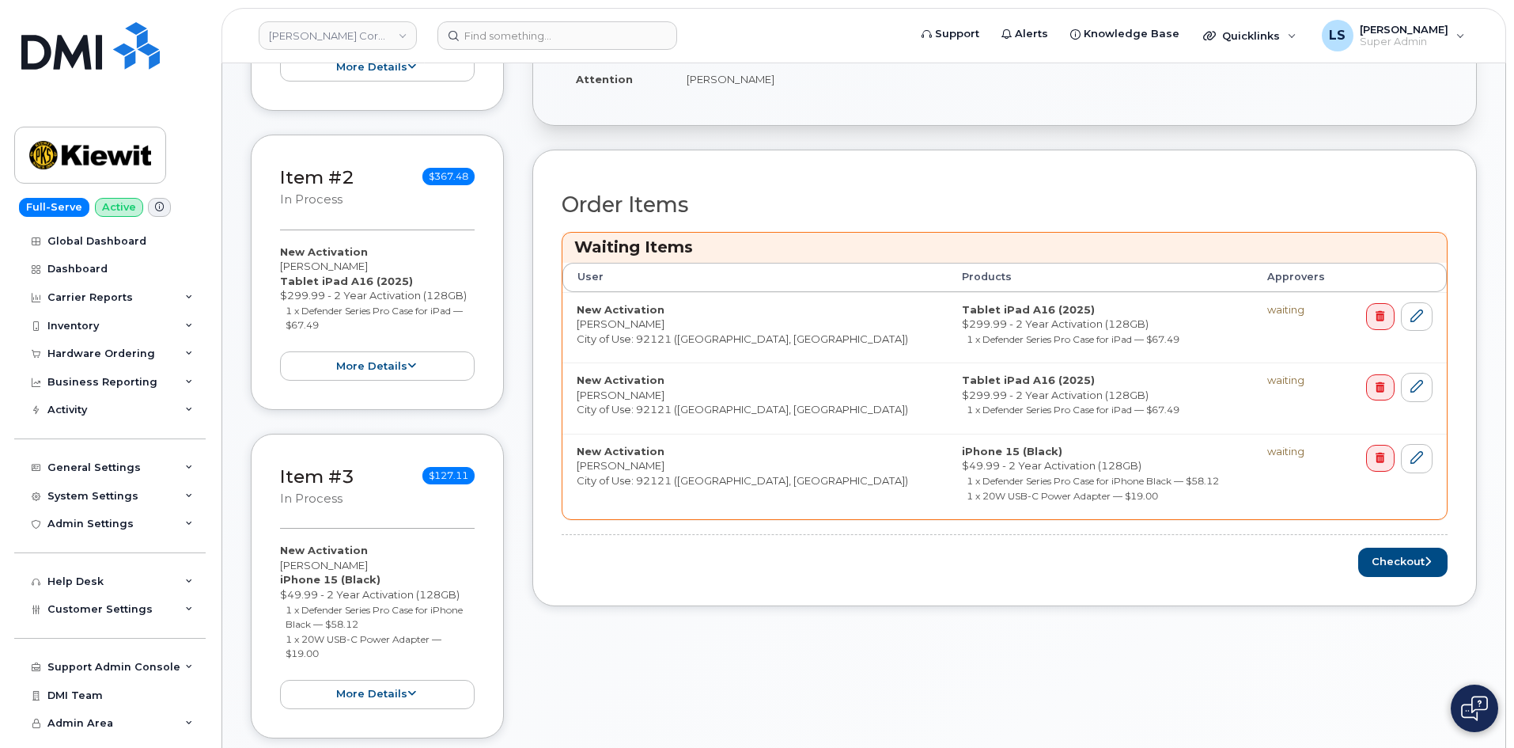
scroll to position [712, 0]
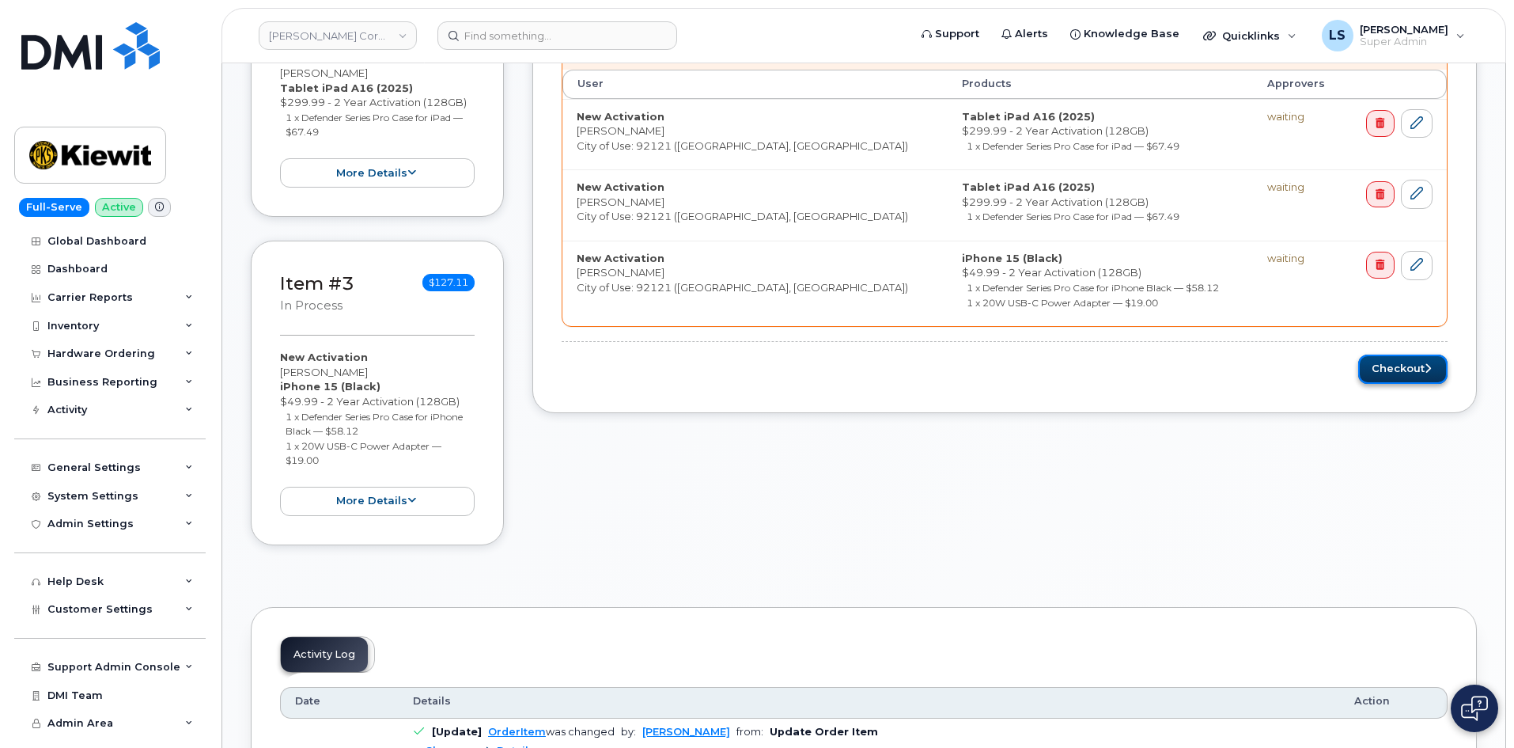
click at [1392, 373] on button "Checkout" at bounding box center [1402, 368] width 89 height 29
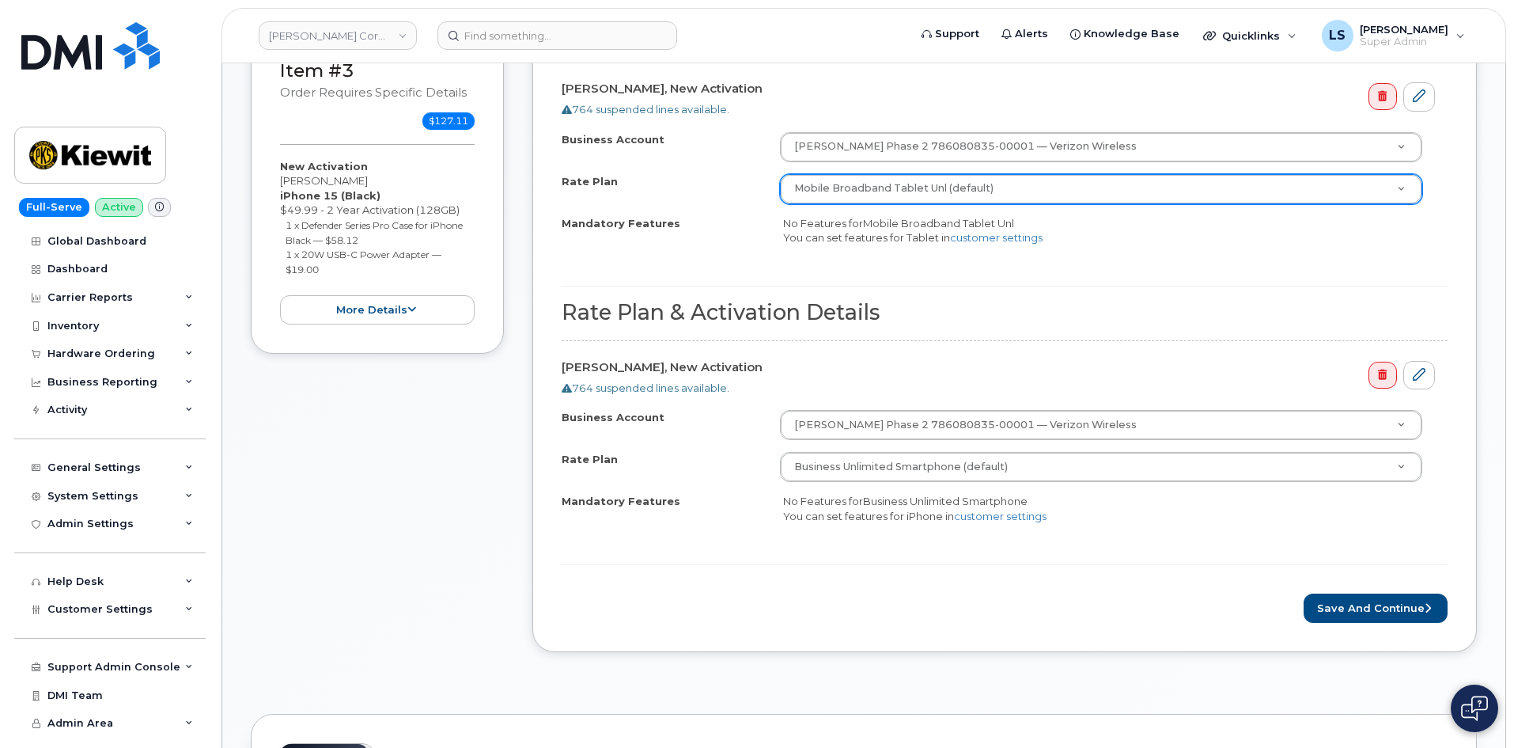
scroll to position [870, 0]
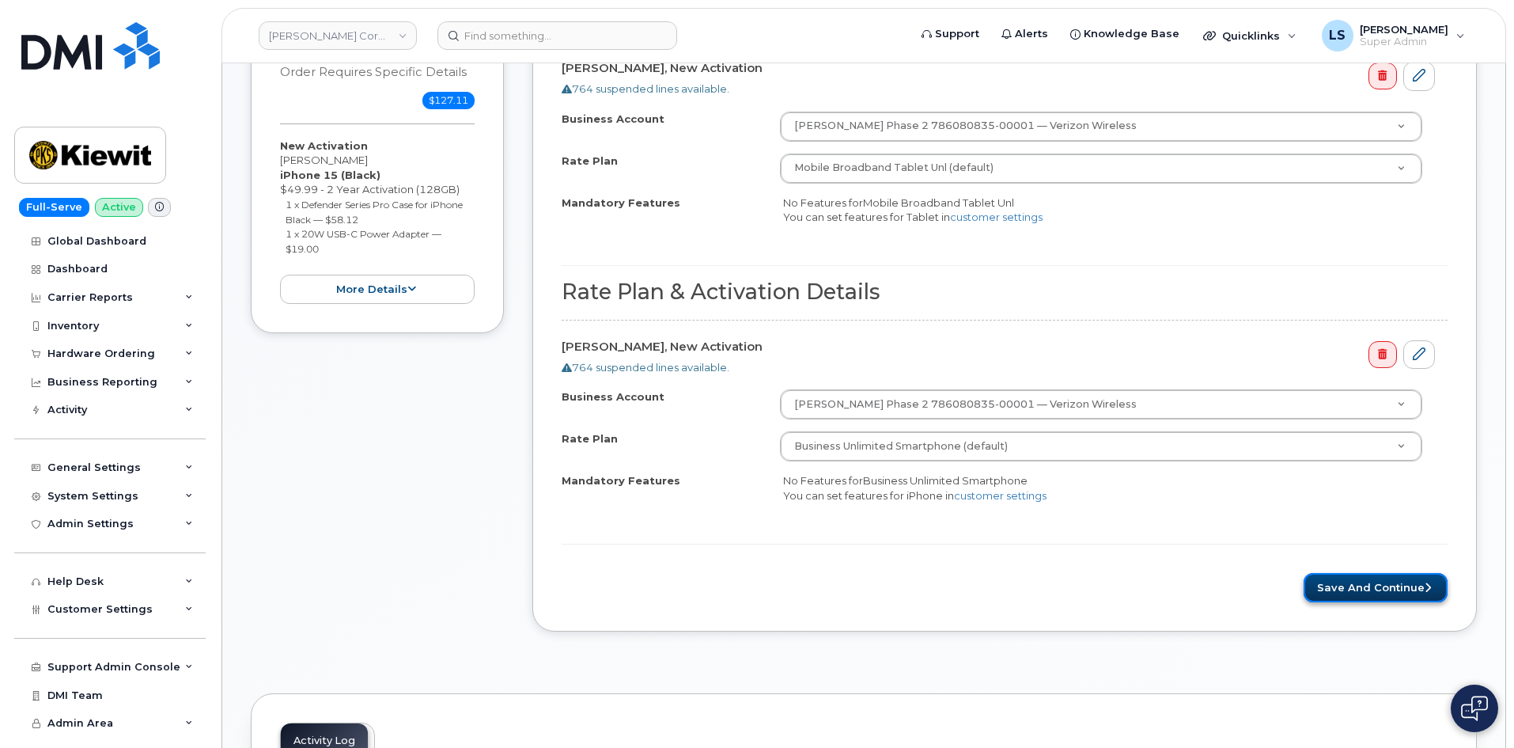
click at [1373, 593] on button "Save and Continue" at bounding box center [1376, 587] width 144 height 29
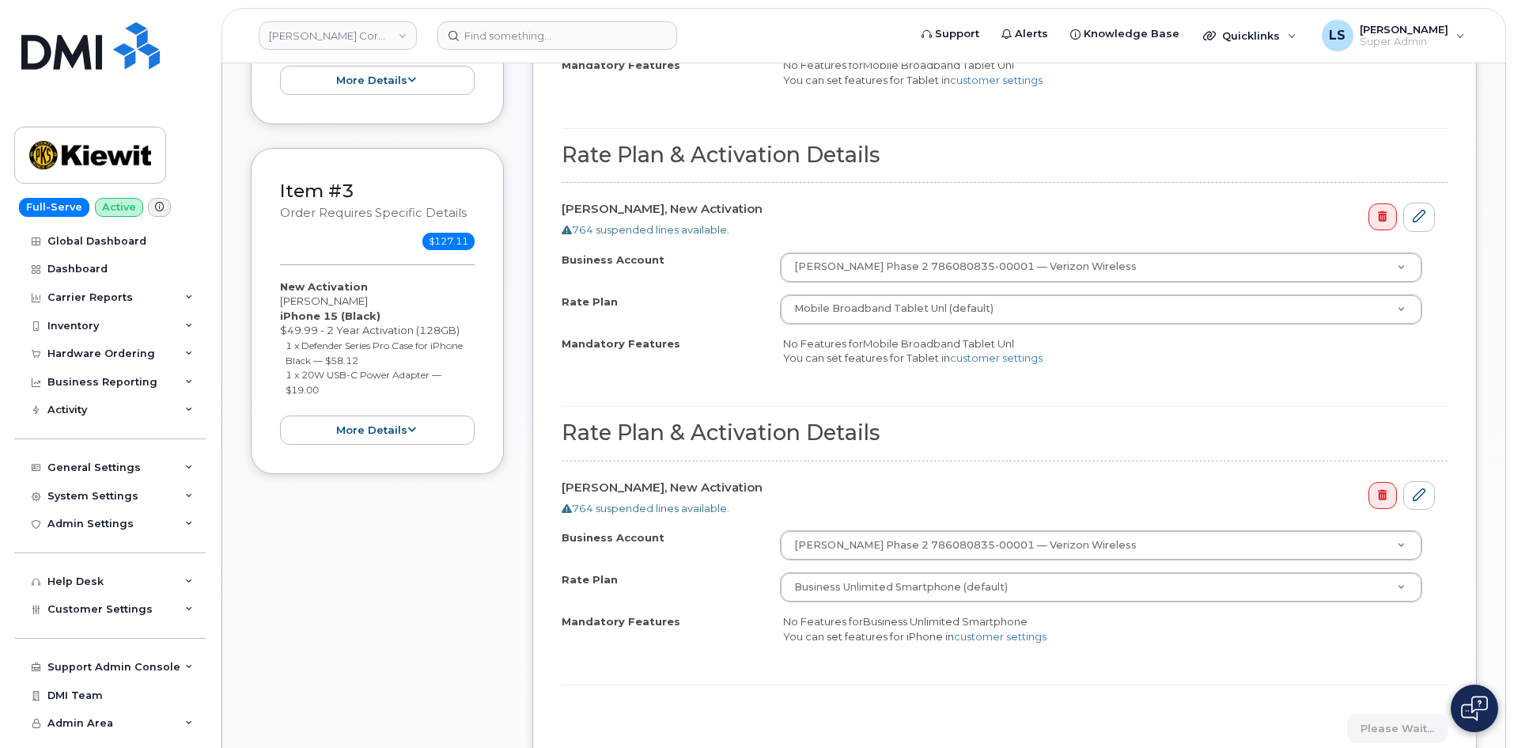
scroll to position [791, 0]
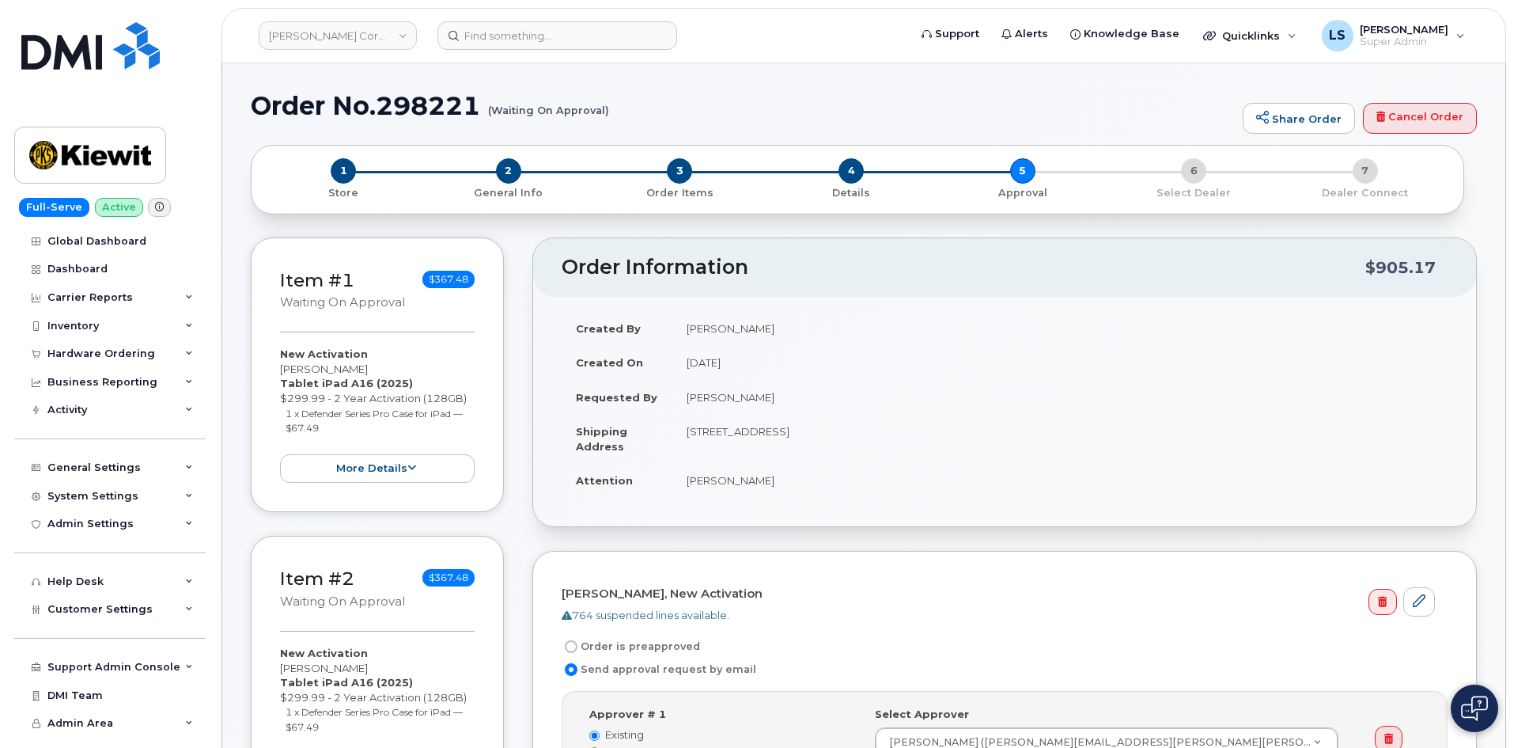
click at [858, 432] on td "[STREET_ADDRESS]" at bounding box center [1059, 438] width 775 height 49
click at [926, 432] on td "[STREET_ADDRESS]" at bounding box center [1059, 438] width 775 height 49
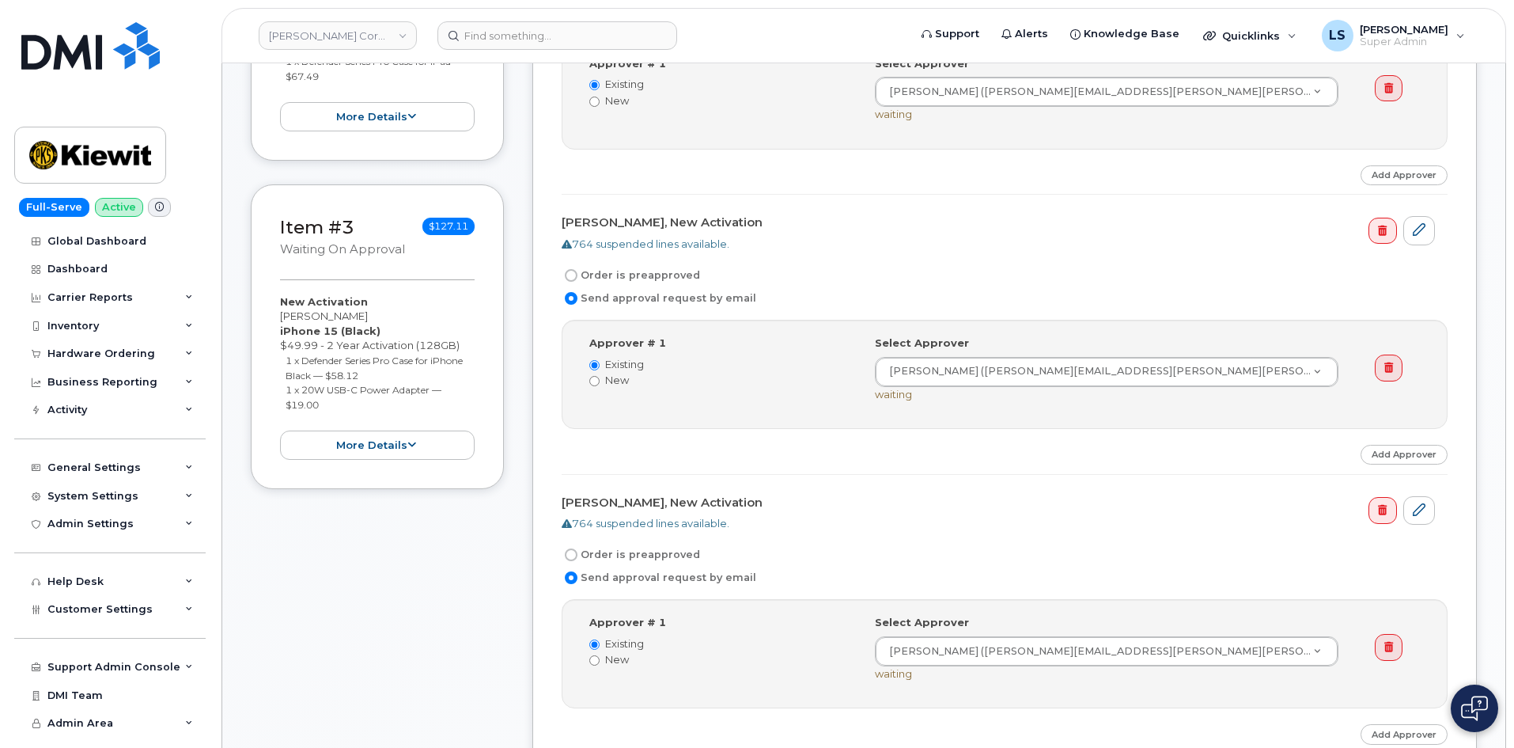
scroll to position [791, 0]
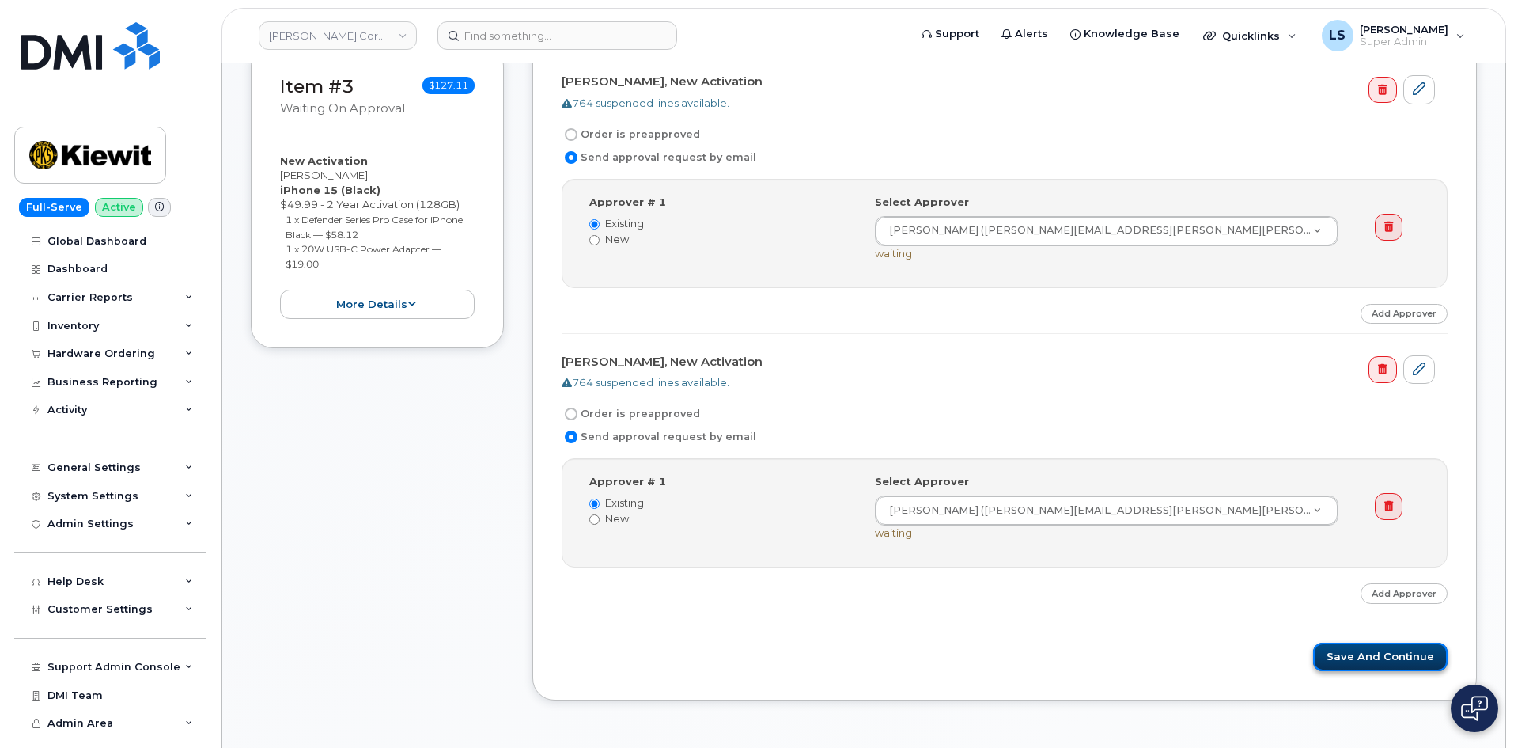
click at [1373, 658] on button "Save and Continue" at bounding box center [1380, 656] width 134 height 29
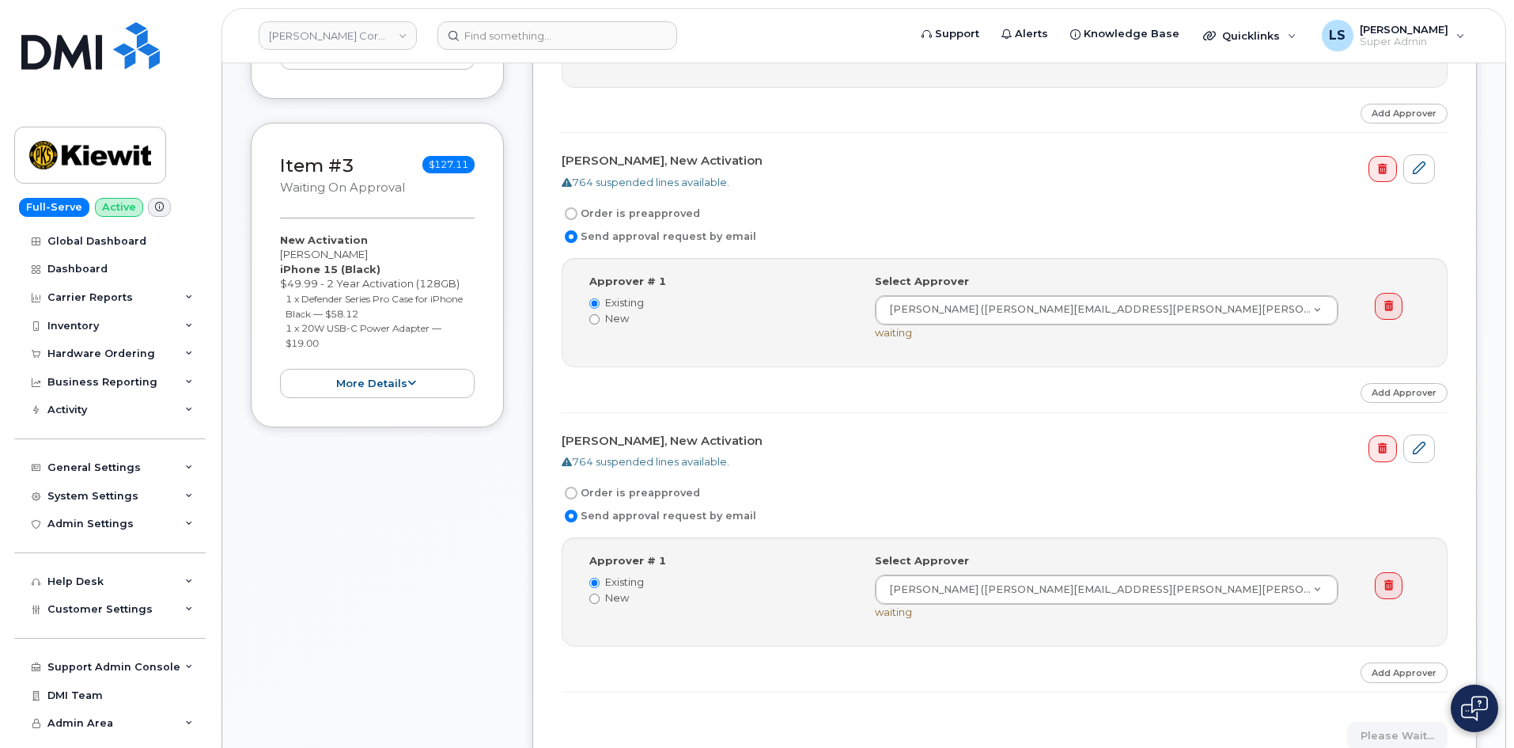
scroll to position [316, 0]
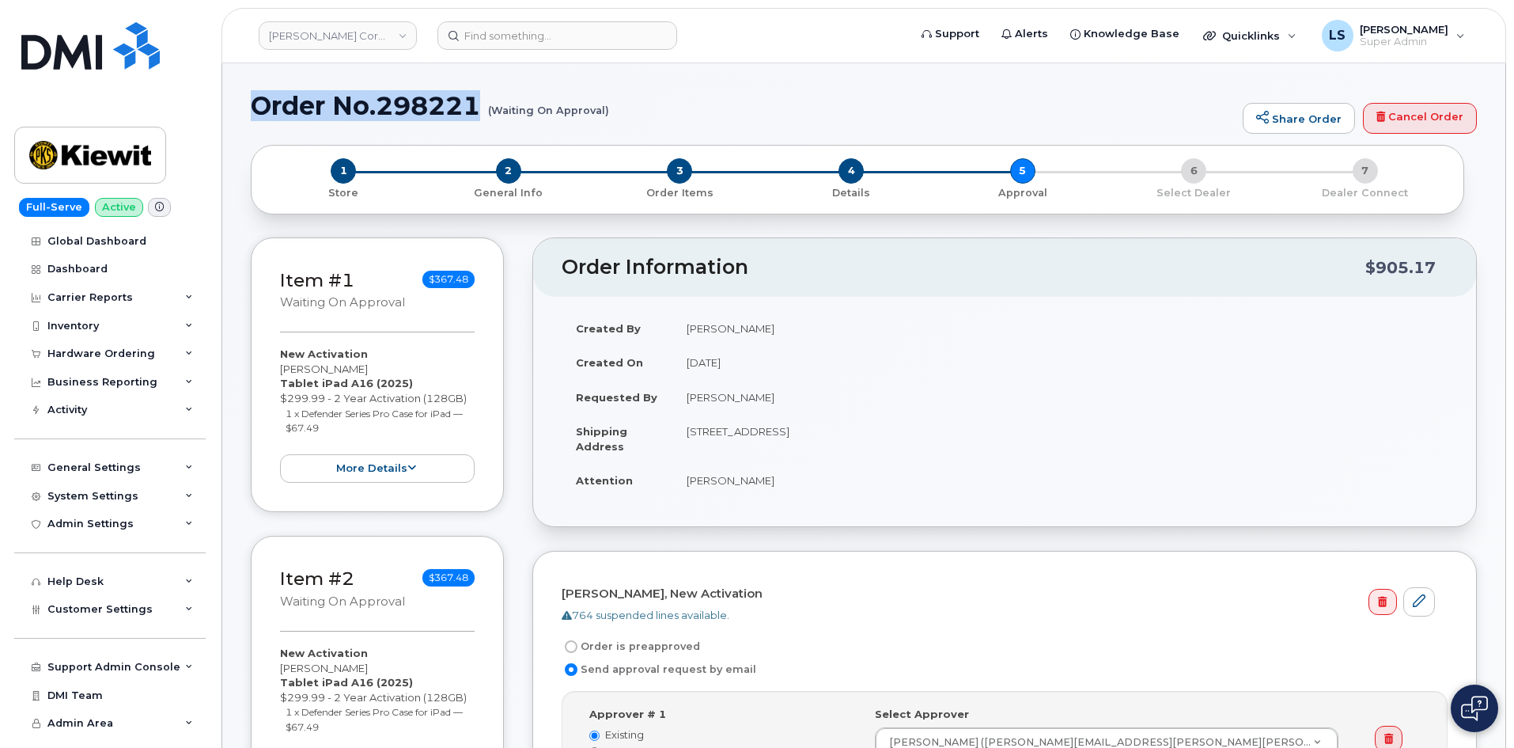
drag, startPoint x: 257, startPoint y: 103, endPoint x: 244, endPoint y: 100, distance: 13.8
drag, startPoint x: 684, startPoint y: 400, endPoint x: 754, endPoint y: 403, distance: 69.7
click at [754, 403] on td "[PERSON_NAME]" at bounding box center [1059, 397] width 775 height 35
click at [778, 394] on td "[PERSON_NAME]" at bounding box center [1059, 397] width 775 height 35
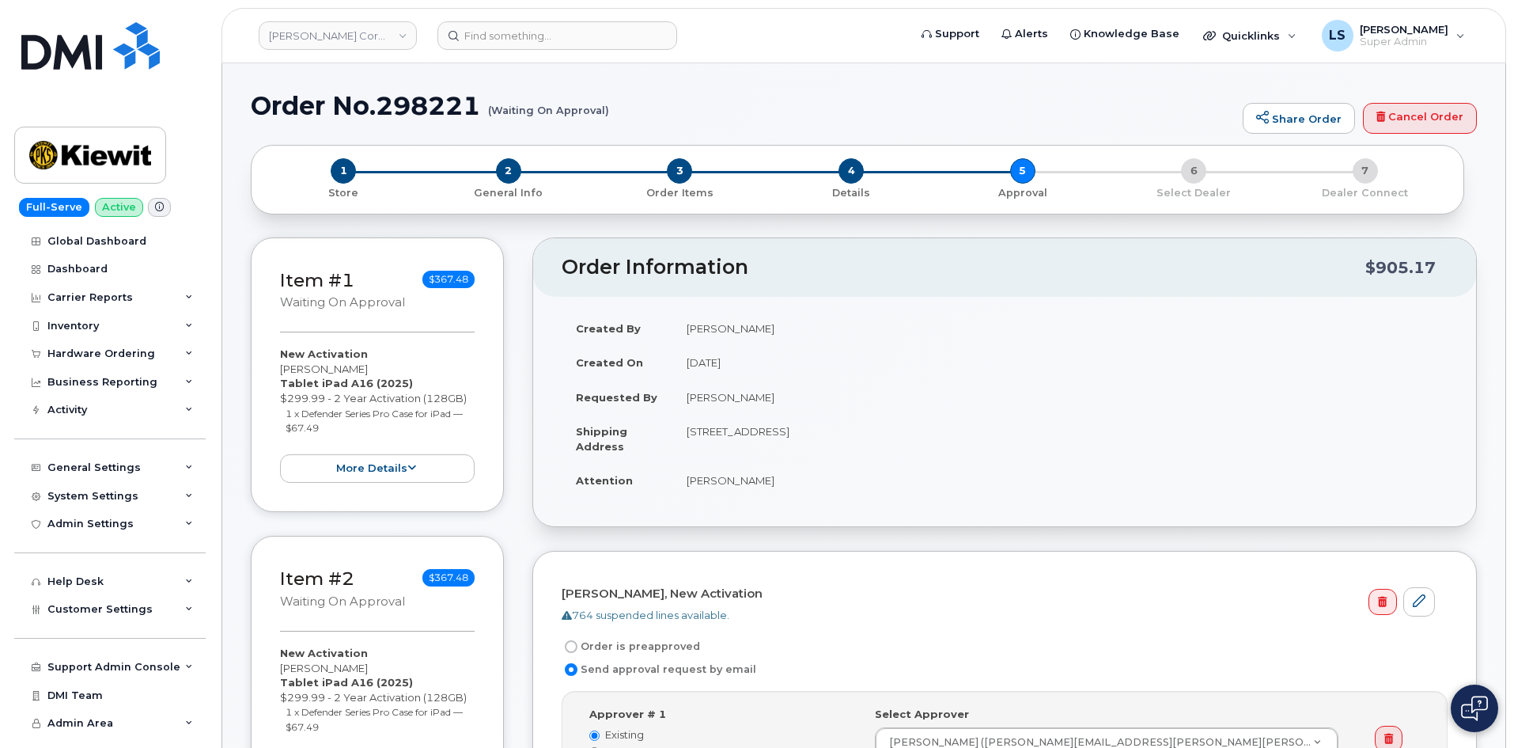
drag, startPoint x: 680, startPoint y: 396, endPoint x: 809, endPoint y: 399, distance: 129.8
click at [809, 399] on td "[PERSON_NAME]" at bounding box center [1059, 397] width 775 height 35
copy td "[PERSON_NAME]"
